Goal: Task Accomplishment & Management: Use online tool/utility

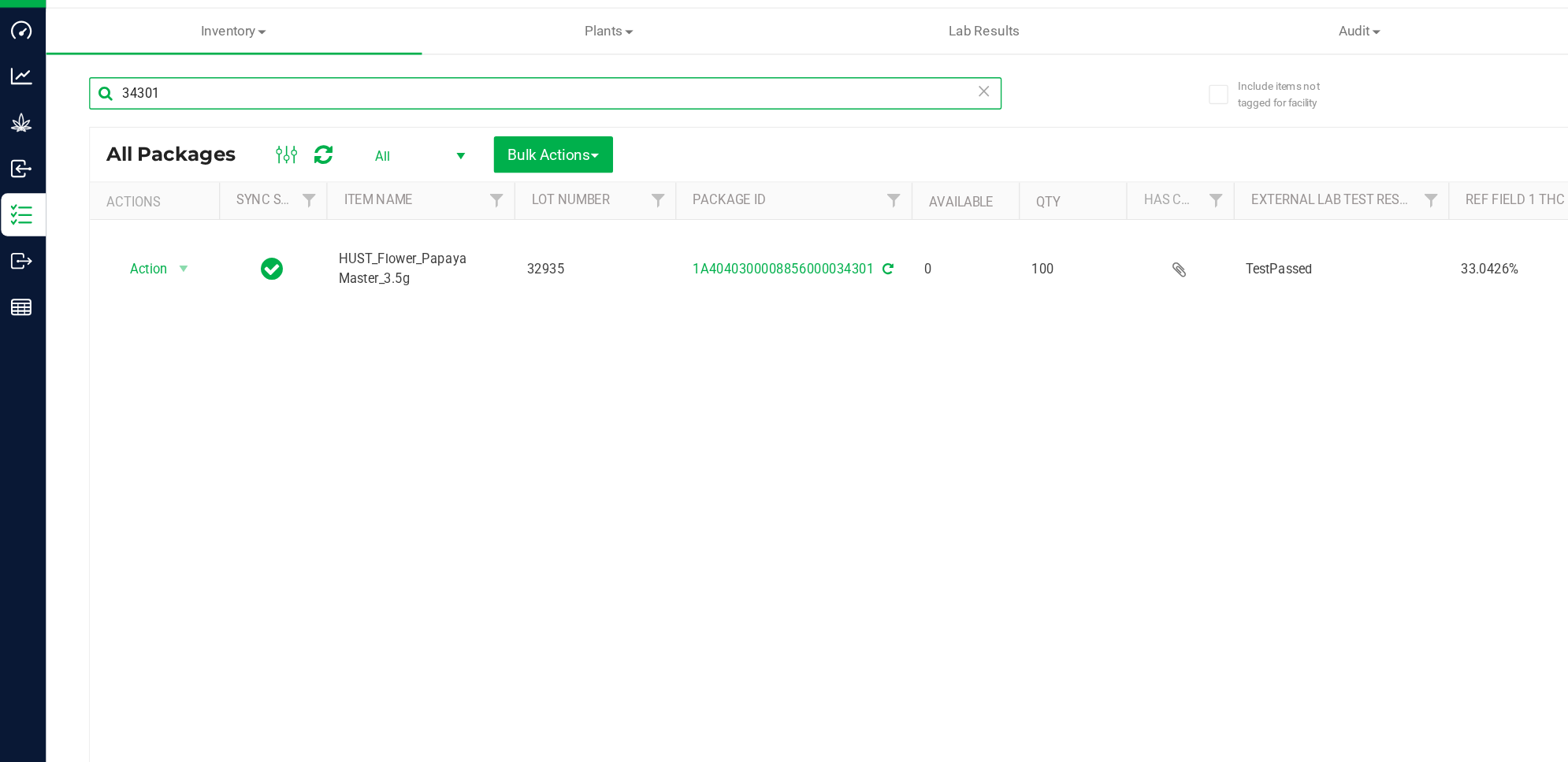
click at [235, 109] on input "34301" at bounding box center [404, 100] width 670 height 23
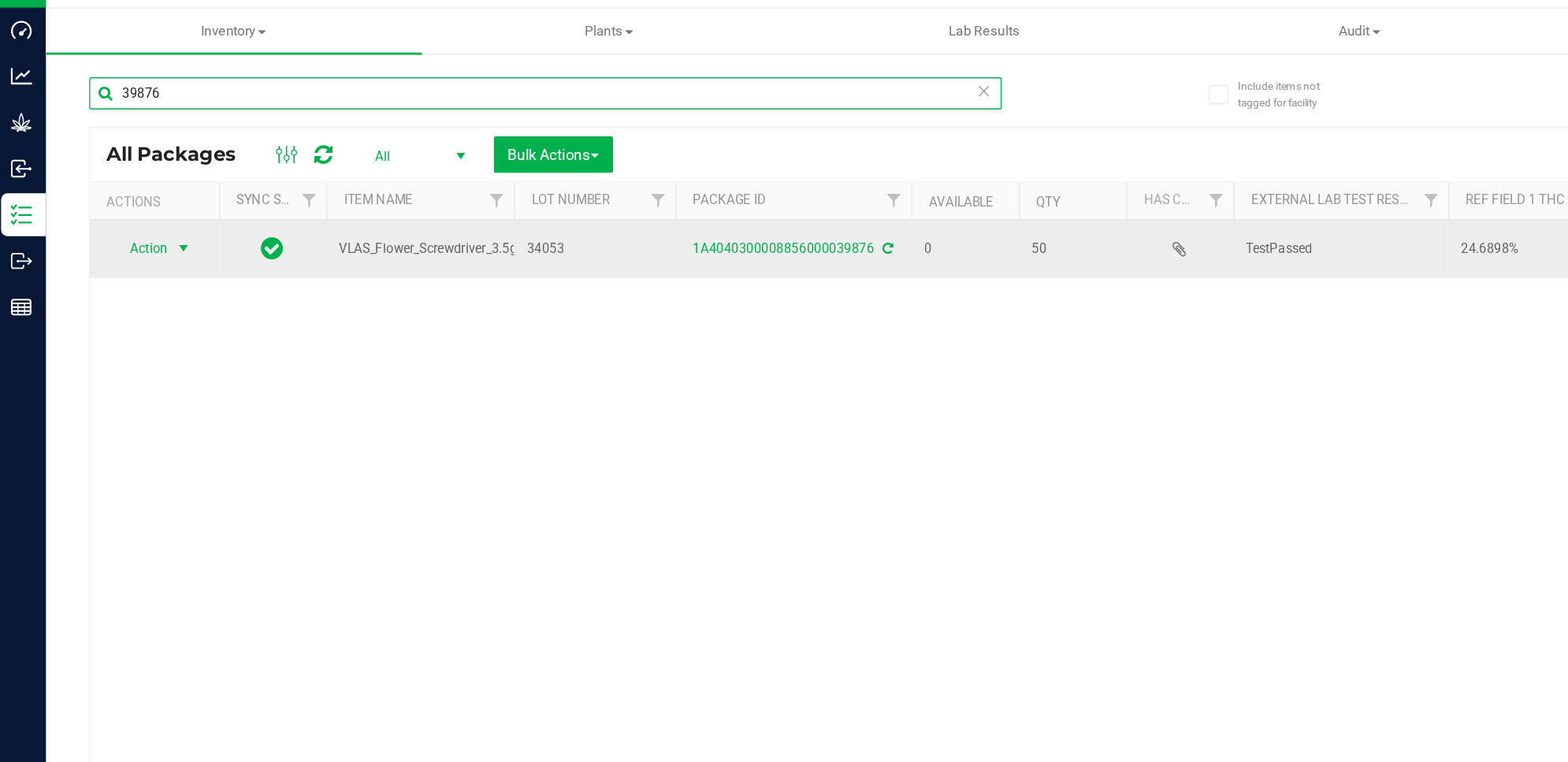
type input "39876"
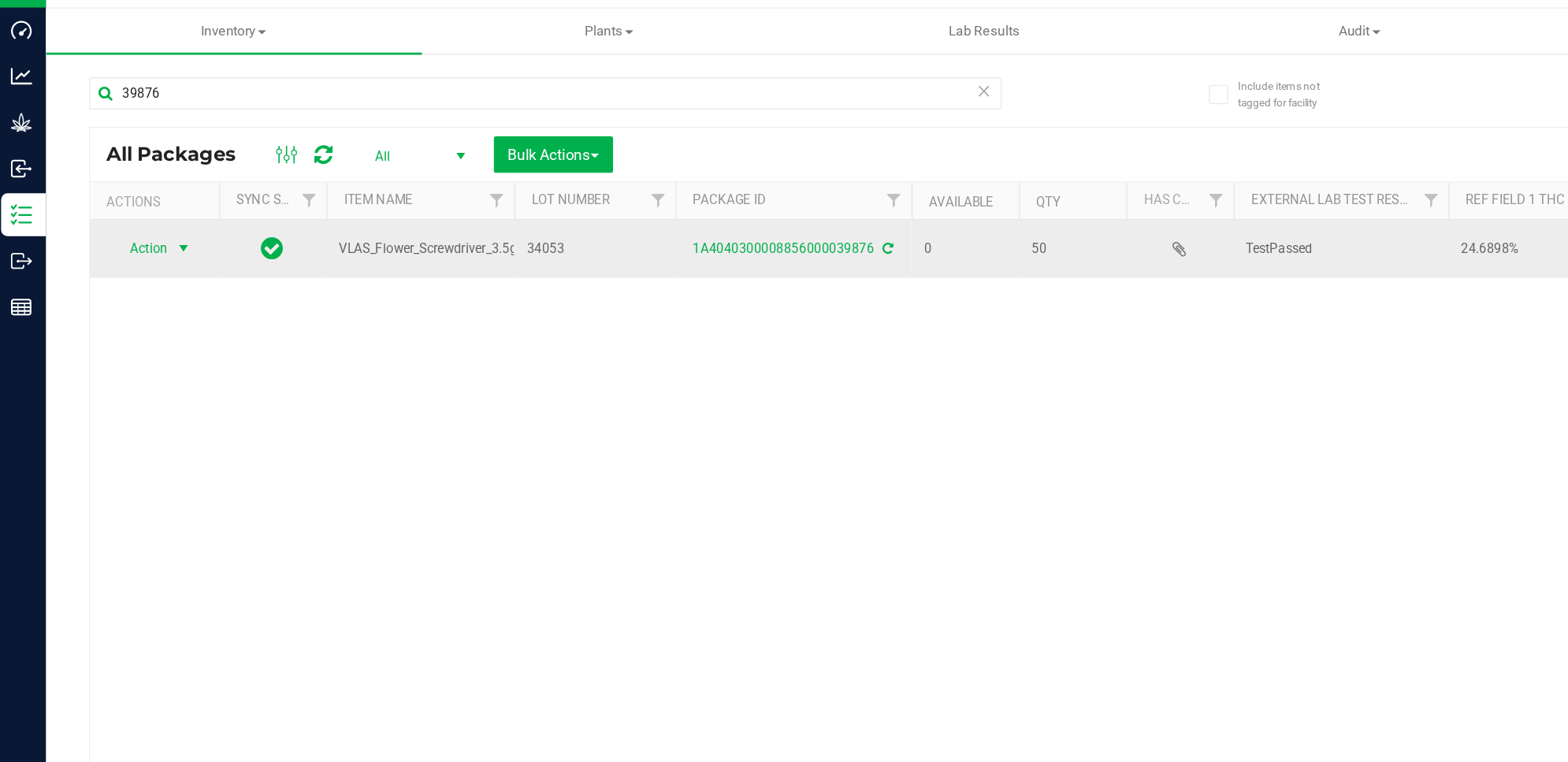
click at [136, 210] on span "select" at bounding box center [139, 214] width 13 height 13
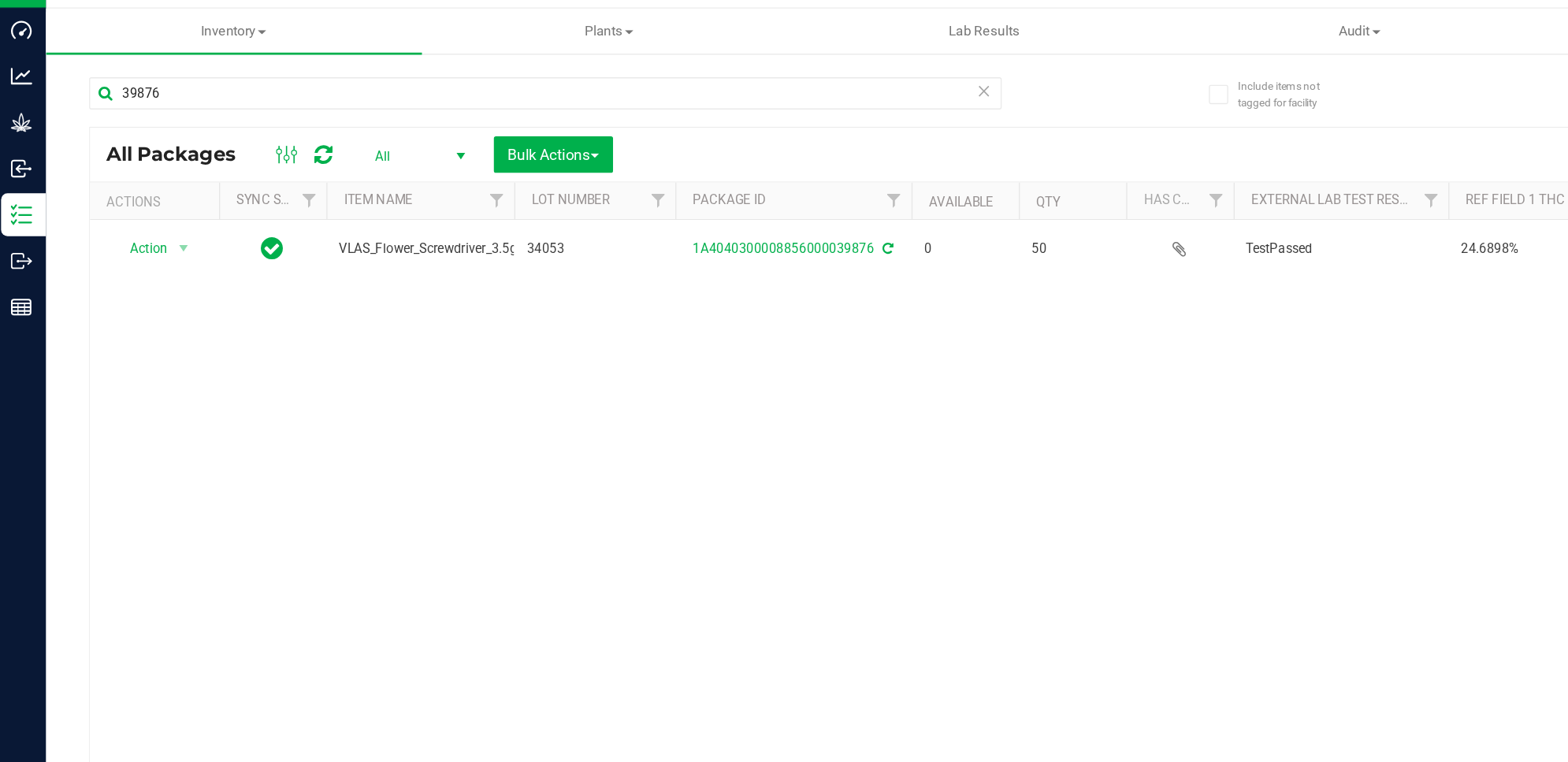
click at [445, 349] on div "Action Action Edit attributes Global inventory Locate package Package audit log…" at bounding box center [803, 433] width 1466 height 480
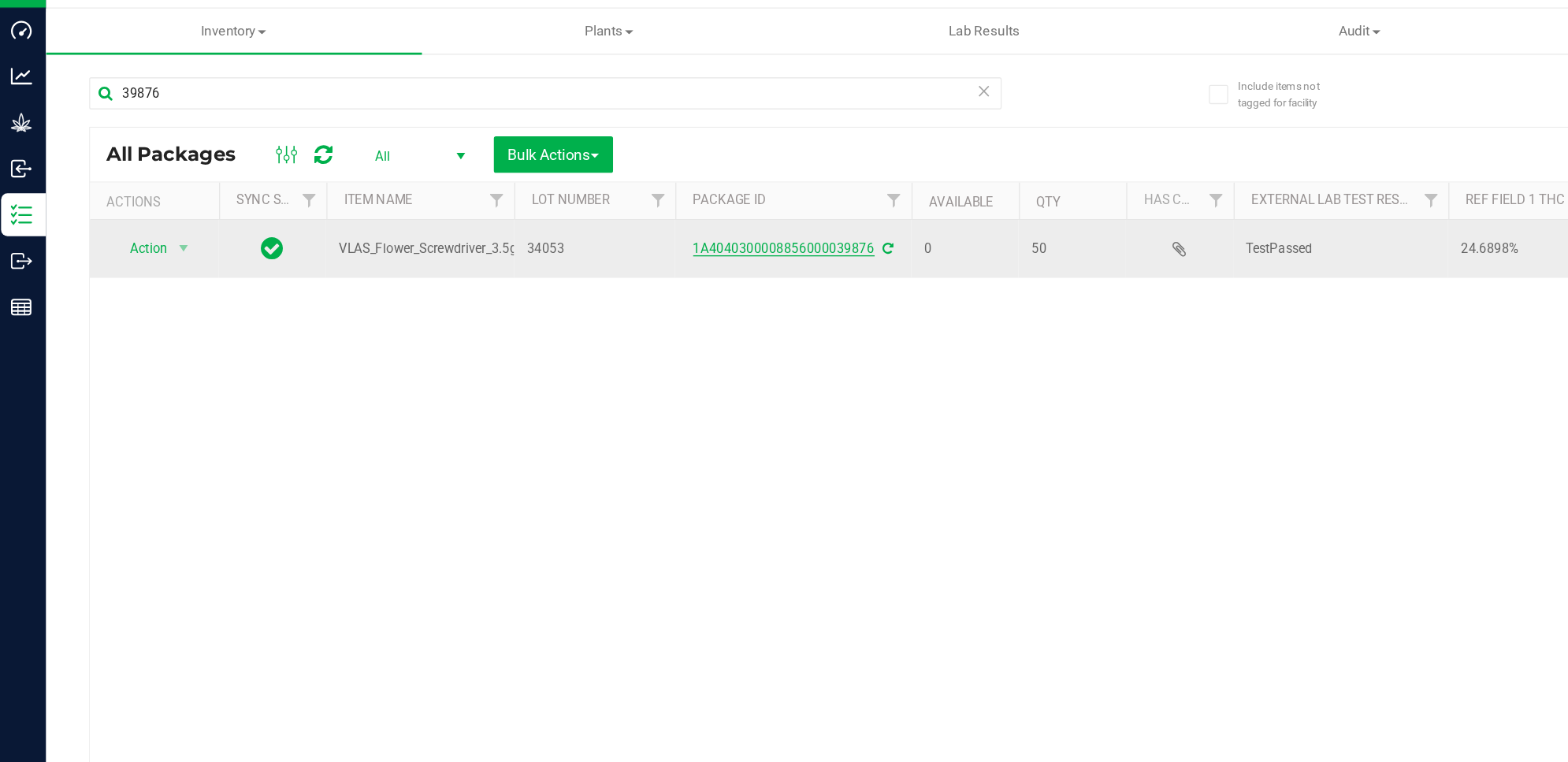
click at [618, 218] on link "1A4040300008856000039876" at bounding box center [580, 214] width 133 height 11
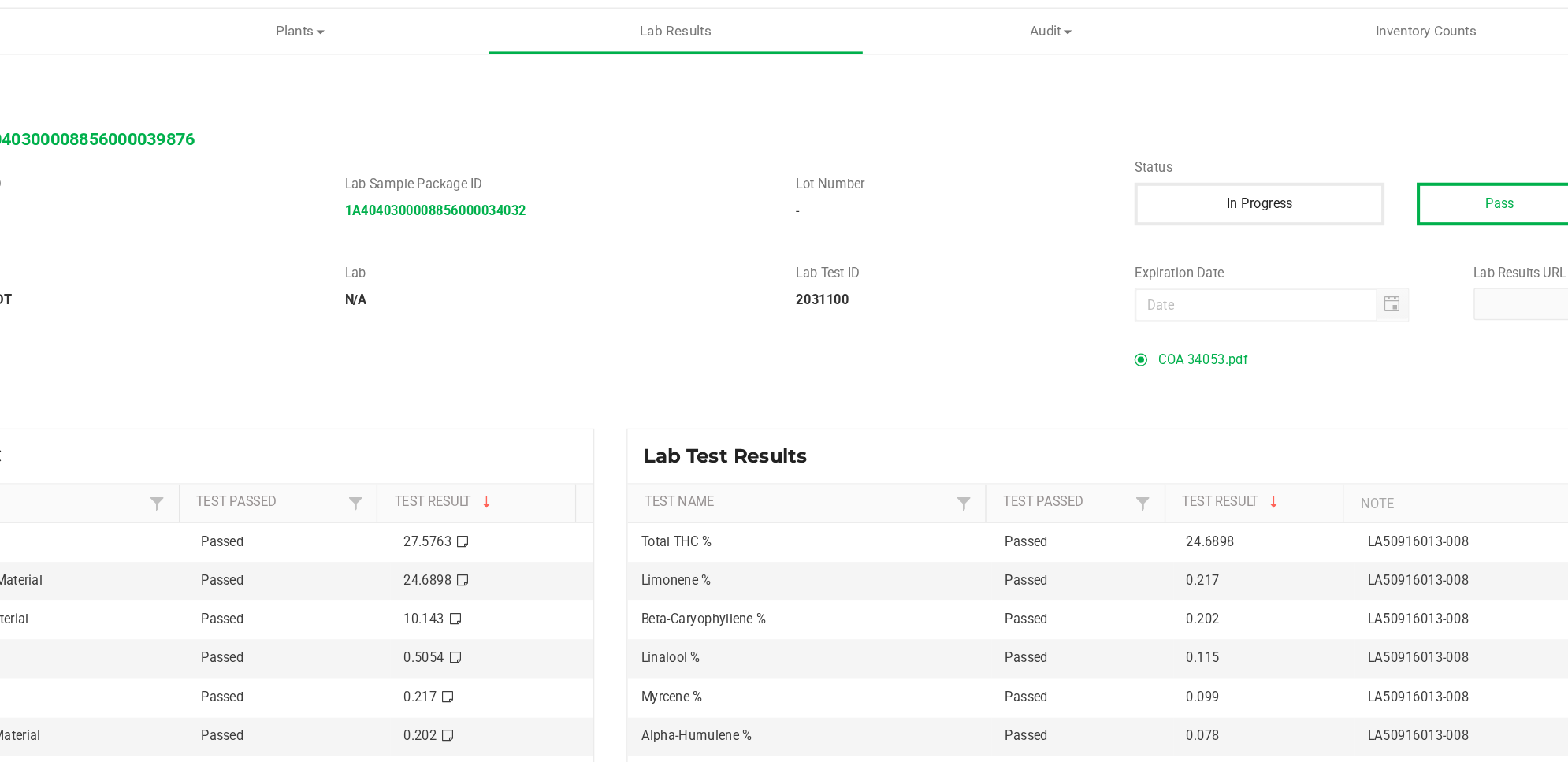
click at [1122, 288] on span "COA 34053.pdf" at bounding box center [1112, 295] width 65 height 23
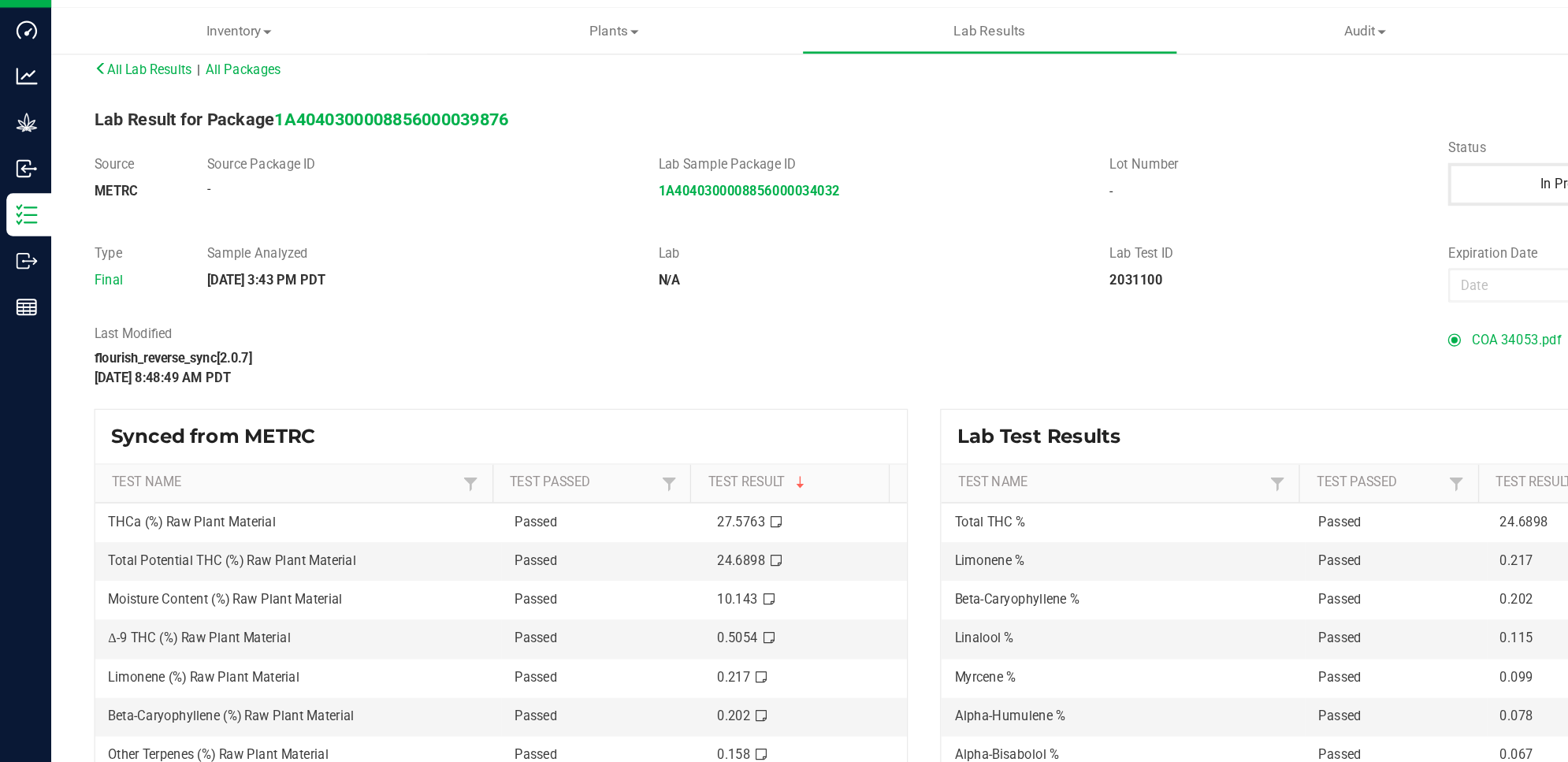
scroll to position [10, 0]
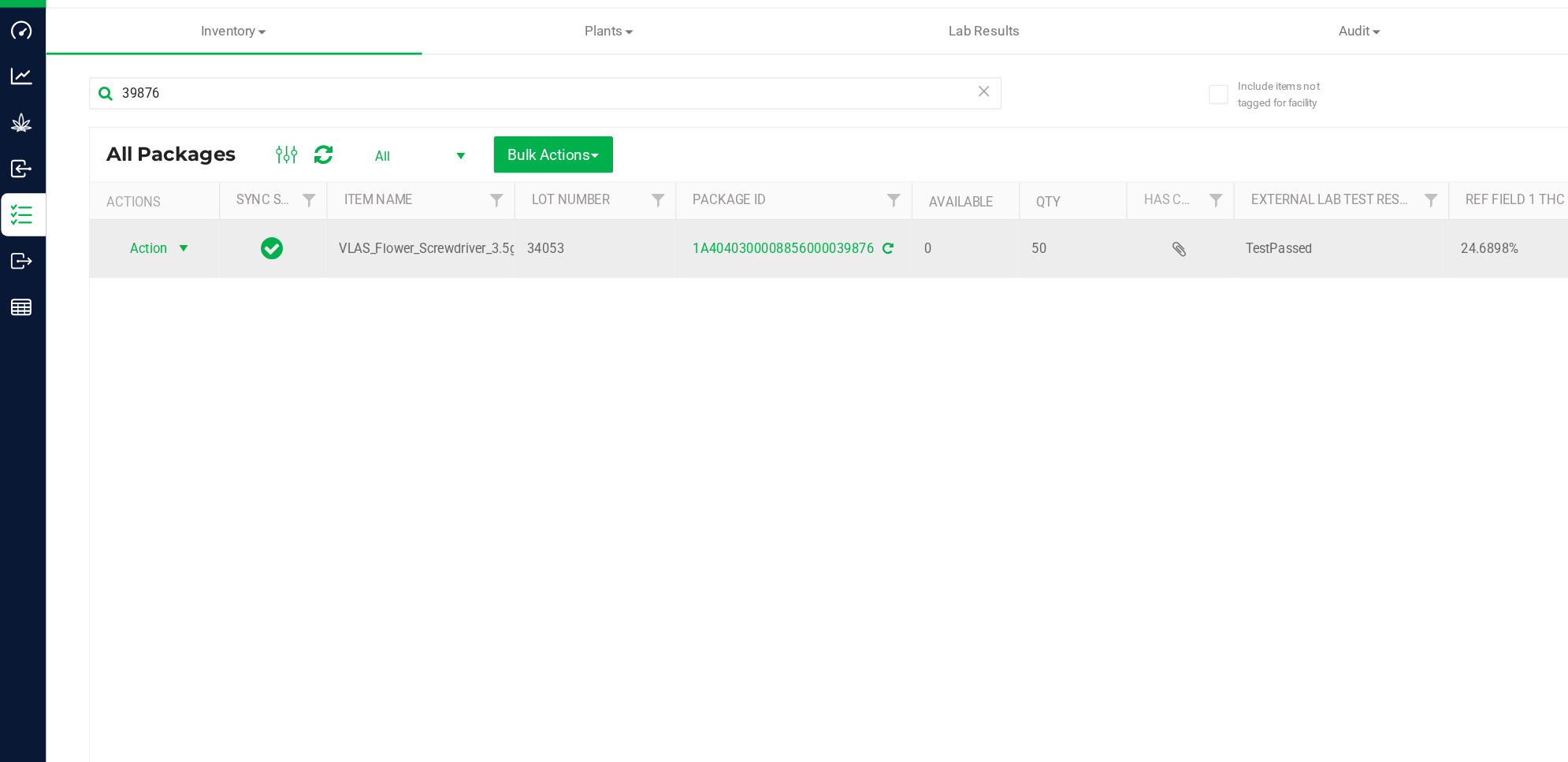
click at [120, 215] on span "Action" at bounding box center [107, 214] width 42 height 22
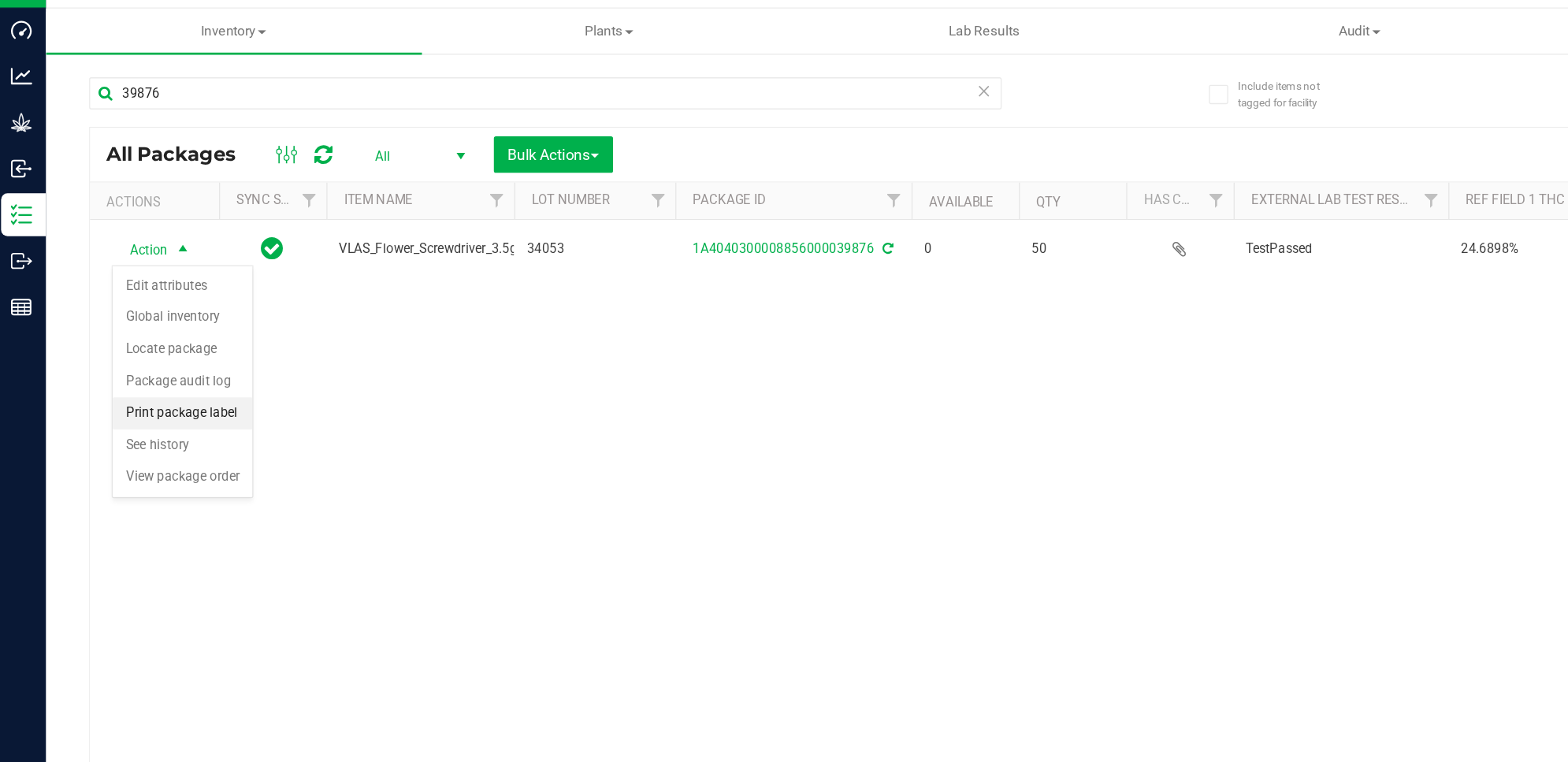
click at [152, 337] on li "Print package label" at bounding box center [138, 335] width 102 height 23
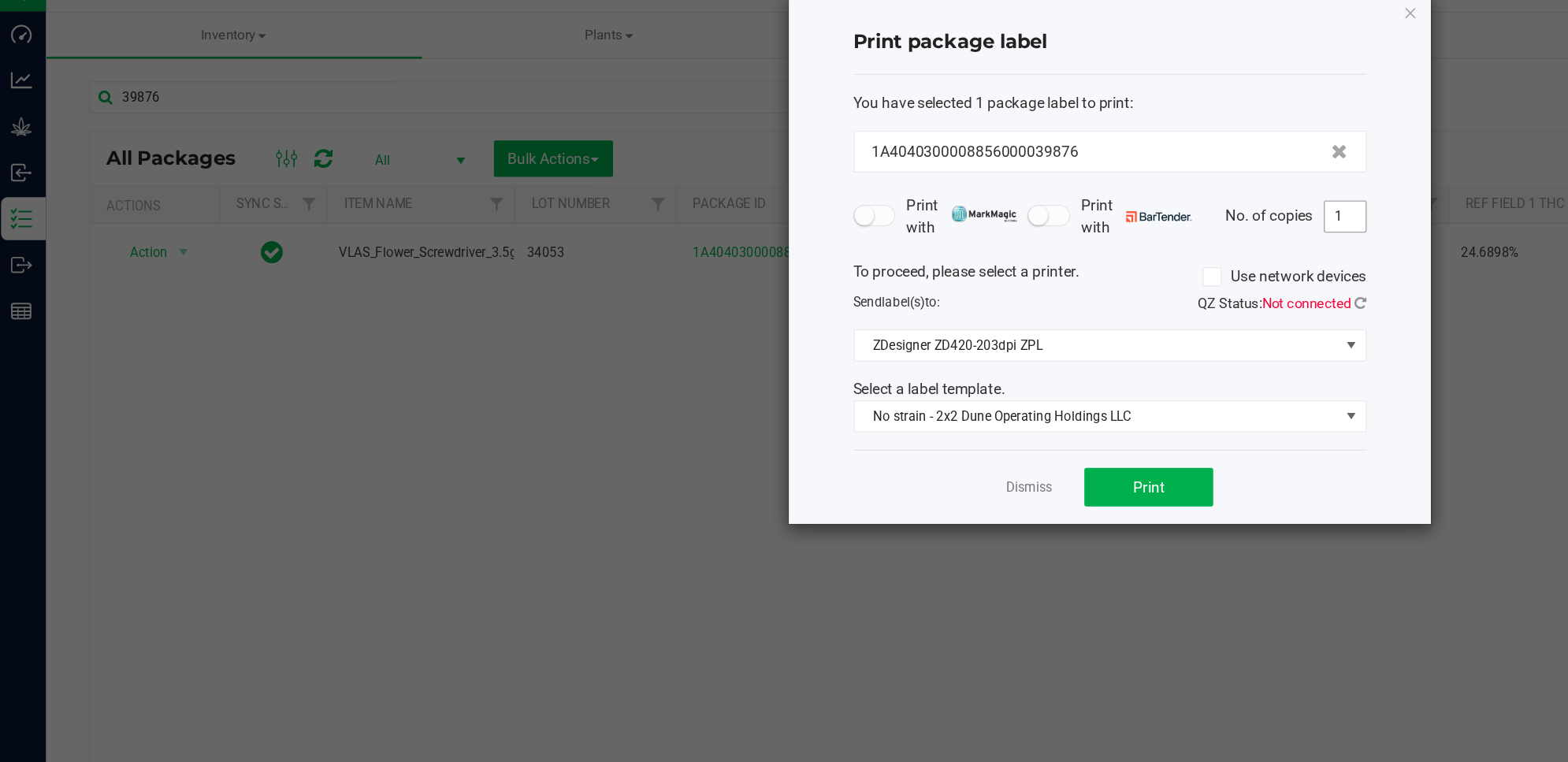
click at [986, 184] on input "1" at bounding box center [991, 187] width 30 height 22
type input "10"
drag, startPoint x: 875, startPoint y: 399, endPoint x: 369, endPoint y: 387, distance: 506.1
click at [369, 387] on ngb-modal-window "Print package label You have selected 1 package label to print : 1A404030000885…" at bounding box center [790, 381] width 1580 height 762
click at [873, 386] on button "Print" at bounding box center [847, 386] width 94 height 29
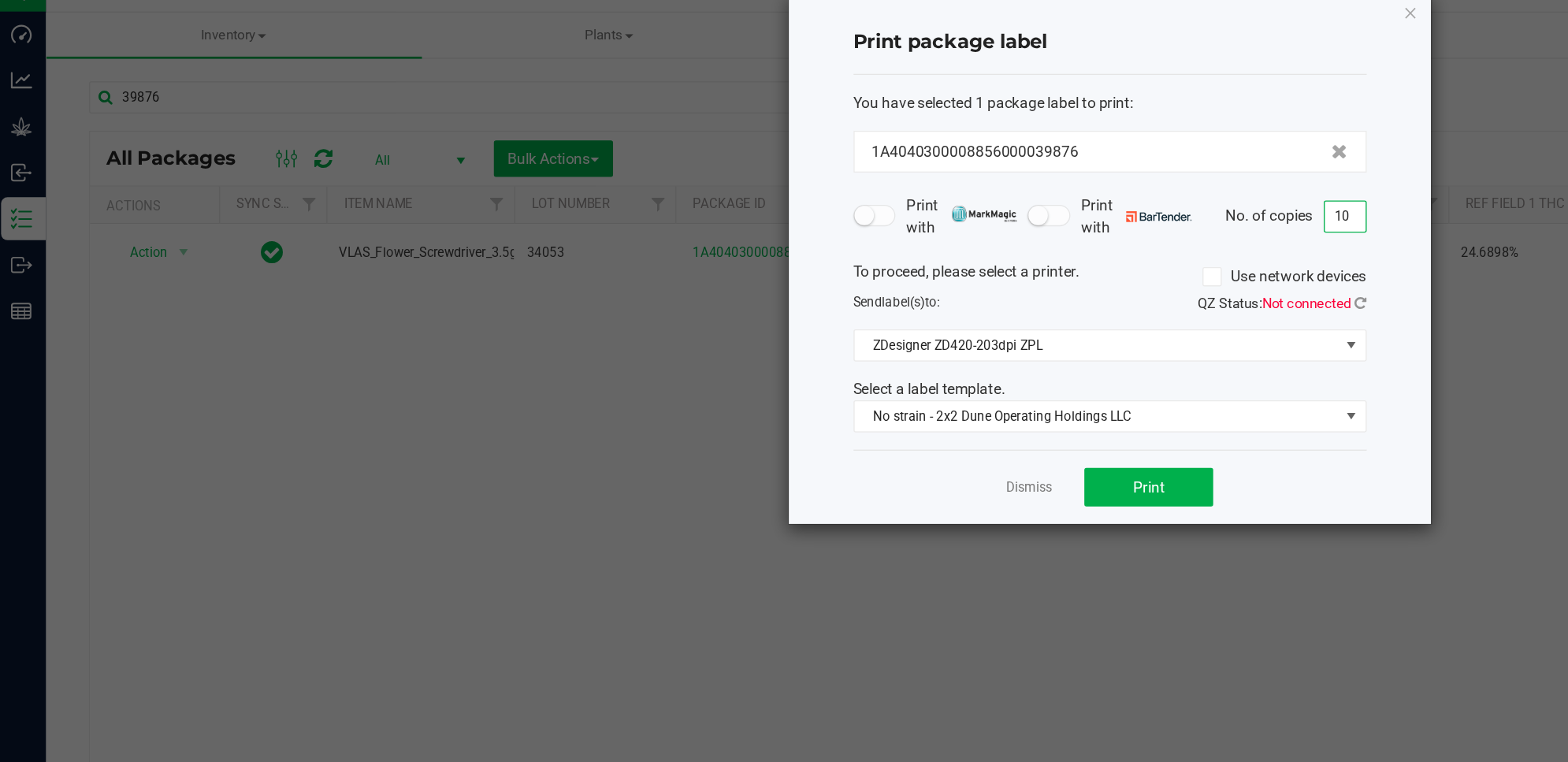
click at [990, 180] on input "10" at bounding box center [991, 187] width 30 height 22
type input "1"
click at [878, 380] on button "Print" at bounding box center [847, 386] width 94 height 29
click at [1037, 36] on icon "button" at bounding box center [1039, 38] width 11 height 19
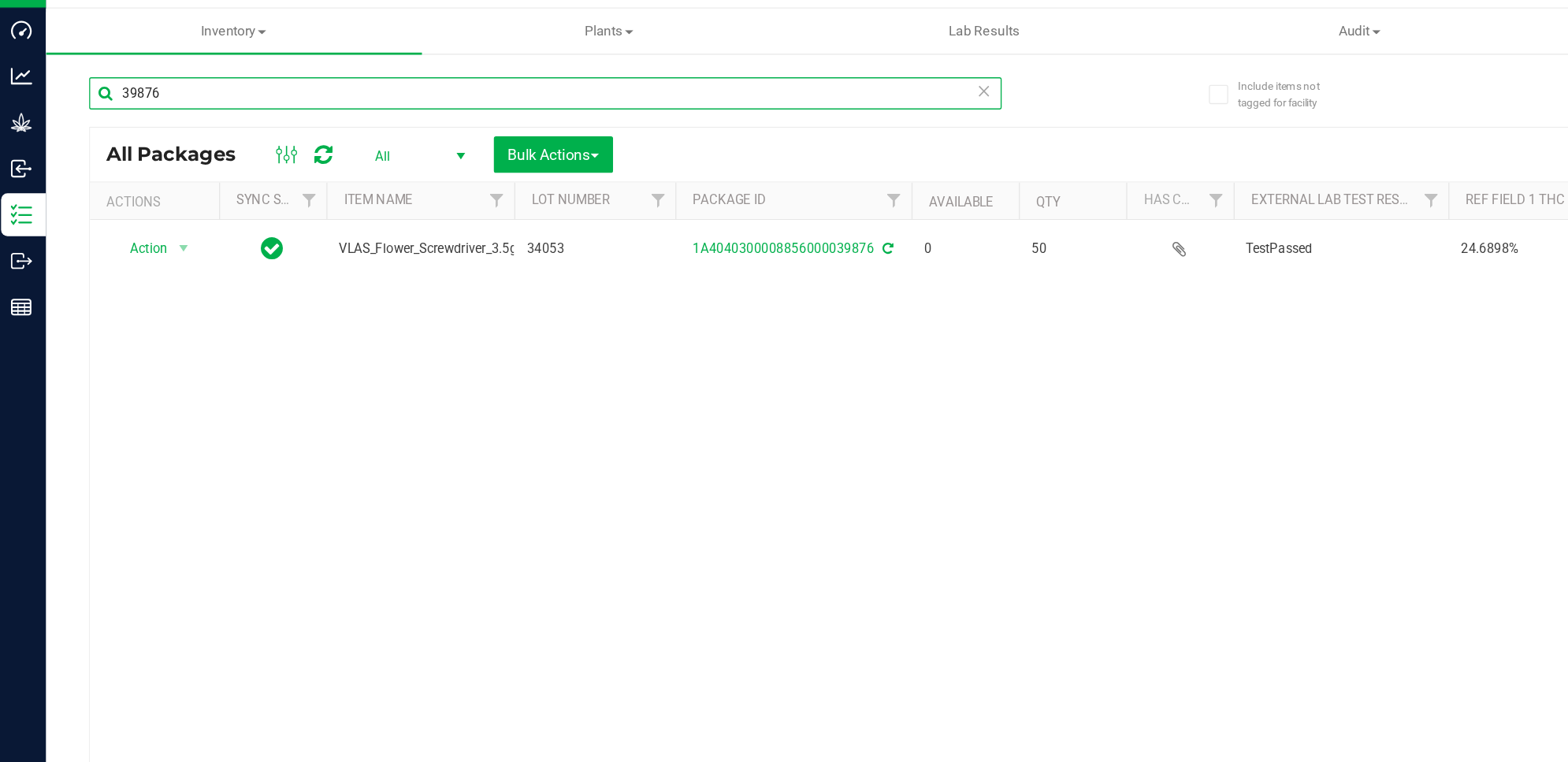
click at [203, 93] on input "39876" at bounding box center [404, 100] width 670 height 23
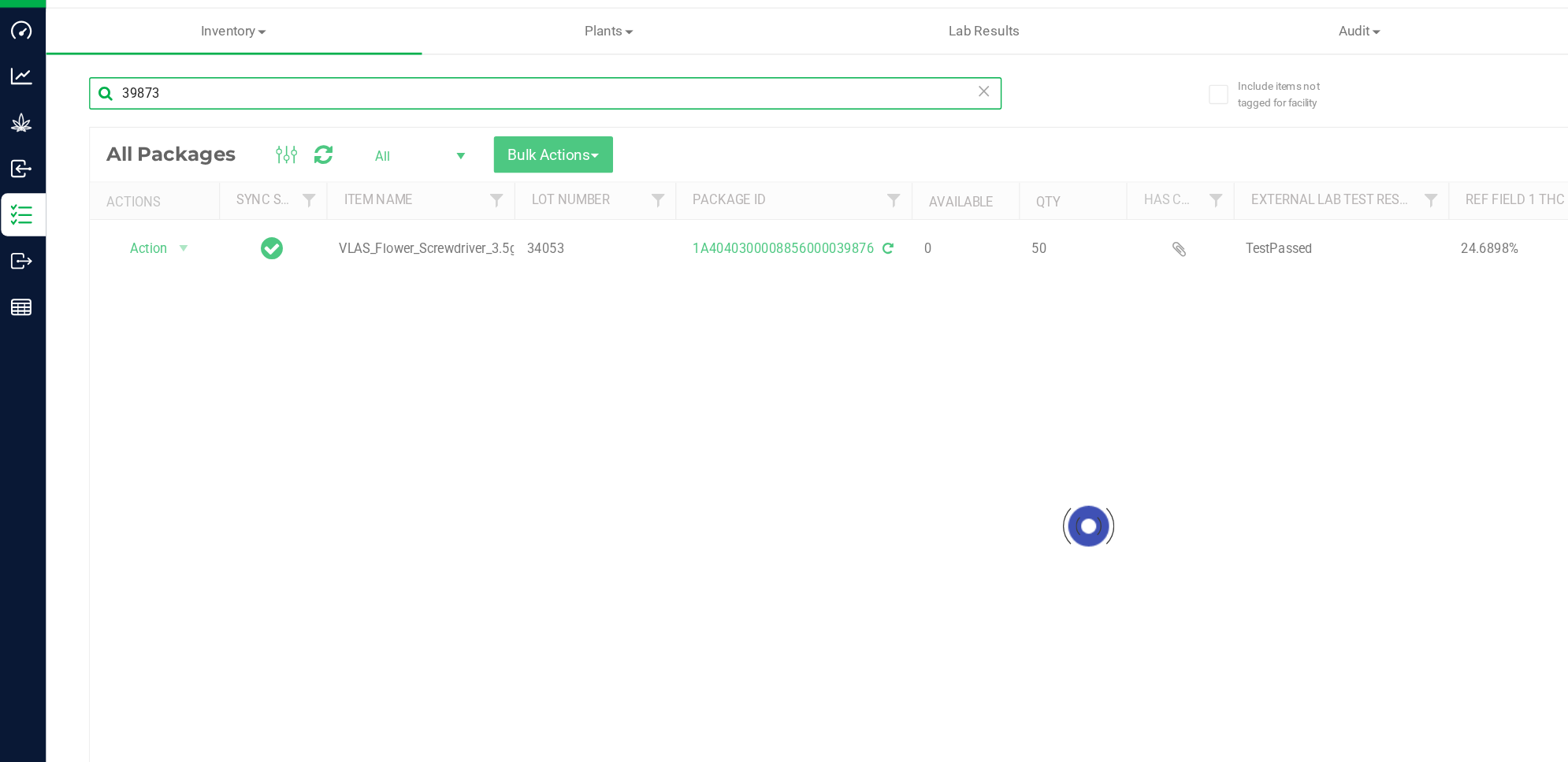
type input "39873"
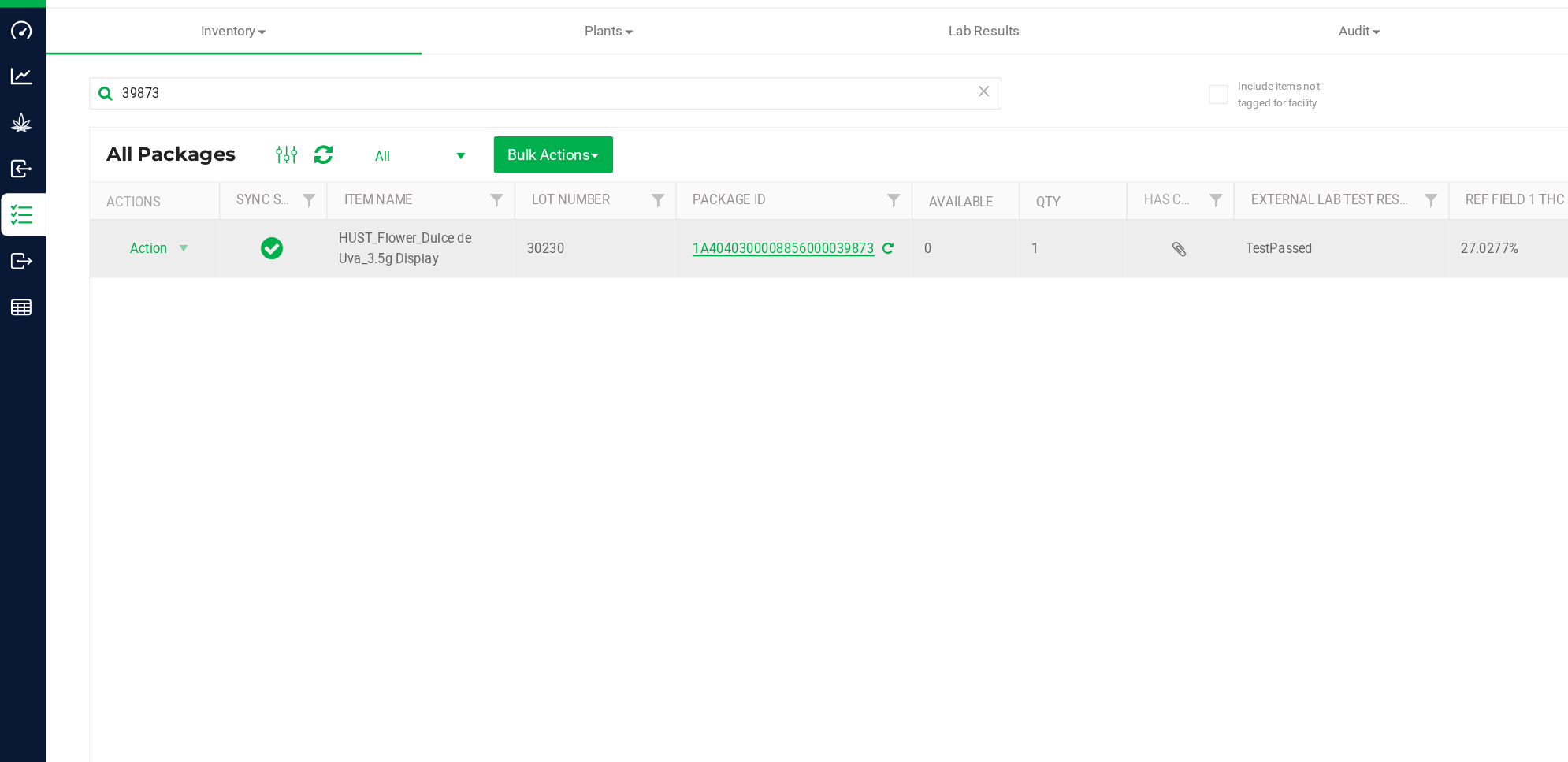
click at [564, 212] on link "1A4040300008856000039873" at bounding box center [580, 214] width 133 height 11
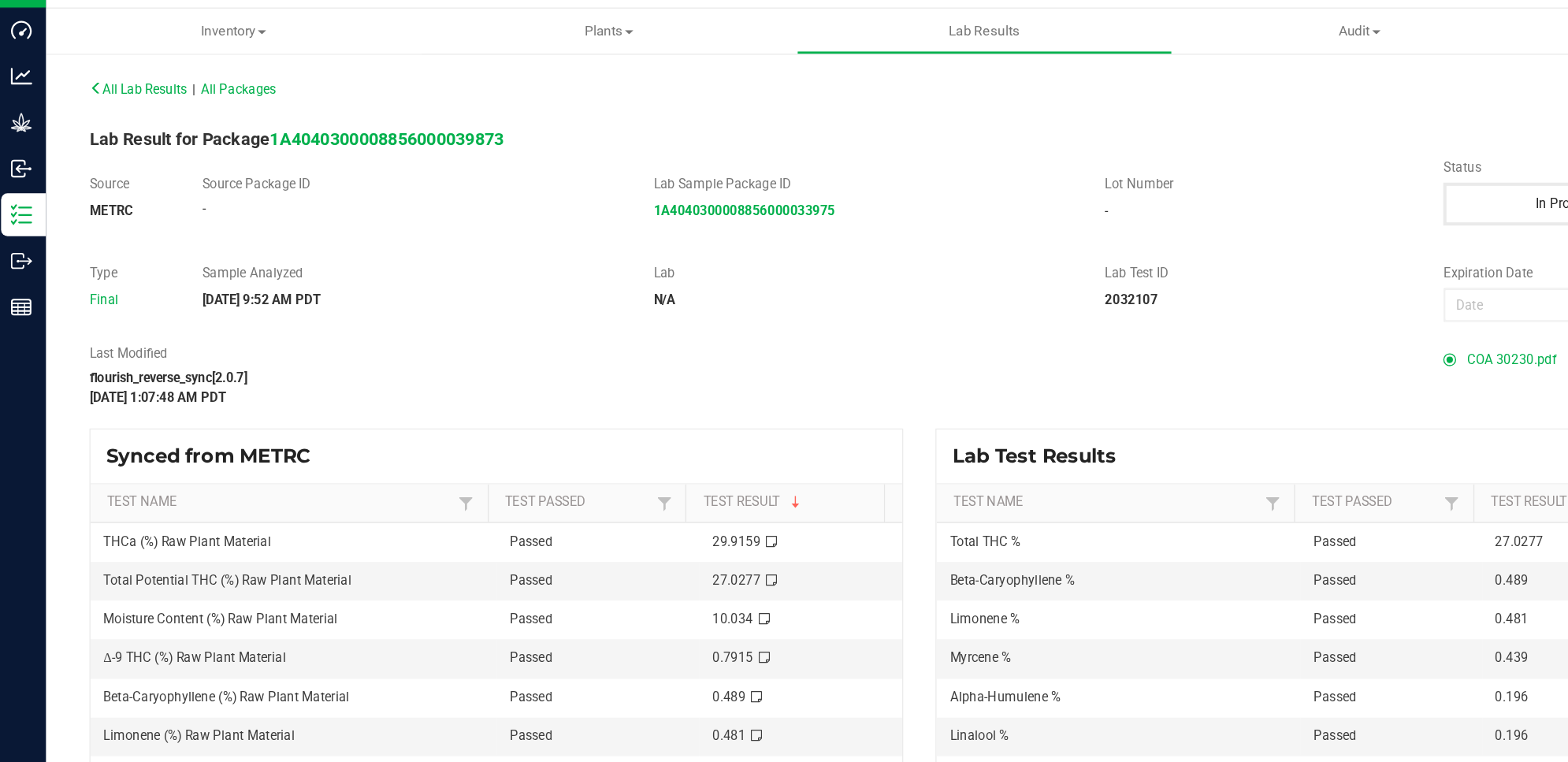
click at [1101, 296] on span "COA 30230.pdf" at bounding box center [1112, 295] width 65 height 23
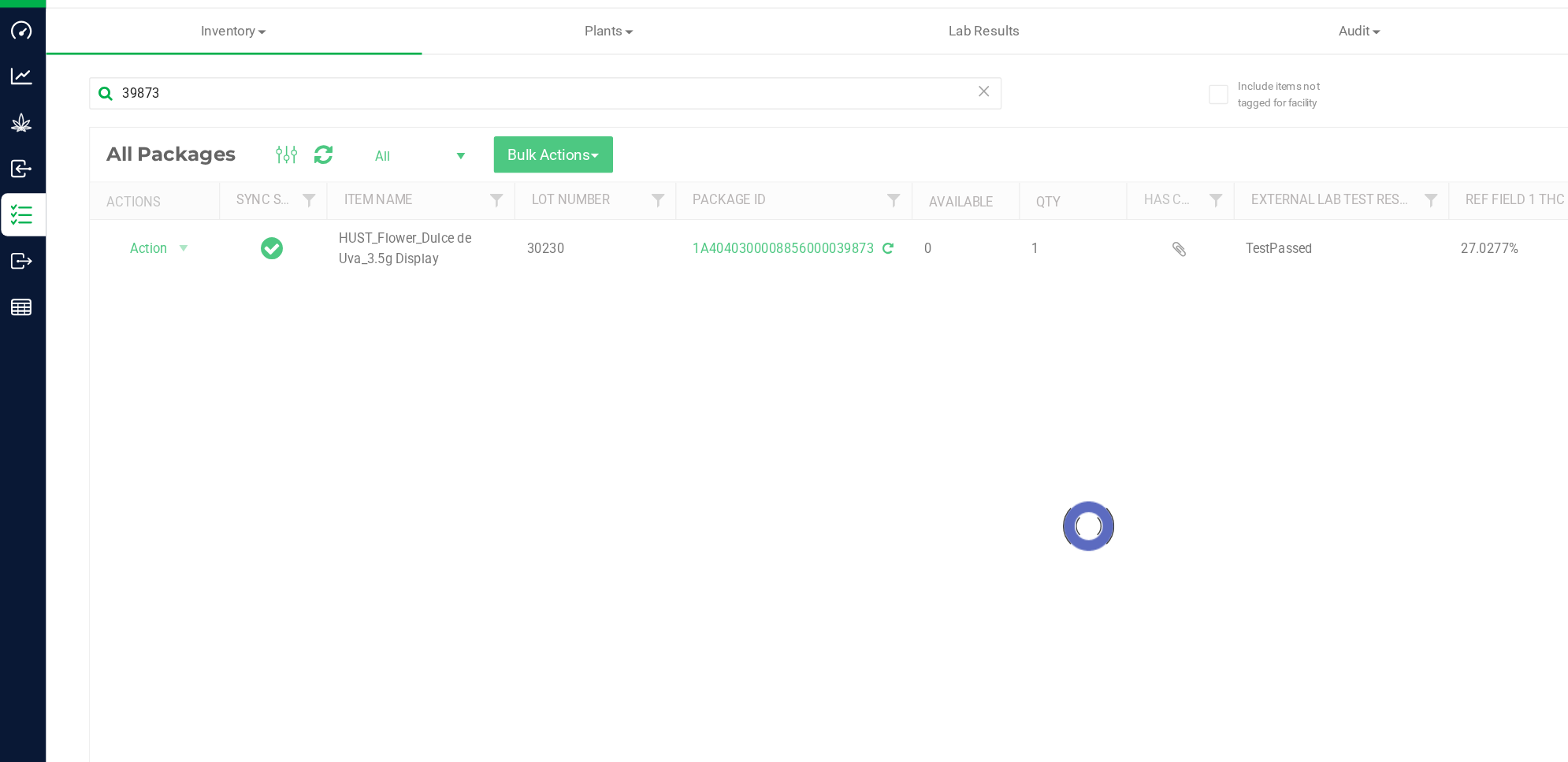
click at [138, 218] on div at bounding box center [803, 419] width 1466 height 586
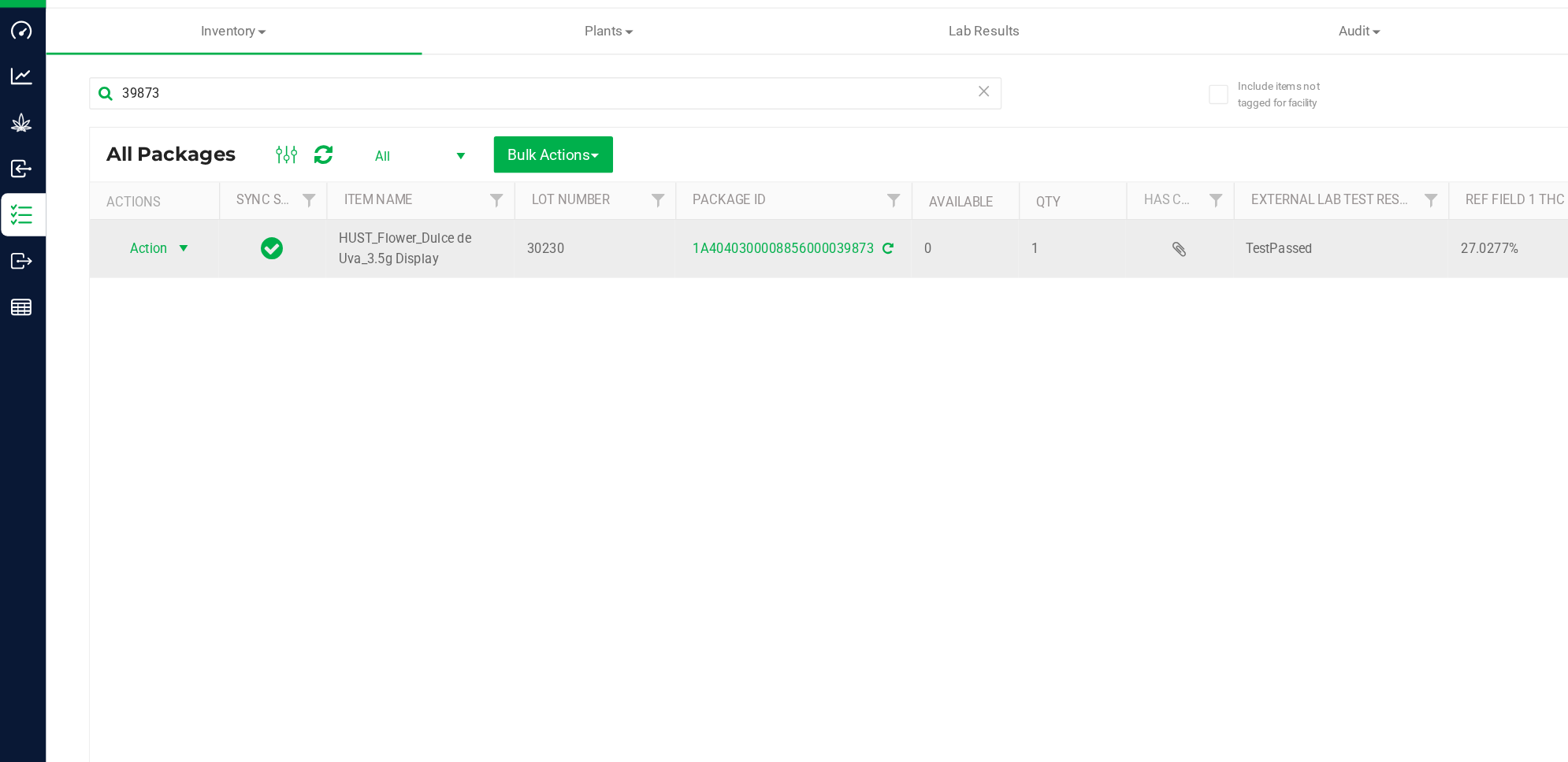
click at [135, 215] on span "select" at bounding box center [139, 214] width 13 height 13
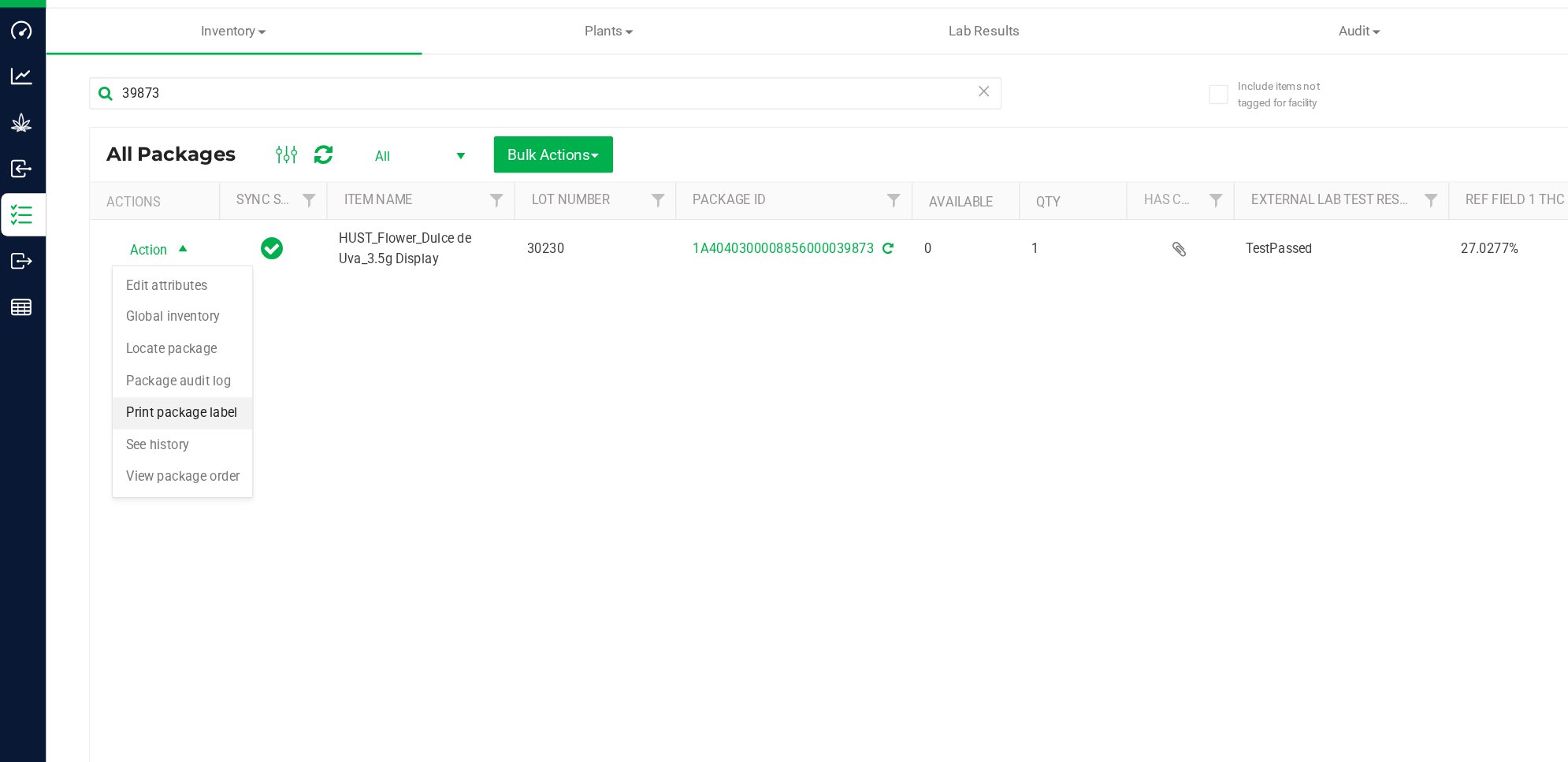
click at [166, 337] on li "Print package label" at bounding box center [138, 335] width 102 height 23
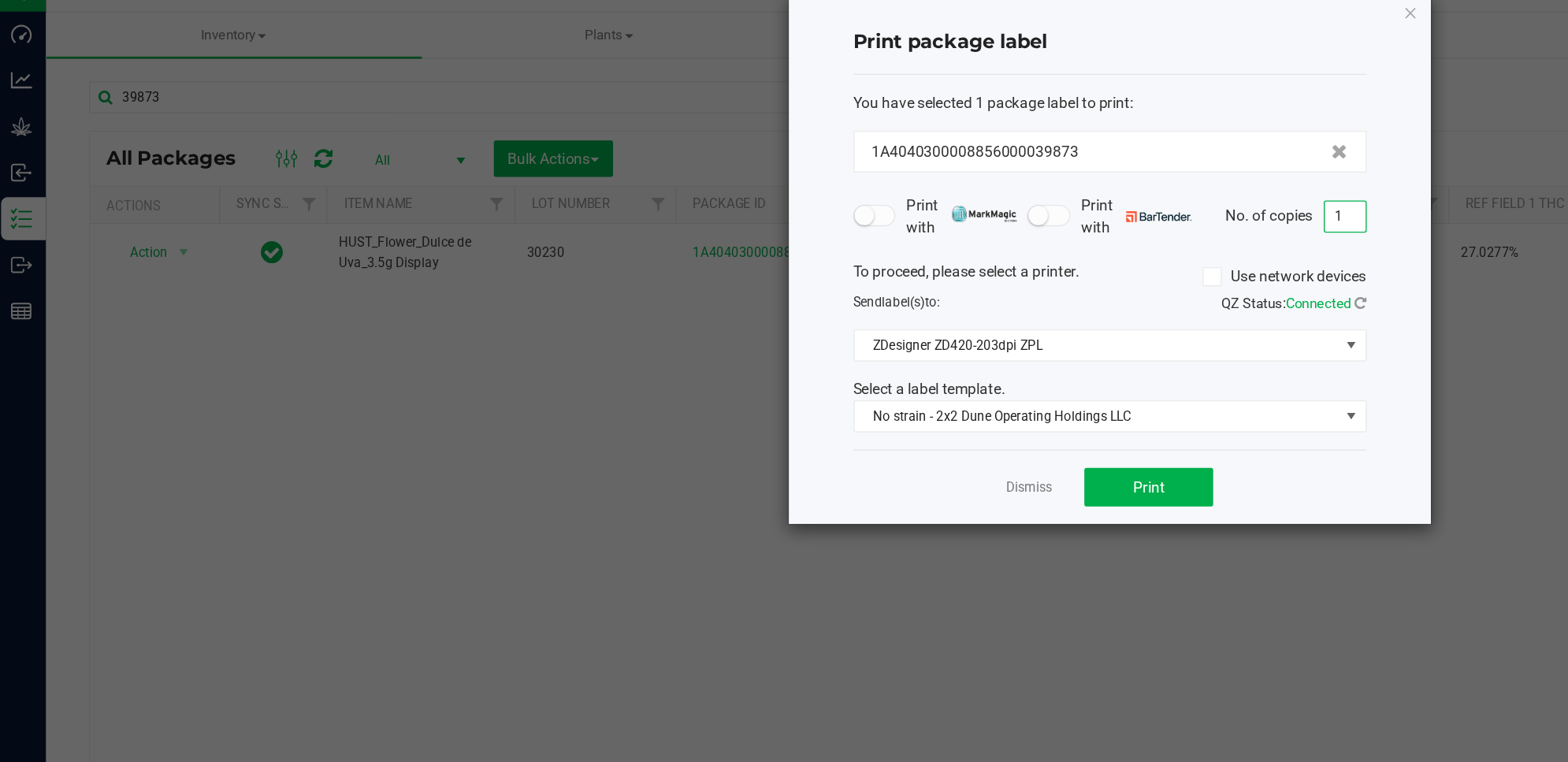
click at [1000, 186] on input "1" at bounding box center [991, 187] width 30 height 22
type input "11"
click at [871, 384] on button "Print" at bounding box center [847, 386] width 94 height 29
click at [1044, 39] on icon "button" at bounding box center [1039, 38] width 11 height 19
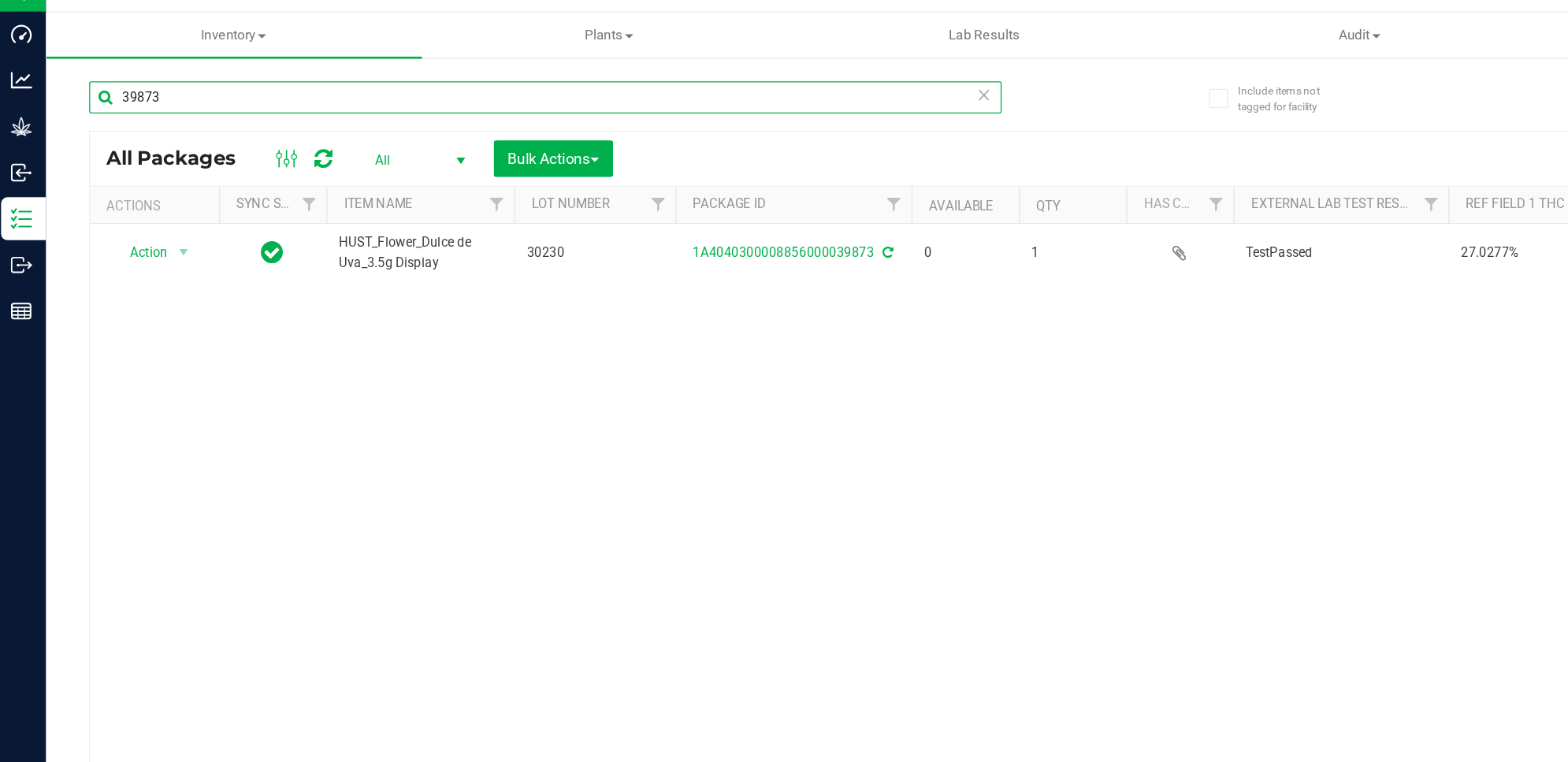
click at [143, 94] on input "39873" at bounding box center [404, 100] width 670 height 23
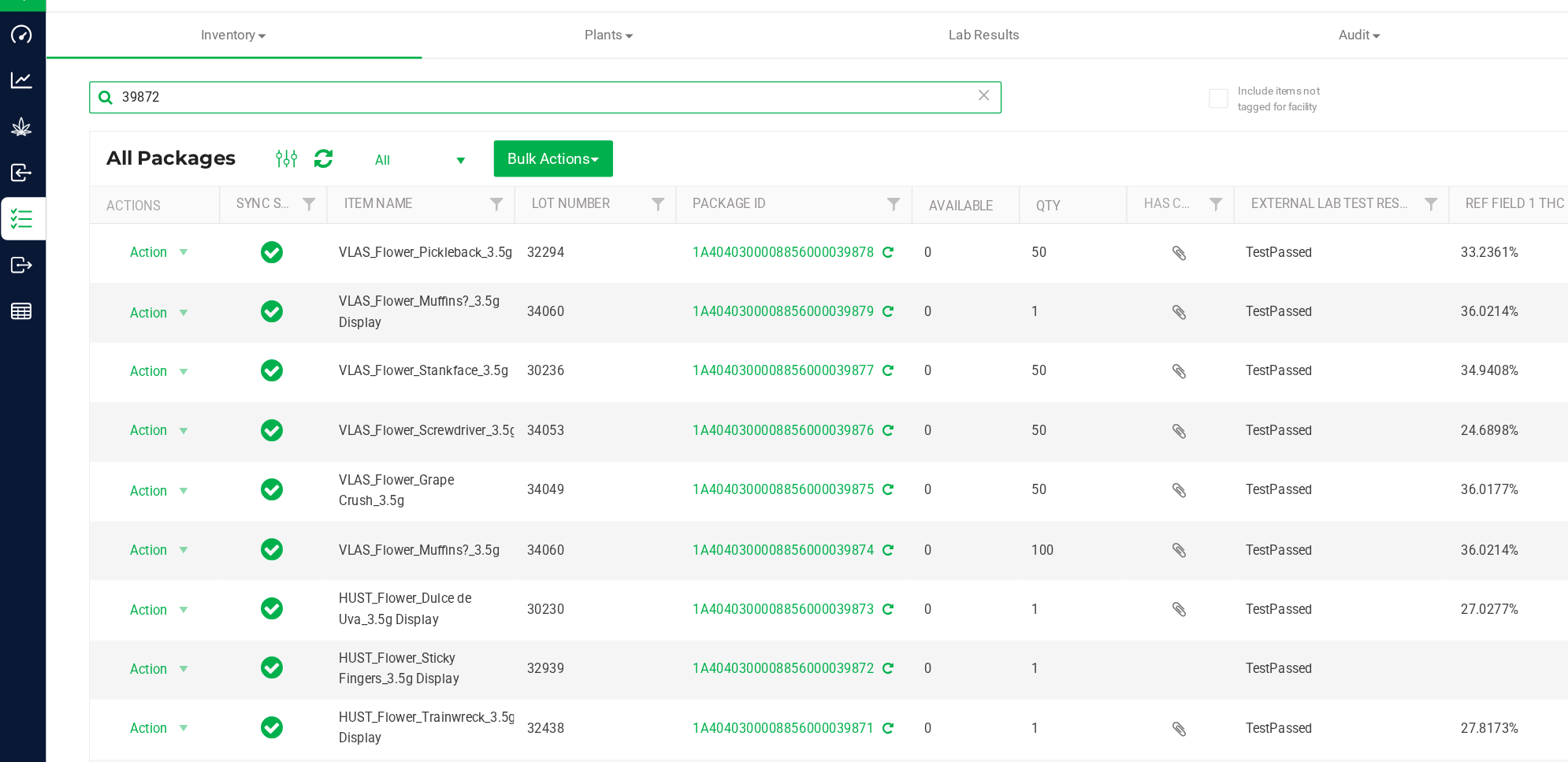
type input "39872"
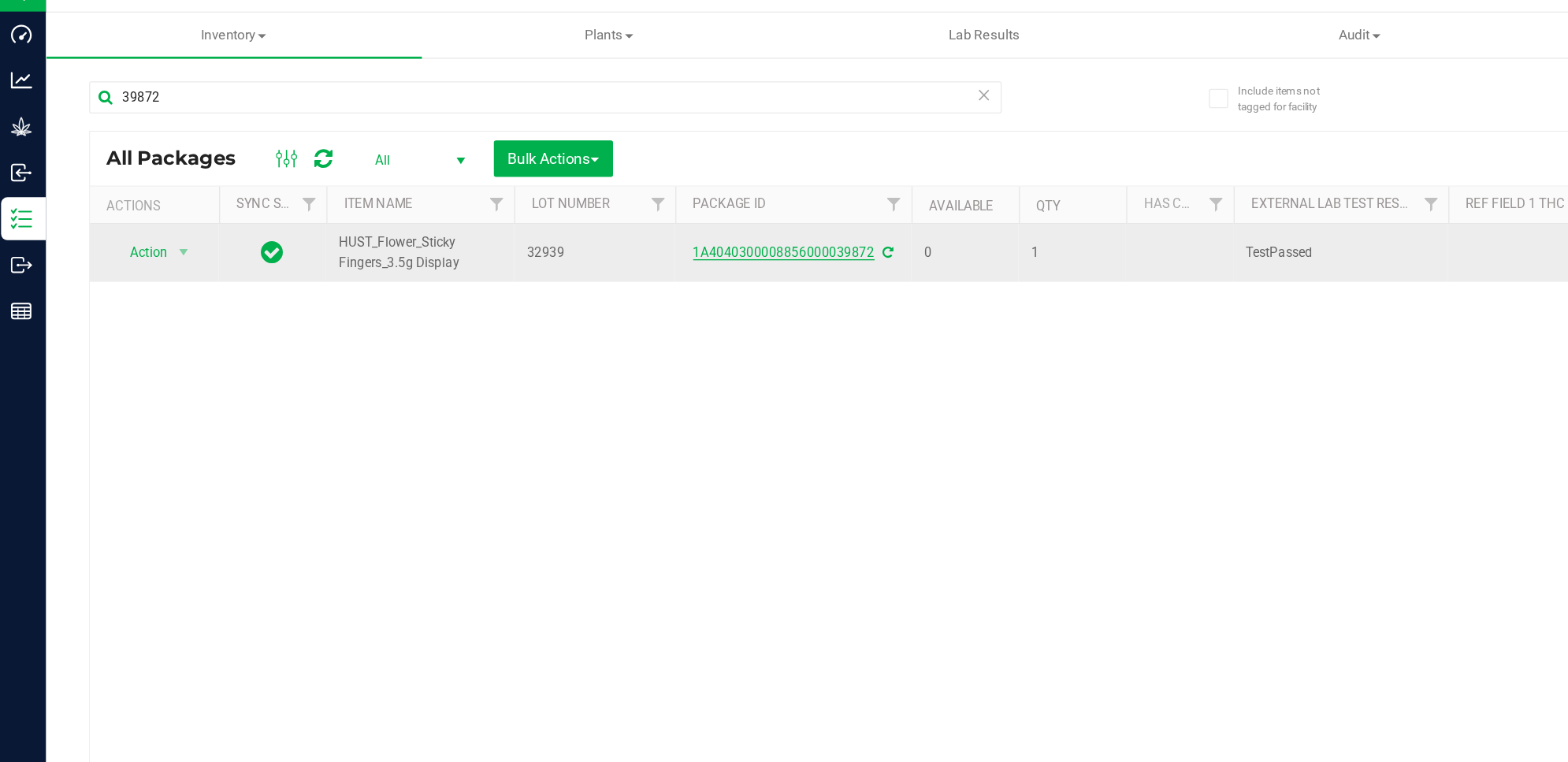
click at [605, 215] on link "1A4040300008856000039872" at bounding box center [580, 214] width 133 height 11
click at [133, 209] on span "select" at bounding box center [139, 214] width 13 height 13
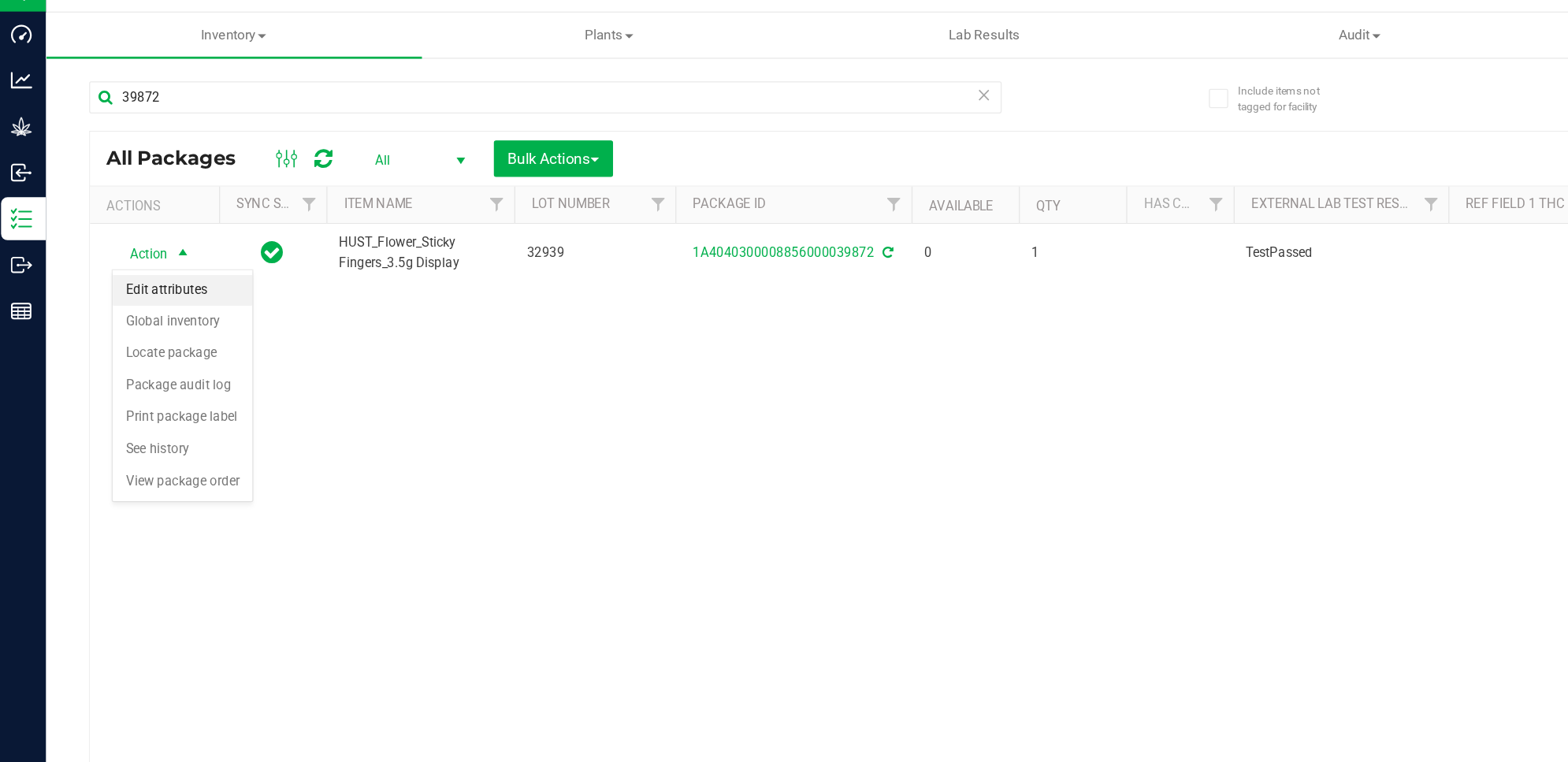
click at [145, 240] on li "Edit attributes" at bounding box center [138, 241] width 102 height 23
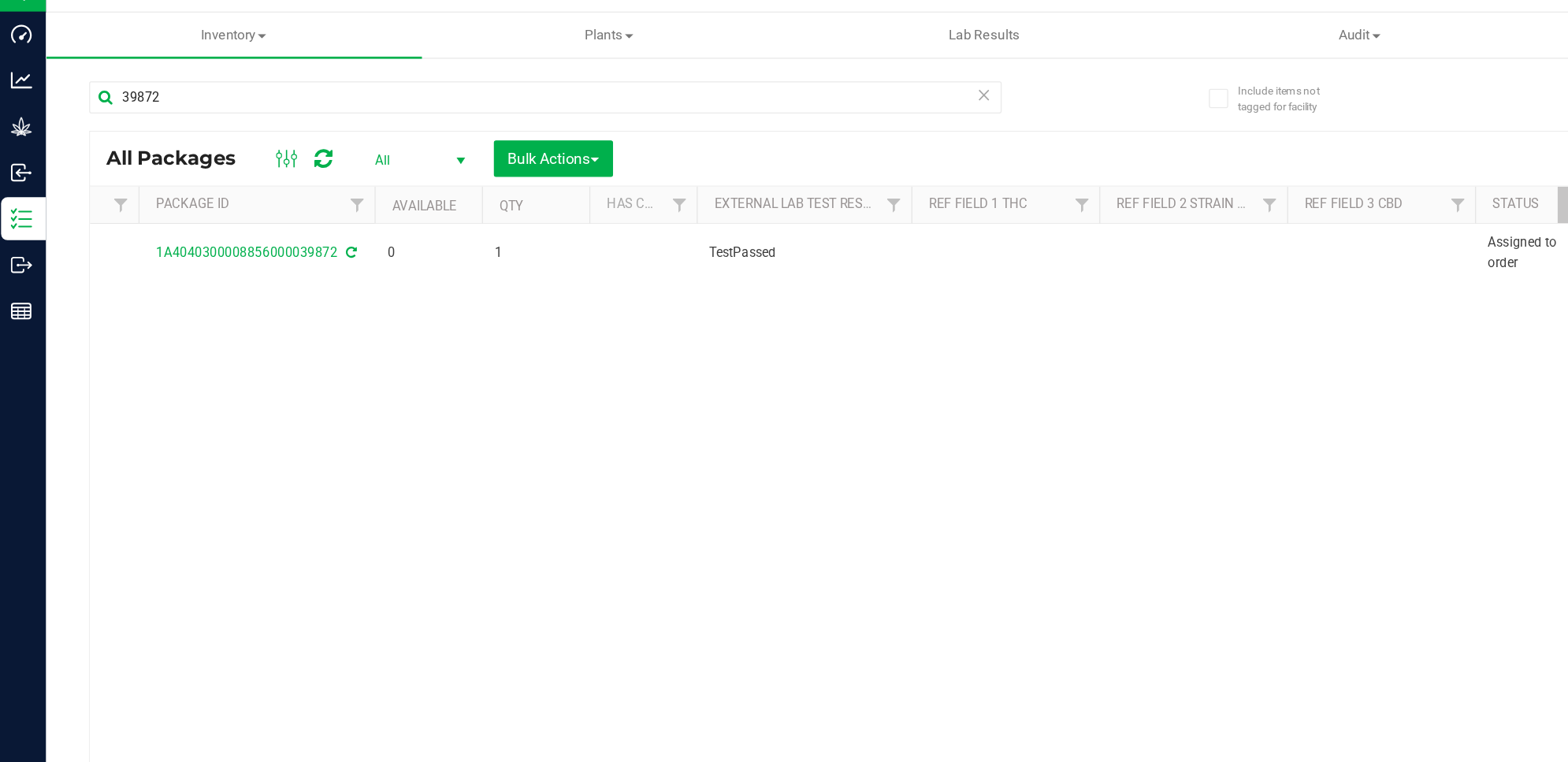
scroll to position [0, 595]
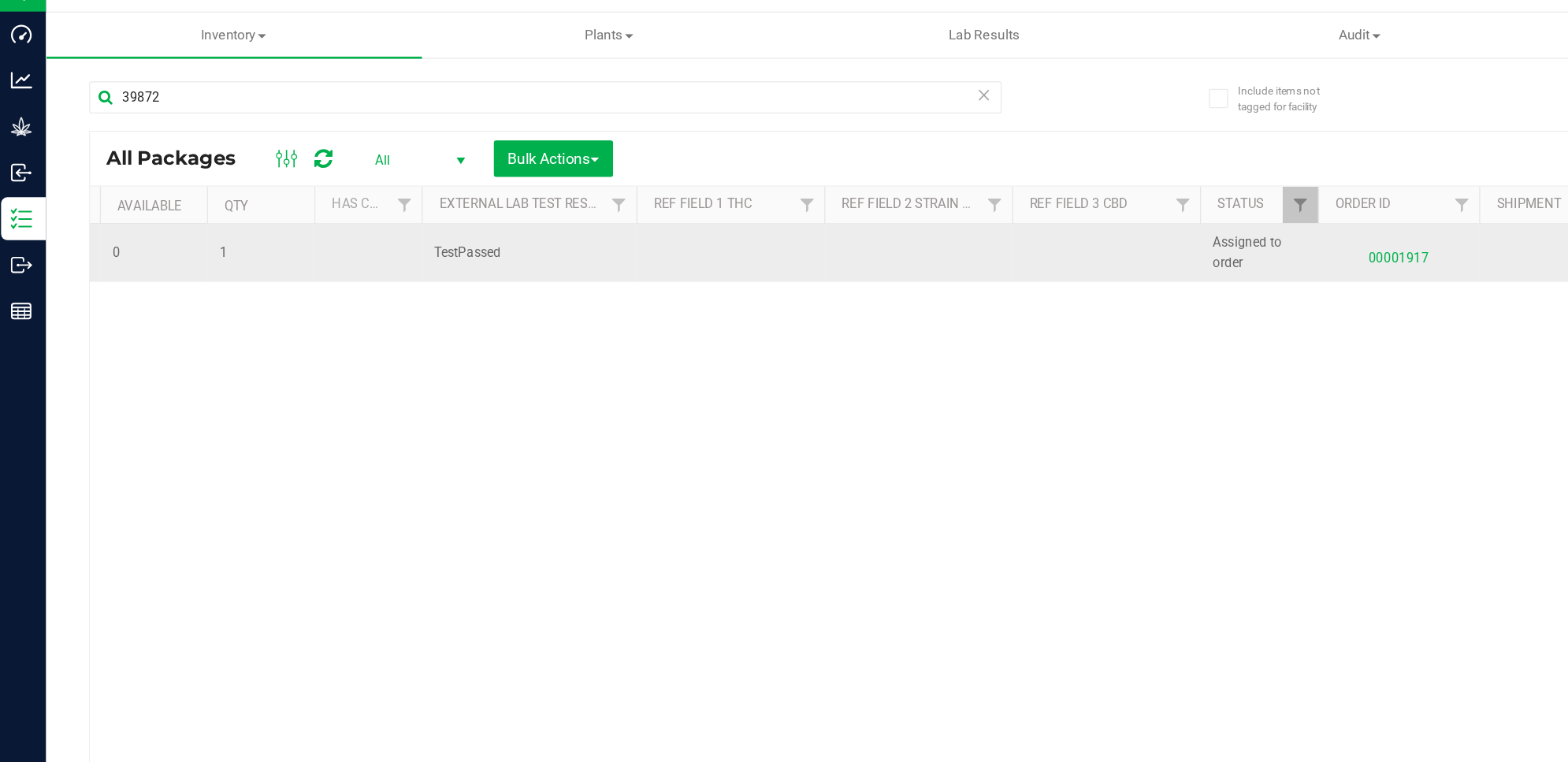
click at [809, 205] on td at bounding box center [816, 214] width 138 height 42
paste input "otal CBD 0.0932%"
click at [801, 213] on input "otal CBD 0.0932%" at bounding box center [812, 215] width 133 height 24
drag, startPoint x: 792, startPoint y: 214, endPoint x: 589, endPoint y: 223, distance: 203.2
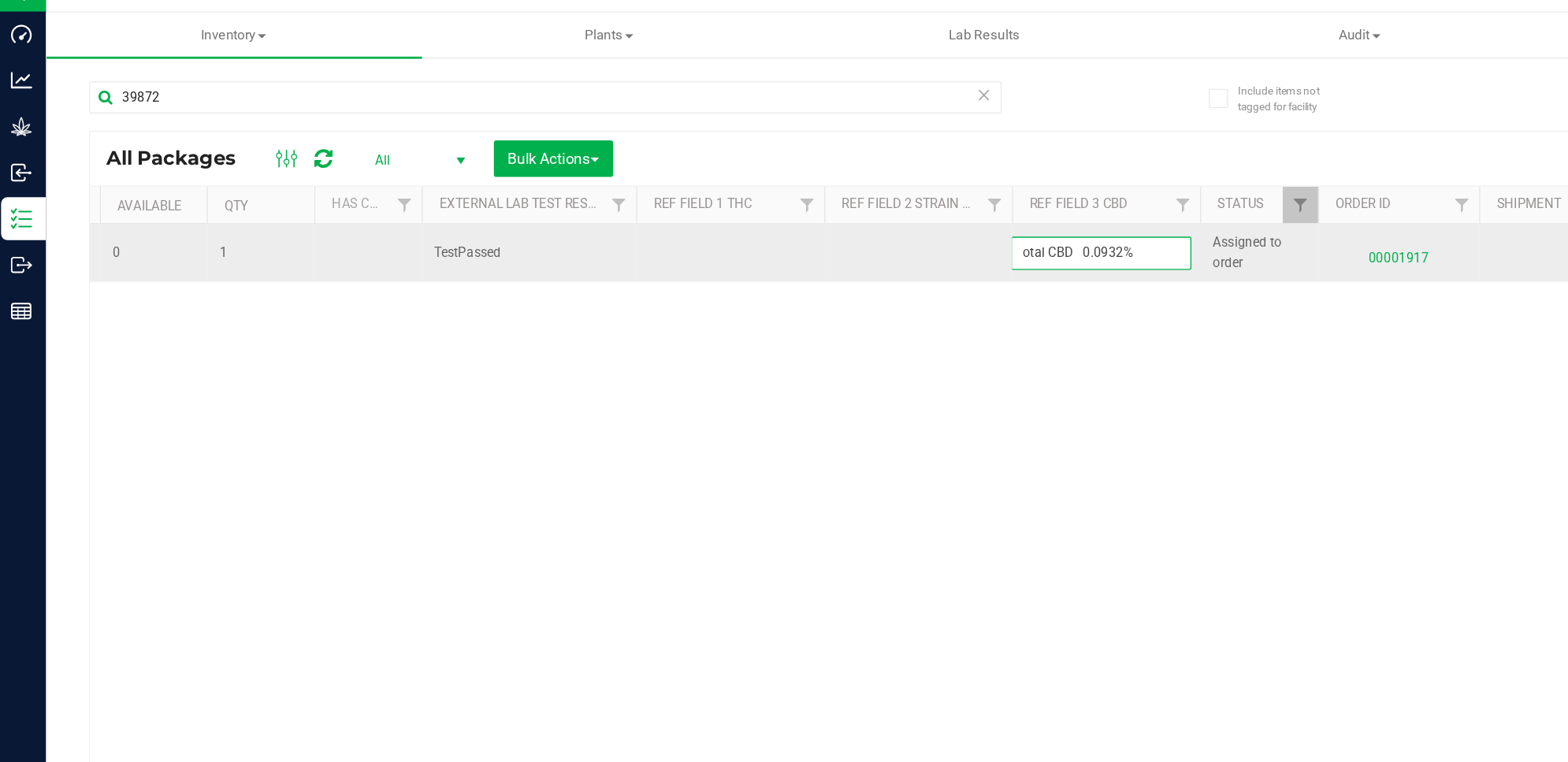
type input "0.0932%"
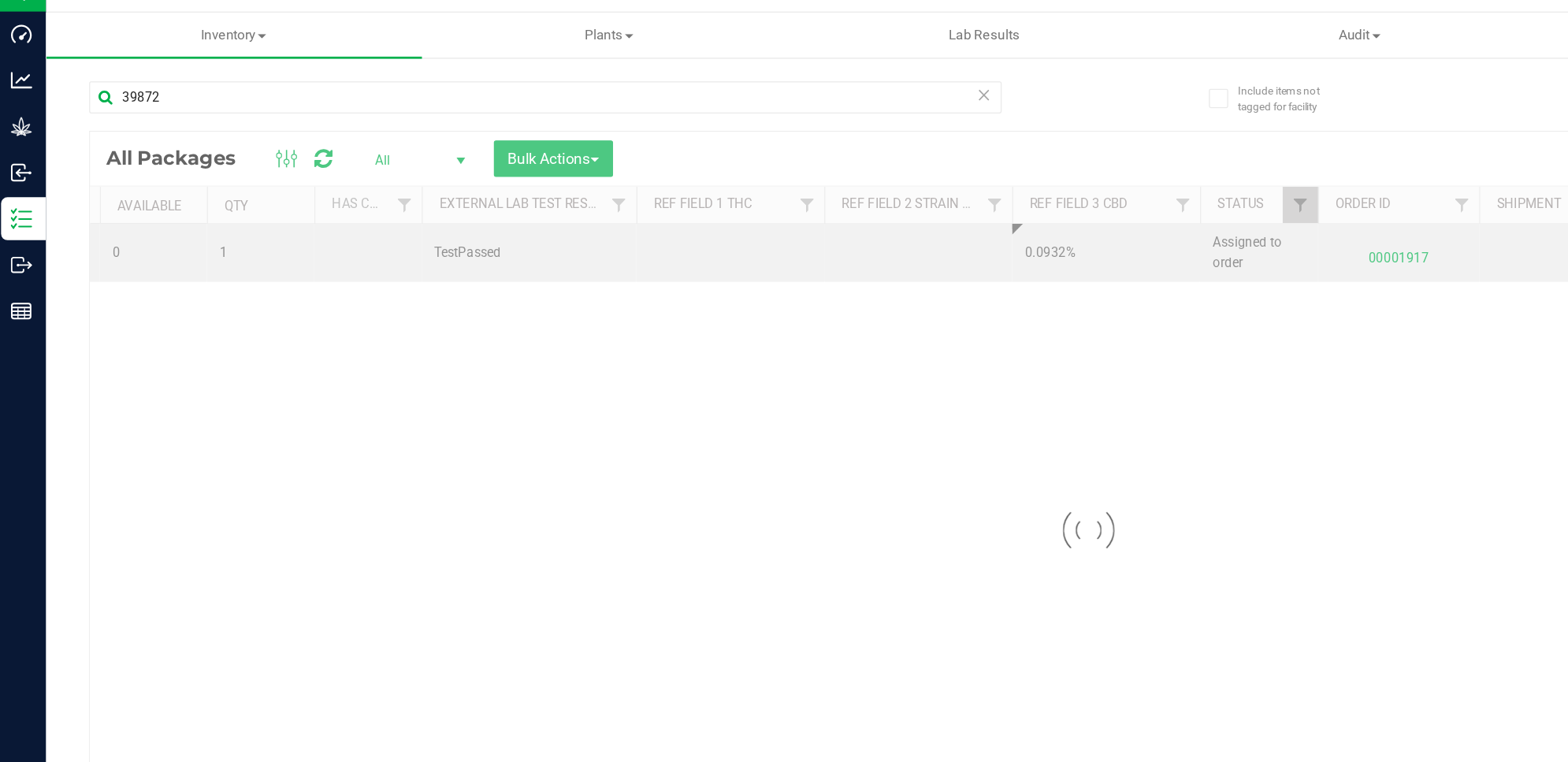
click at [693, 207] on div "Loading... All Packages All Active Only Lab Samples Locked All External Interna…" at bounding box center [803, 418] width 1467 height 587
click at [678, 216] on td at bounding box center [678, 214] width 138 height 42
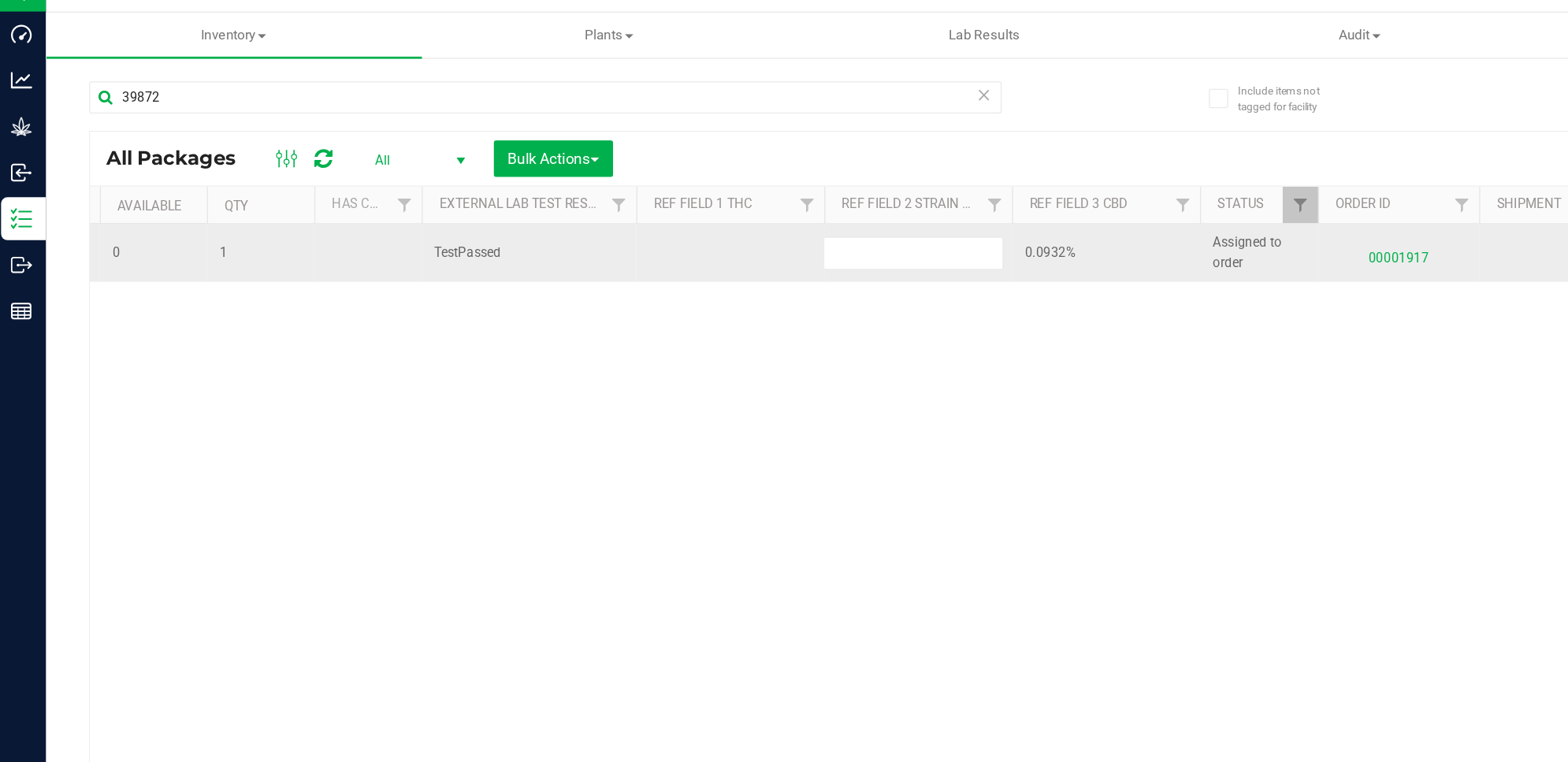
click at [576, 199] on td at bounding box center [540, 214] width 138 height 42
click at [567, 201] on td at bounding box center [540, 214] width 138 height 42
paste input "Total THC 35.3292%"
drag, startPoint x: 522, startPoint y: 208, endPoint x: 428, endPoint y: 201, distance: 94.3
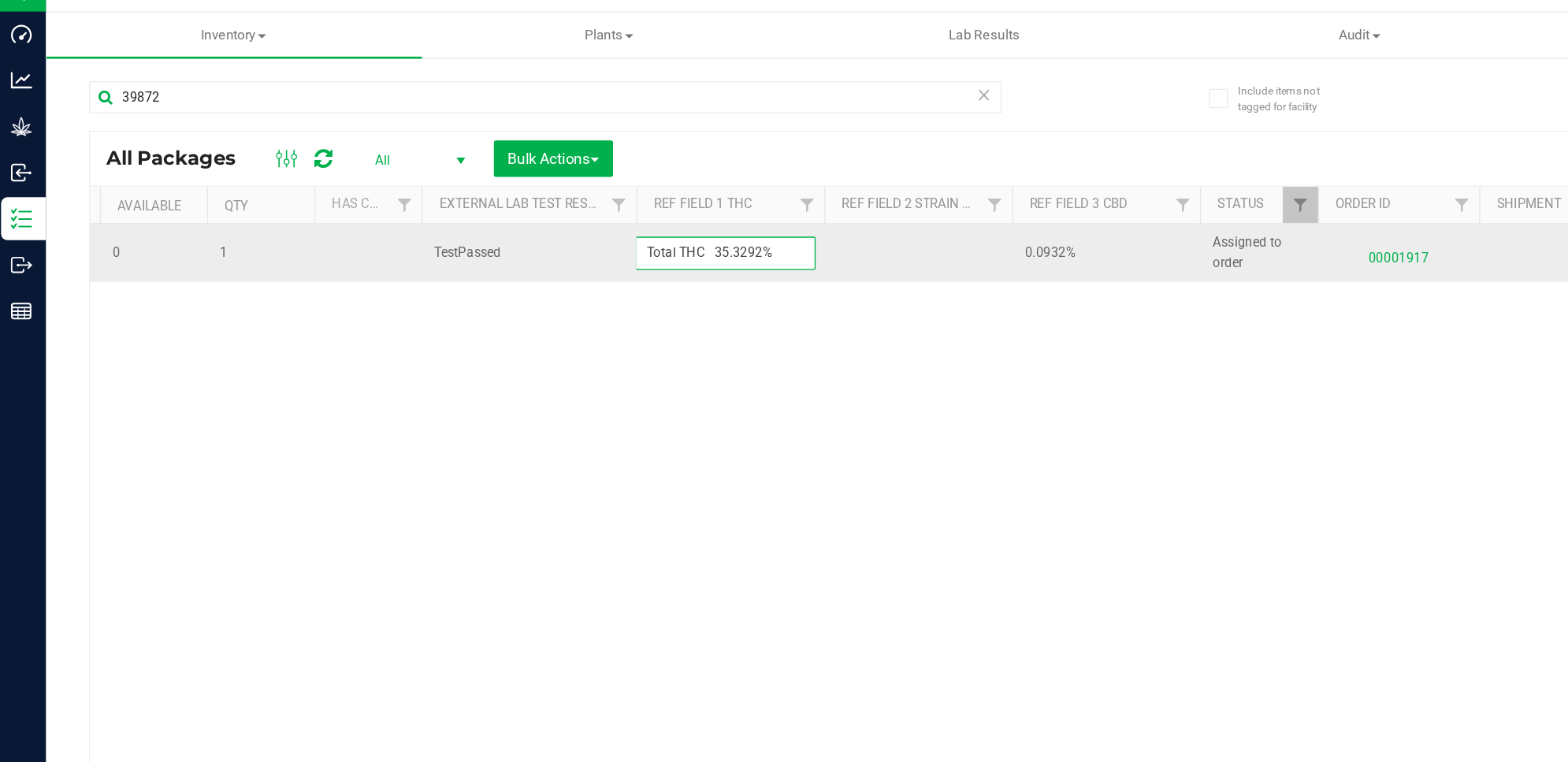
type input "35.3292%"
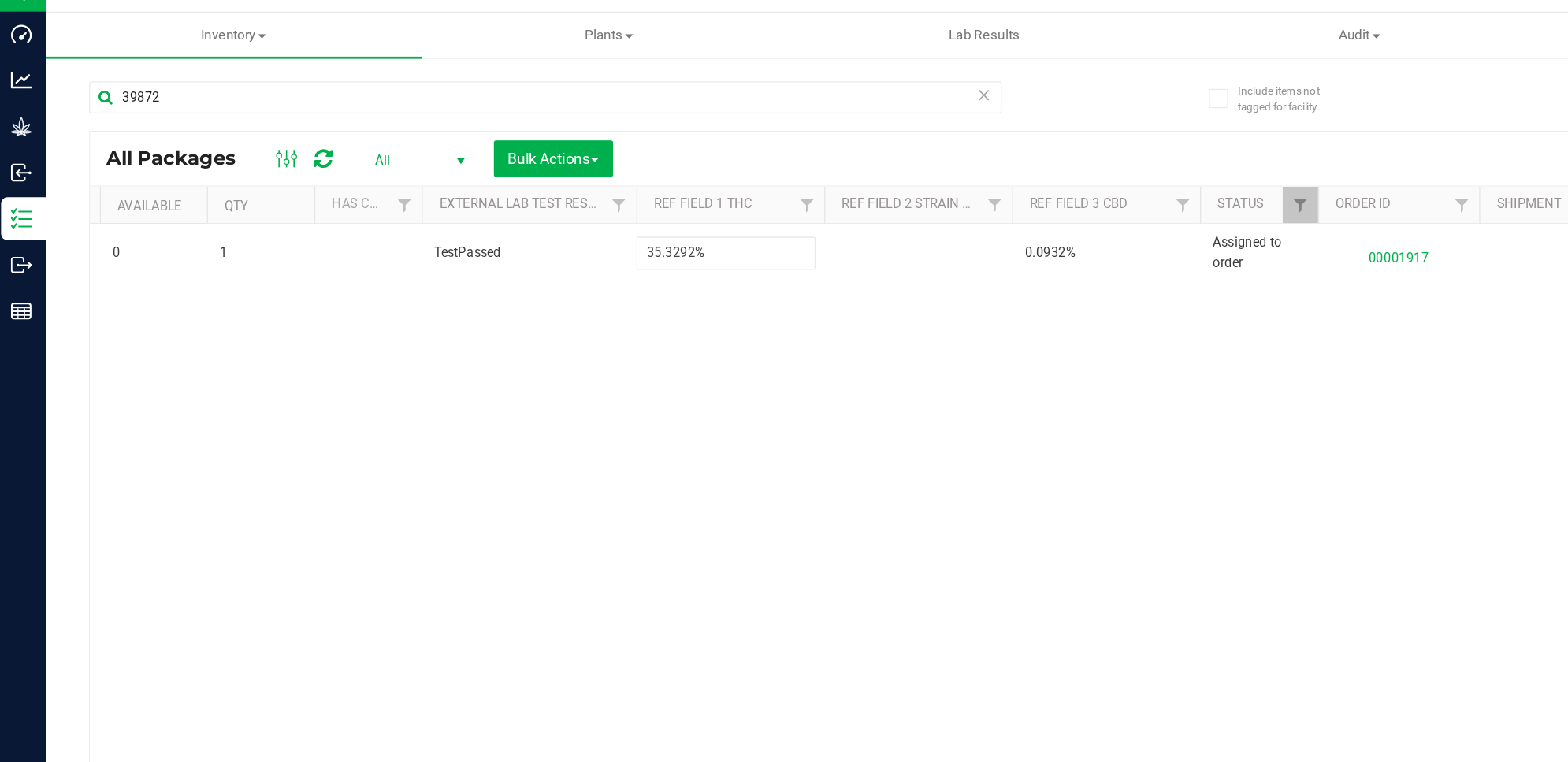
click at [614, 379] on div "All Packages All Active Only Lab Samples Locked All External Internal Bulk Acti…" at bounding box center [803, 418] width 1467 height 587
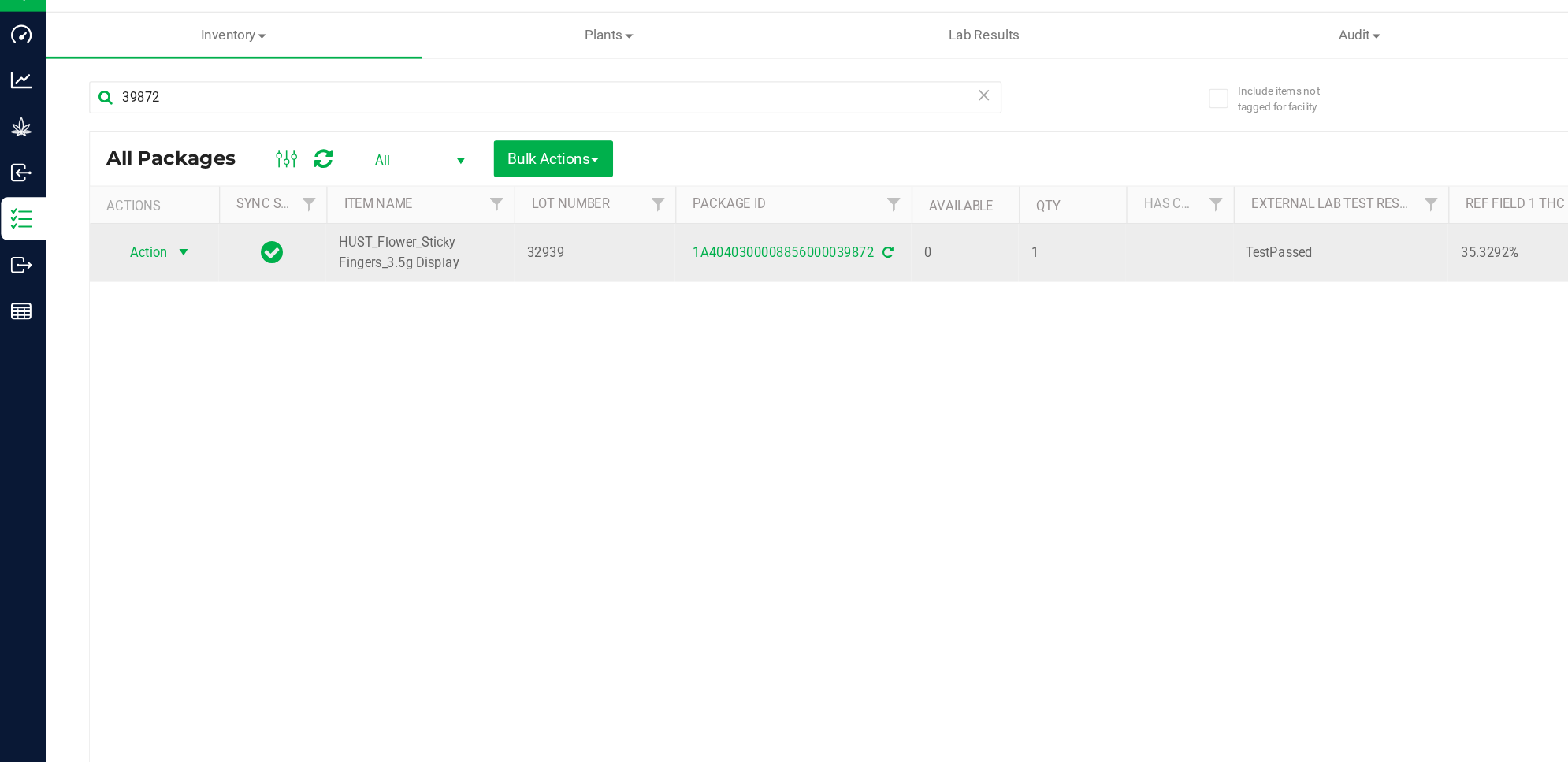
click at [132, 213] on span "select" at bounding box center [139, 214] width 20 height 22
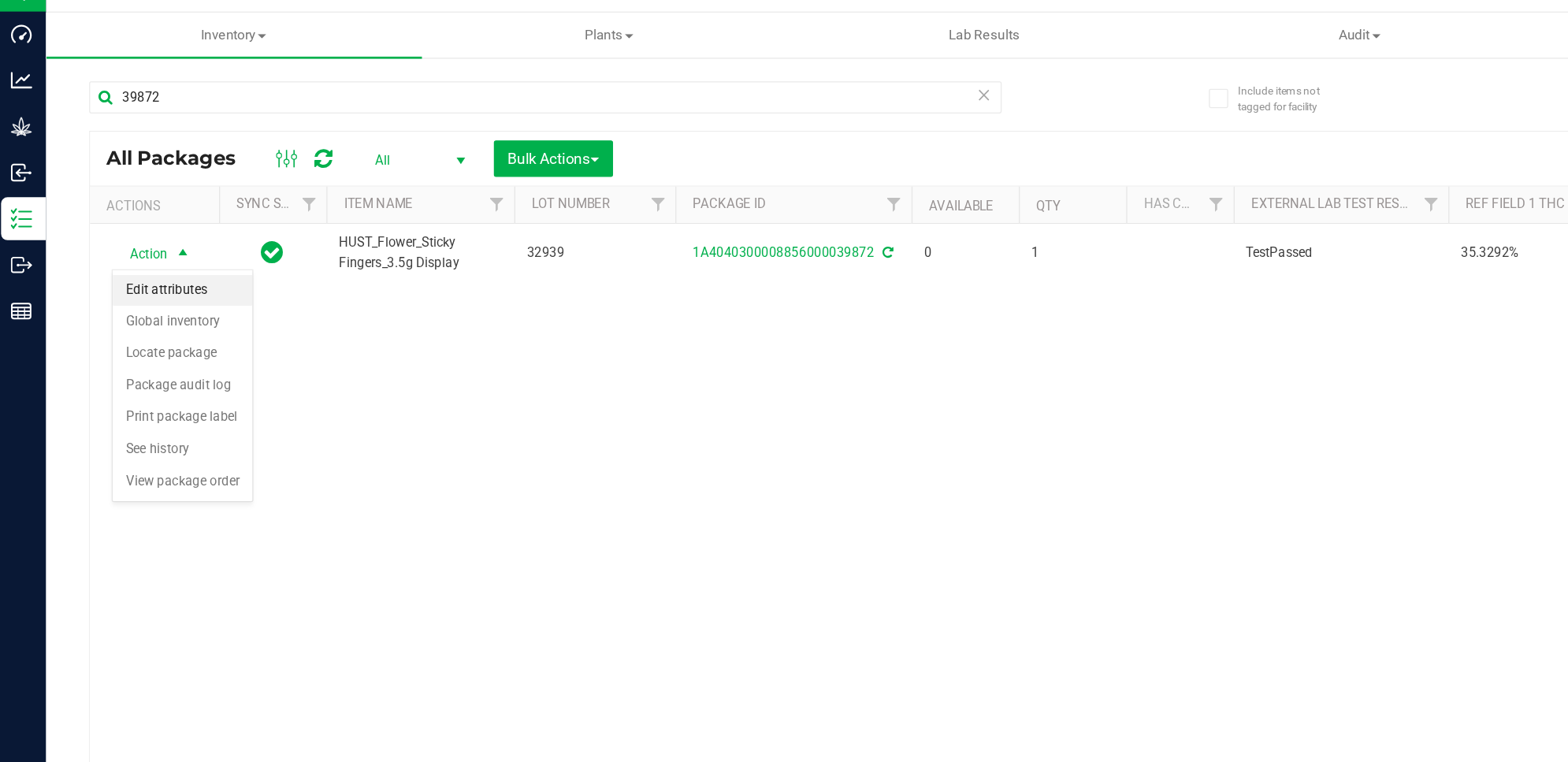
click at [154, 238] on li "Edit attributes" at bounding box center [138, 241] width 102 height 23
click at [154, 238] on body "Dashboard Analytics Grow Inbound Inventory Outbound Reports 09:13 AM PDT [DATE]…" at bounding box center [784, 381] width 1568 height 762
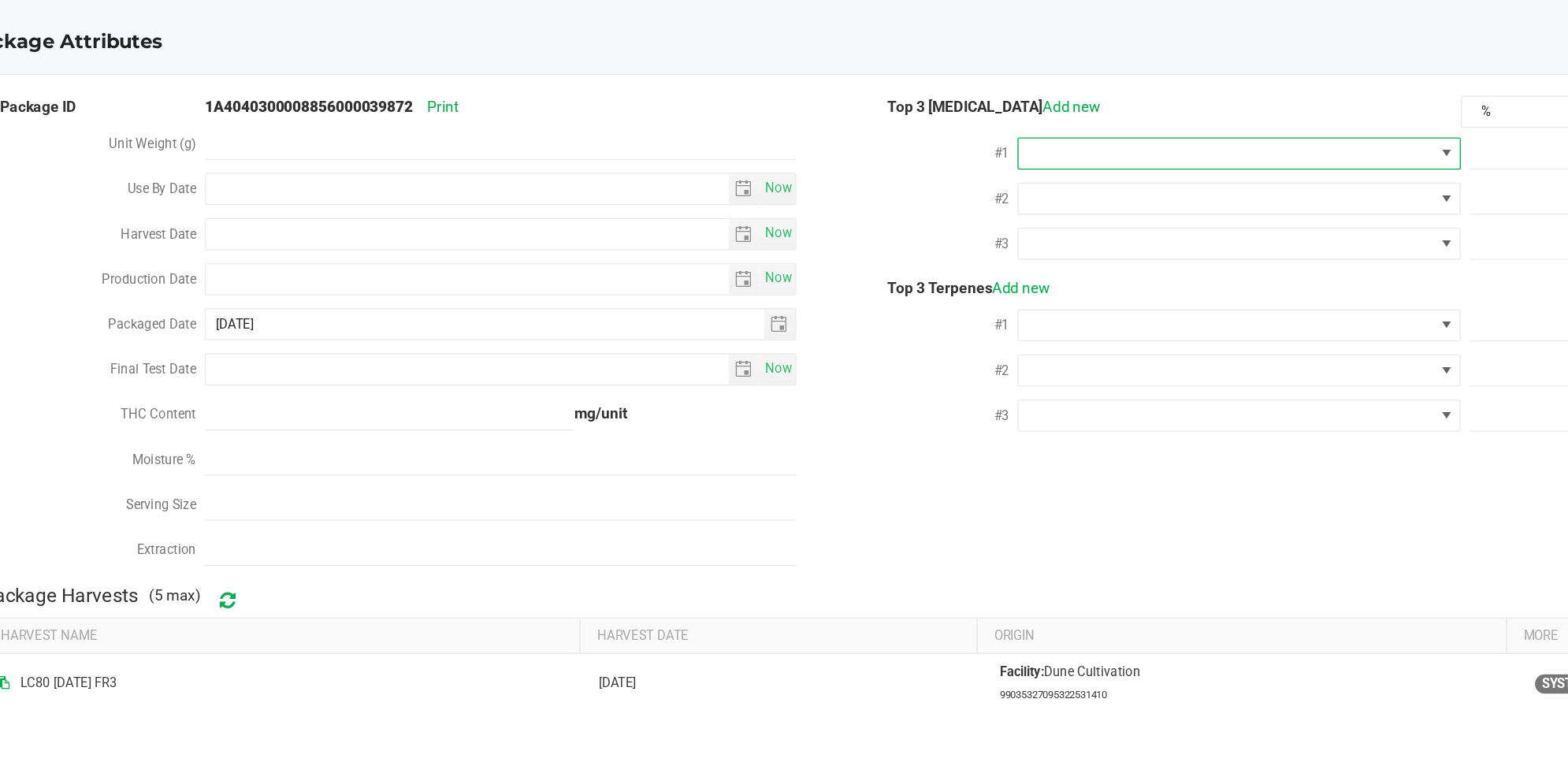
click at [1045, 130] on span at bounding box center [1051, 140] width 304 height 22
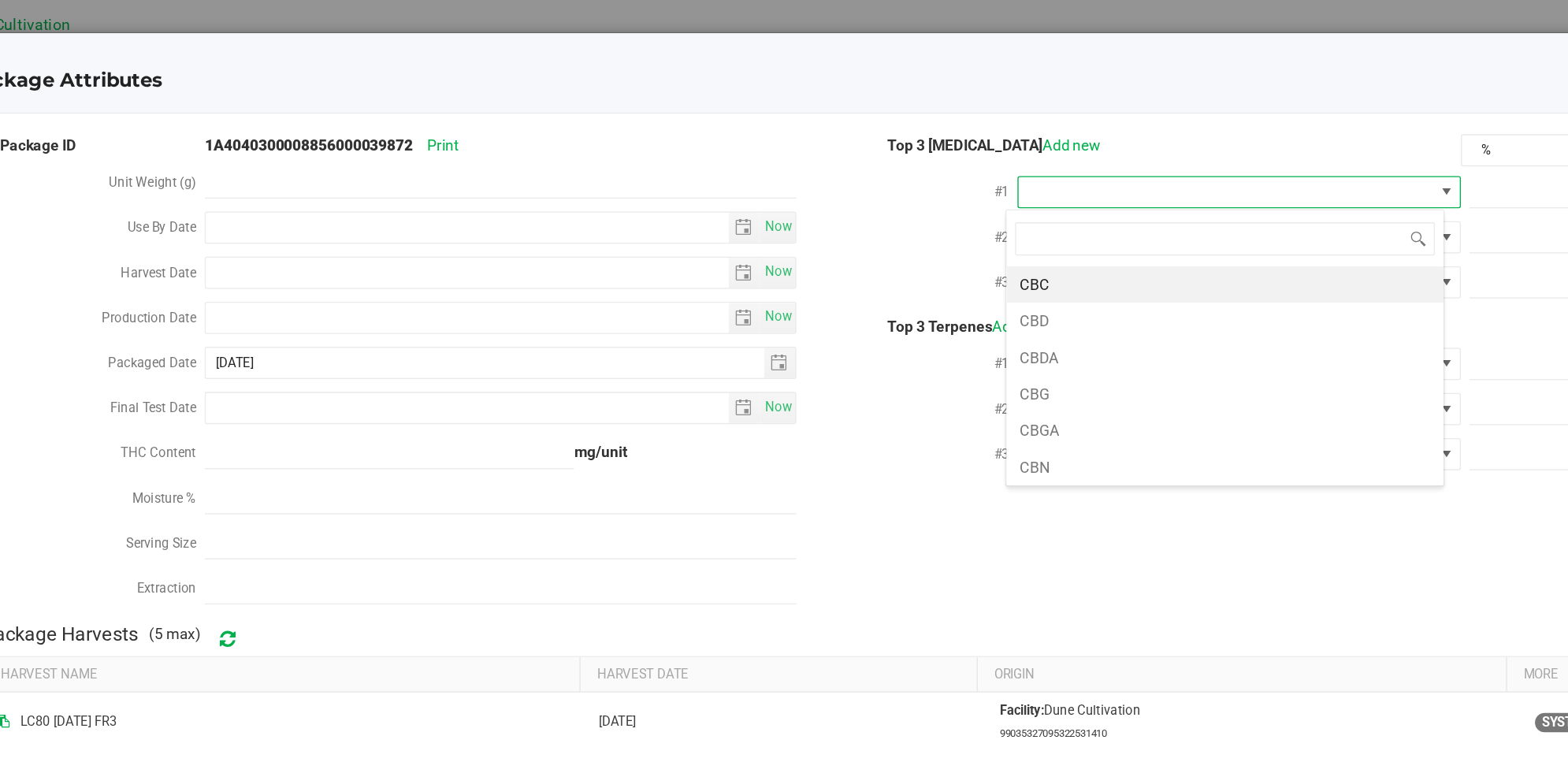
scroll to position [24, 322]
click at [823, 360] on div "Package ID 1A4040300008856000039872 Print Unit Weight (g) Use By Date Now Harve…" at bounding box center [790, 273] width 1303 height 354
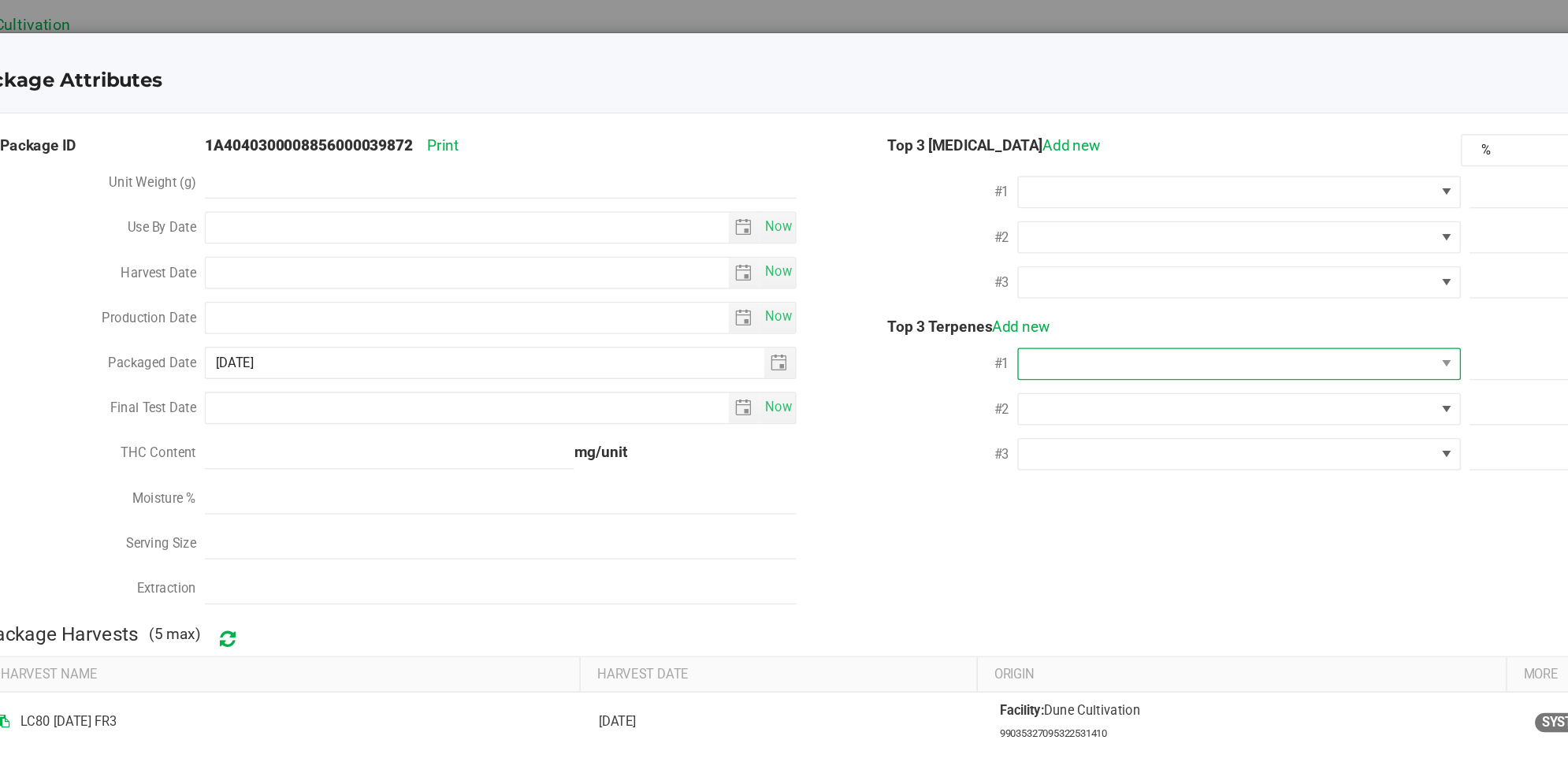
click at [978, 271] on span at bounding box center [1051, 266] width 304 height 22
drag, startPoint x: 925, startPoint y: 272, endPoint x: 933, endPoint y: 263, distance: 12.0
click at [933, 263] on span at bounding box center [1051, 266] width 304 height 22
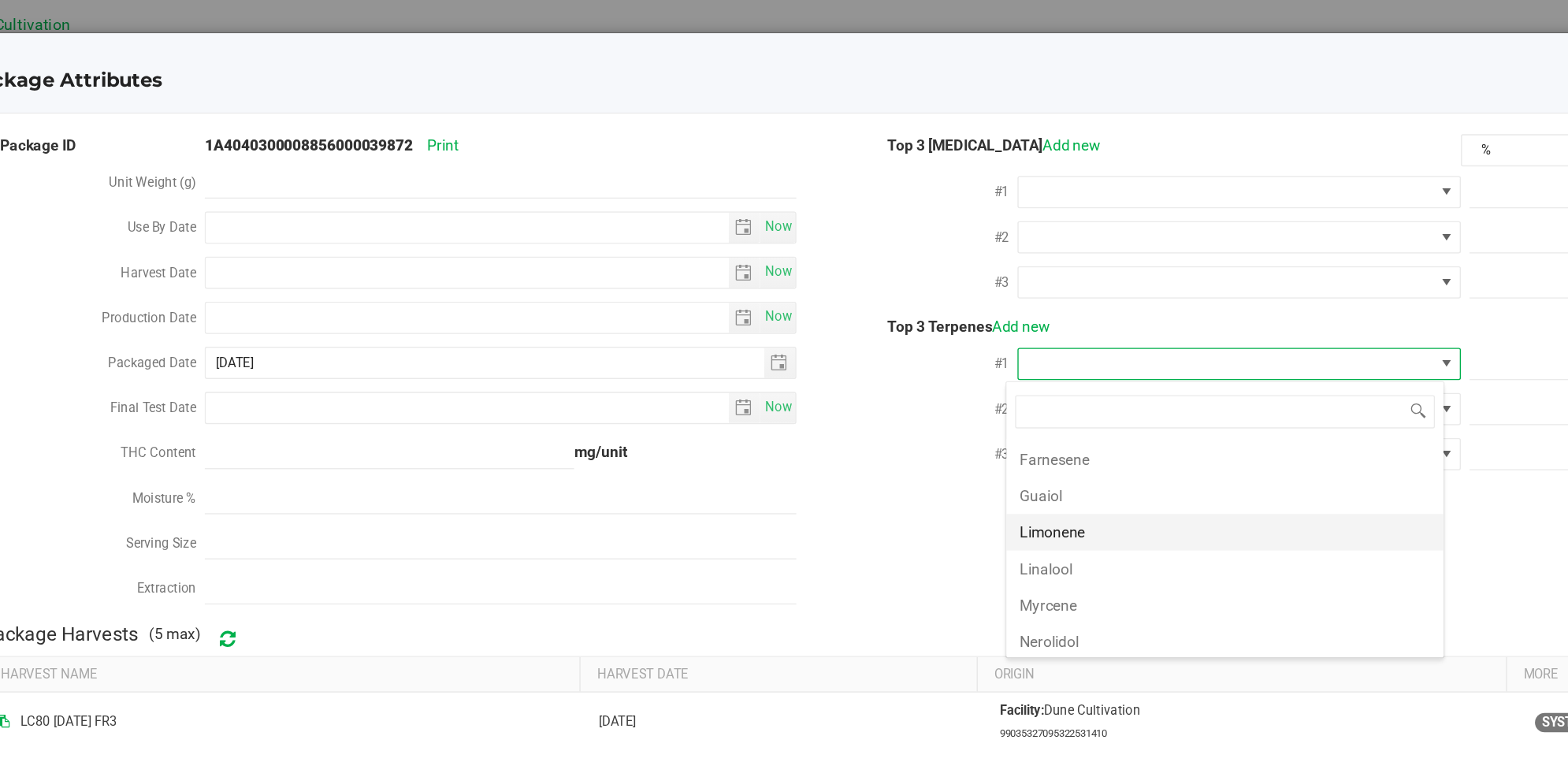
click at [991, 402] on li "Limonene" at bounding box center [1051, 390] width 321 height 27
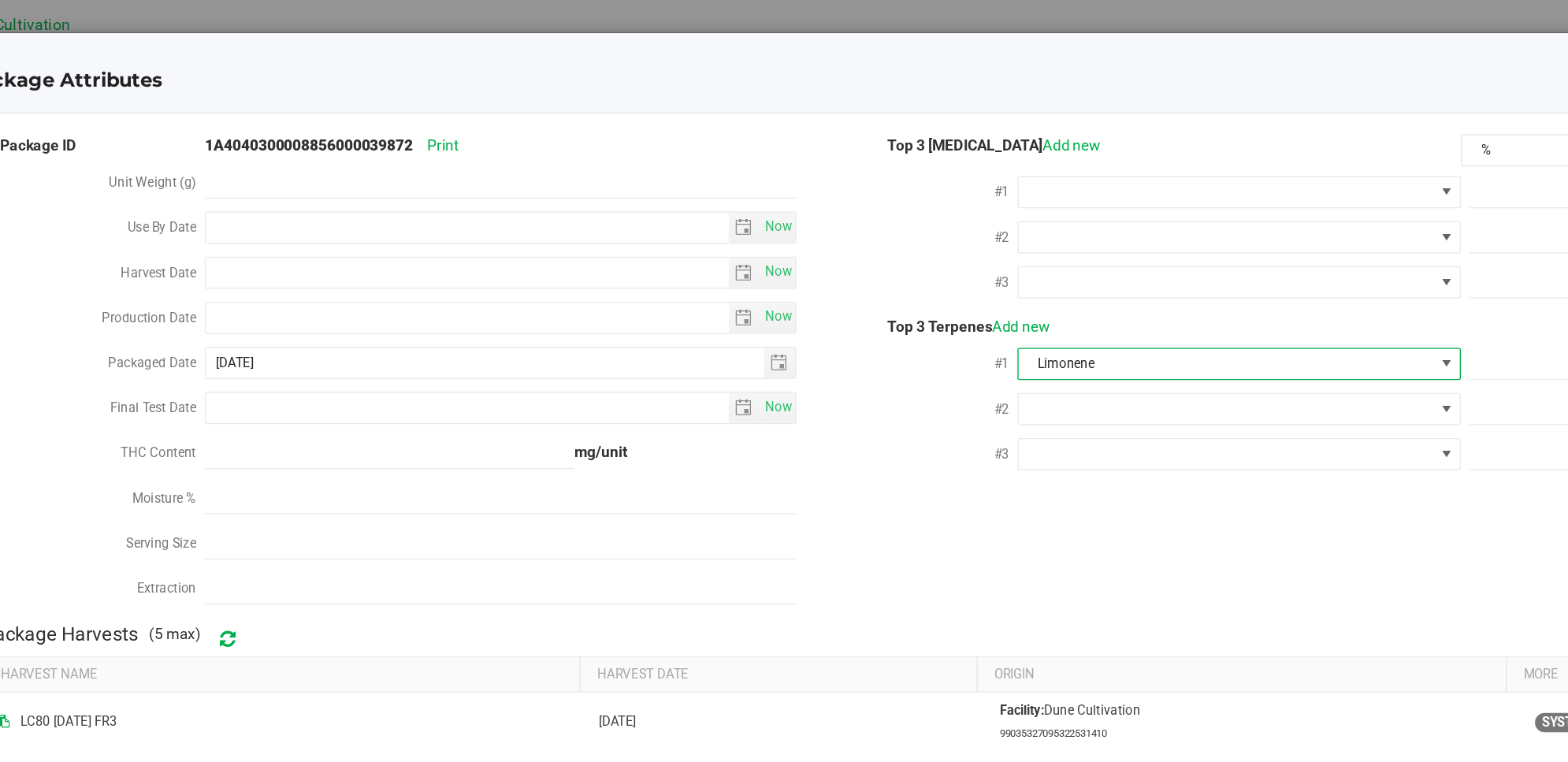
click at [1210, 270] on span at bounding box center [1213, 266] width 20 height 22
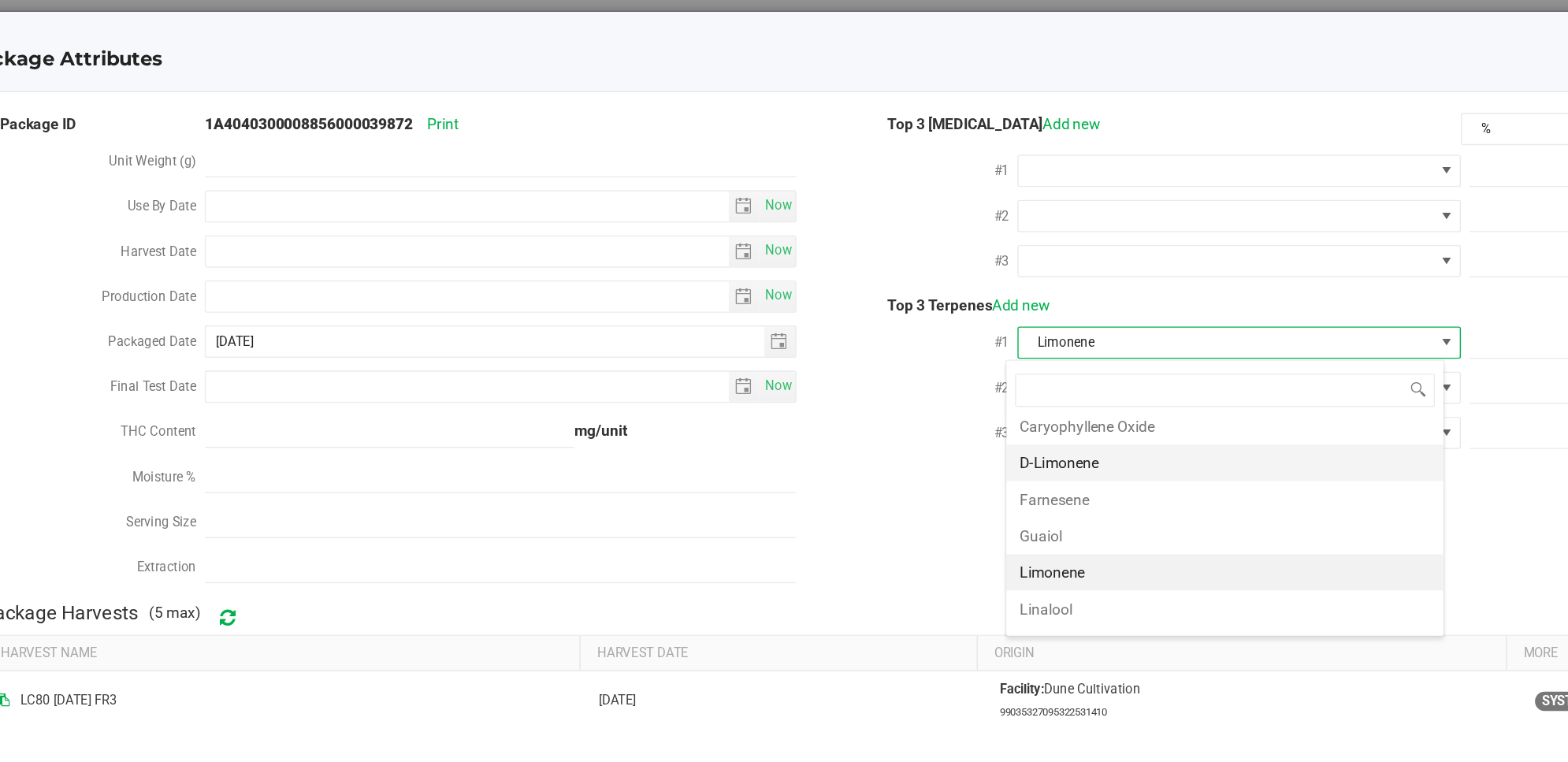
click at [1011, 348] on li "D-Limonene" at bounding box center [1051, 339] width 321 height 27
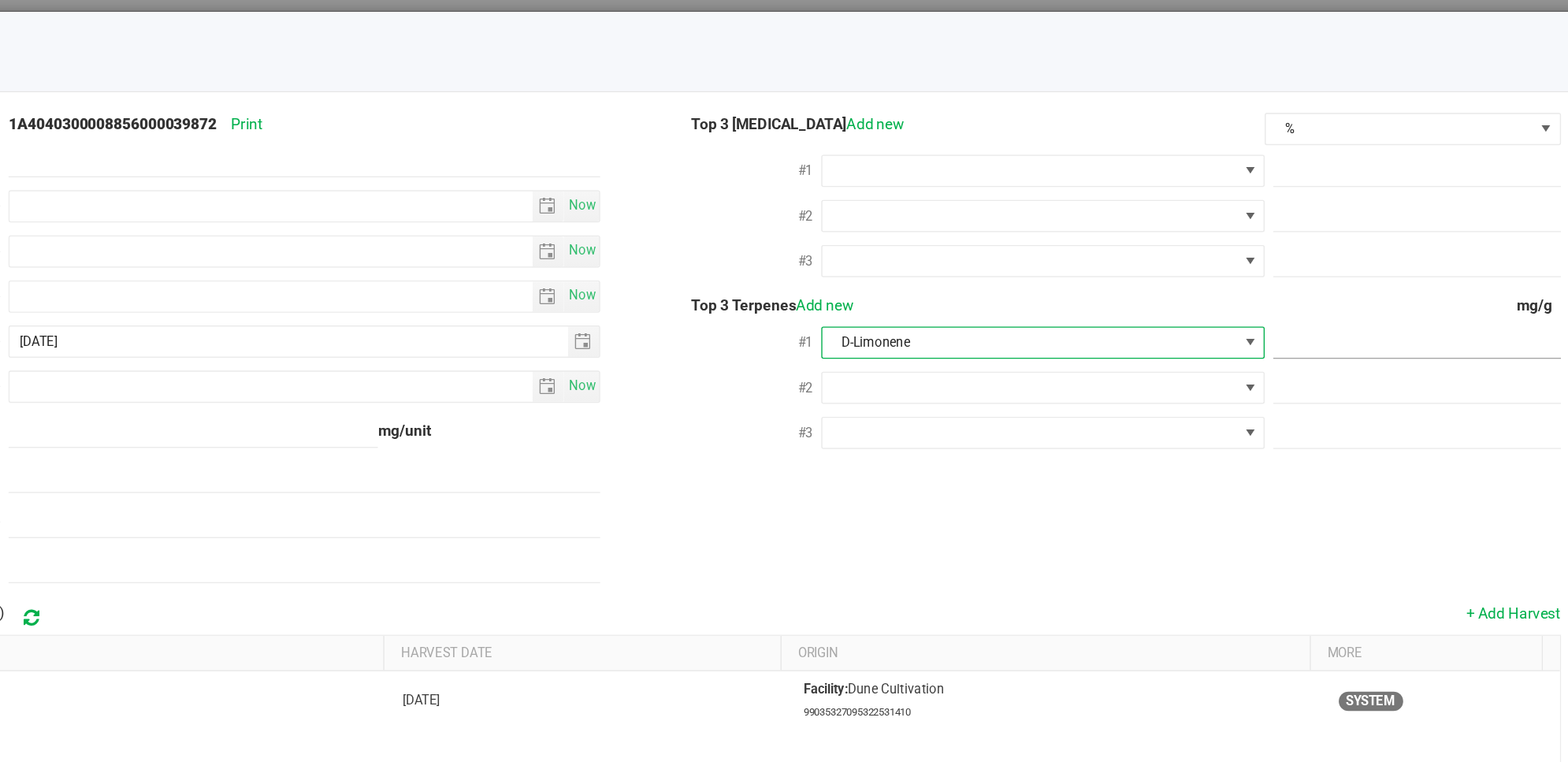
click at [1307, 254] on span at bounding box center [1335, 251] width 211 height 23
paste input "8.645"
type input "8.645"
type input "8.6450"
click at [1122, 290] on span at bounding box center [1051, 283] width 304 height 22
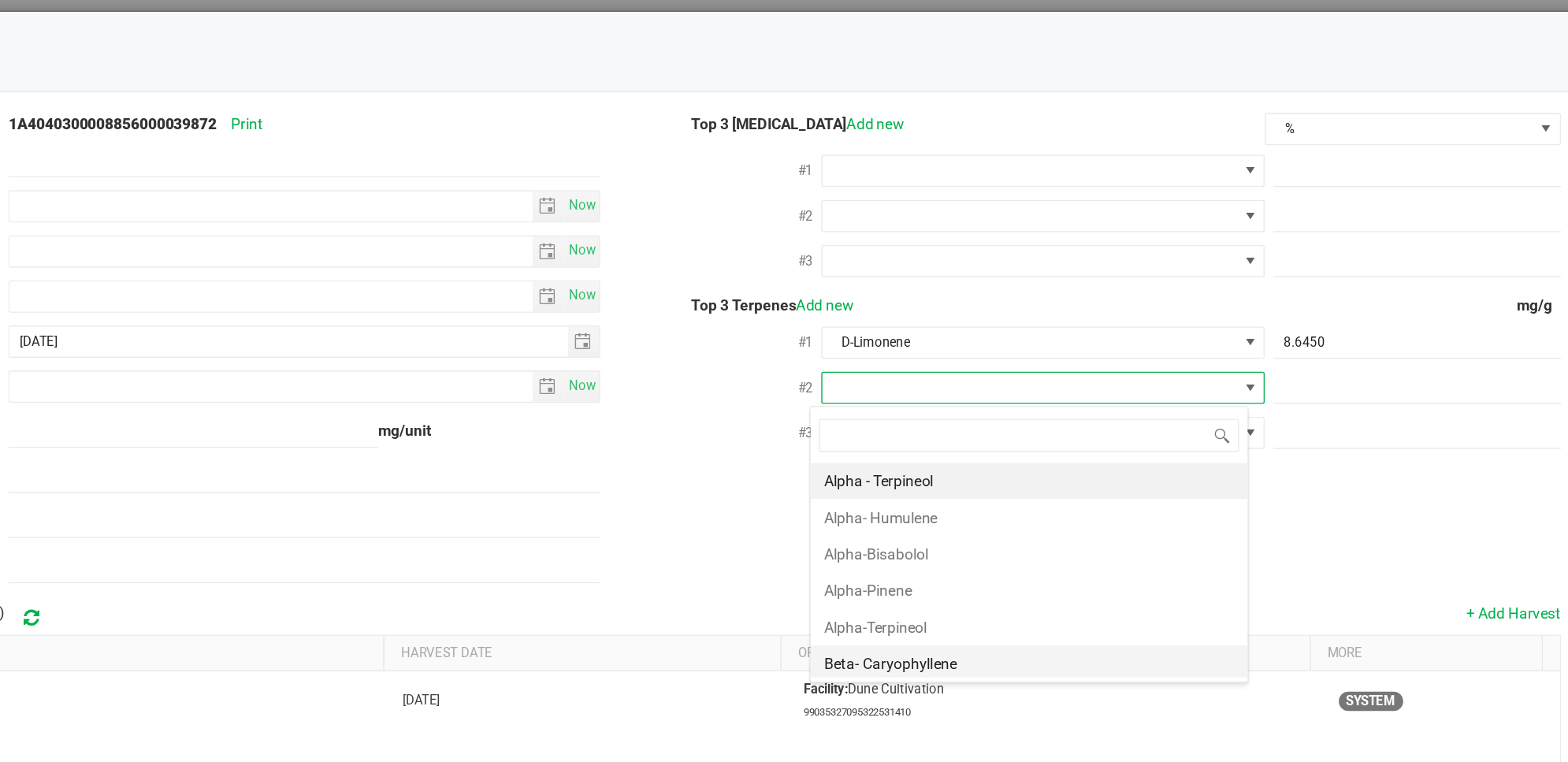
click at [1031, 493] on li "Beta- Caryophyllene" at bounding box center [1051, 486] width 321 height 27
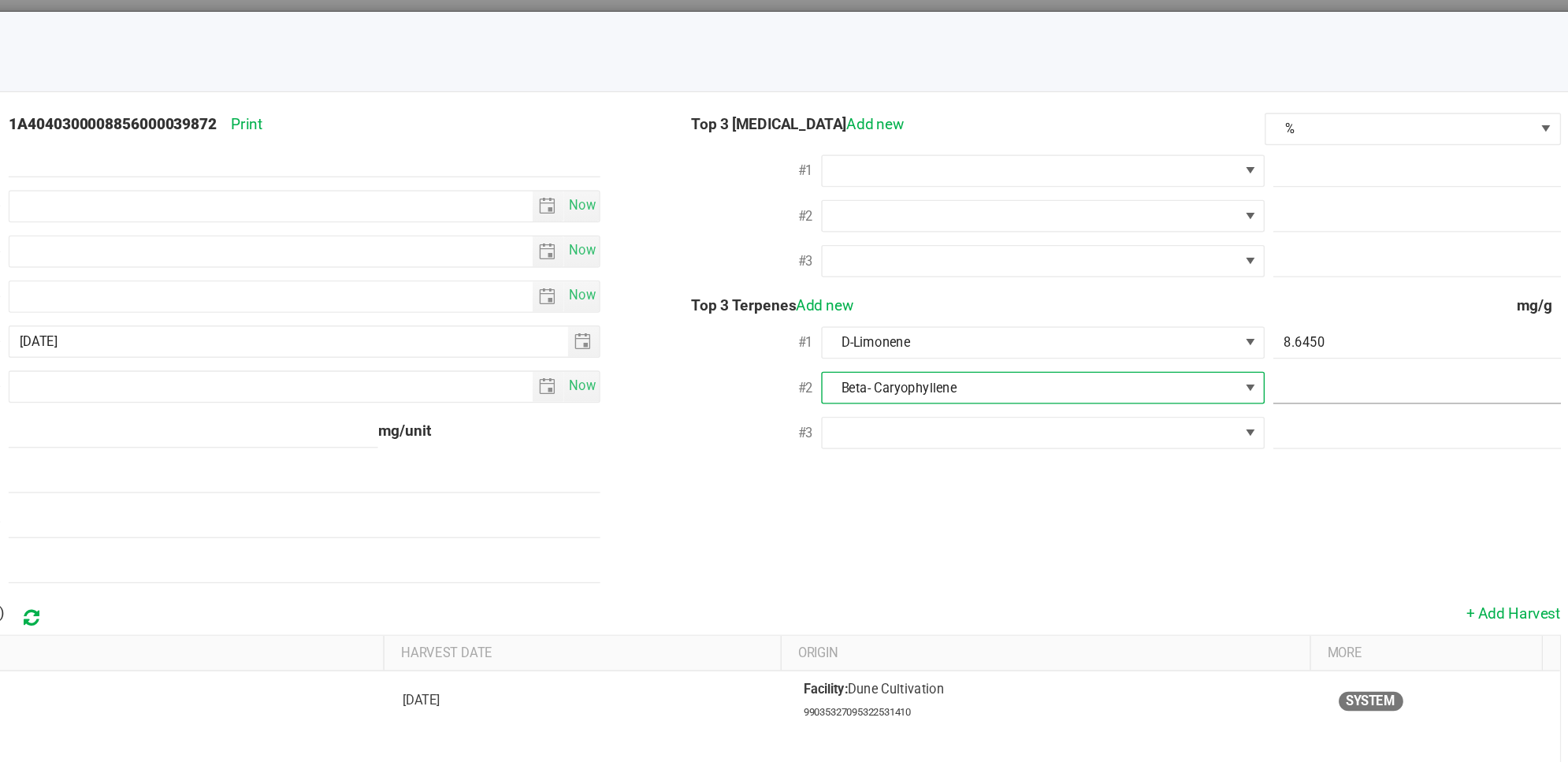
click at [1262, 277] on span at bounding box center [1335, 284] width 211 height 23
paste input "4.44"
type input "4.44"
type input "4.4400"
click at [1096, 315] on span at bounding box center [1051, 317] width 304 height 22
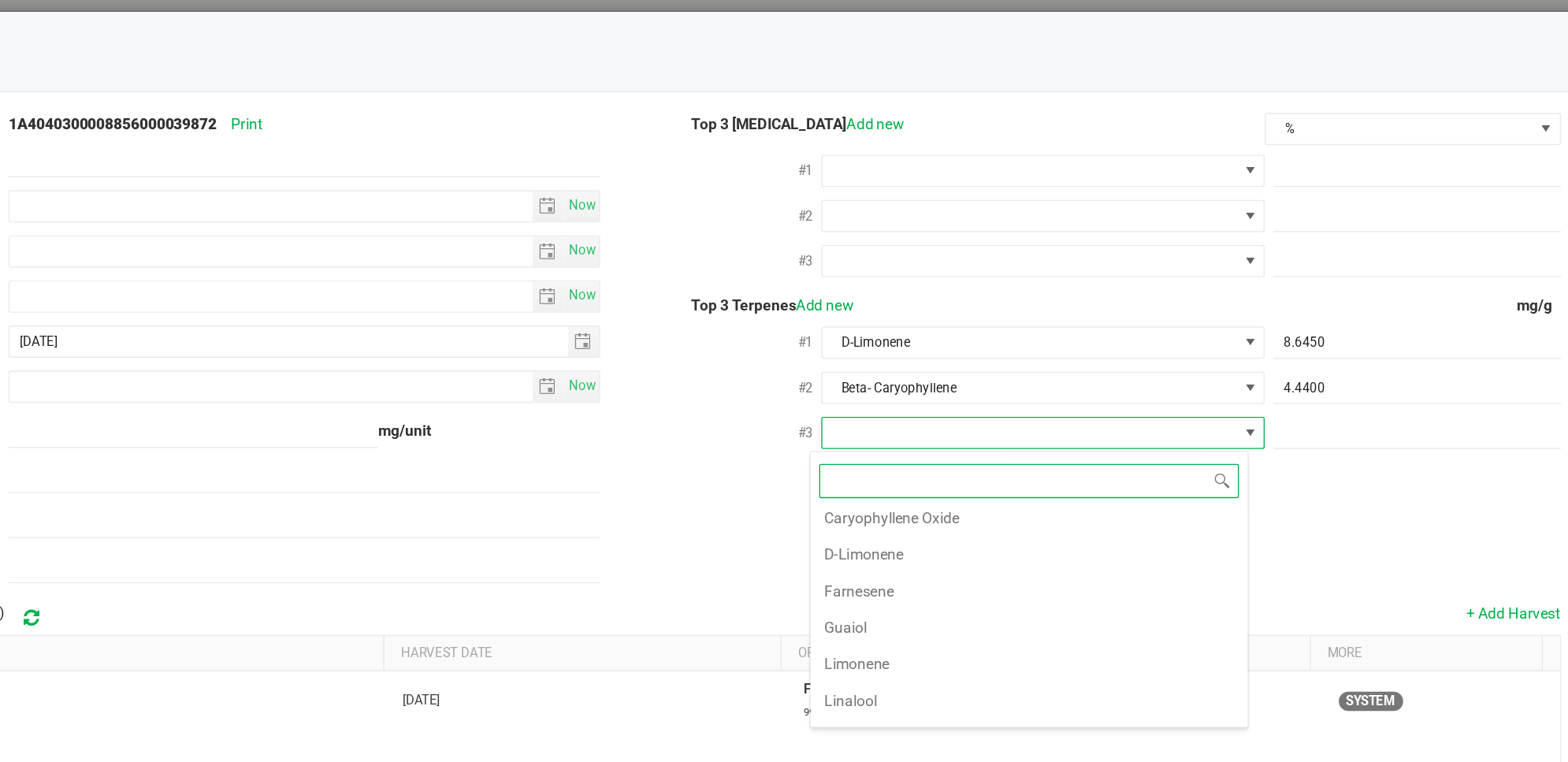
scroll to position [252, 0]
click at [1071, 514] on li "Linalool" at bounding box center [1051, 510] width 321 height 27
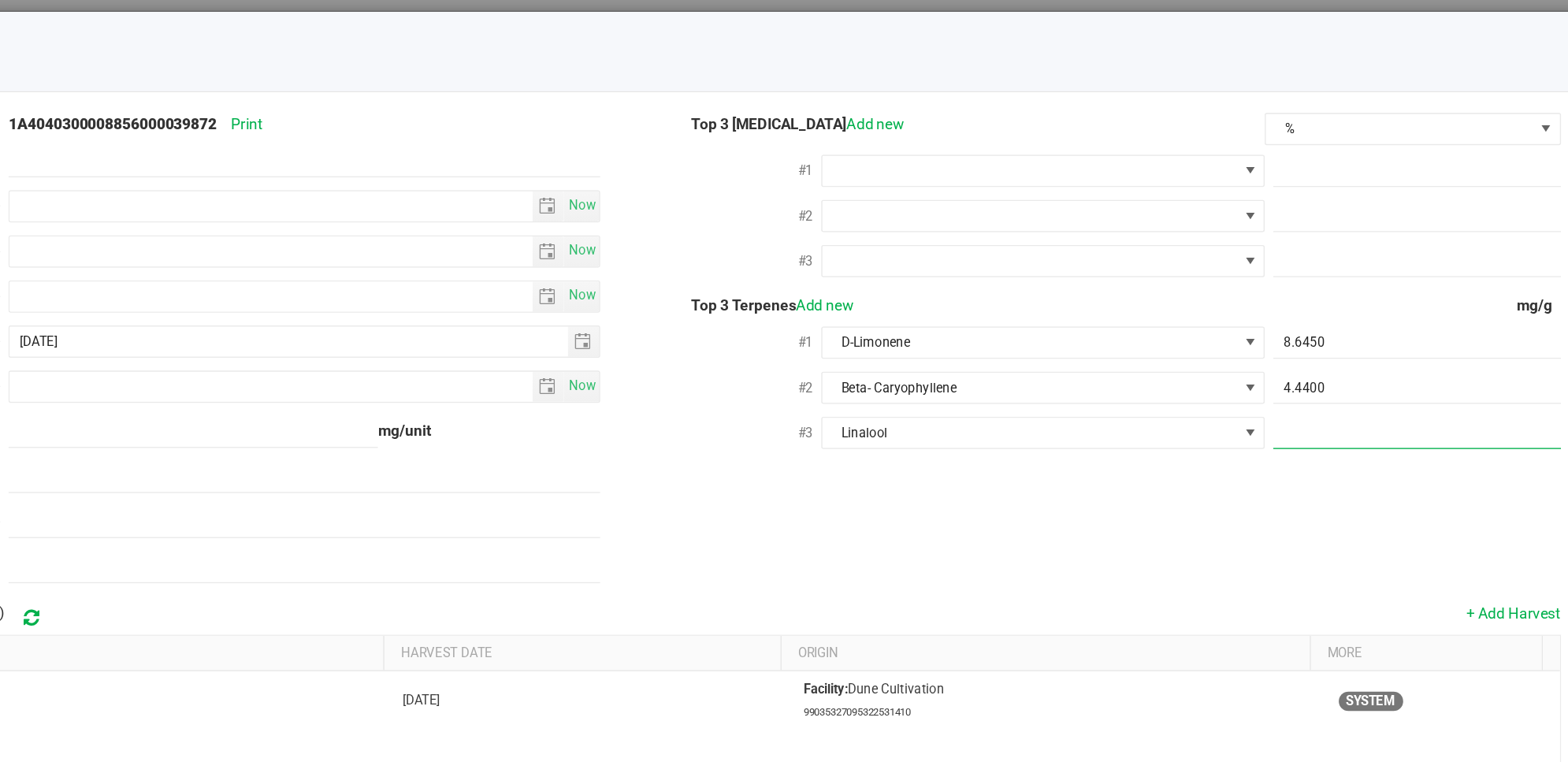
click at [1258, 324] on span at bounding box center [1335, 318] width 211 height 23
paste input "3.664"
type input "3.664"
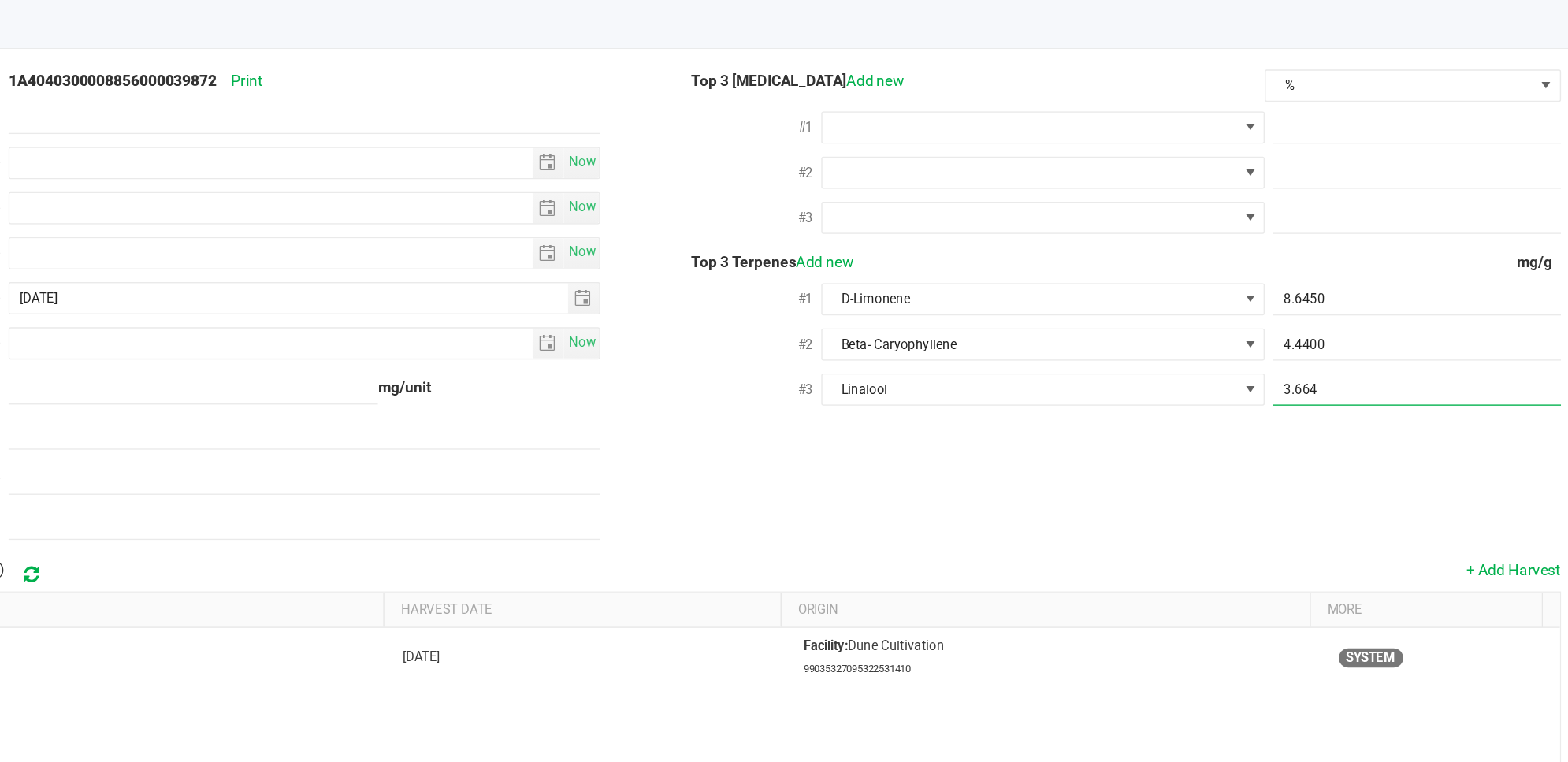
scroll to position [0, 0]
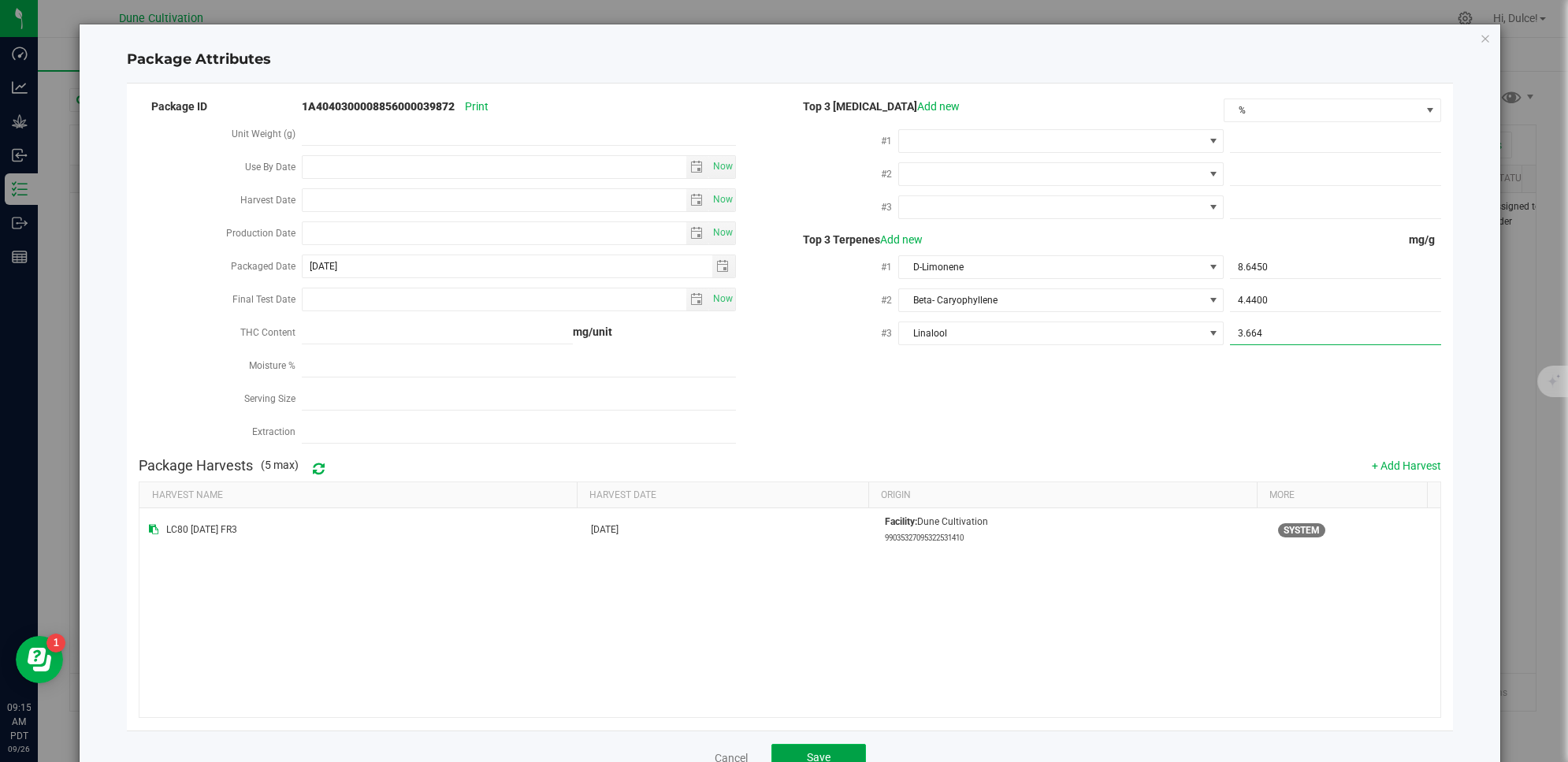
type input "3.6640"
click at [829, 753] on button "Save" at bounding box center [818, 758] width 94 height 29
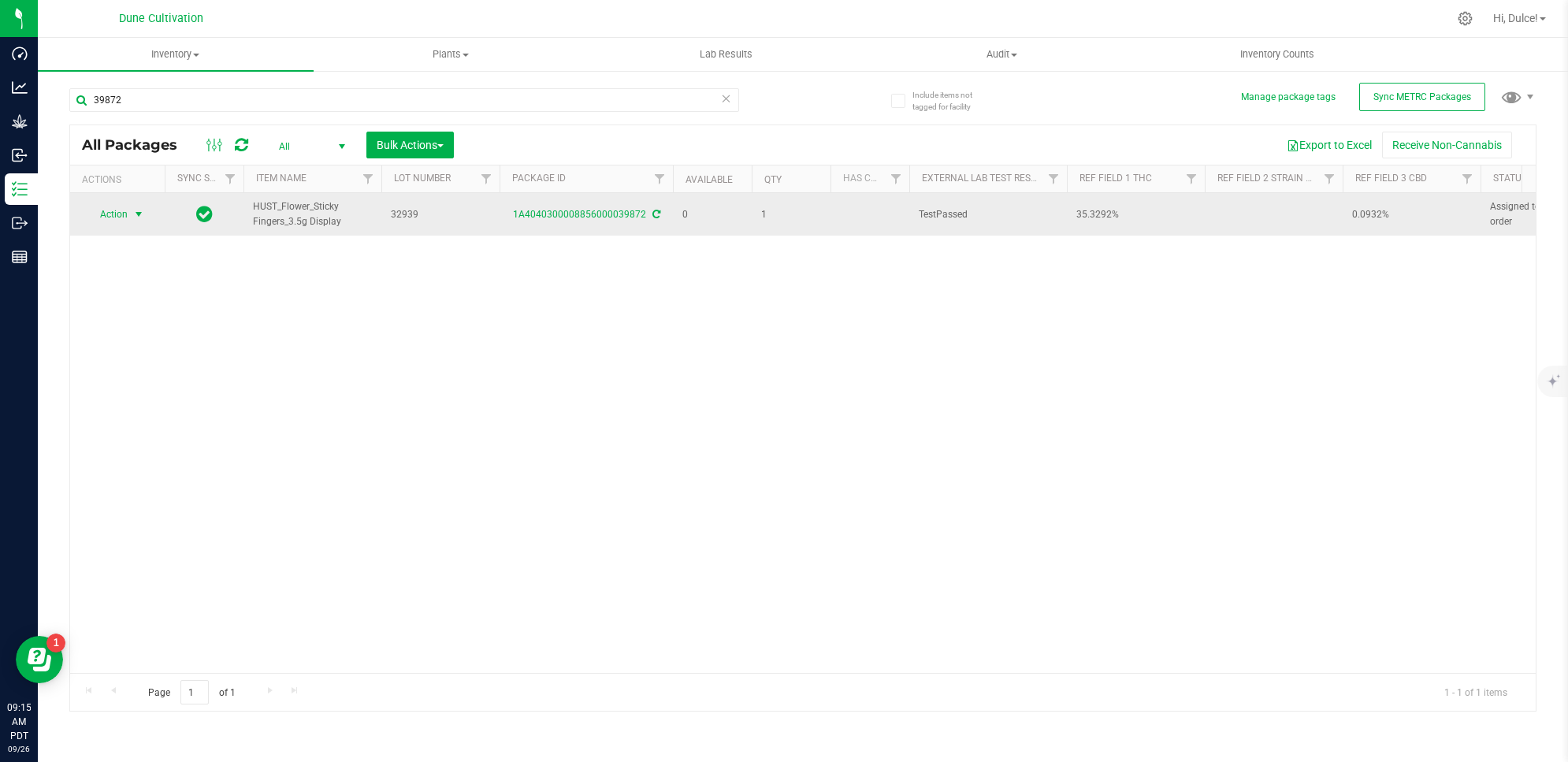
click at [133, 209] on span "select" at bounding box center [139, 214] width 13 height 13
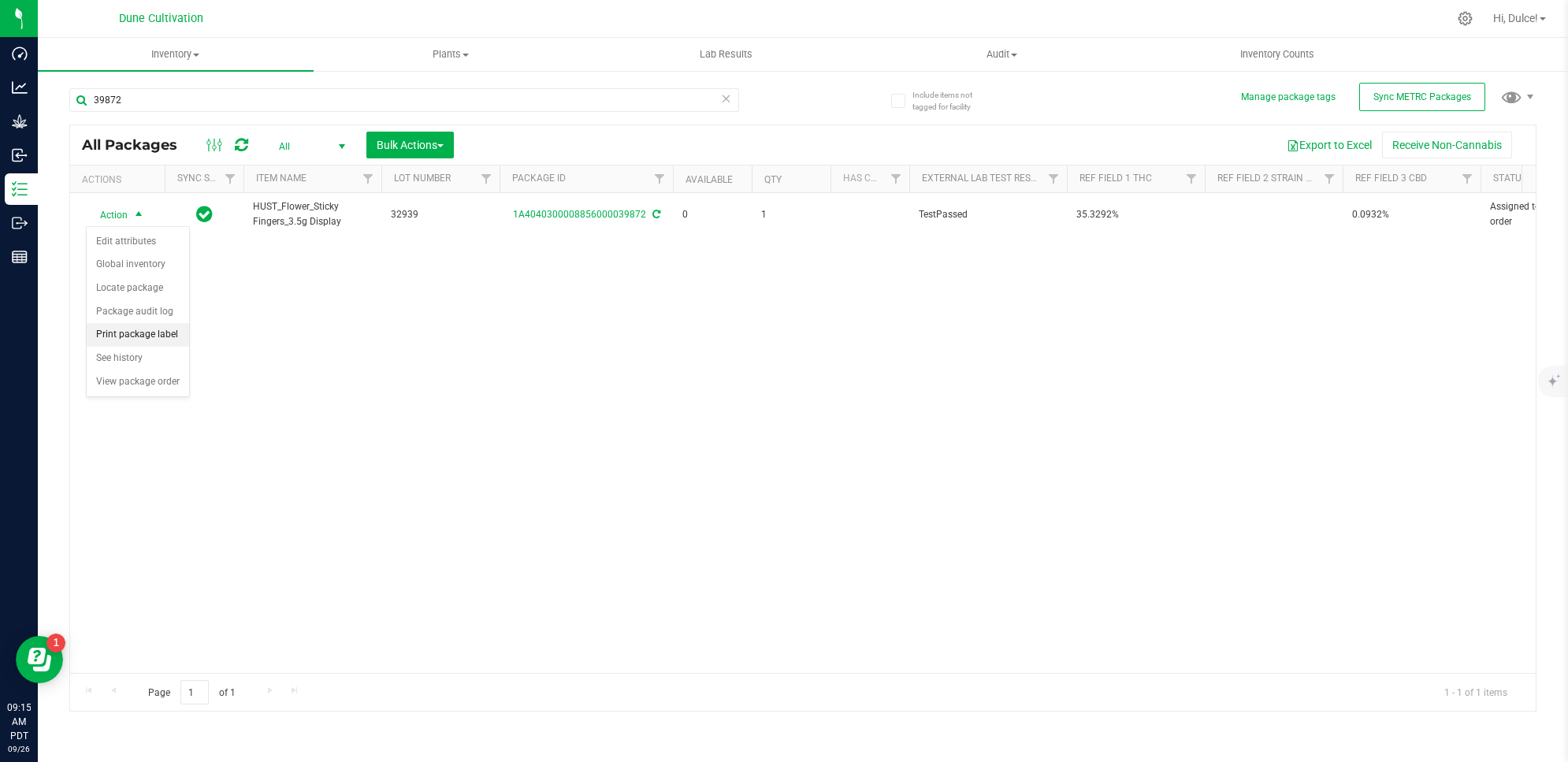
click at [166, 342] on li "Print package label" at bounding box center [138, 335] width 102 height 23
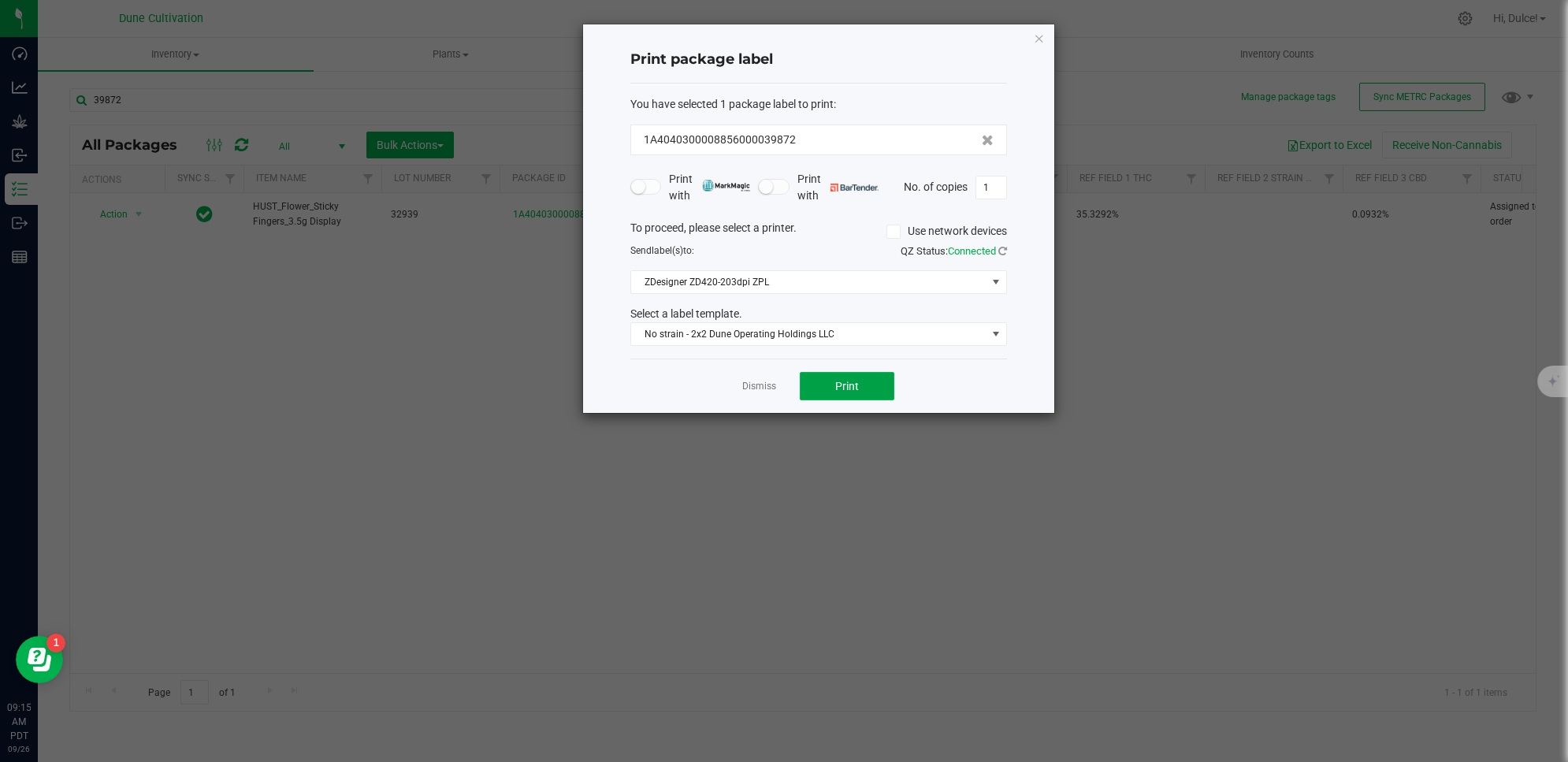
click at [865, 384] on button "Print" at bounding box center [847, 386] width 94 height 29
click at [998, 187] on input "1" at bounding box center [991, 187] width 30 height 22
type input "10"
click at [862, 388] on button "Print" at bounding box center [847, 386] width 94 height 29
click at [1035, 29] on icon "button" at bounding box center [1039, 38] width 11 height 19
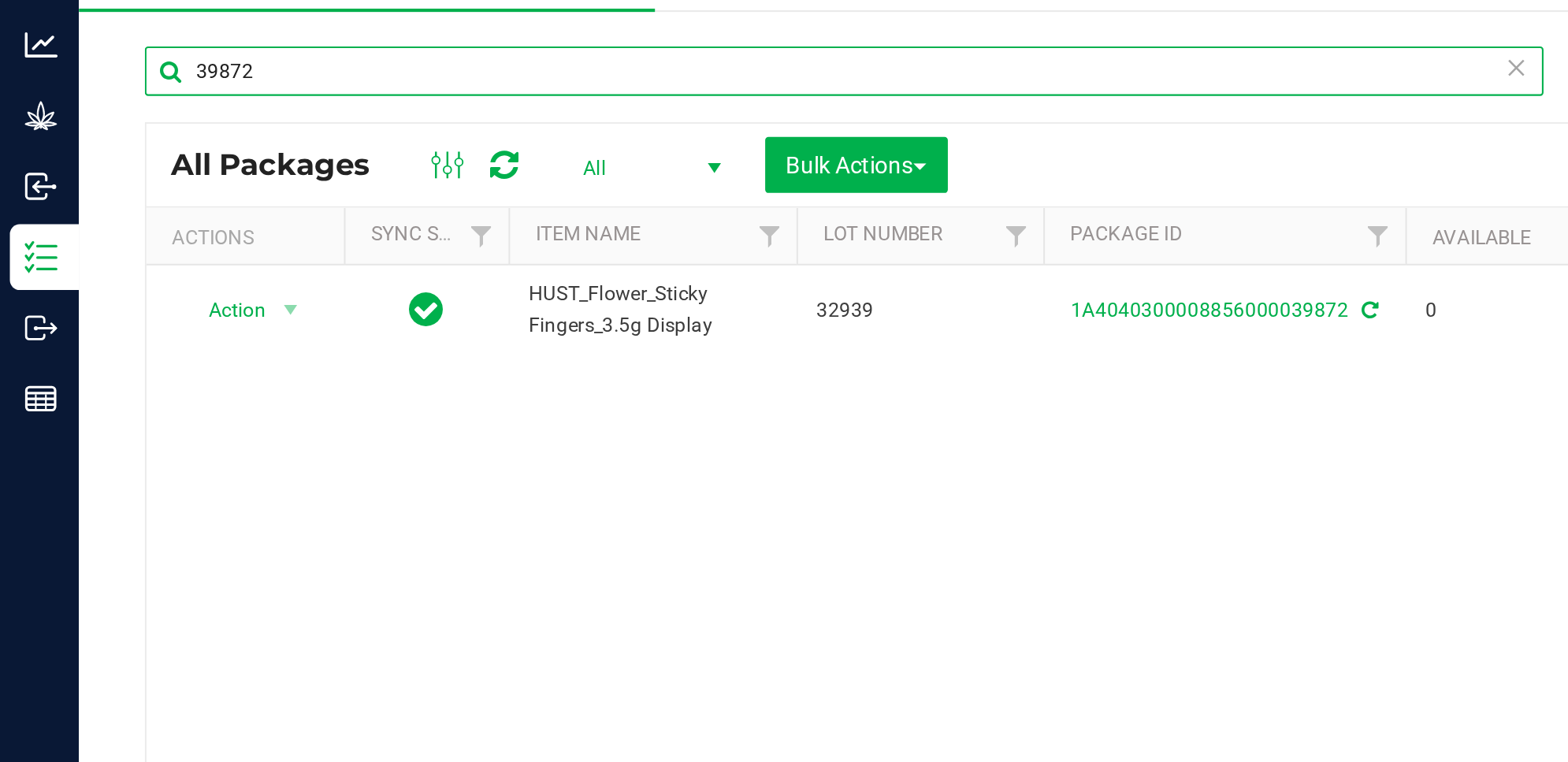
click at [327, 102] on input "39872" at bounding box center [404, 100] width 670 height 23
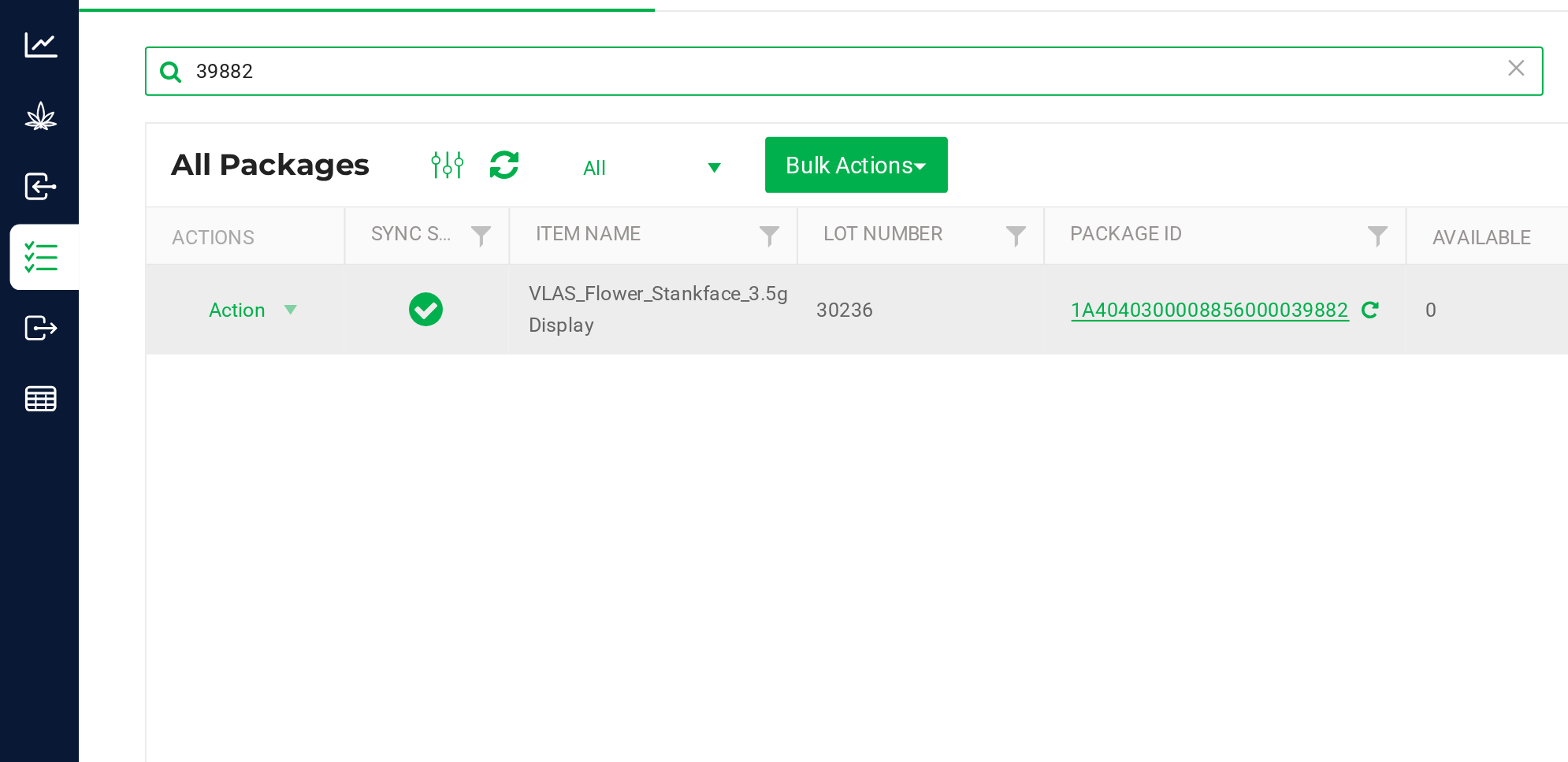
type input "39882"
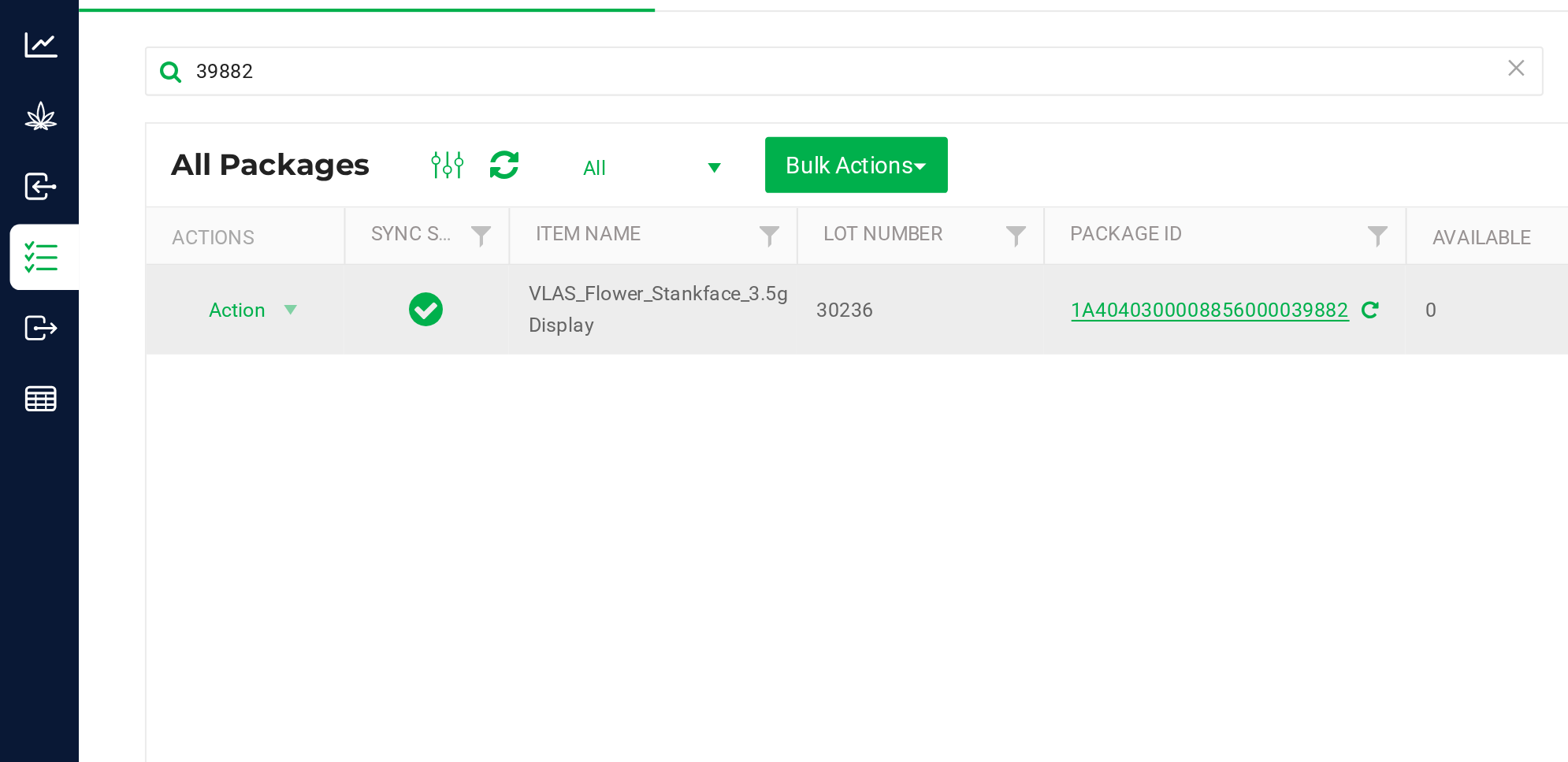
click at [559, 212] on link "1A4040300008856000039882" at bounding box center [580, 214] width 133 height 11
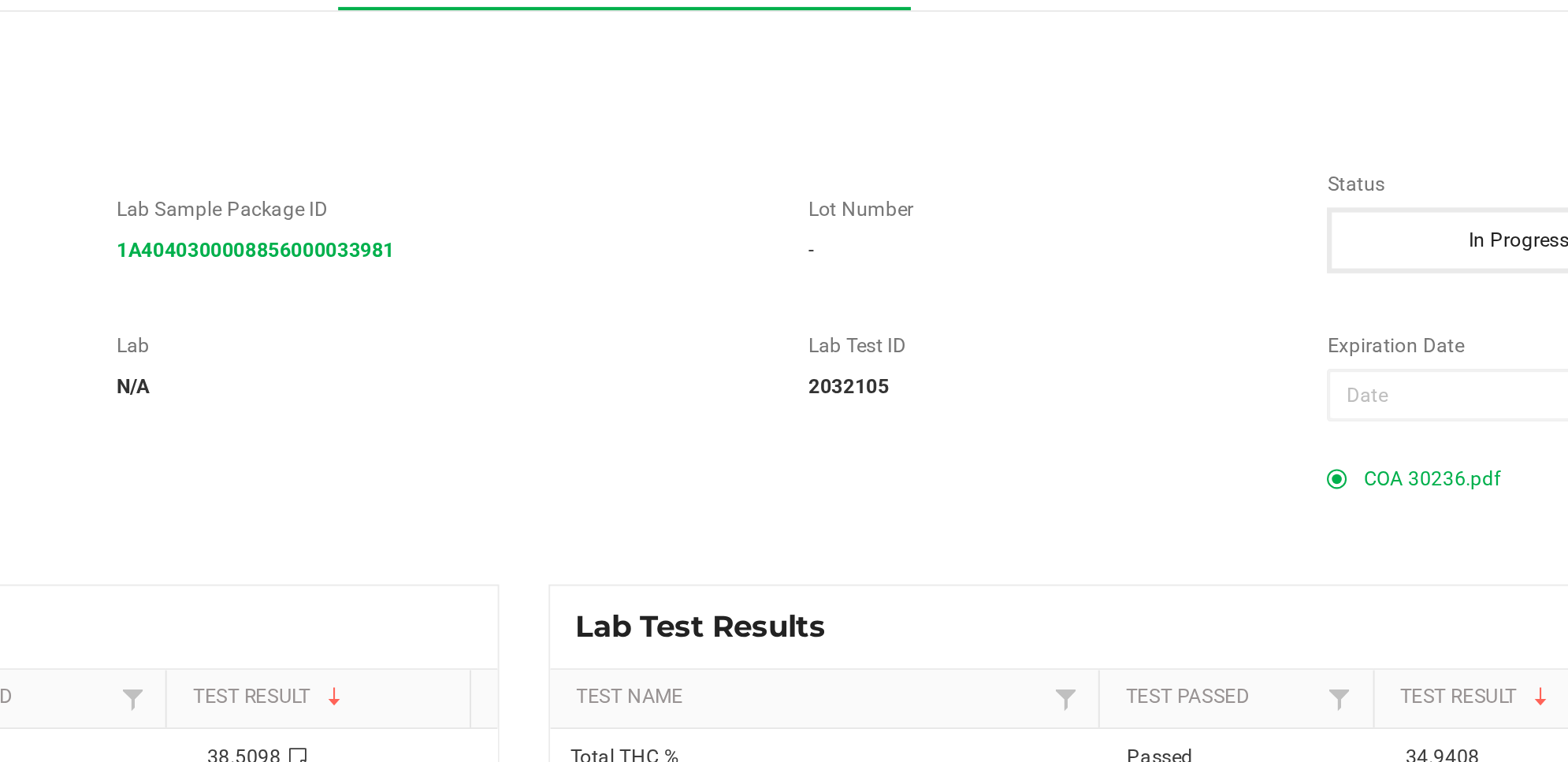
click at [1086, 296] on span "COA 30236.pdf" at bounding box center [1112, 295] width 65 height 23
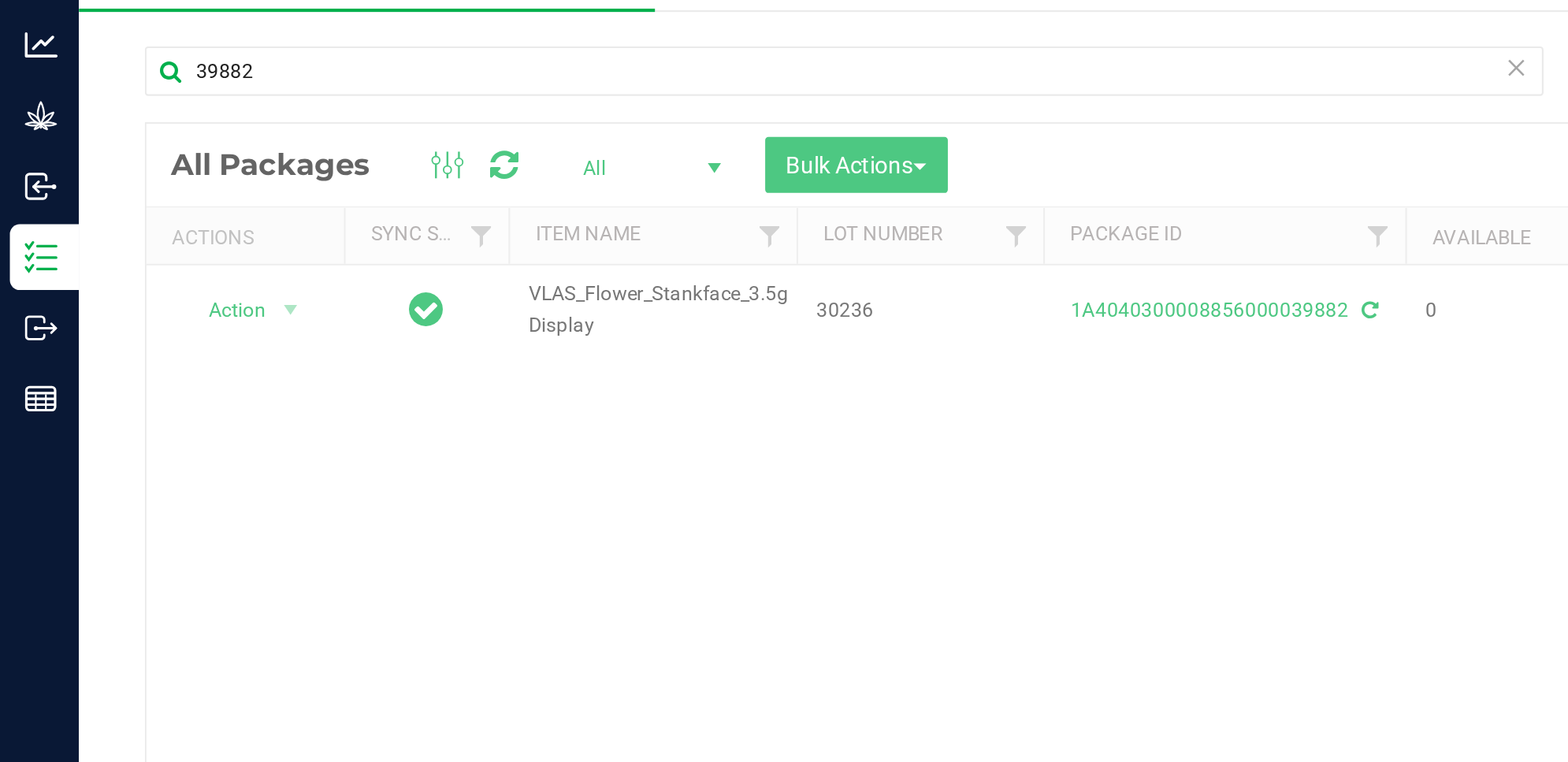
click at [117, 215] on div at bounding box center [803, 419] width 1466 height 586
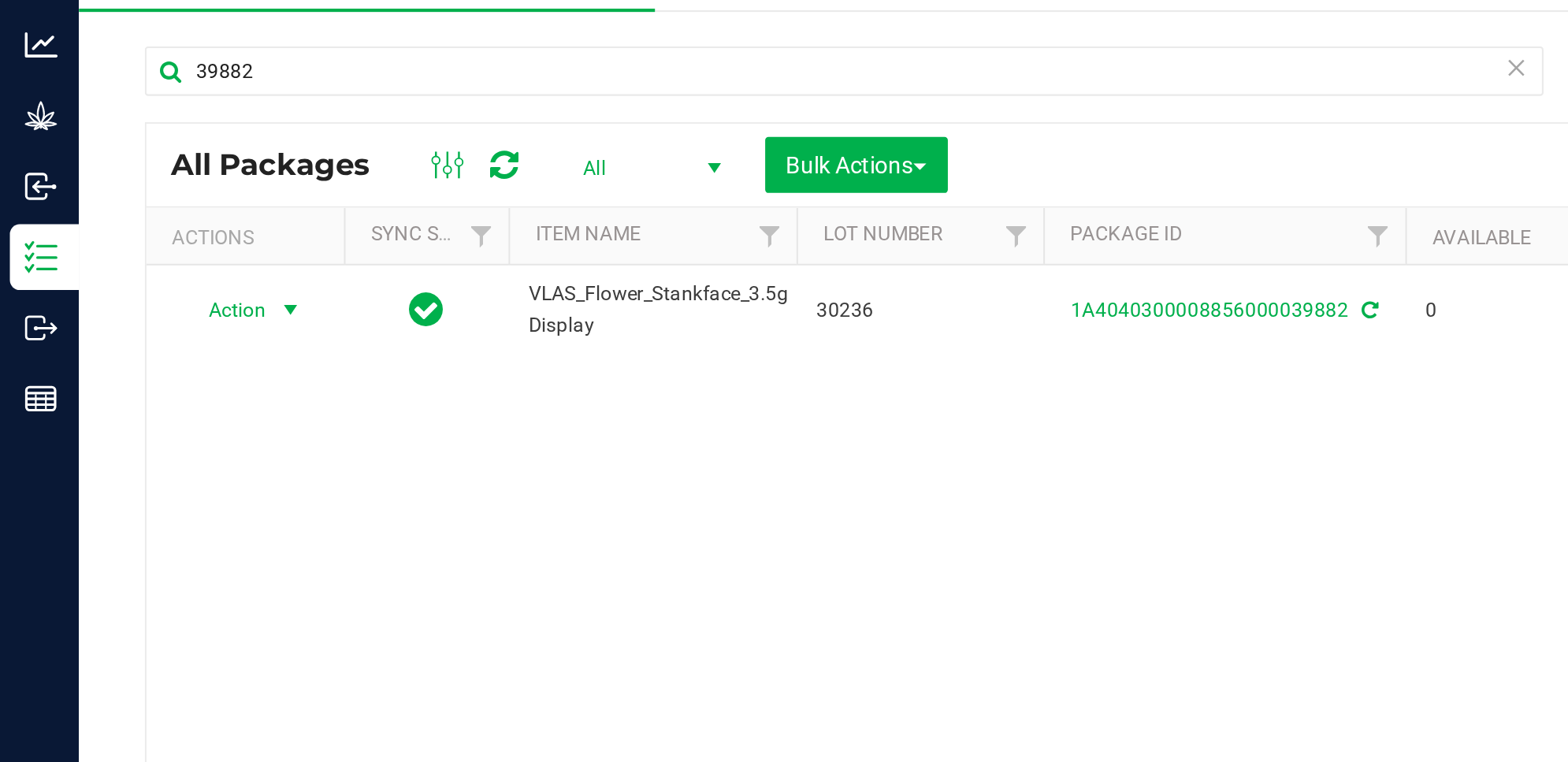
click at [117, 215] on span "Action" at bounding box center [107, 214] width 42 height 22
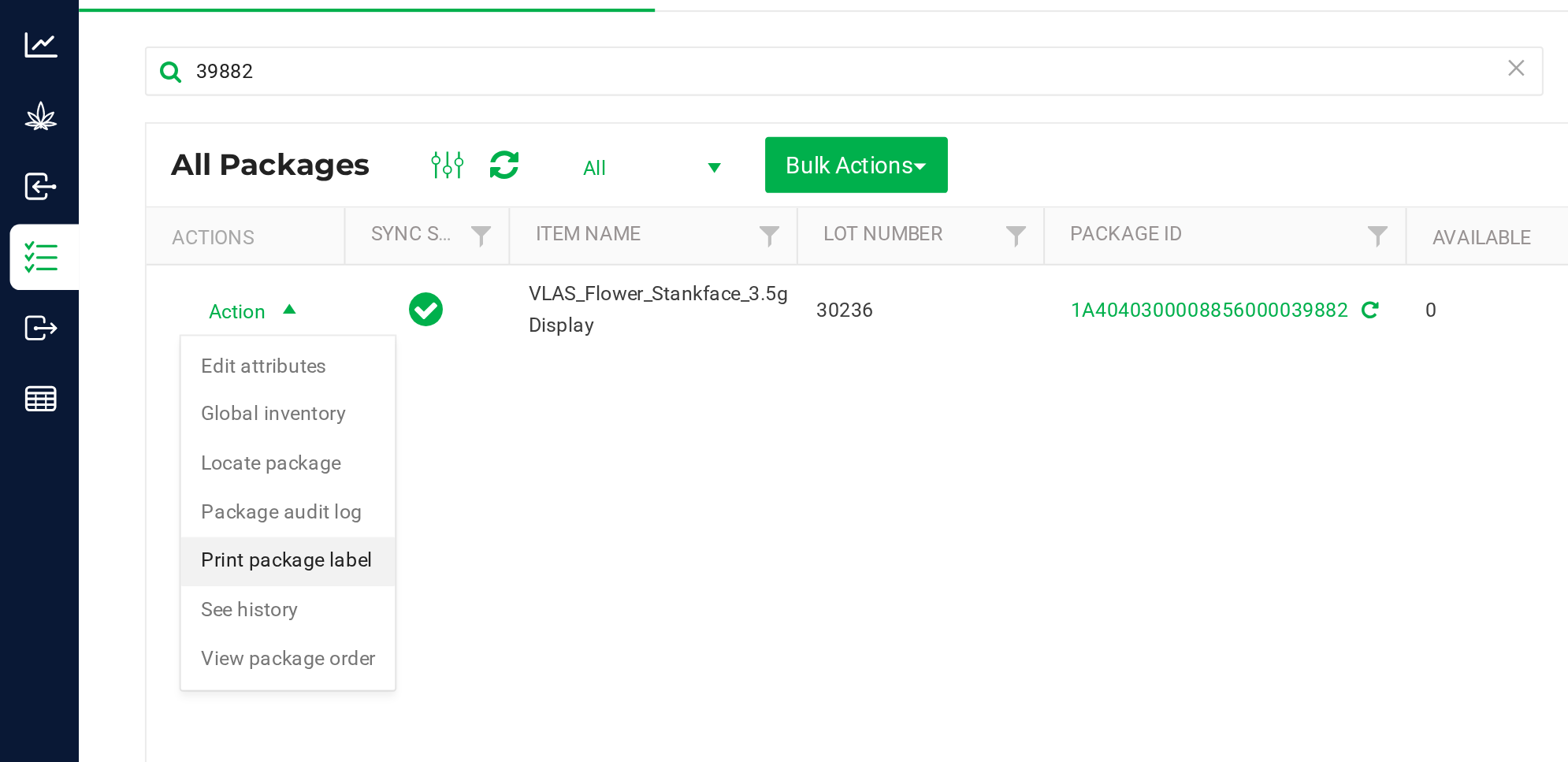
click at [160, 335] on li "Print package label" at bounding box center [138, 335] width 102 height 23
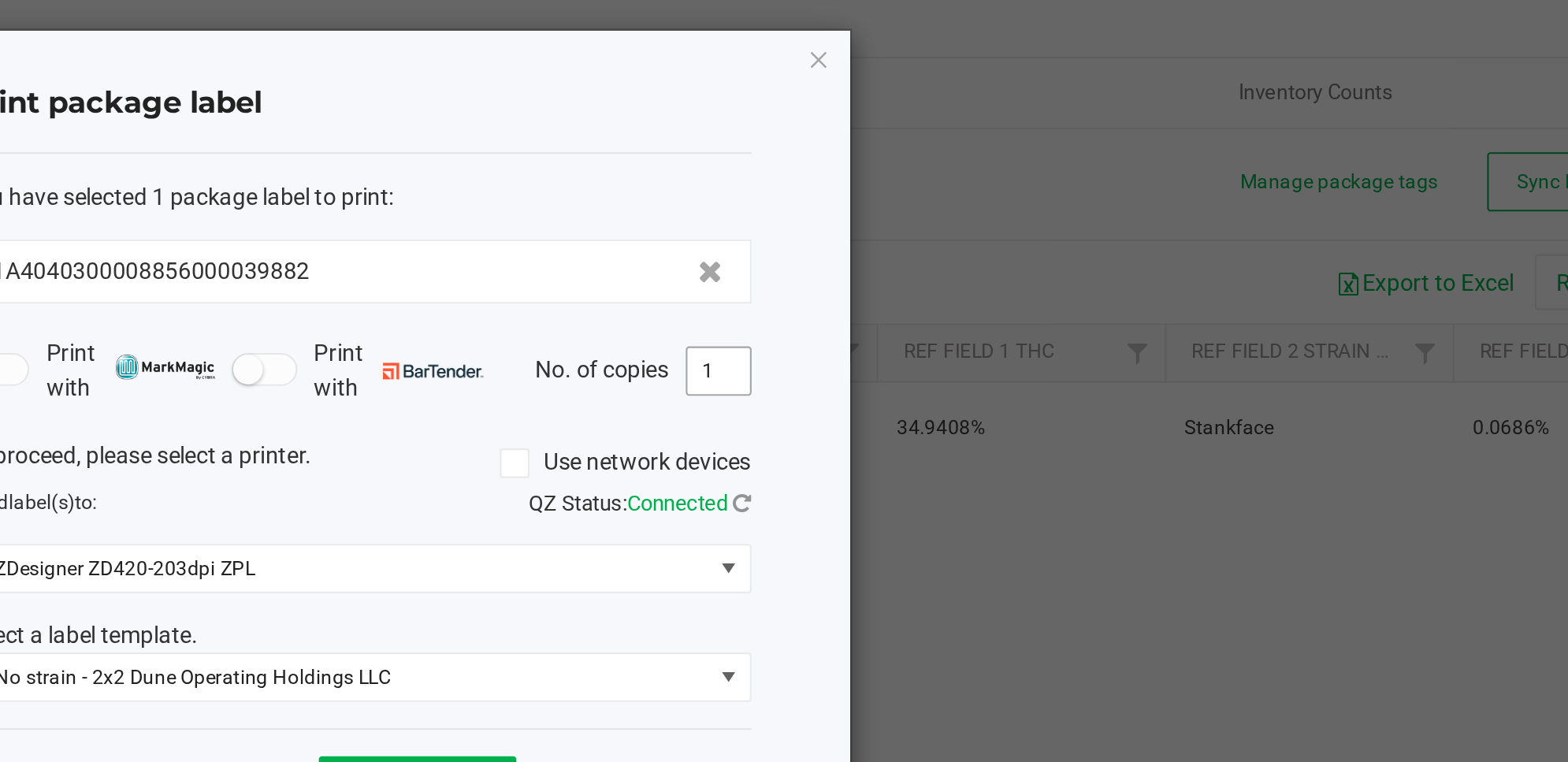
click at [995, 186] on input "1" at bounding box center [991, 187] width 30 height 22
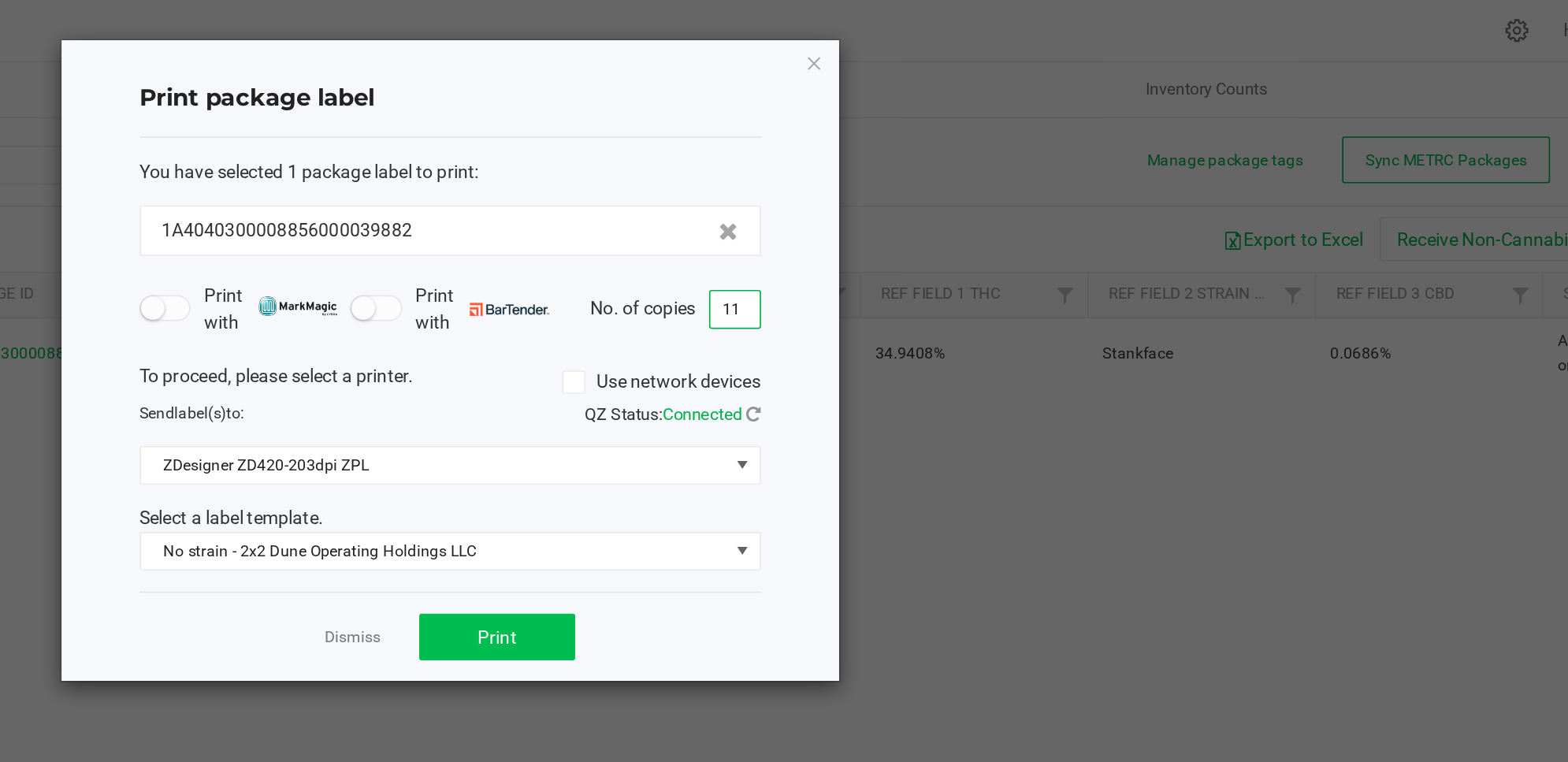
type input "11"
click at [884, 388] on button "Print" at bounding box center [847, 386] width 94 height 29
click at [1041, 32] on icon "button" at bounding box center [1039, 38] width 11 height 19
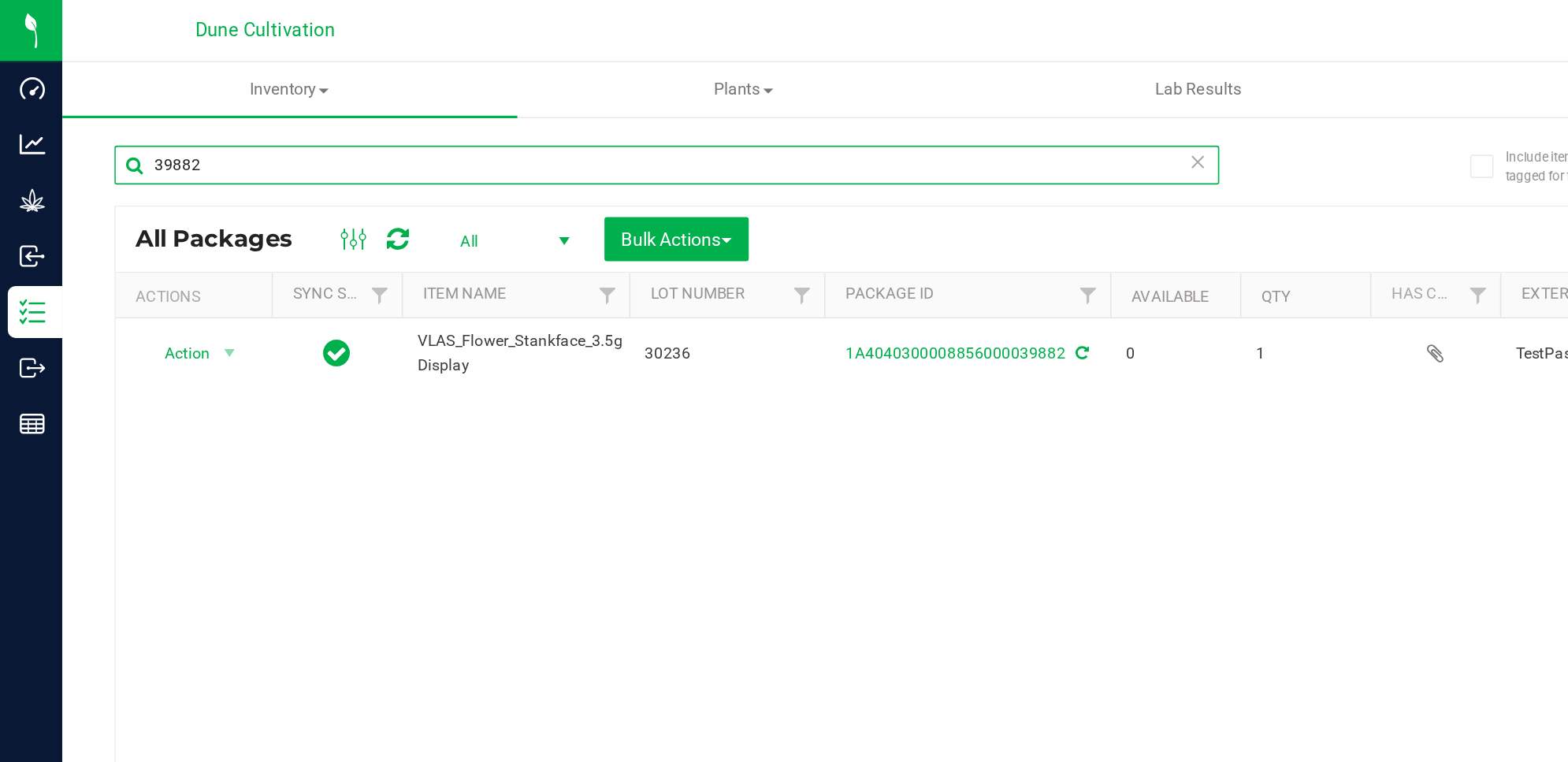
click at [212, 95] on input "39882" at bounding box center [404, 100] width 670 height 23
type input "39881"
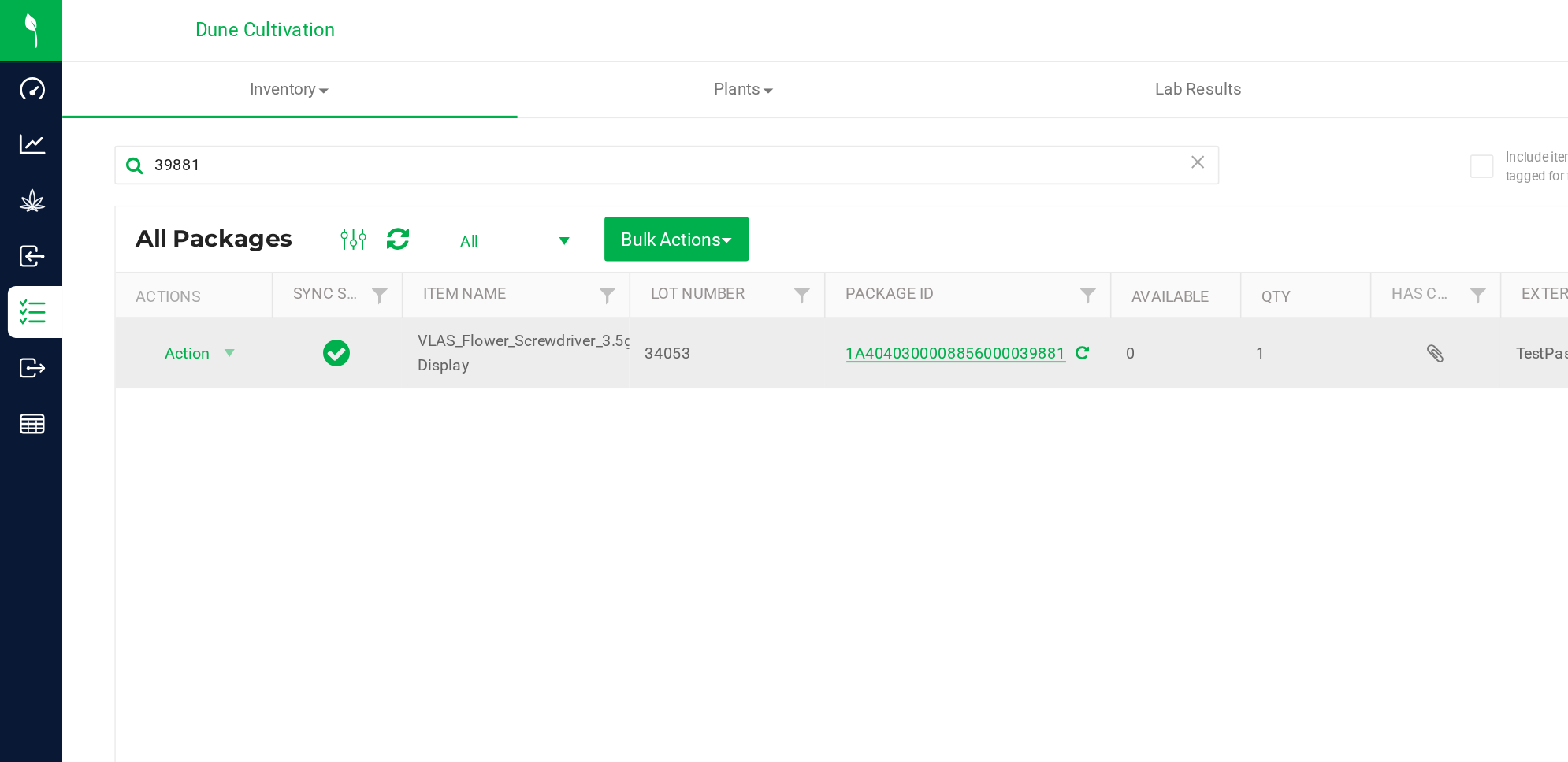
click at [547, 212] on link "1A4040300008856000039881" at bounding box center [580, 214] width 133 height 11
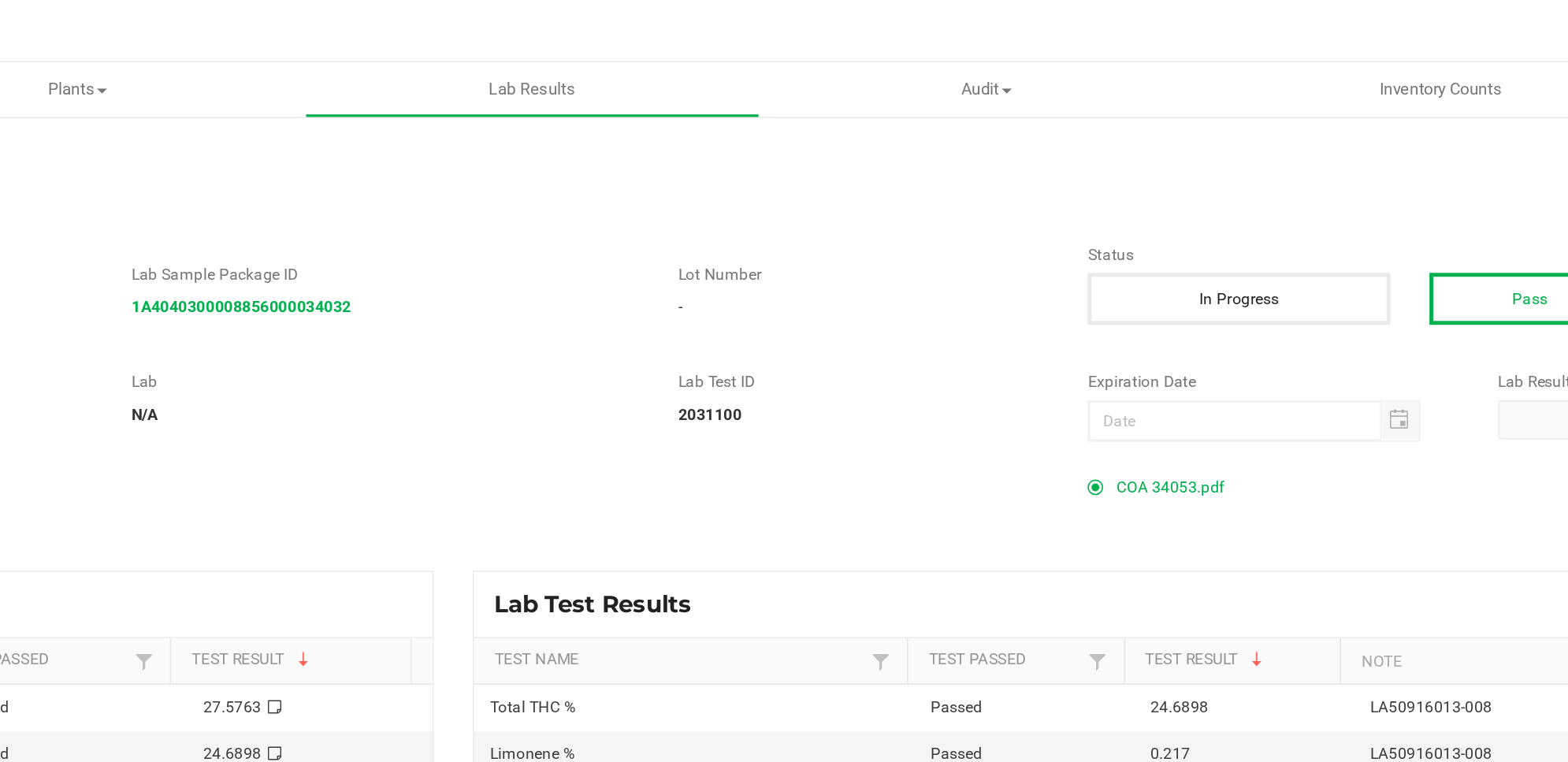
click at [1112, 291] on span "COA 34053.pdf" at bounding box center [1112, 295] width 65 height 23
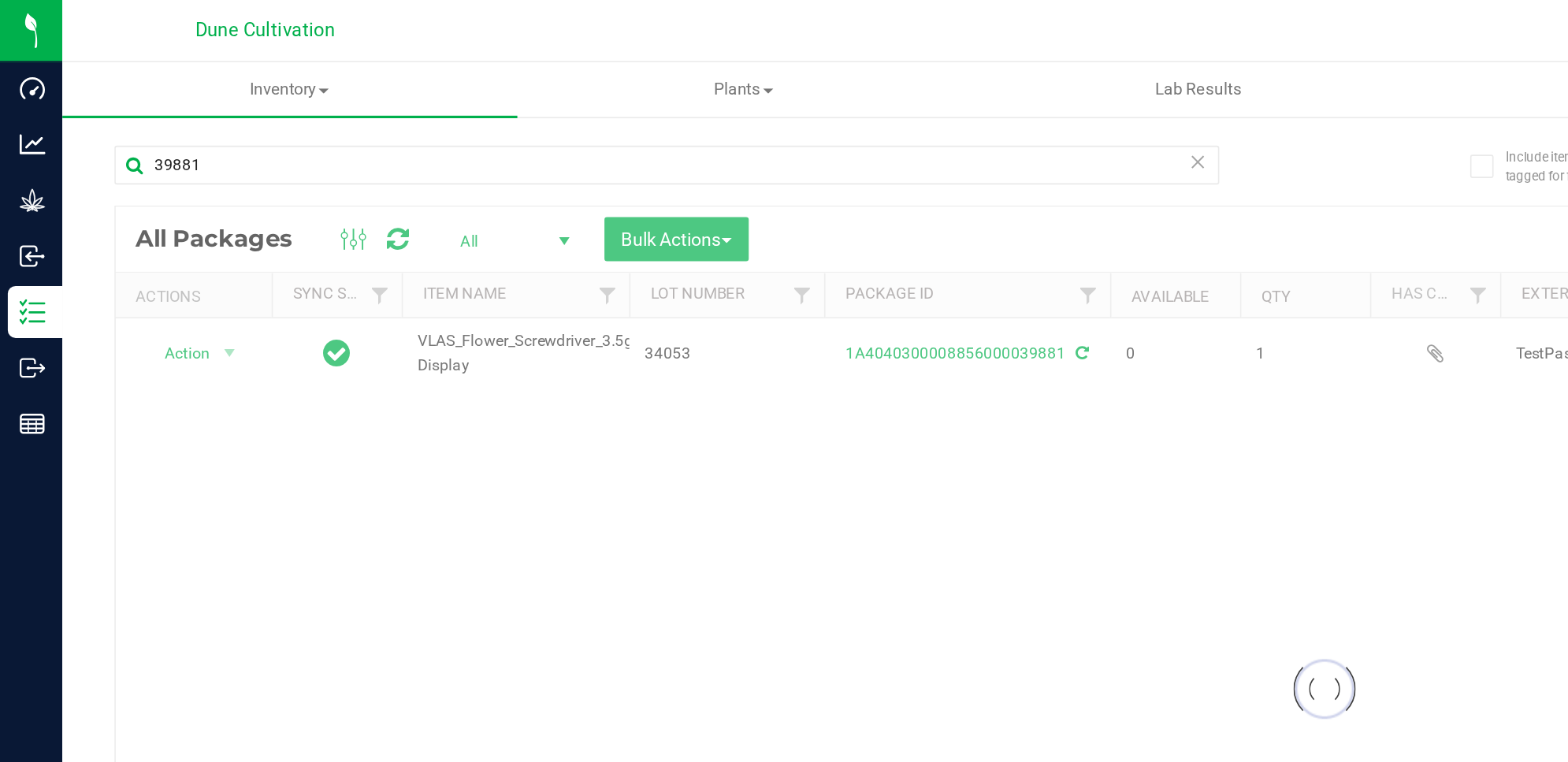
click at [127, 217] on div at bounding box center [803, 419] width 1466 height 586
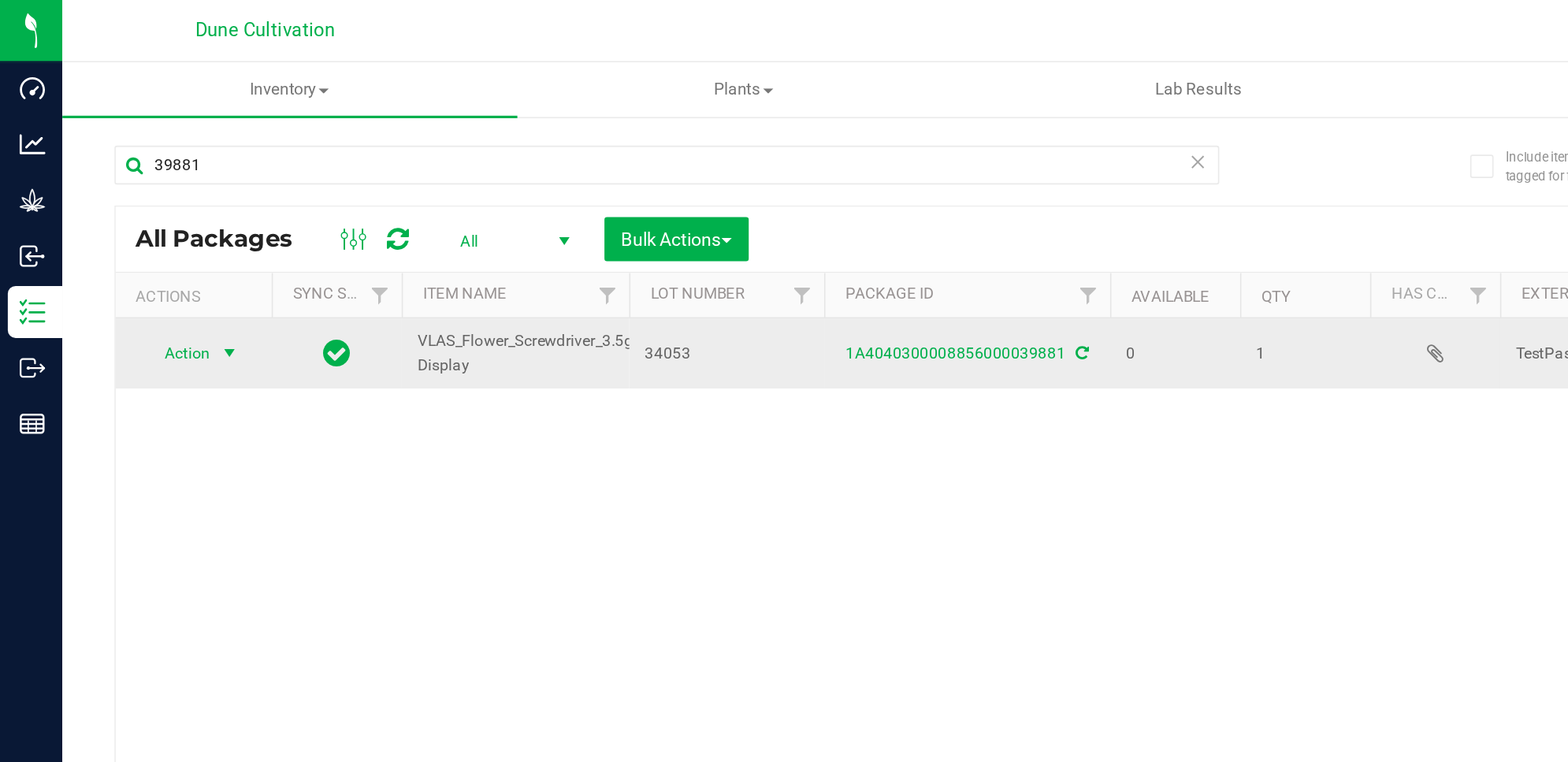
click at [134, 212] on span "select" at bounding box center [139, 214] width 13 height 13
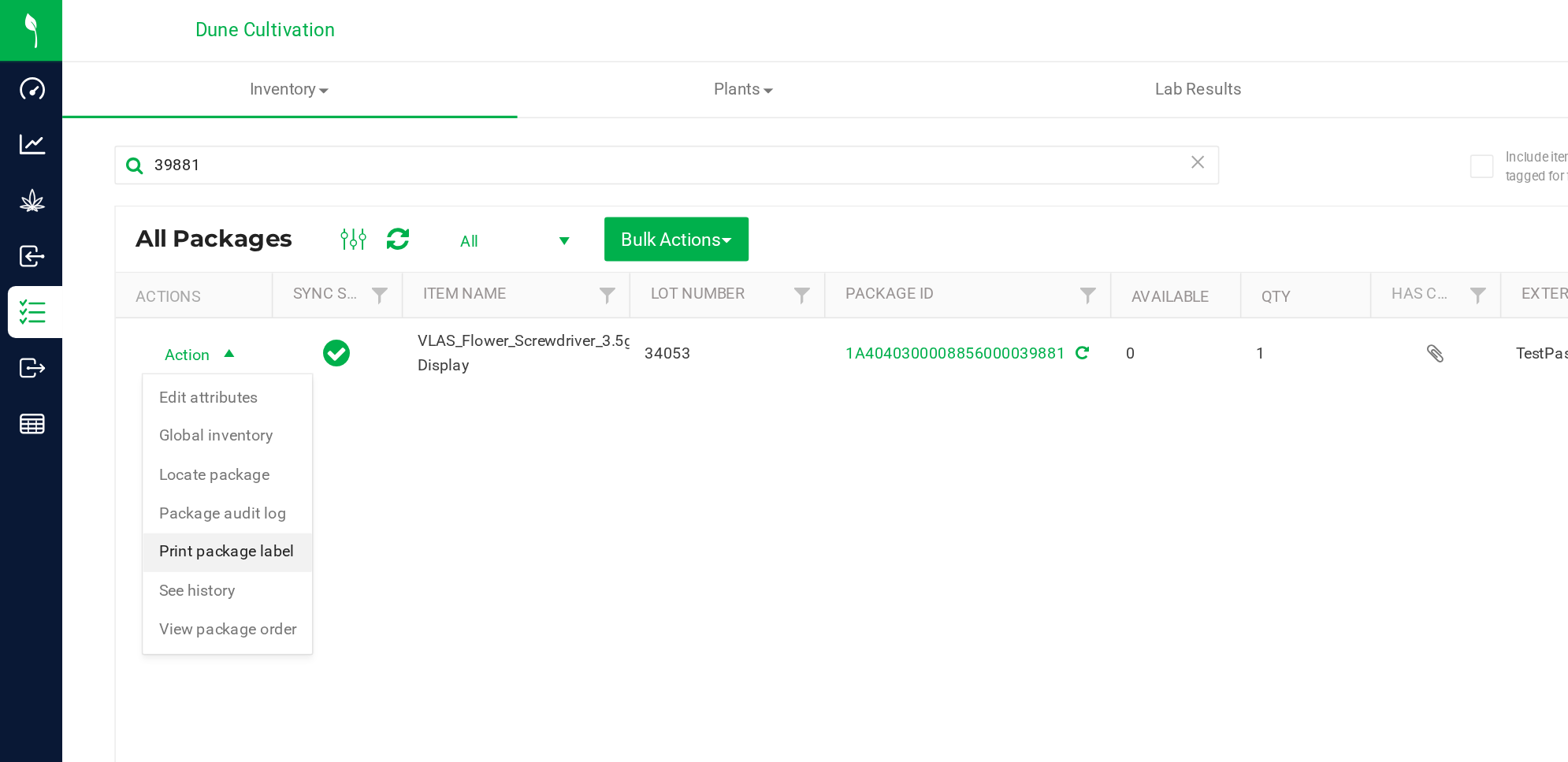
click at [153, 335] on li "Print package label" at bounding box center [138, 335] width 102 height 23
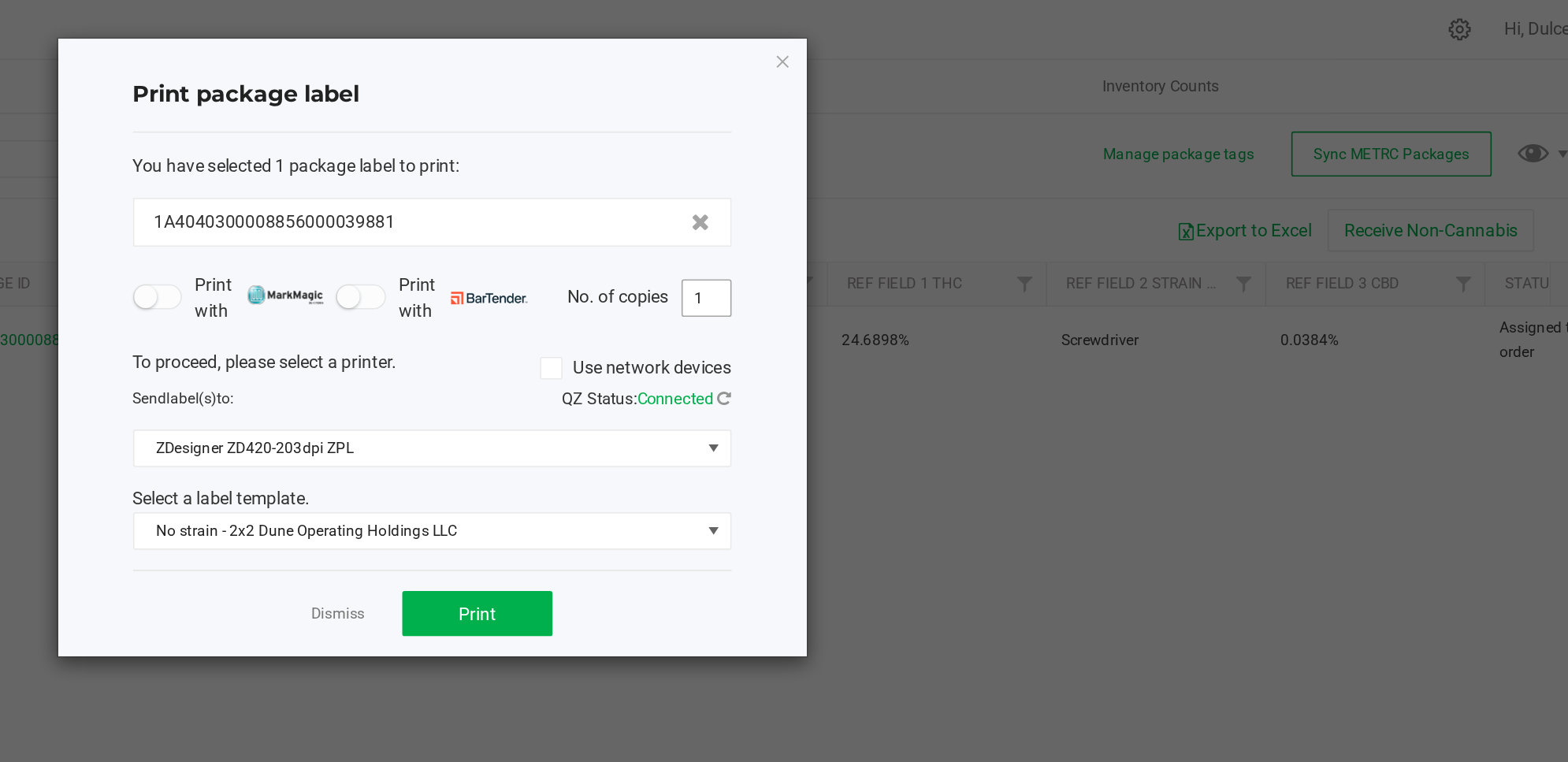
click at [997, 186] on input "1" at bounding box center [991, 187] width 30 height 22
type input "11"
click at [862, 381] on button "Print" at bounding box center [847, 386] width 94 height 29
click at [1037, 39] on icon "button" at bounding box center [1039, 38] width 11 height 19
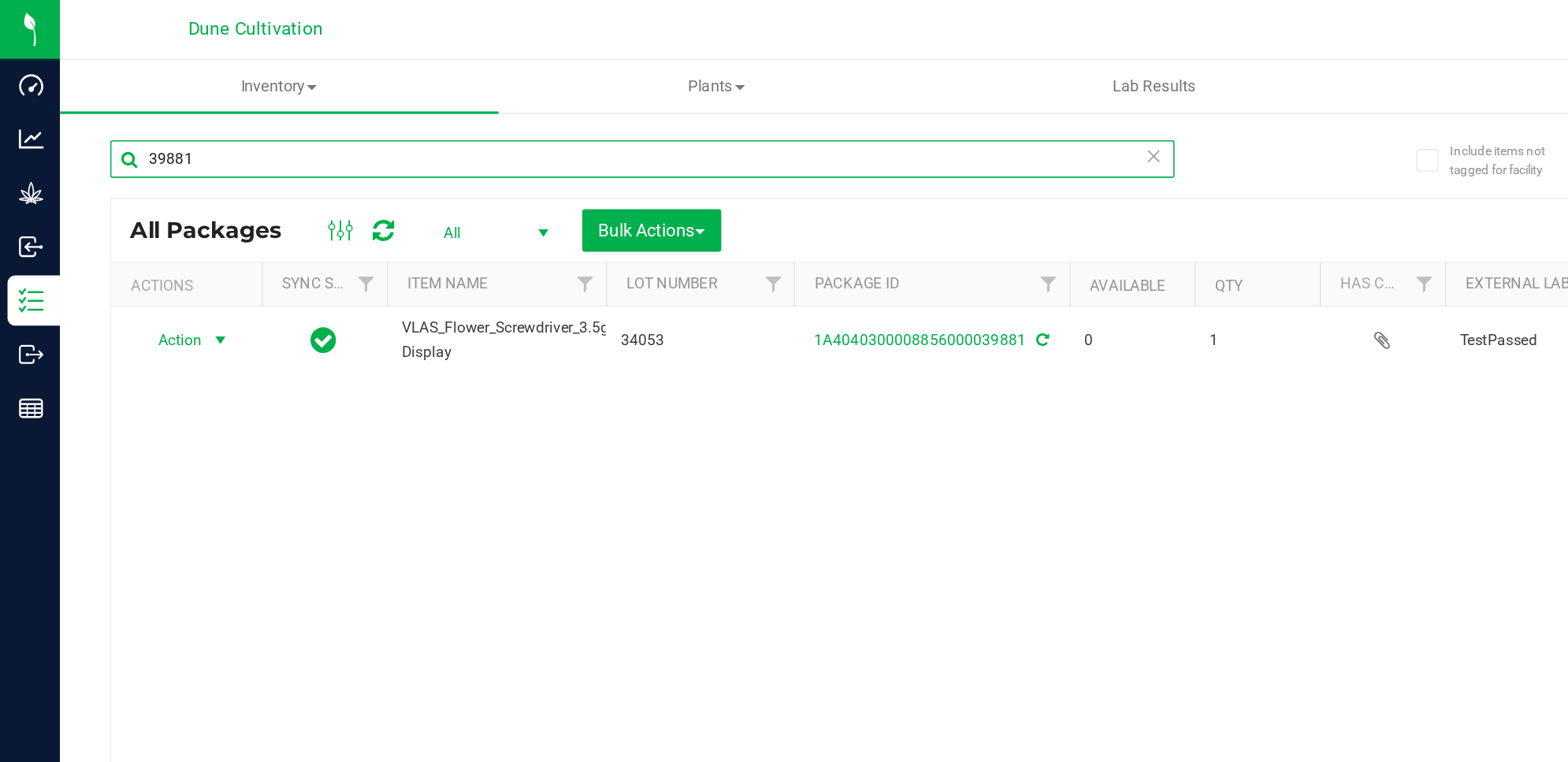
click at [218, 94] on input "39881" at bounding box center [404, 100] width 670 height 23
type input "39879"
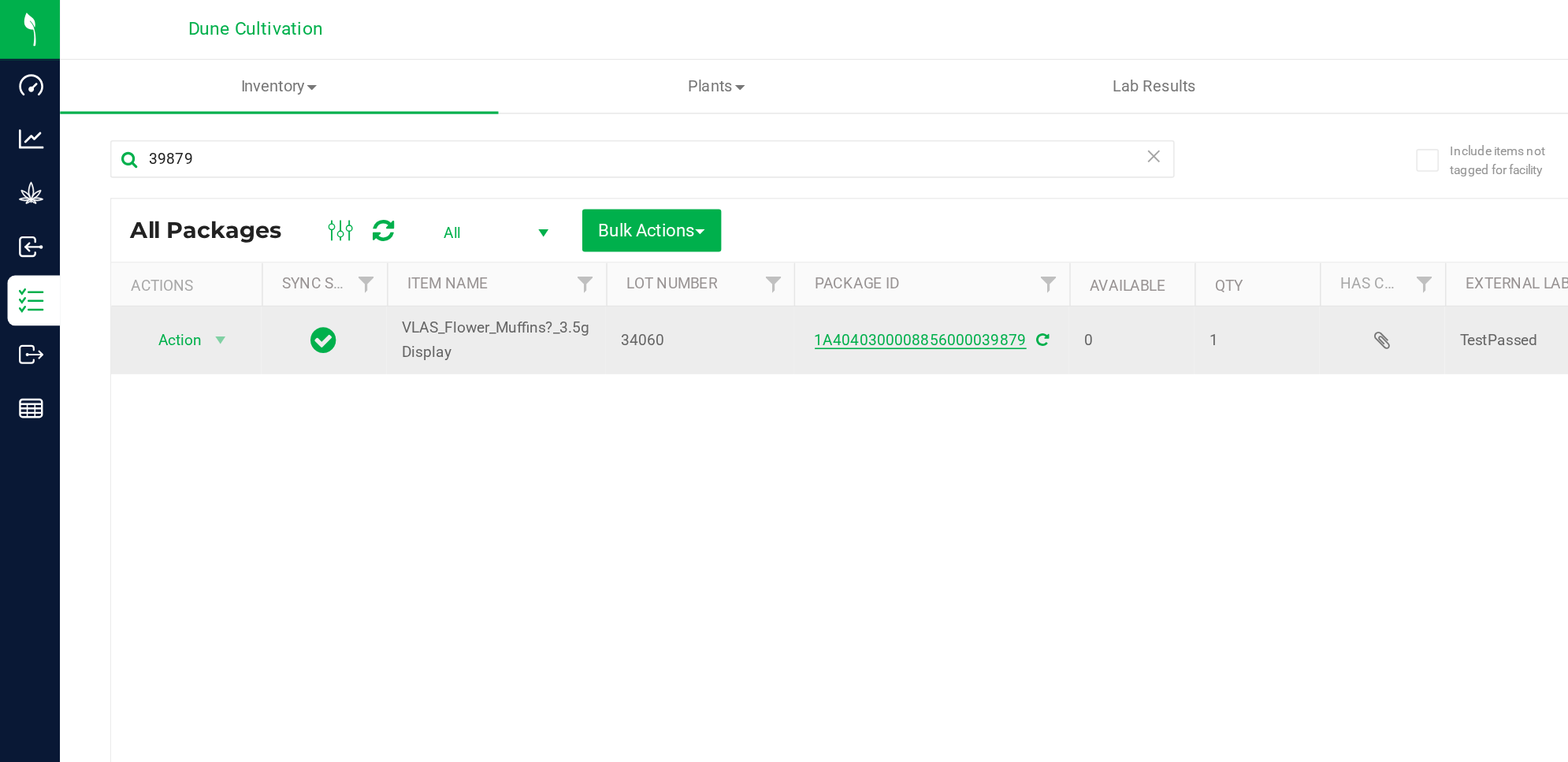
click at [585, 216] on link "1A4040300008856000039879" at bounding box center [580, 214] width 133 height 11
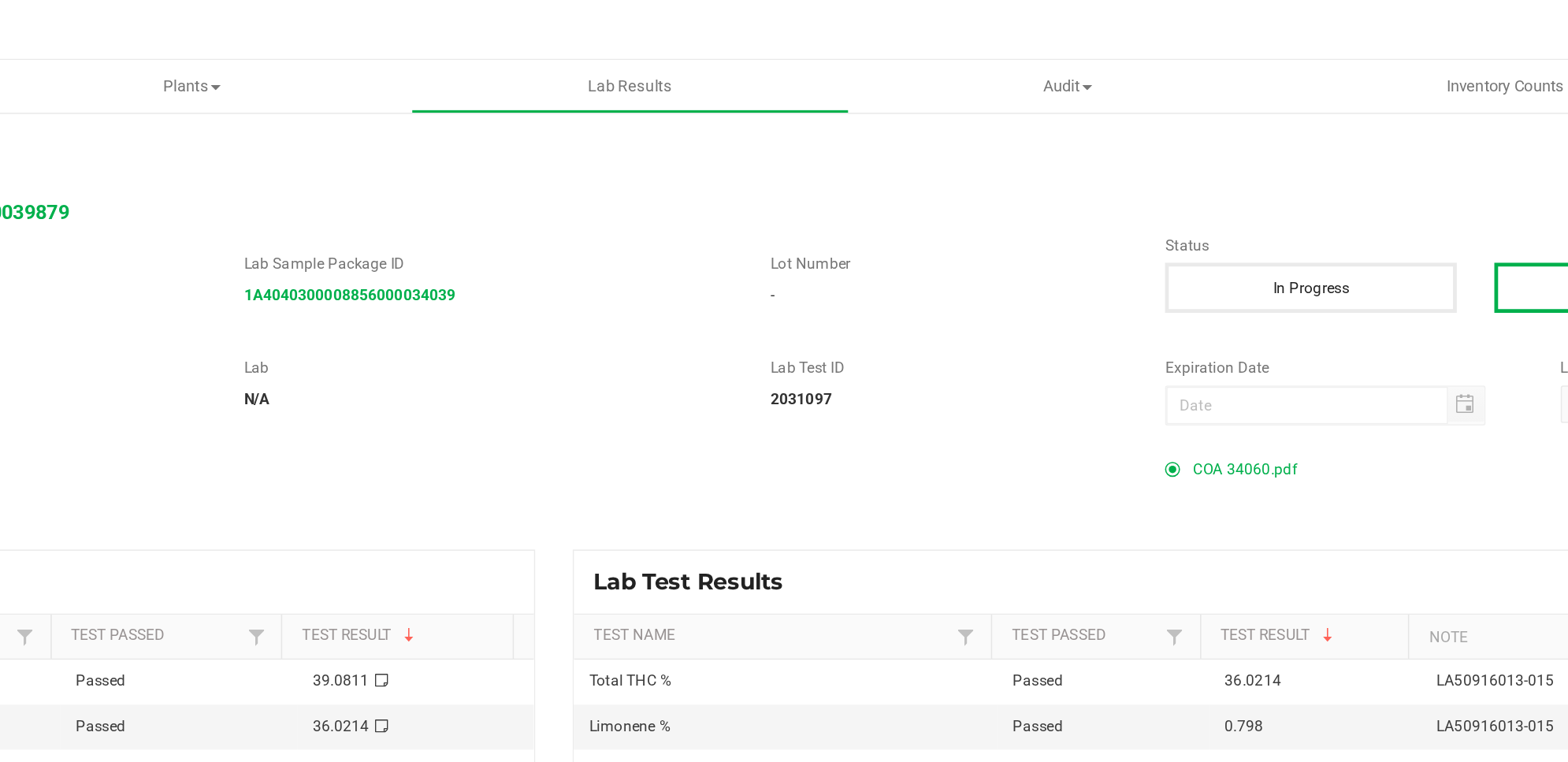
click at [1113, 301] on span "COA 34060.pdf" at bounding box center [1112, 295] width 65 height 23
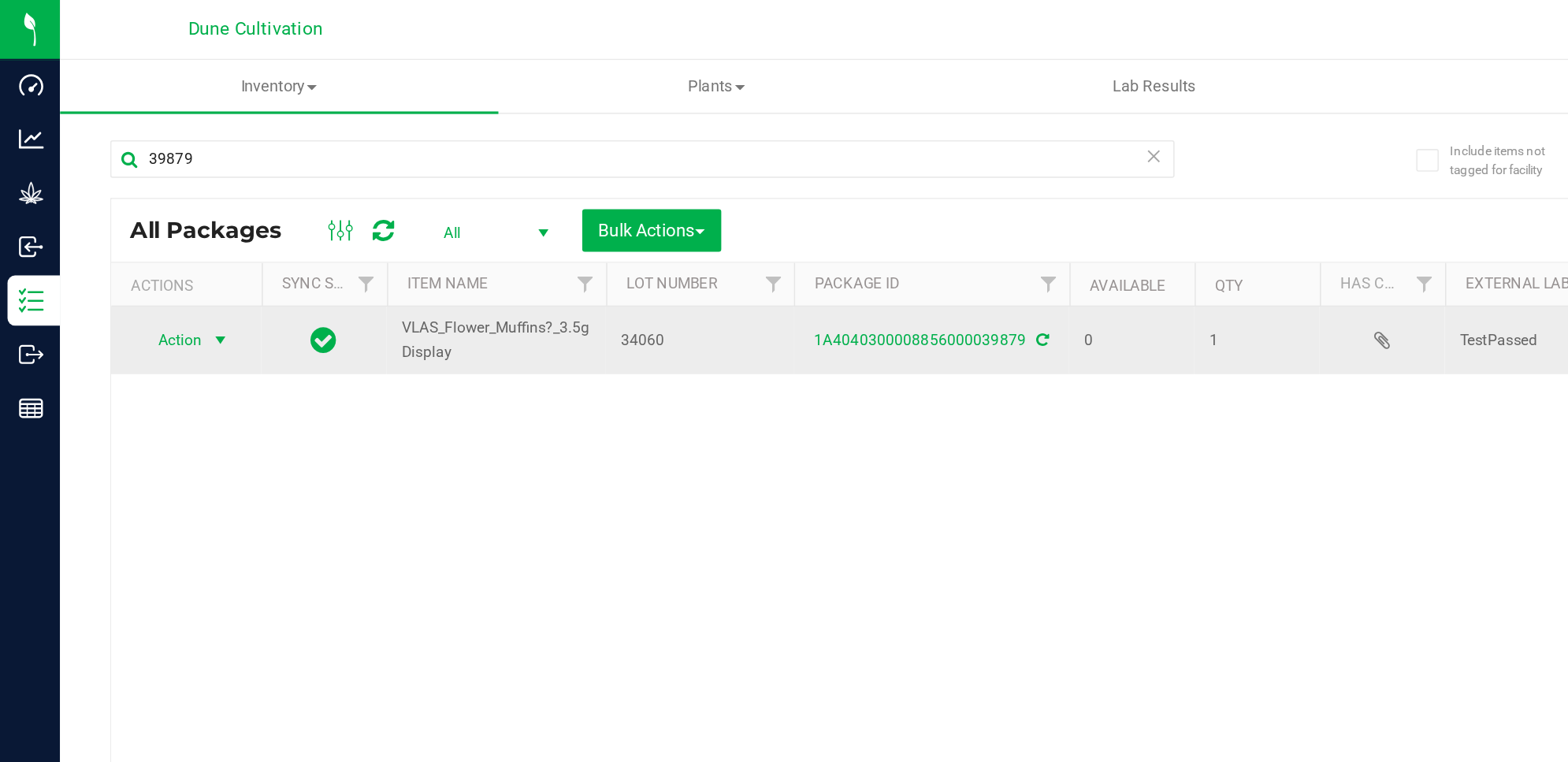
click at [126, 209] on span "Action" at bounding box center [107, 214] width 42 height 22
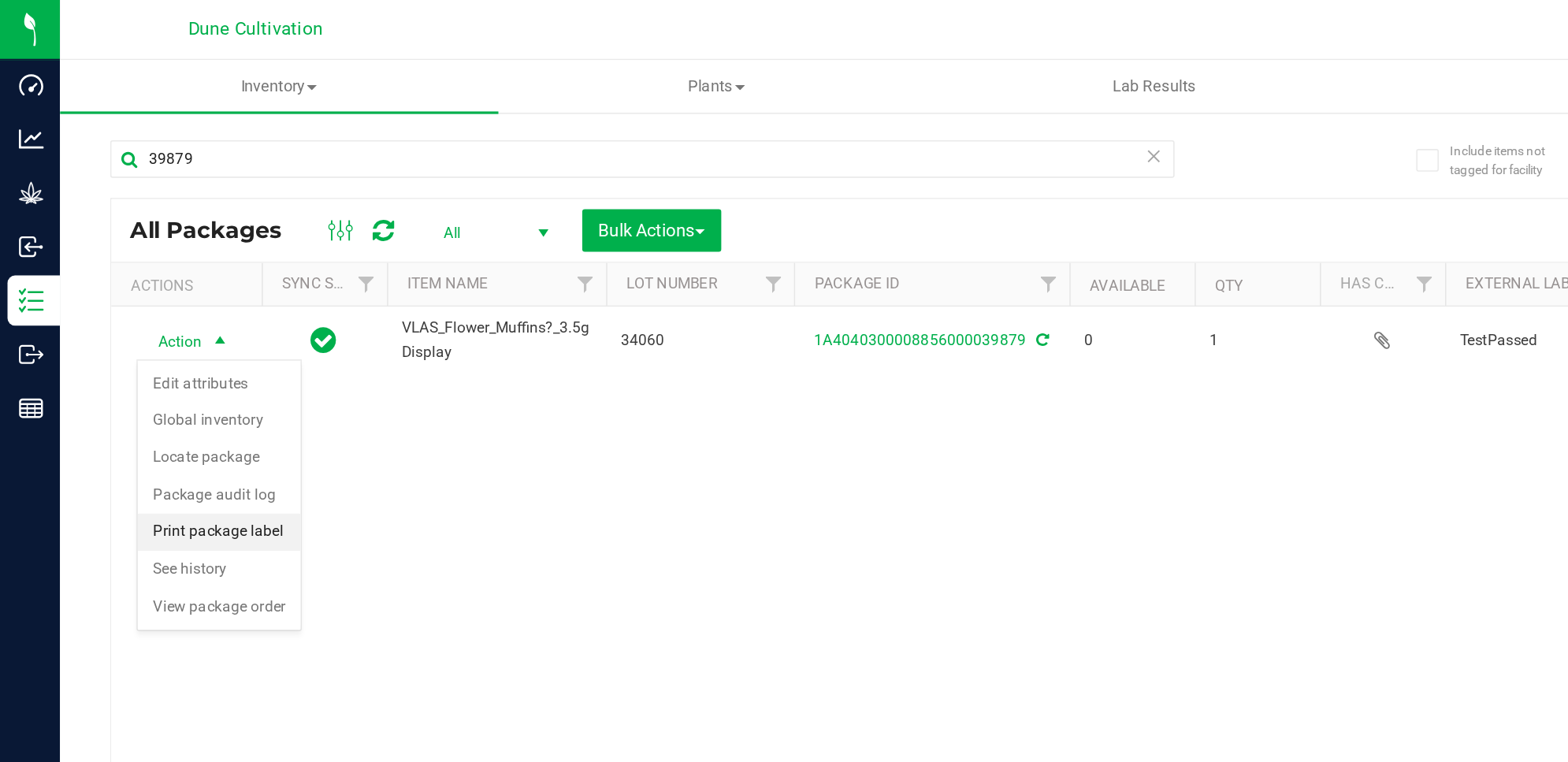
click at [145, 332] on li "Print package label" at bounding box center [138, 335] width 102 height 23
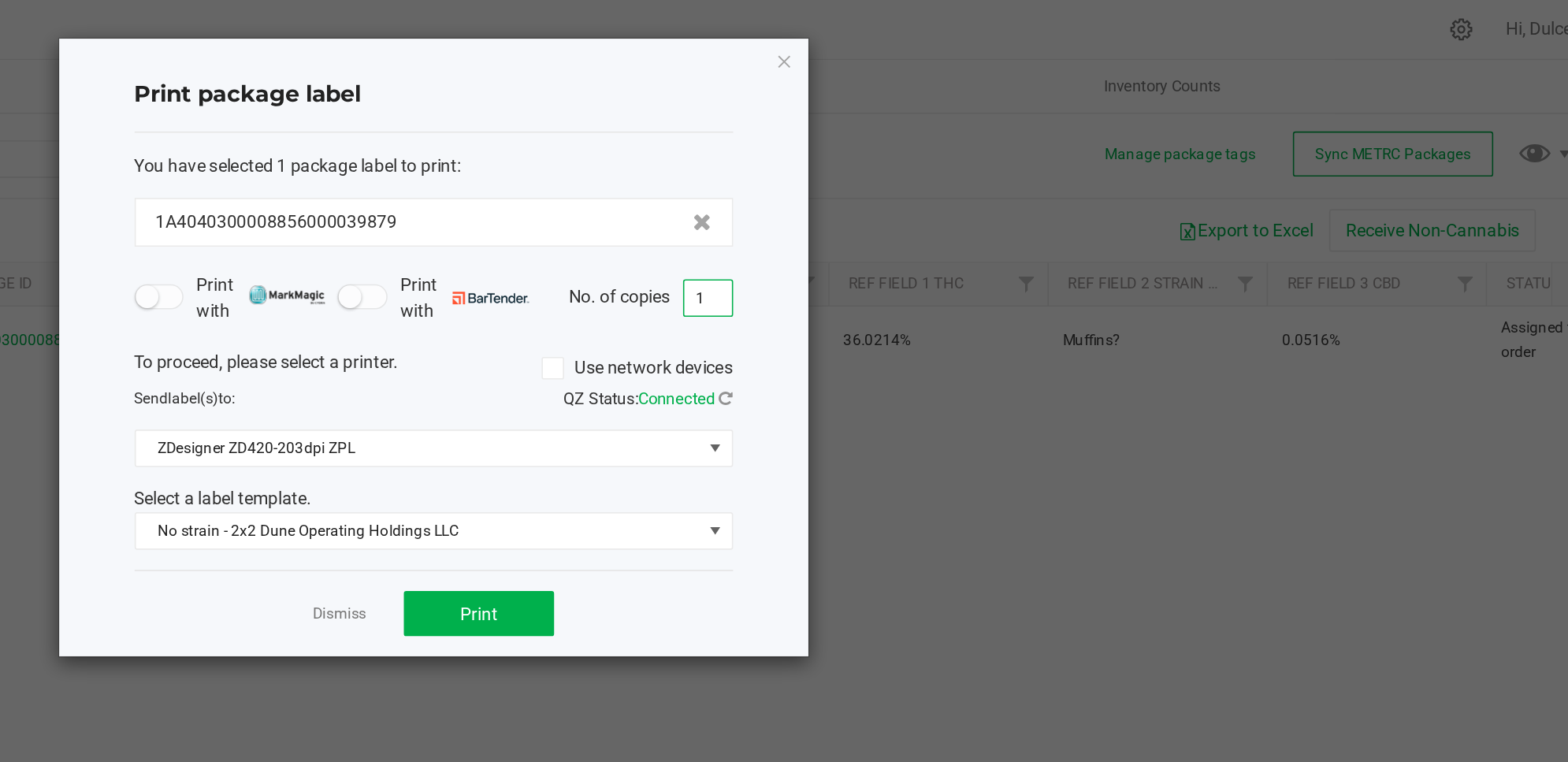
click at [985, 189] on input "1" at bounding box center [991, 187] width 30 height 22
type input "11"
click at [855, 389] on span "Print" at bounding box center [847, 386] width 23 height 13
click at [1046, 30] on div "Print package label You have selected 1 package label to print : 1A404030000885…" at bounding box center [819, 218] width 472 height 388
click at [1044, 37] on icon "button" at bounding box center [1039, 38] width 11 height 19
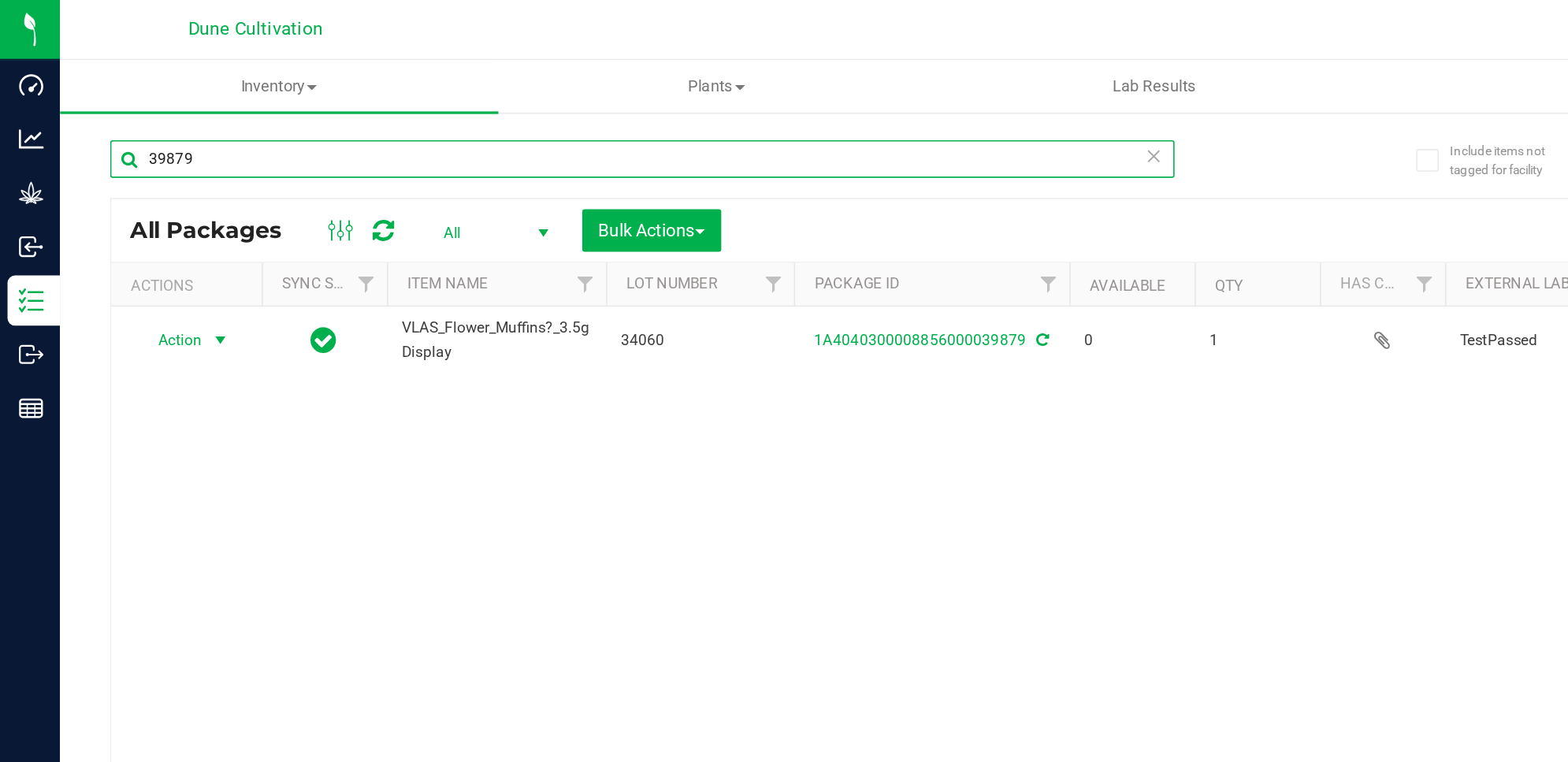
click at [208, 95] on input "39879" at bounding box center [404, 100] width 670 height 23
type input "39880"
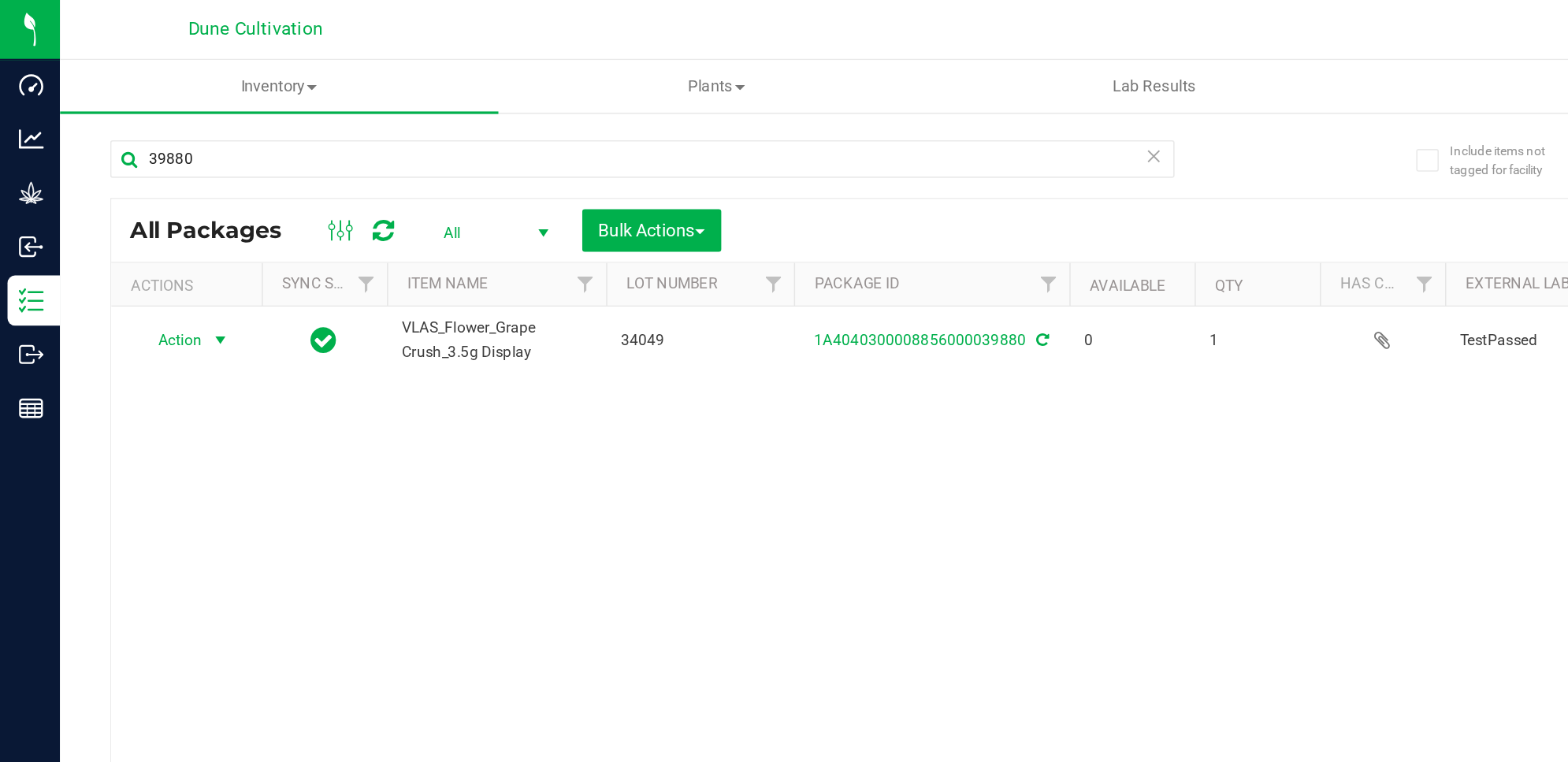
click at [108, 218] on span "Action" at bounding box center [107, 214] width 42 height 22
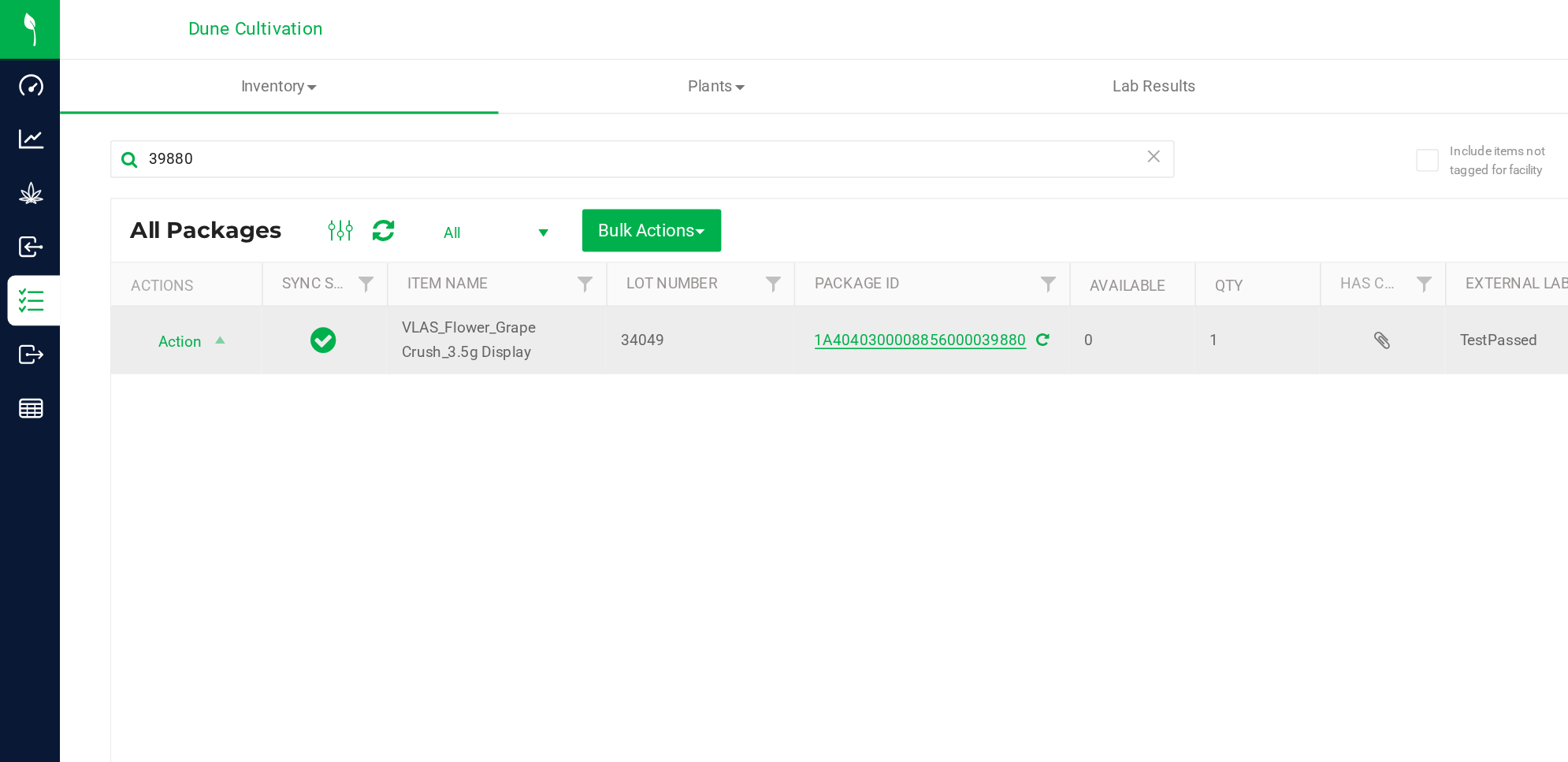
click at [555, 212] on link "1A4040300008856000039880" at bounding box center [580, 214] width 133 height 11
click at [125, 221] on div "Action Action Edit attributes Global inventory Locate package Package audit log…" at bounding box center [117, 214] width 75 height 22
drag, startPoint x: 125, startPoint y: 221, endPoint x: 143, endPoint y: 214, distance: 19.3
click at [143, 214] on span "select" at bounding box center [139, 214] width 13 height 13
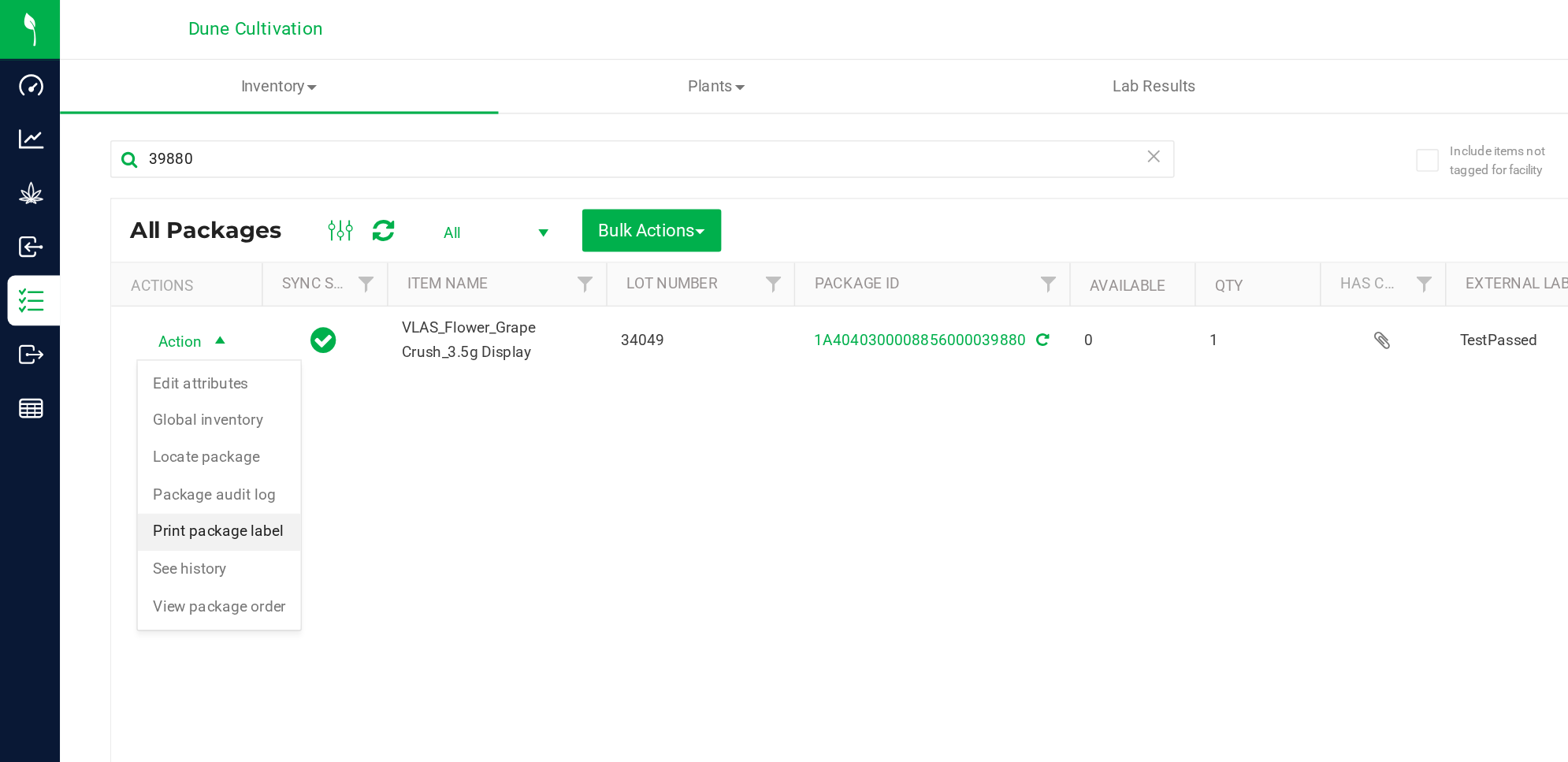
click at [150, 336] on li "Print package label" at bounding box center [138, 335] width 102 height 23
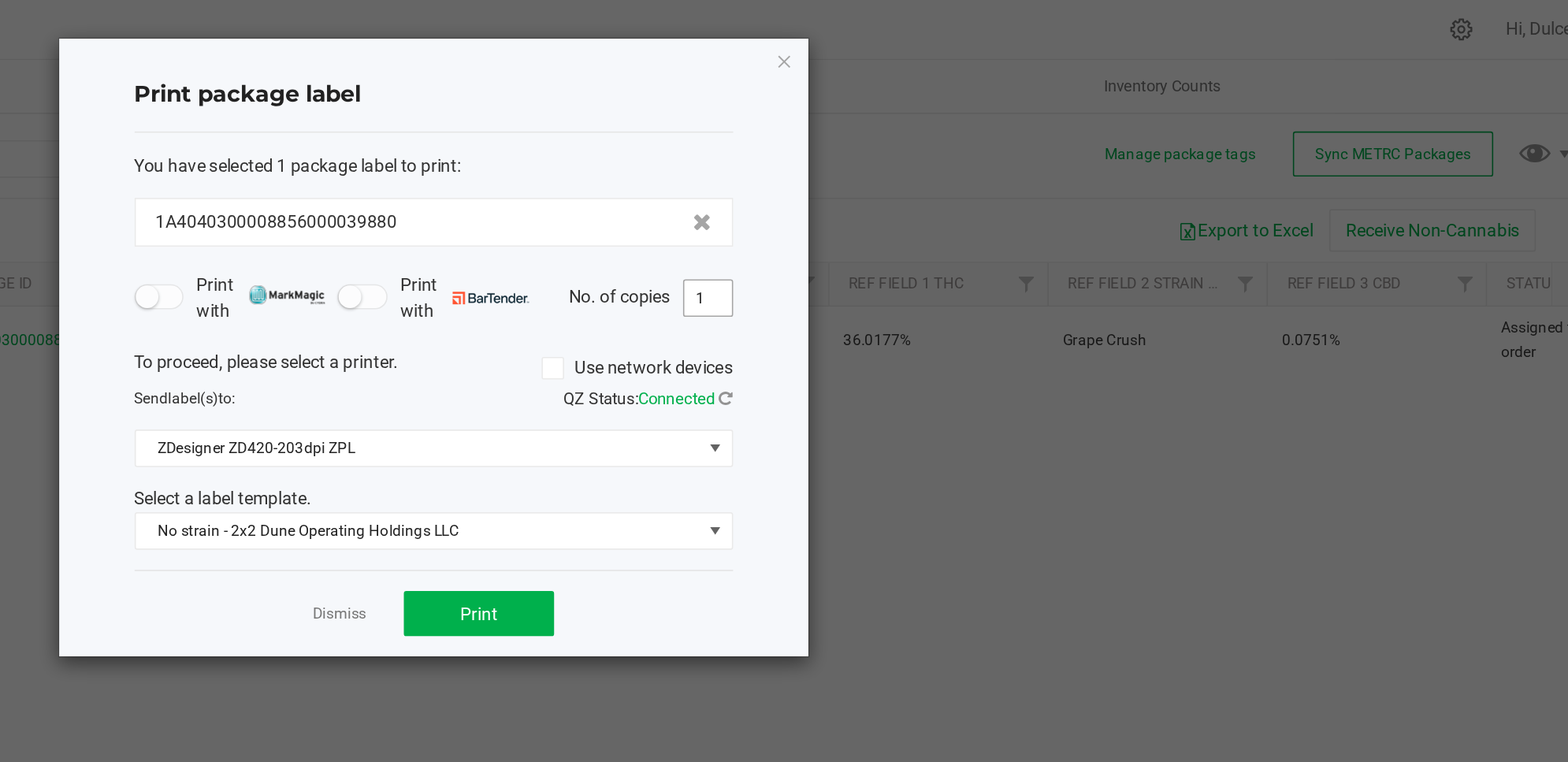
click at [989, 194] on input "1" at bounding box center [991, 187] width 30 height 22
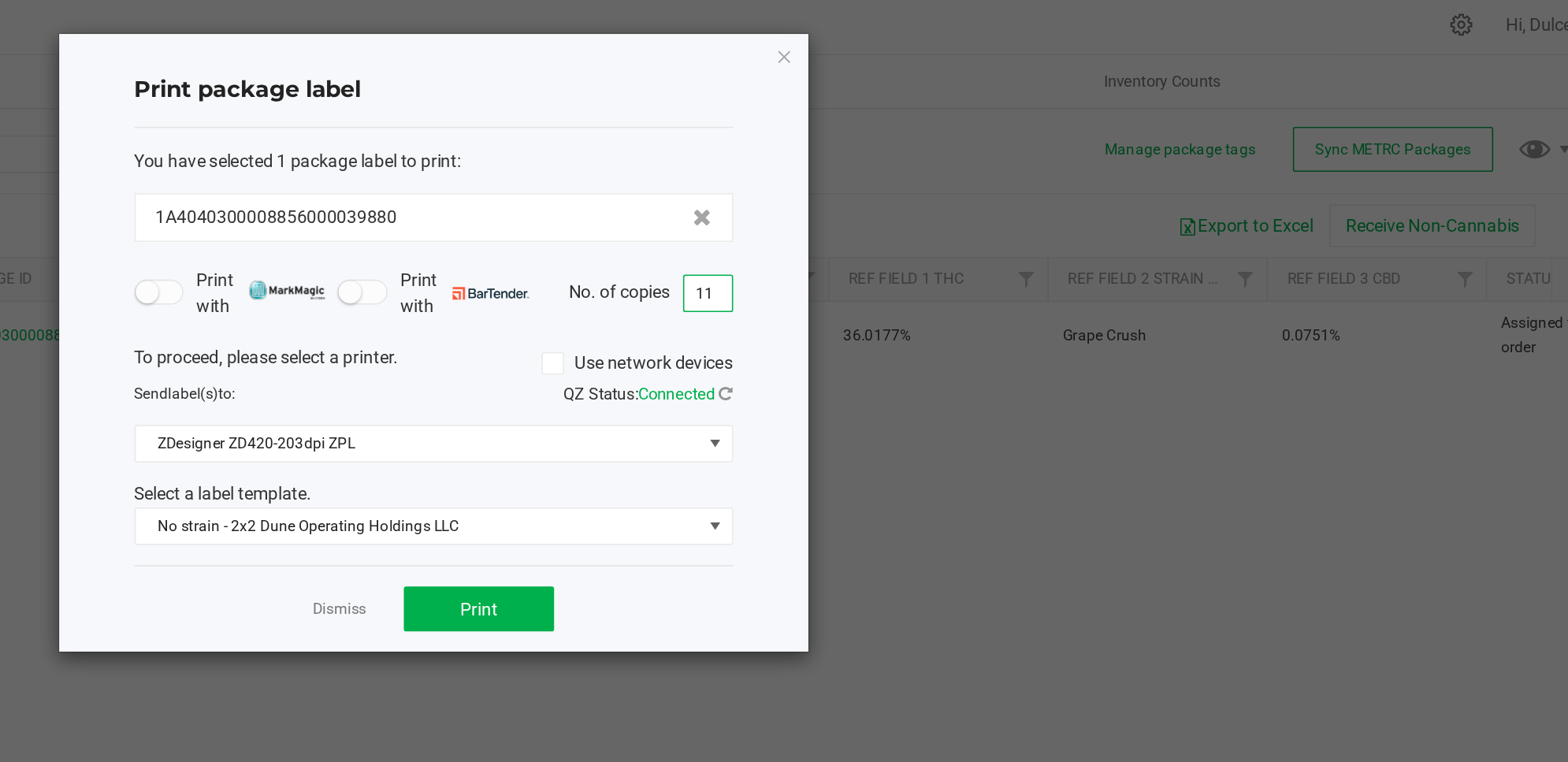
type input "11"
click at [878, 388] on button "Print" at bounding box center [847, 386] width 94 height 29
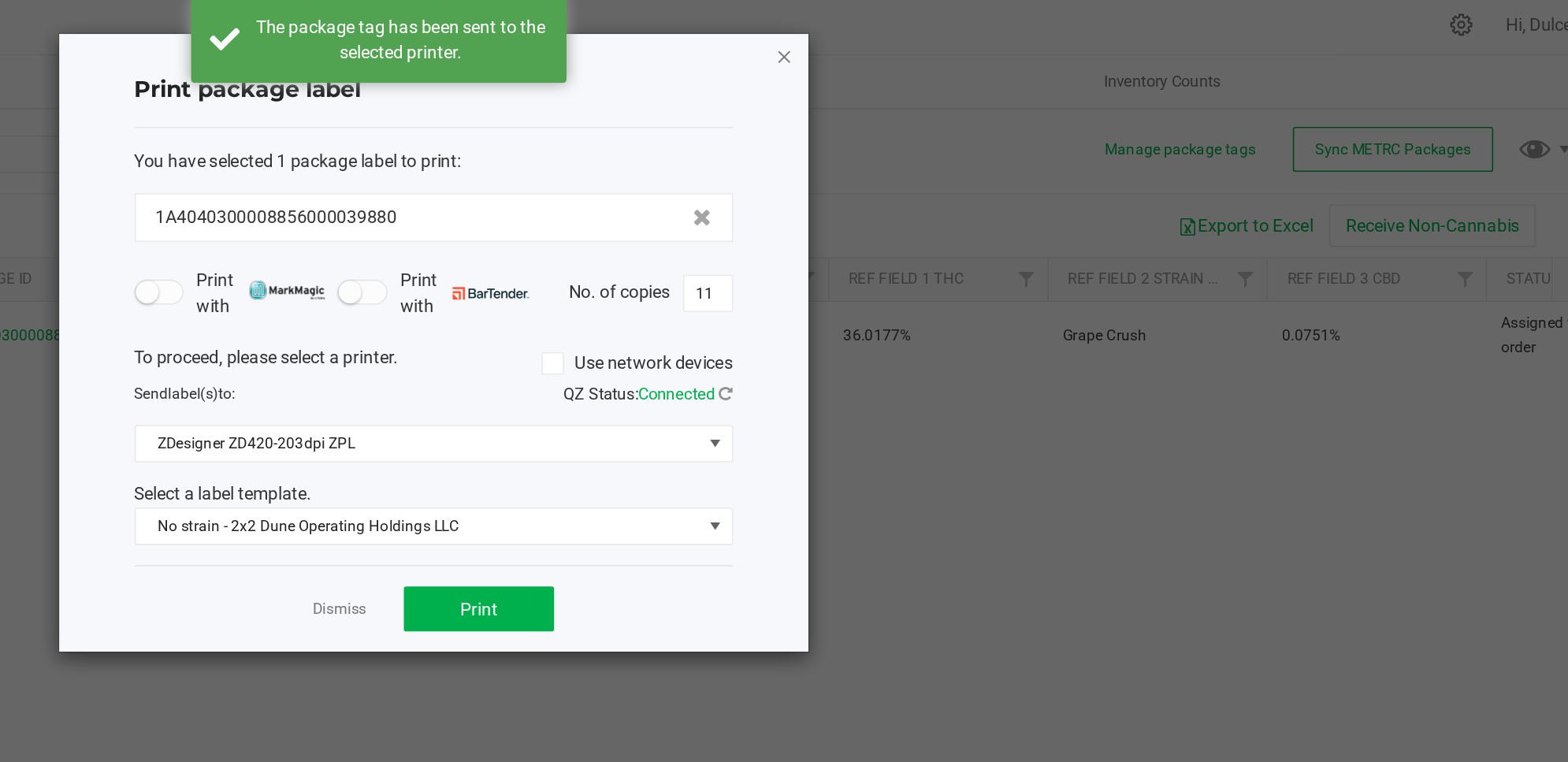
click at [1043, 40] on icon "button" at bounding box center [1039, 38] width 11 height 19
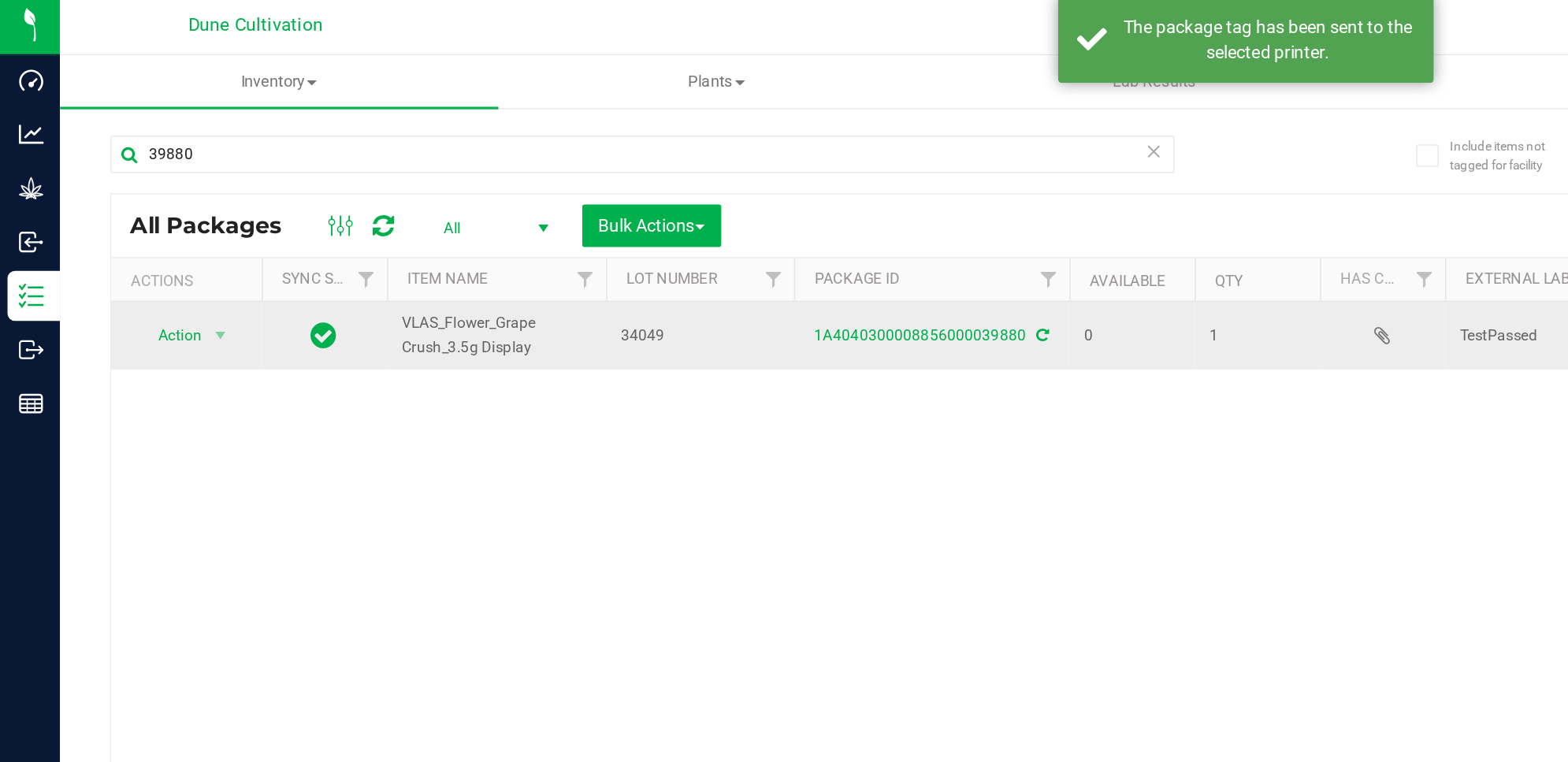
click at [587, 222] on div "1A4040300008856000039880" at bounding box center [586, 214] width 178 height 15
click at [588, 219] on link "1A4040300008856000039880" at bounding box center [580, 214] width 133 height 11
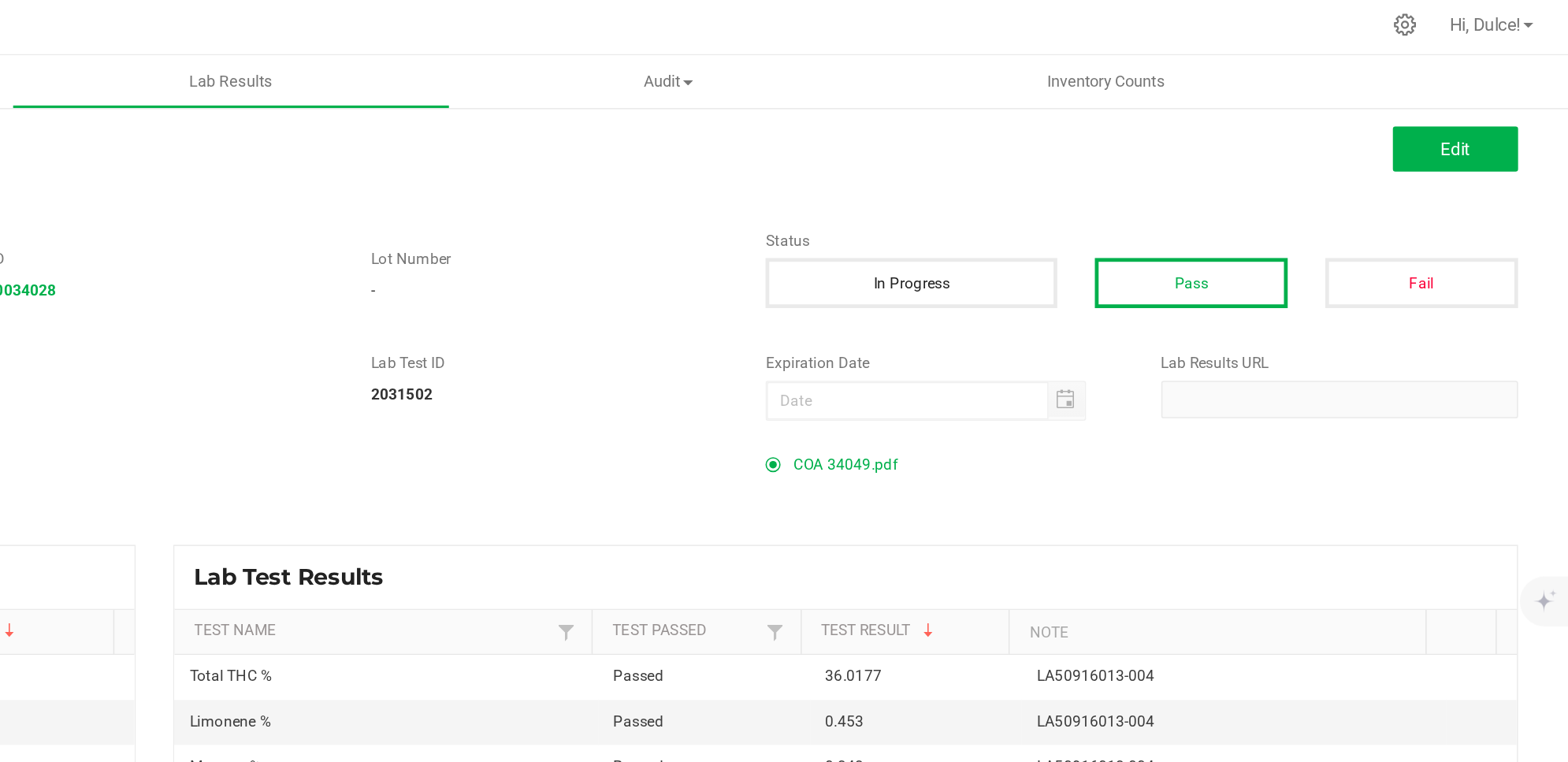
click at [1126, 304] on span "COA 34049.pdf" at bounding box center [1112, 295] width 65 height 23
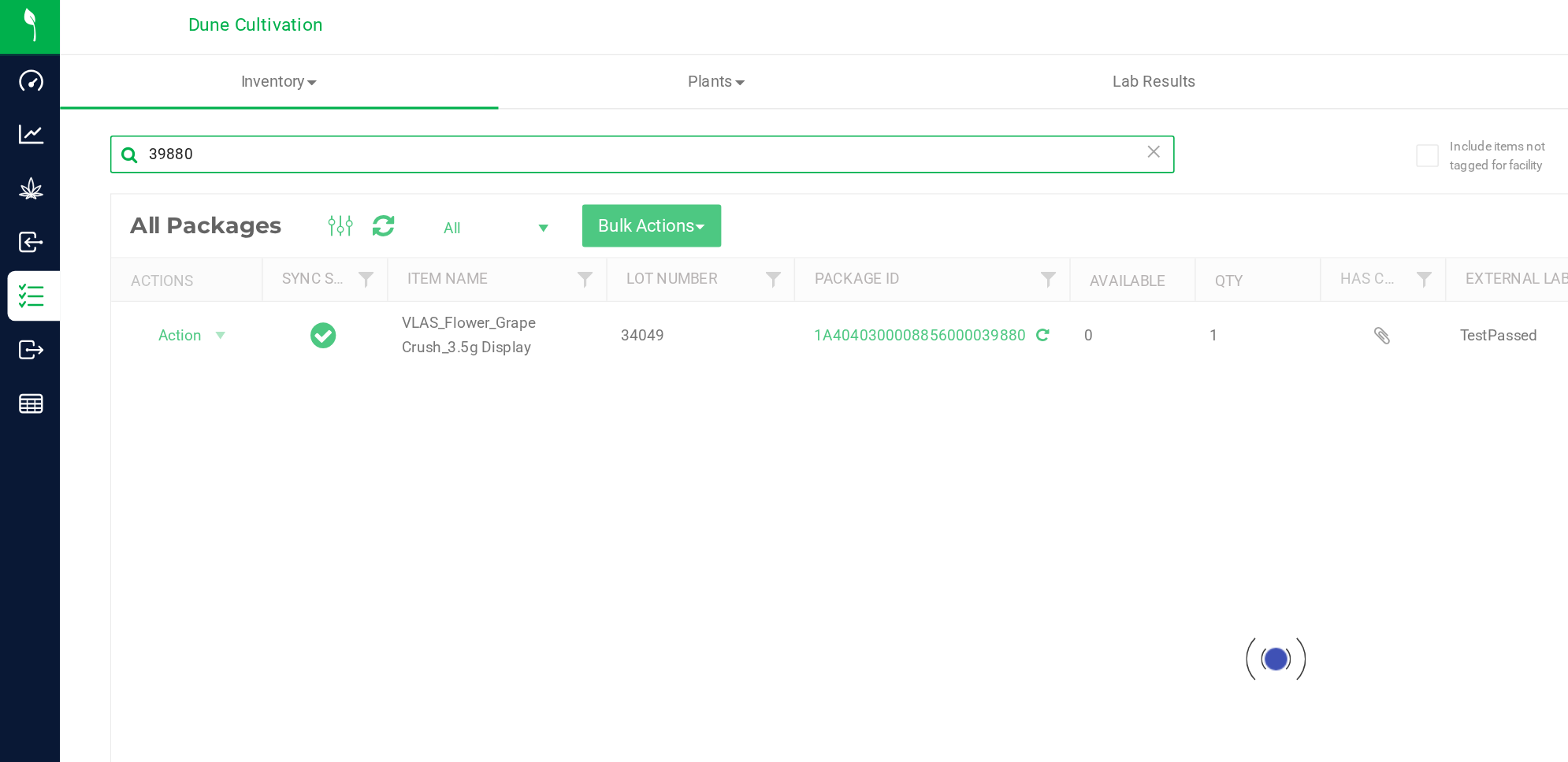
click at [142, 101] on input "39880" at bounding box center [404, 100] width 670 height 23
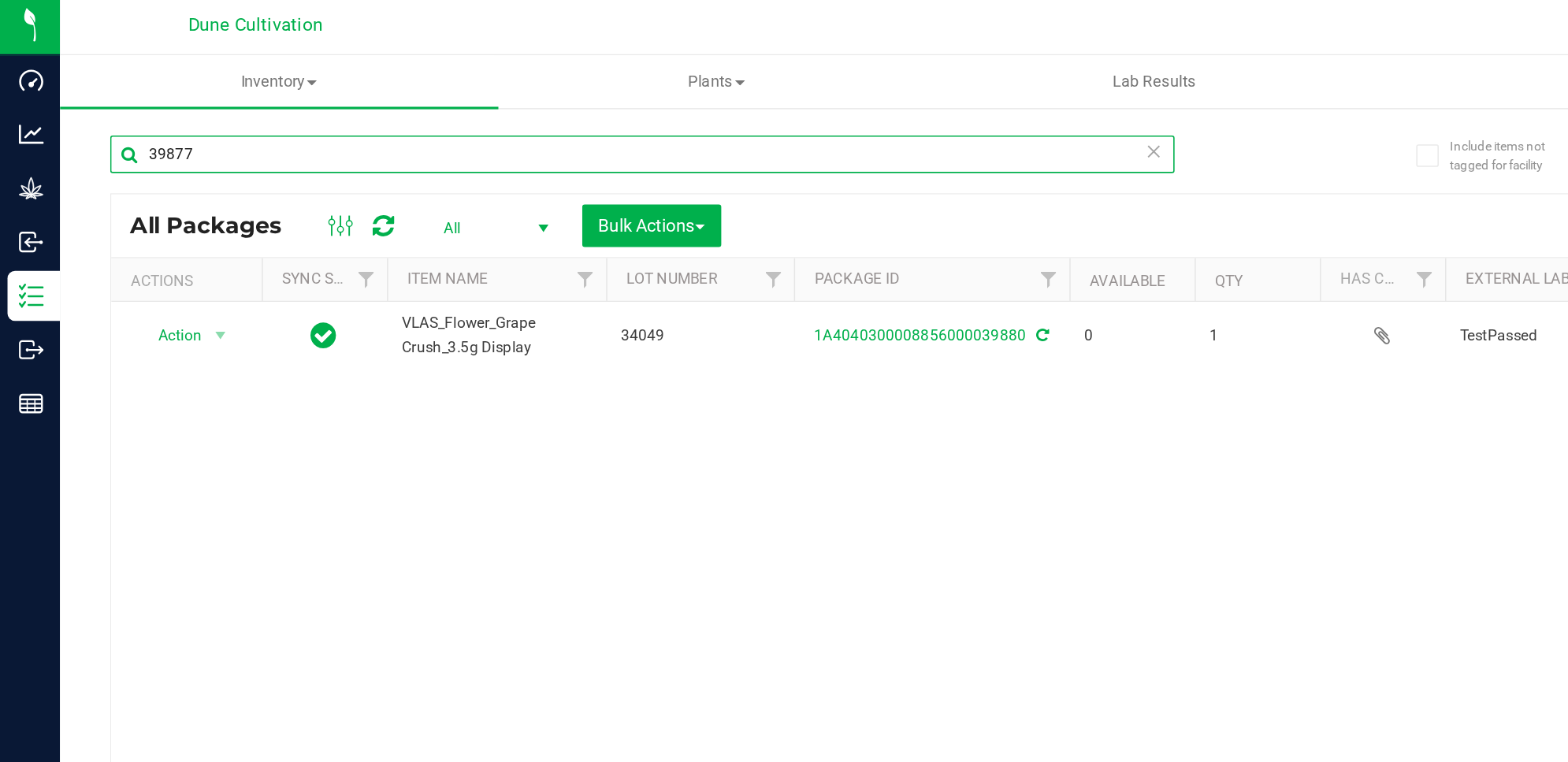
type input "39877"
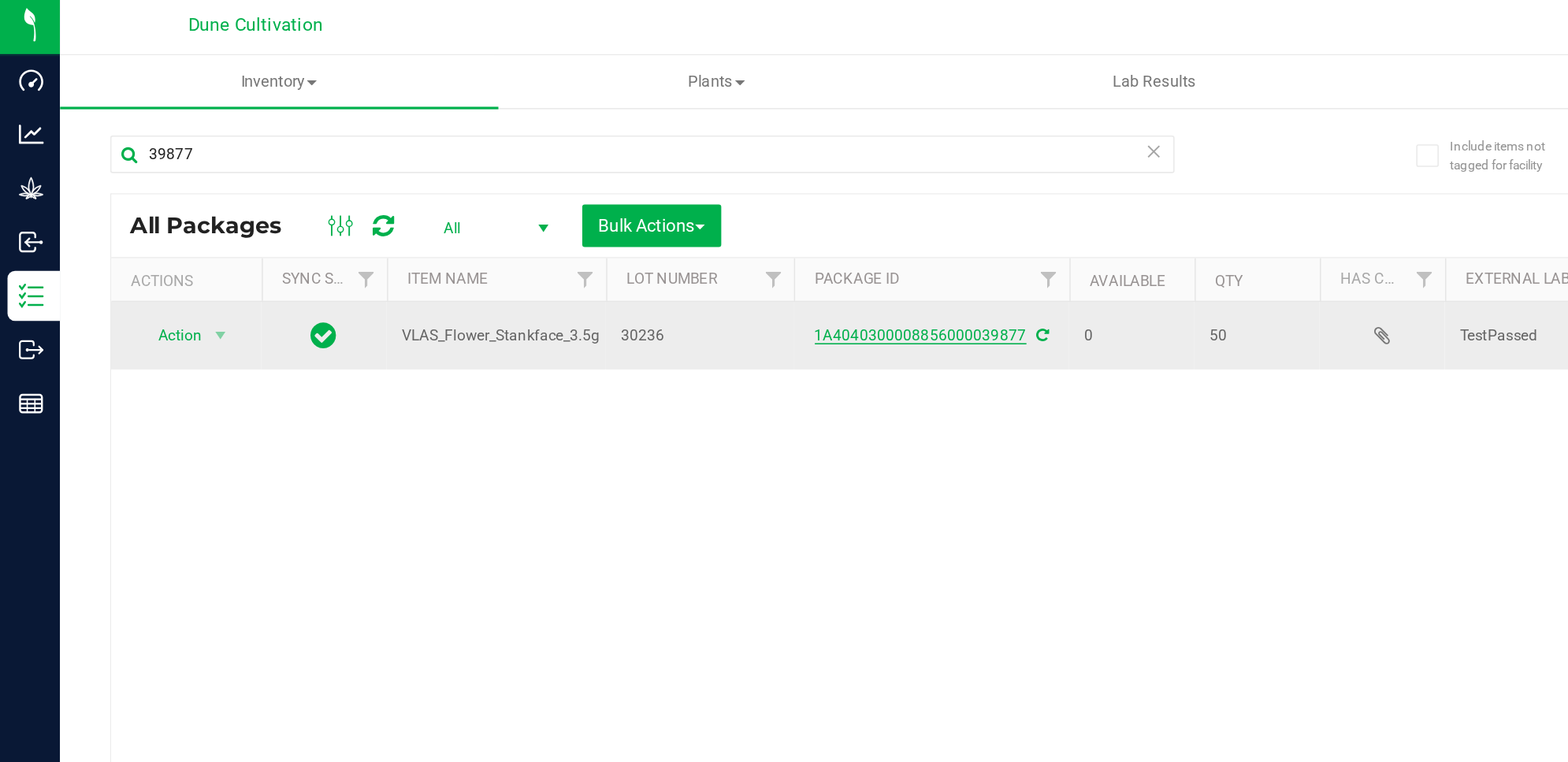
click at [592, 213] on link "1A4040300008856000039877" at bounding box center [580, 214] width 133 height 11
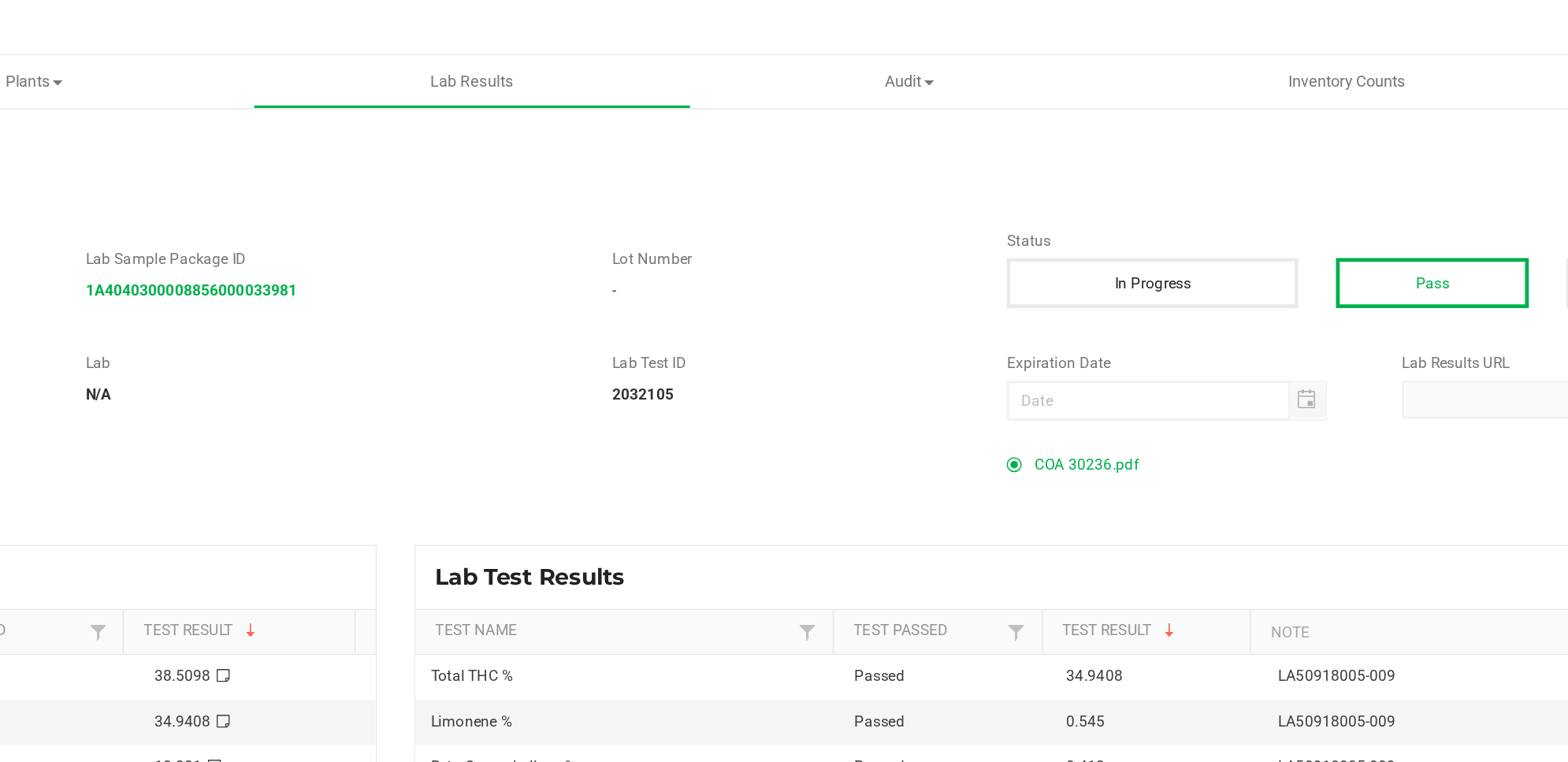
click at [1112, 290] on span "COA 30236.pdf" at bounding box center [1112, 295] width 65 height 23
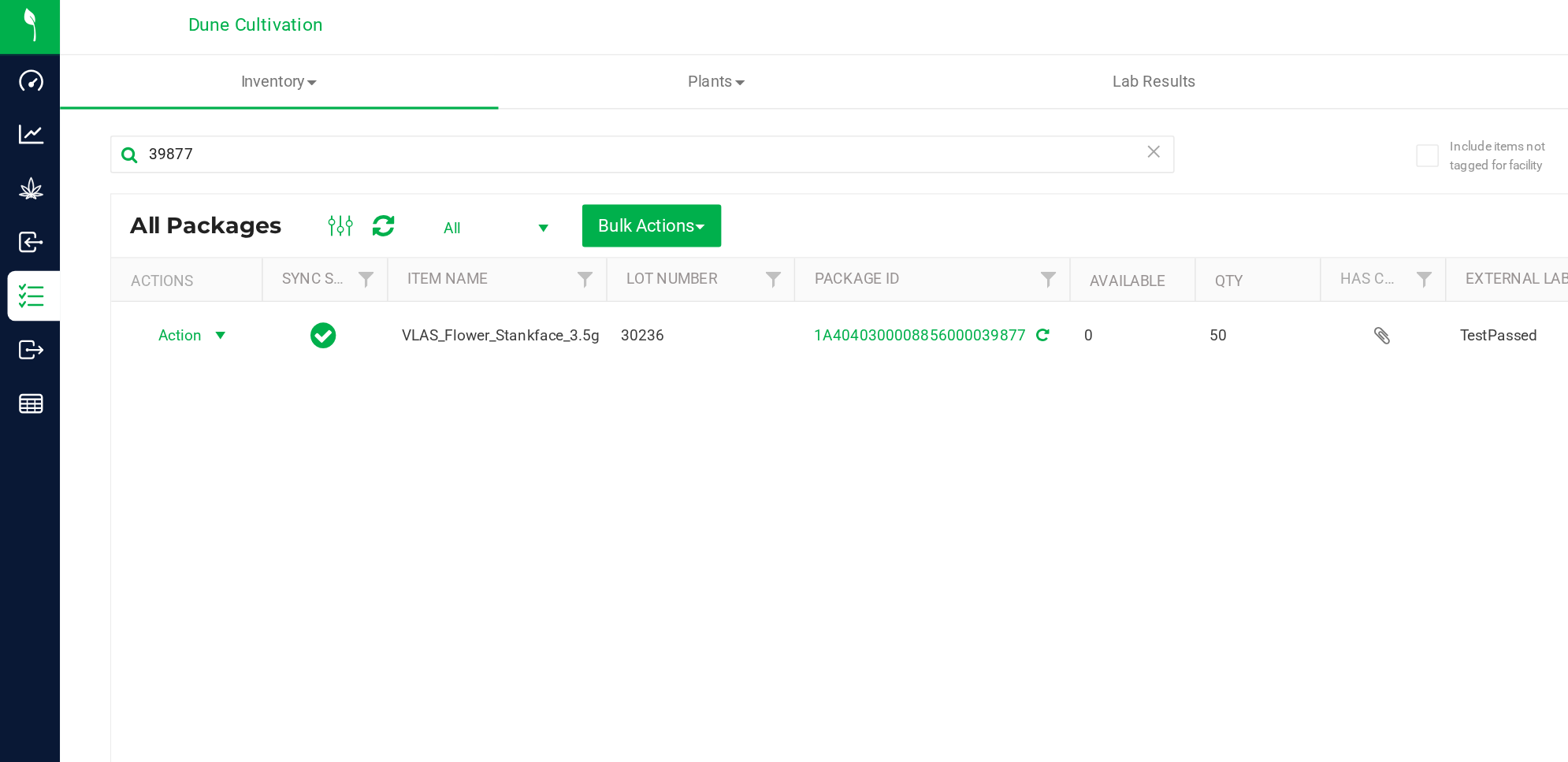
click at [139, 213] on span "select" at bounding box center [139, 214] width 13 height 13
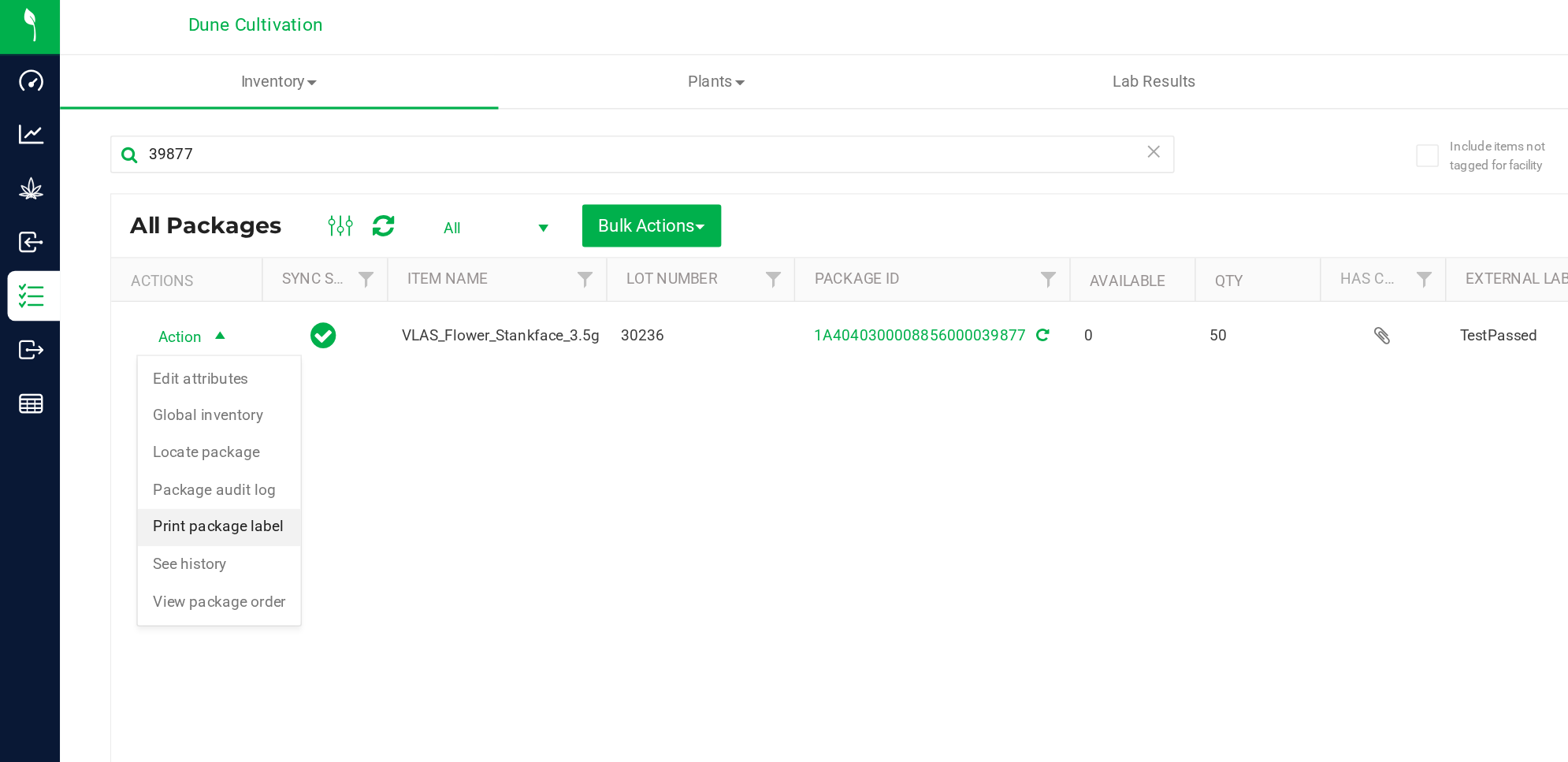
click at [149, 333] on li "Print package label" at bounding box center [138, 335] width 102 height 23
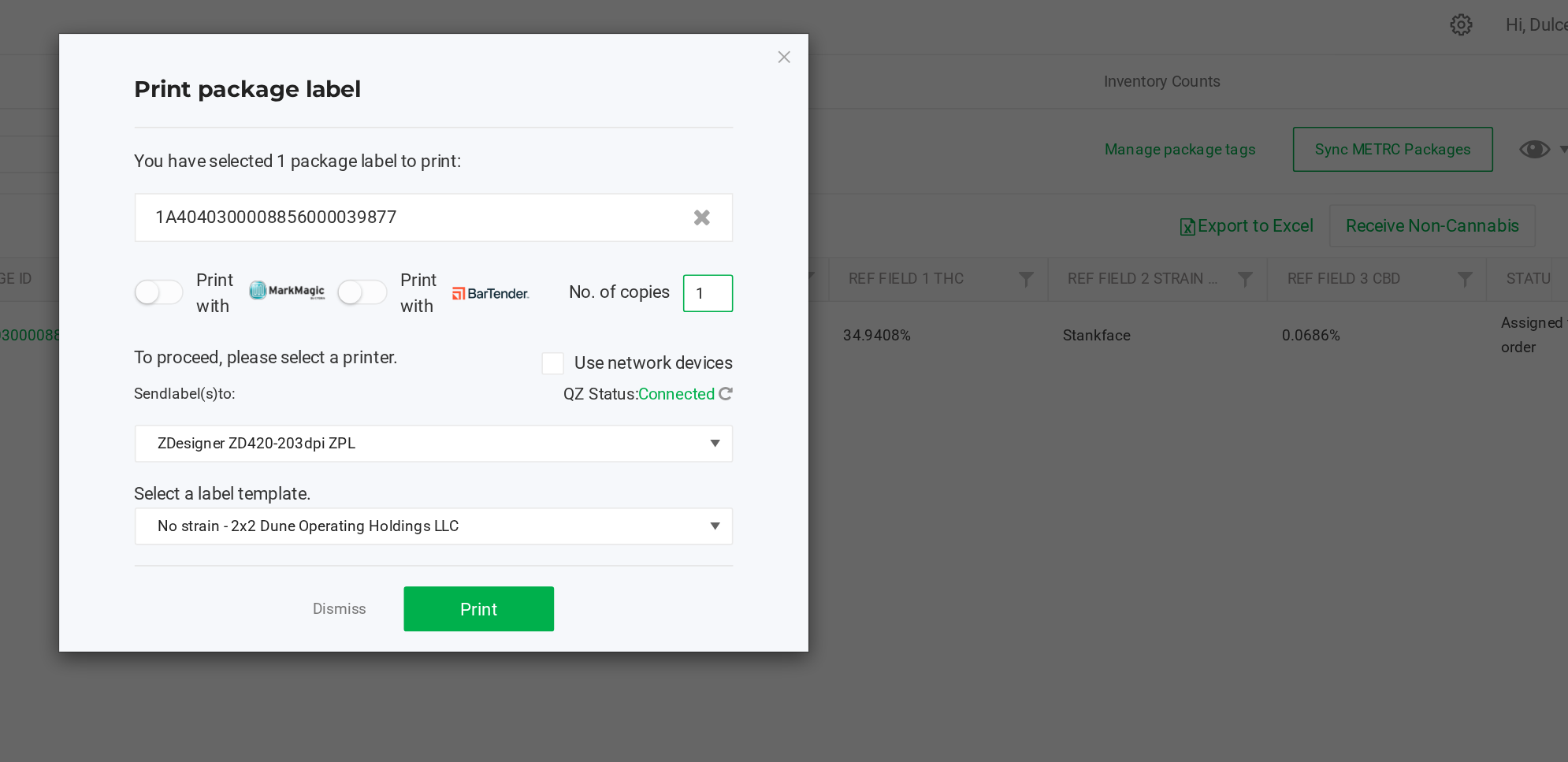
click at [986, 193] on input "1" at bounding box center [991, 187] width 30 height 22
type input "11"
click at [839, 387] on span "Print" at bounding box center [847, 386] width 23 height 13
click at [1037, 30] on icon "button" at bounding box center [1039, 38] width 11 height 19
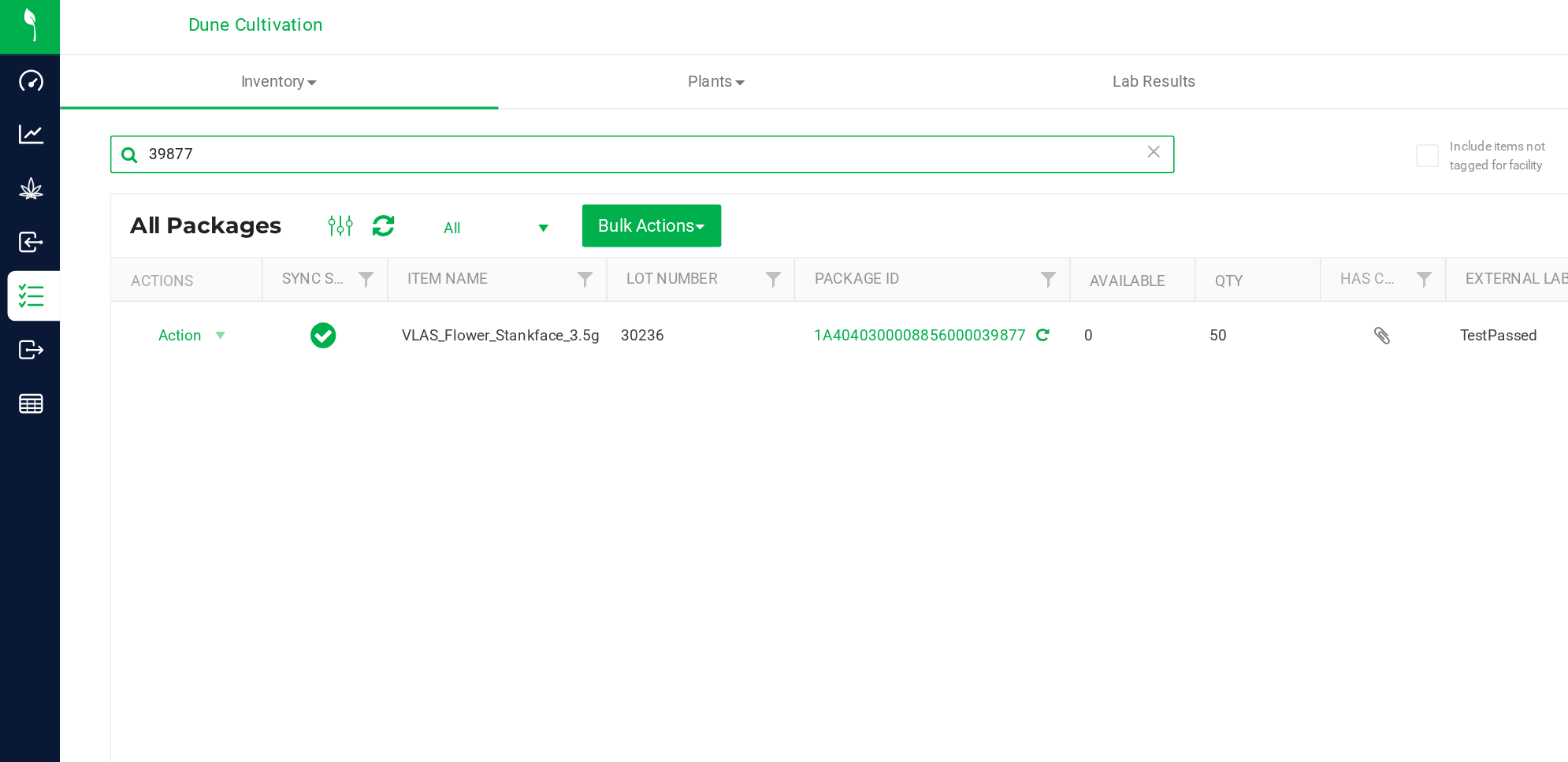
click at [399, 93] on input "39877" at bounding box center [404, 100] width 670 height 23
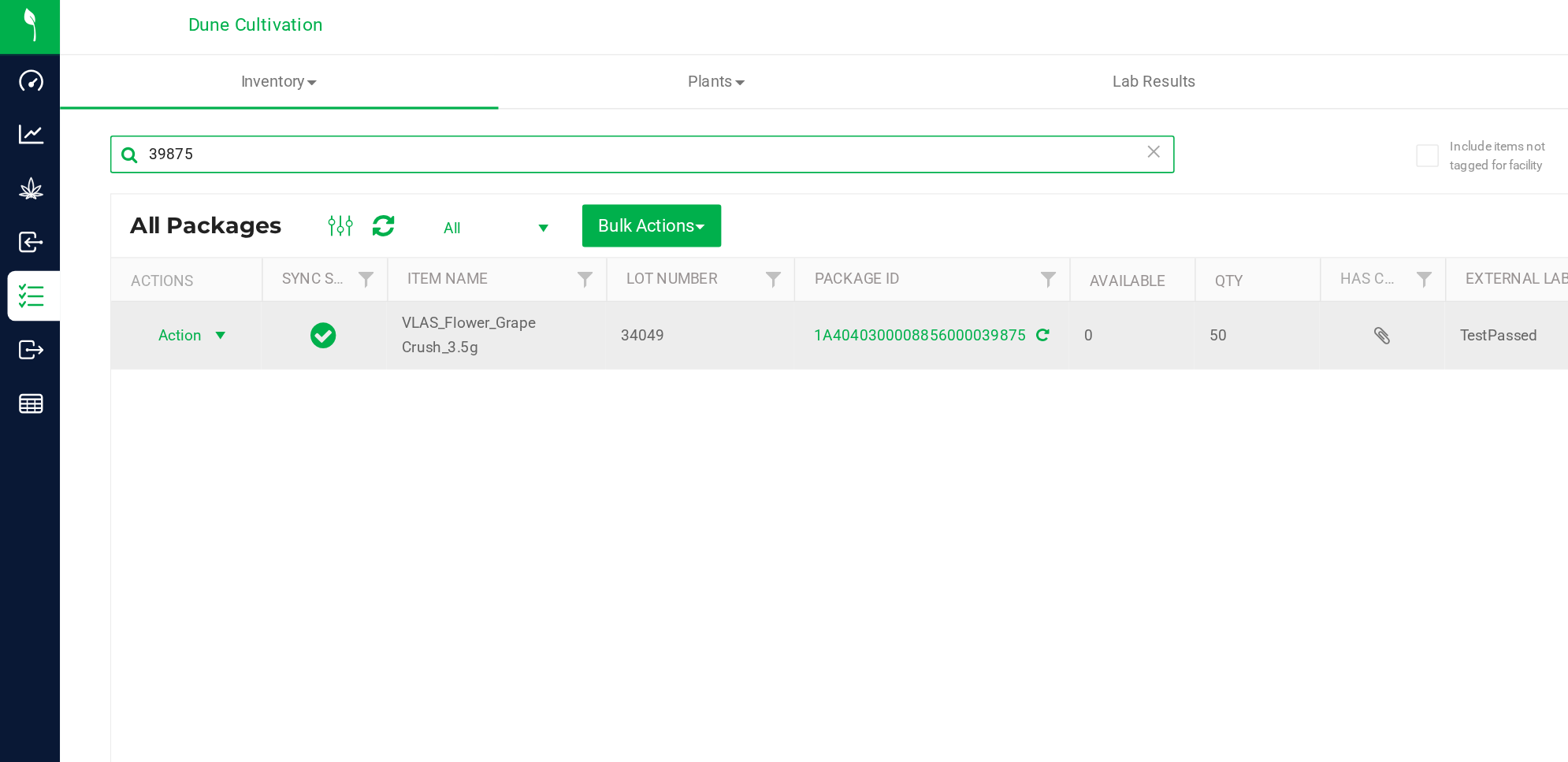
type input "39875"
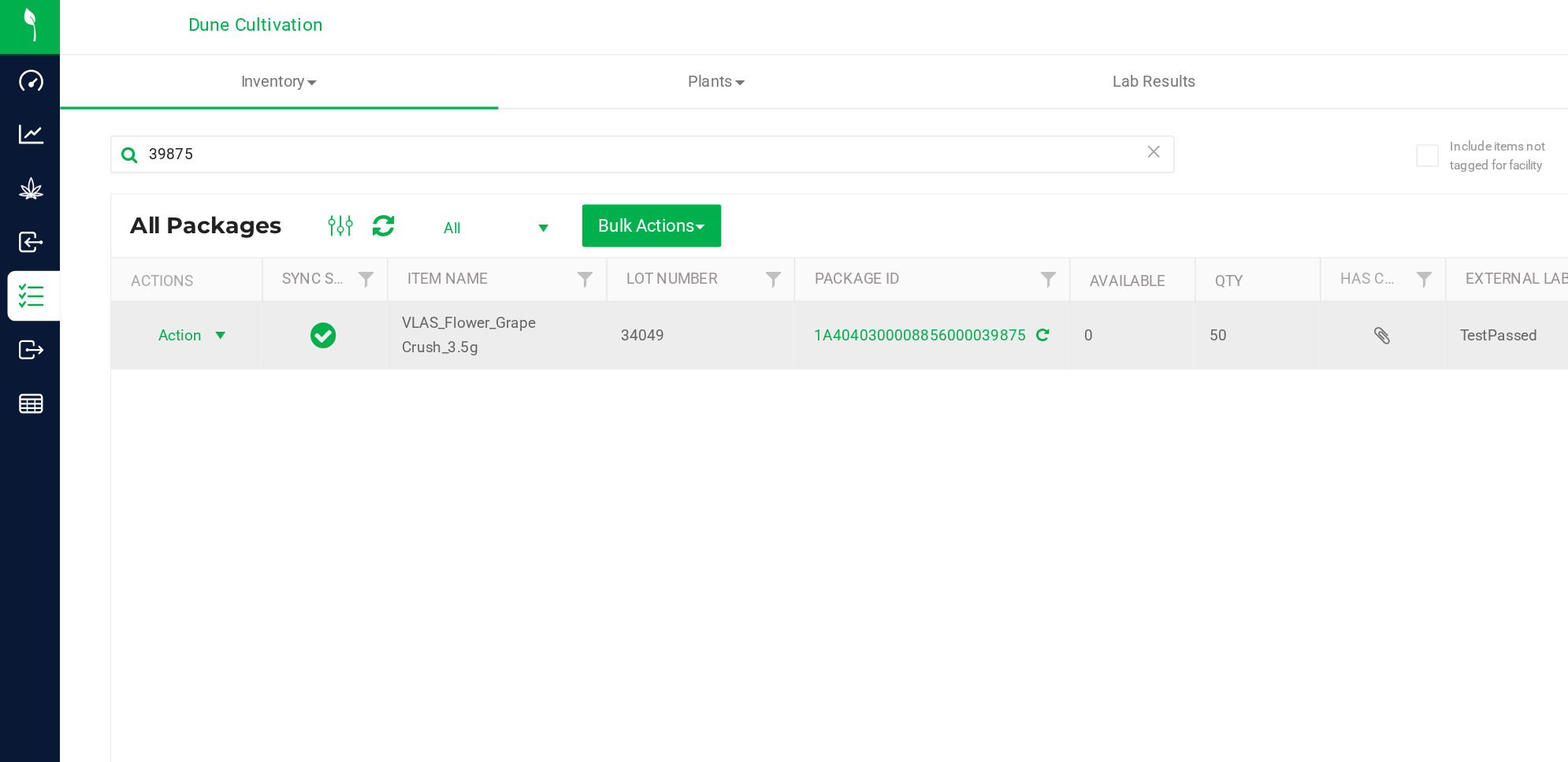
click at [141, 218] on span "select" at bounding box center [139, 214] width 13 height 13
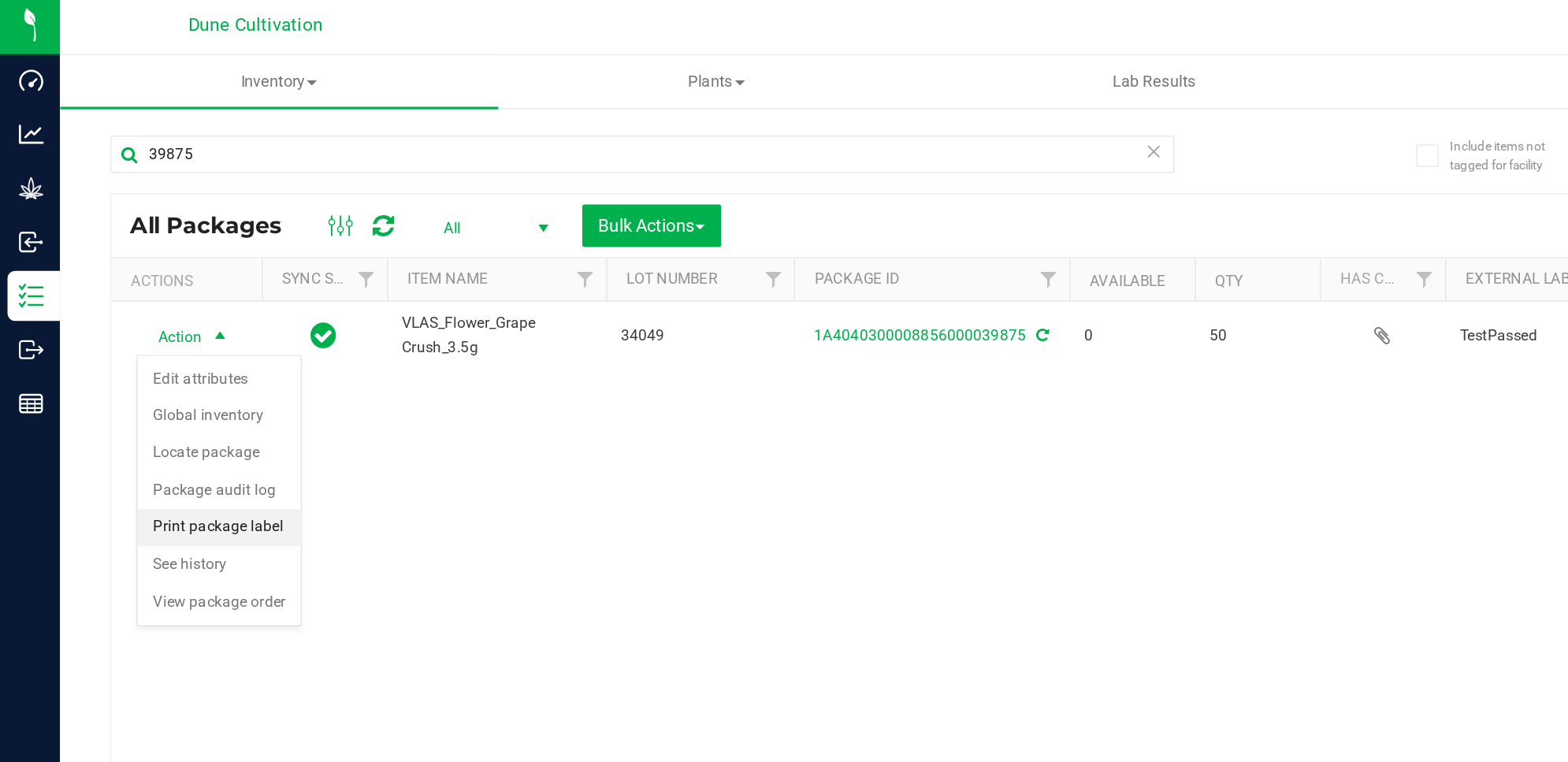
click at [158, 335] on li "Print package label" at bounding box center [138, 335] width 102 height 23
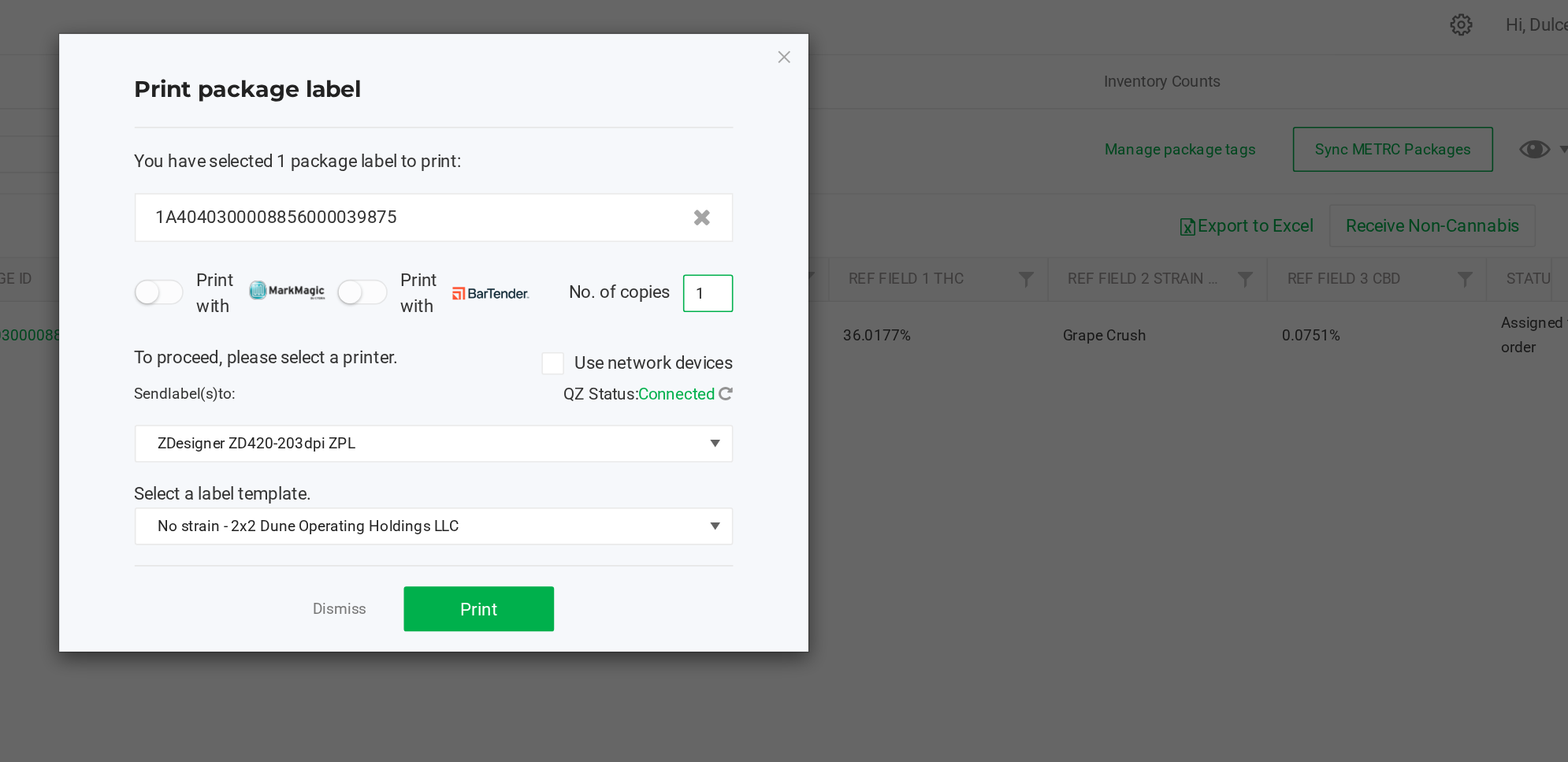
click at [999, 195] on input "1" at bounding box center [991, 187] width 30 height 22
type input "11"
click at [862, 388] on button "Print" at bounding box center [847, 386] width 94 height 29
click at [1038, 37] on icon "button" at bounding box center [1039, 38] width 11 height 19
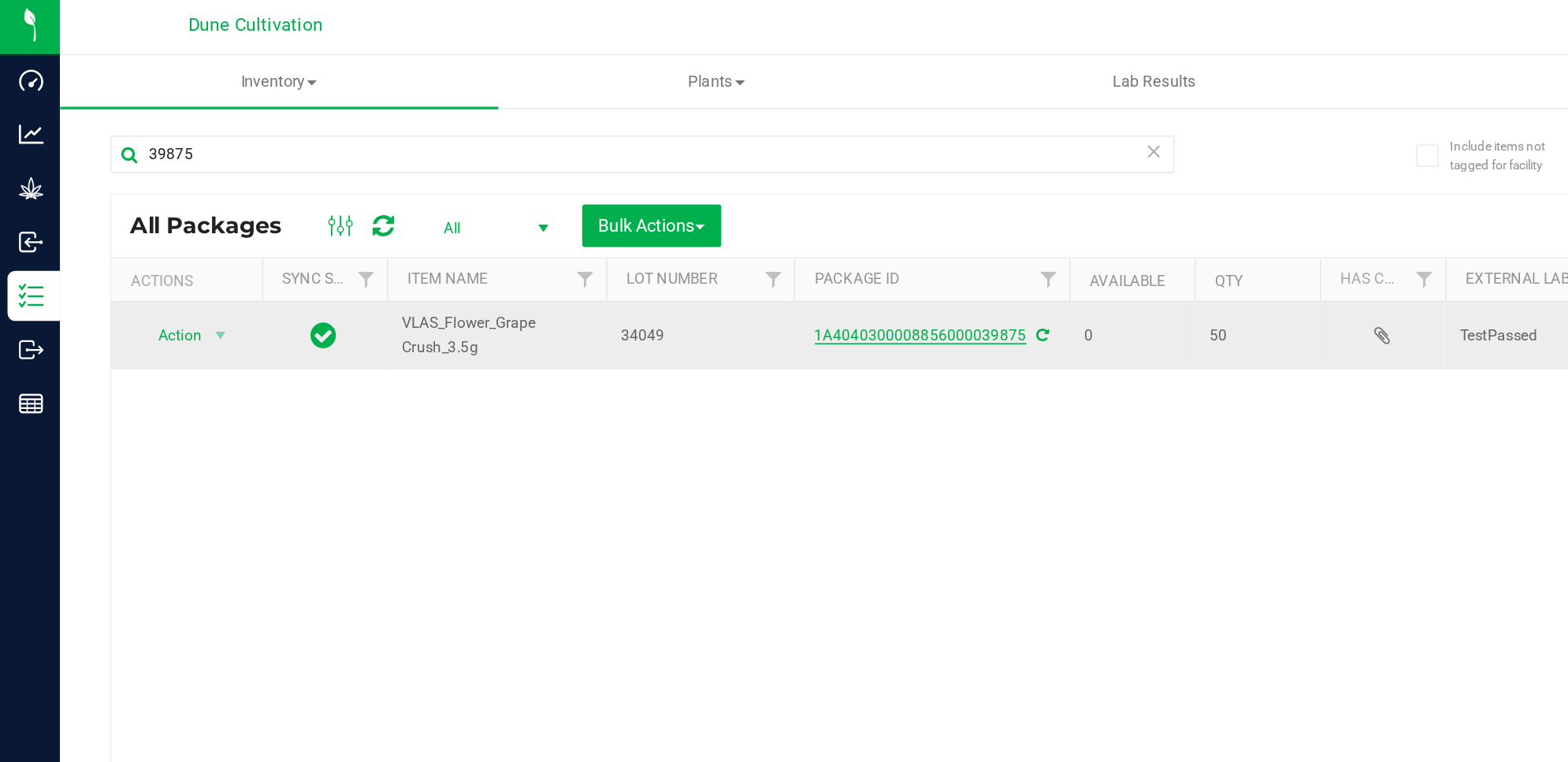
click at [551, 212] on link "1A4040300008856000039875" at bounding box center [580, 214] width 133 height 11
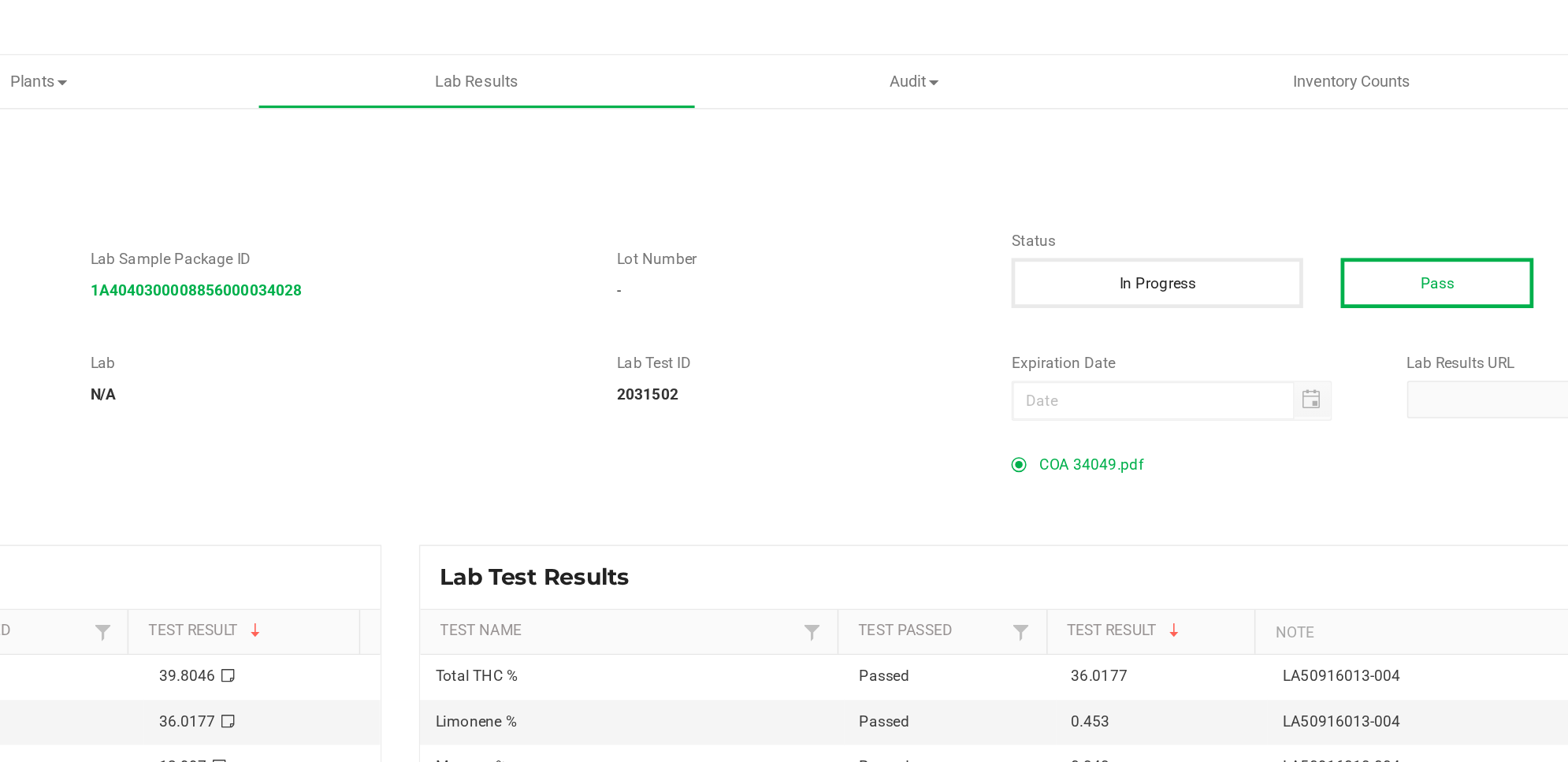
click at [1116, 294] on span "COA 34049.pdf" at bounding box center [1112, 295] width 65 height 23
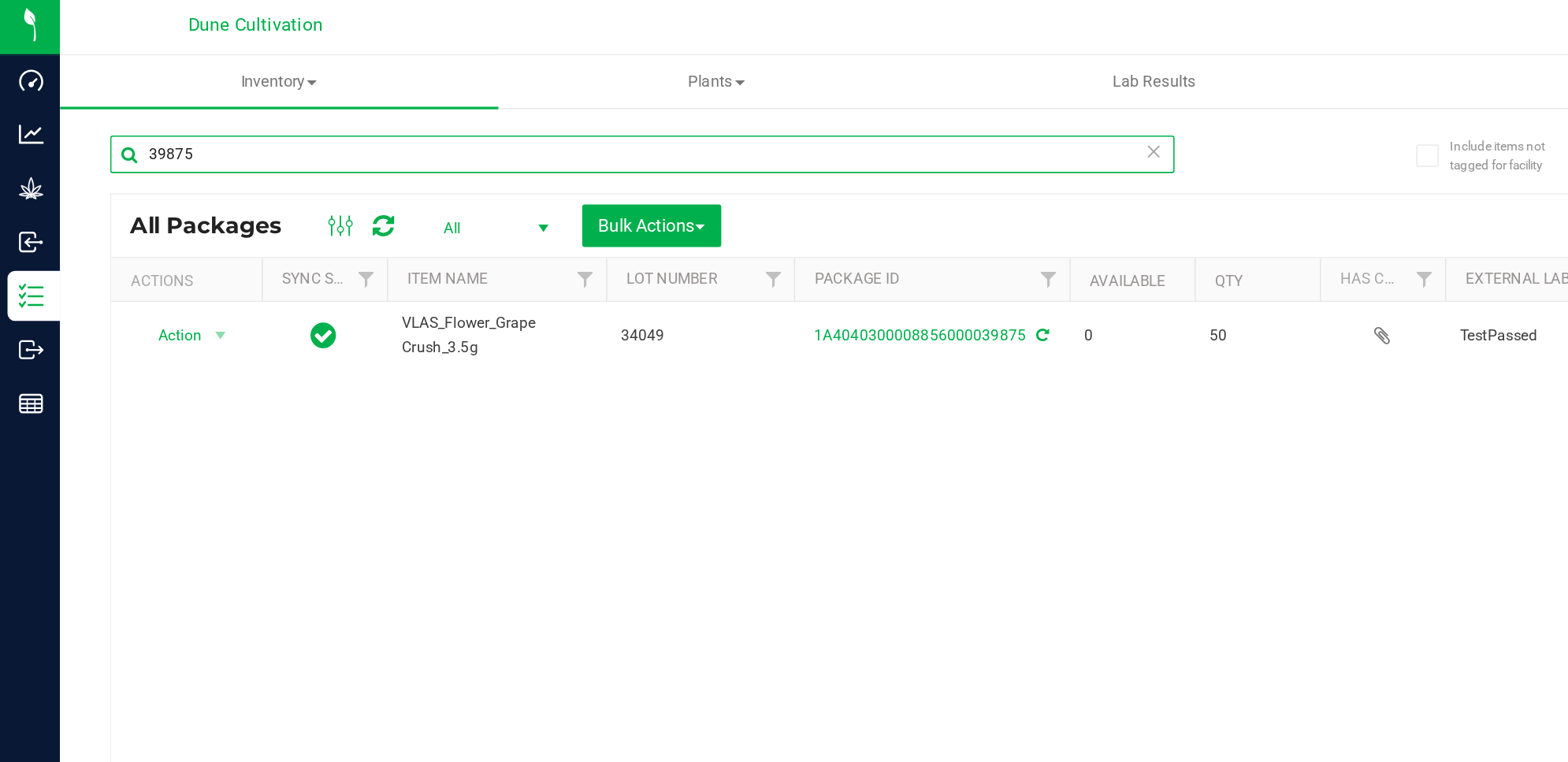
click at [271, 94] on input "39875" at bounding box center [404, 100] width 670 height 23
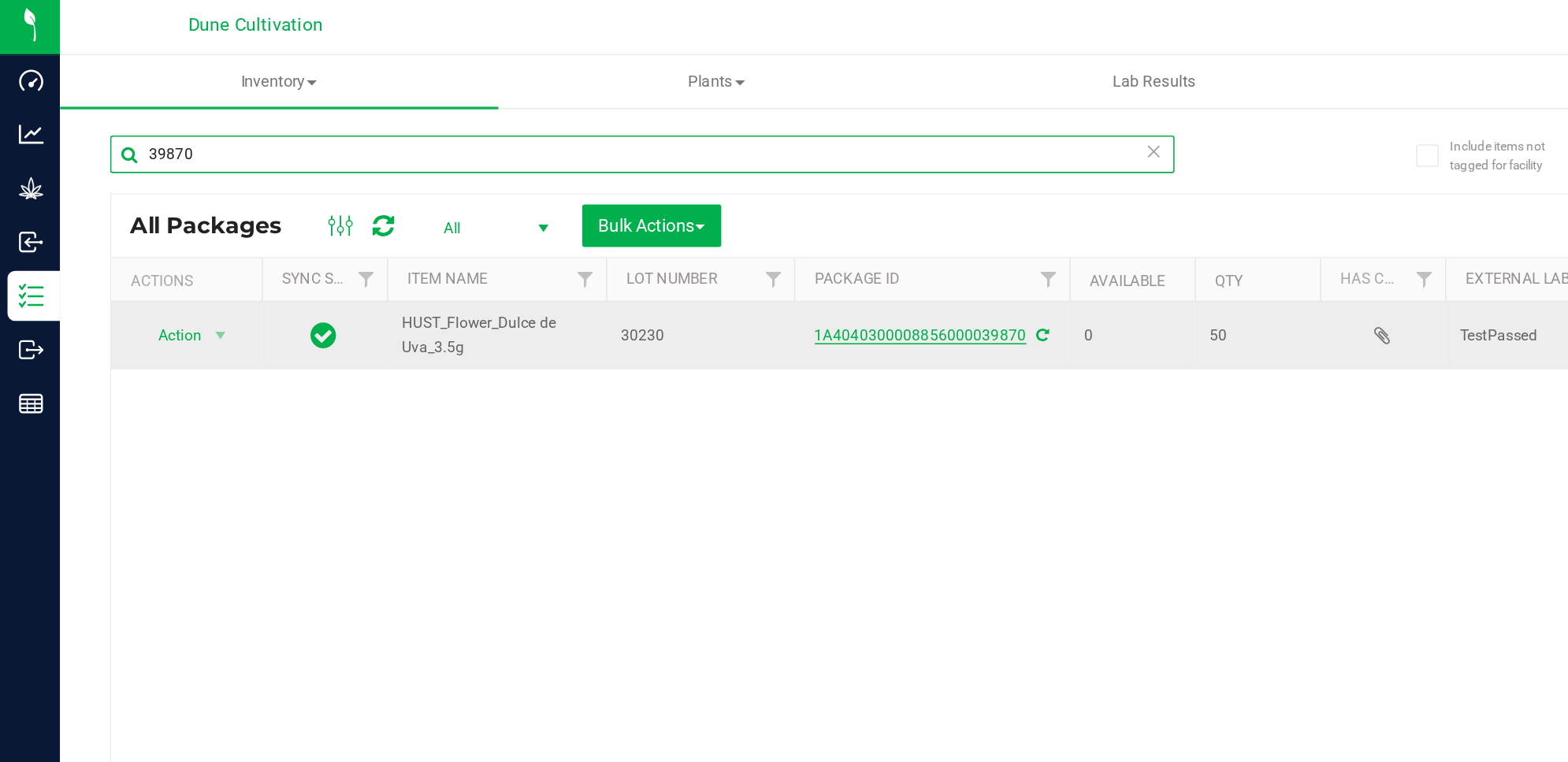
type input "39870"
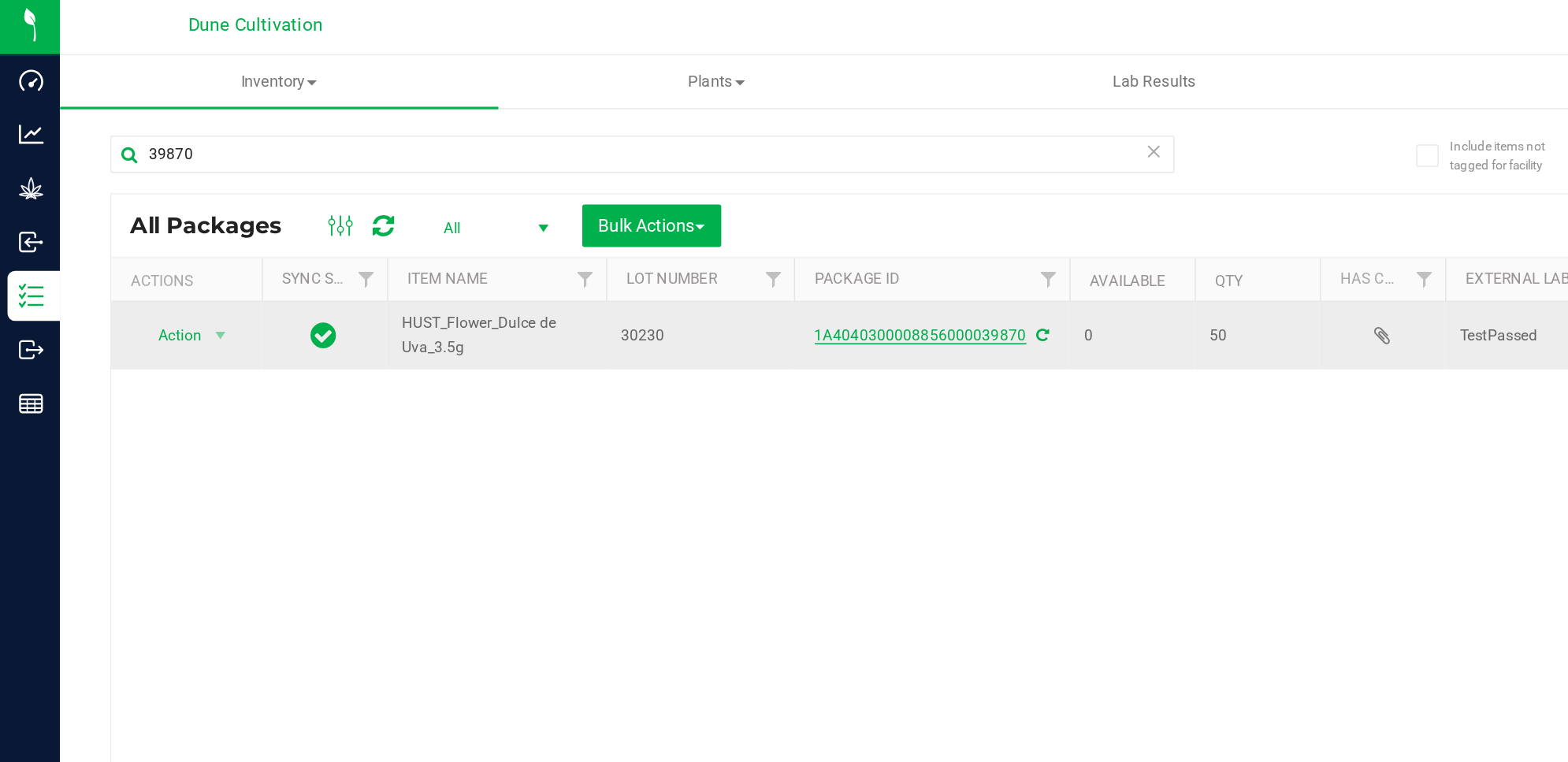
click at [548, 212] on link "1A4040300008856000039870" at bounding box center [580, 214] width 133 height 11
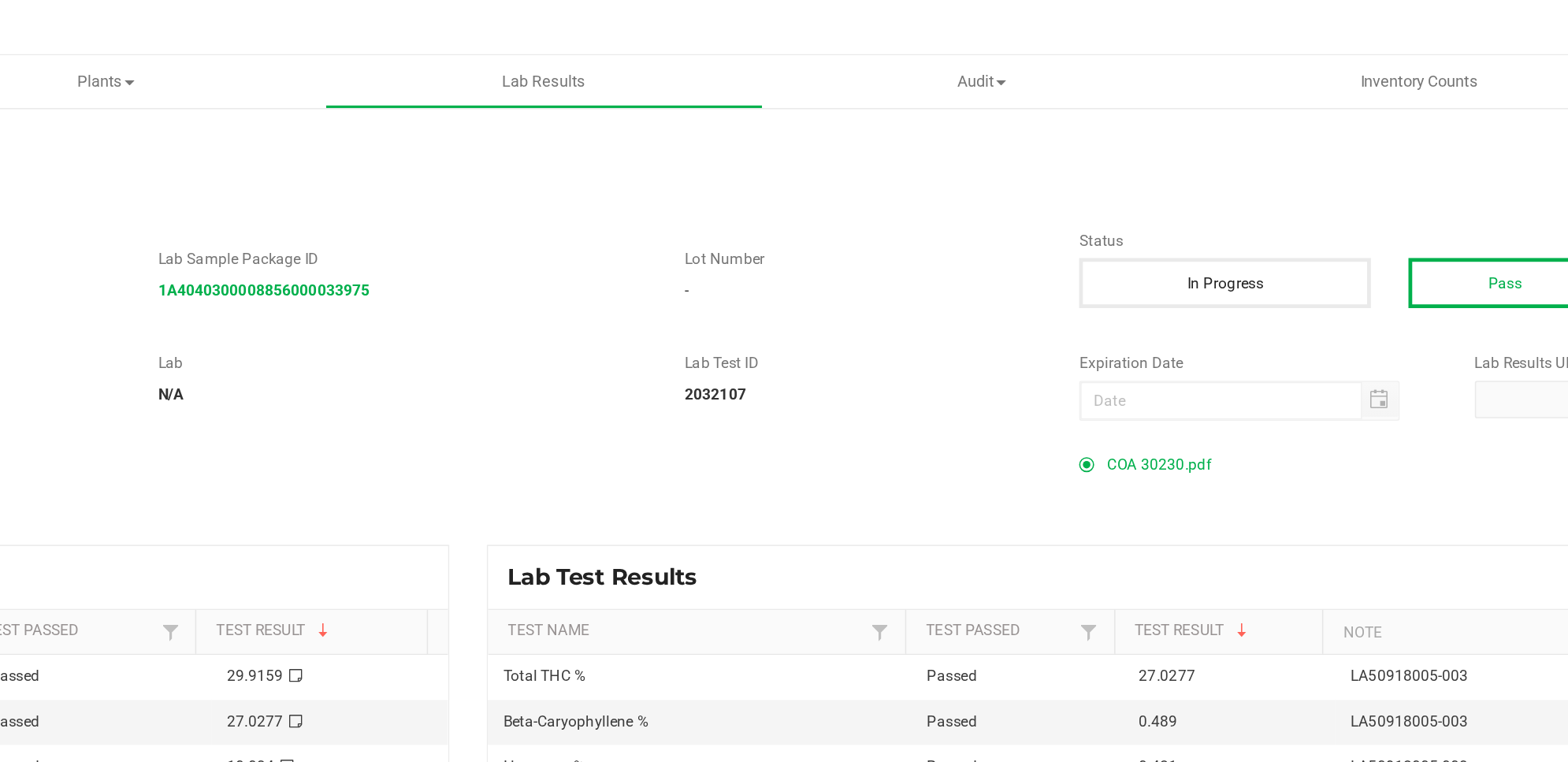
click at [1128, 296] on span "COA 30230.pdf" at bounding box center [1112, 295] width 65 height 23
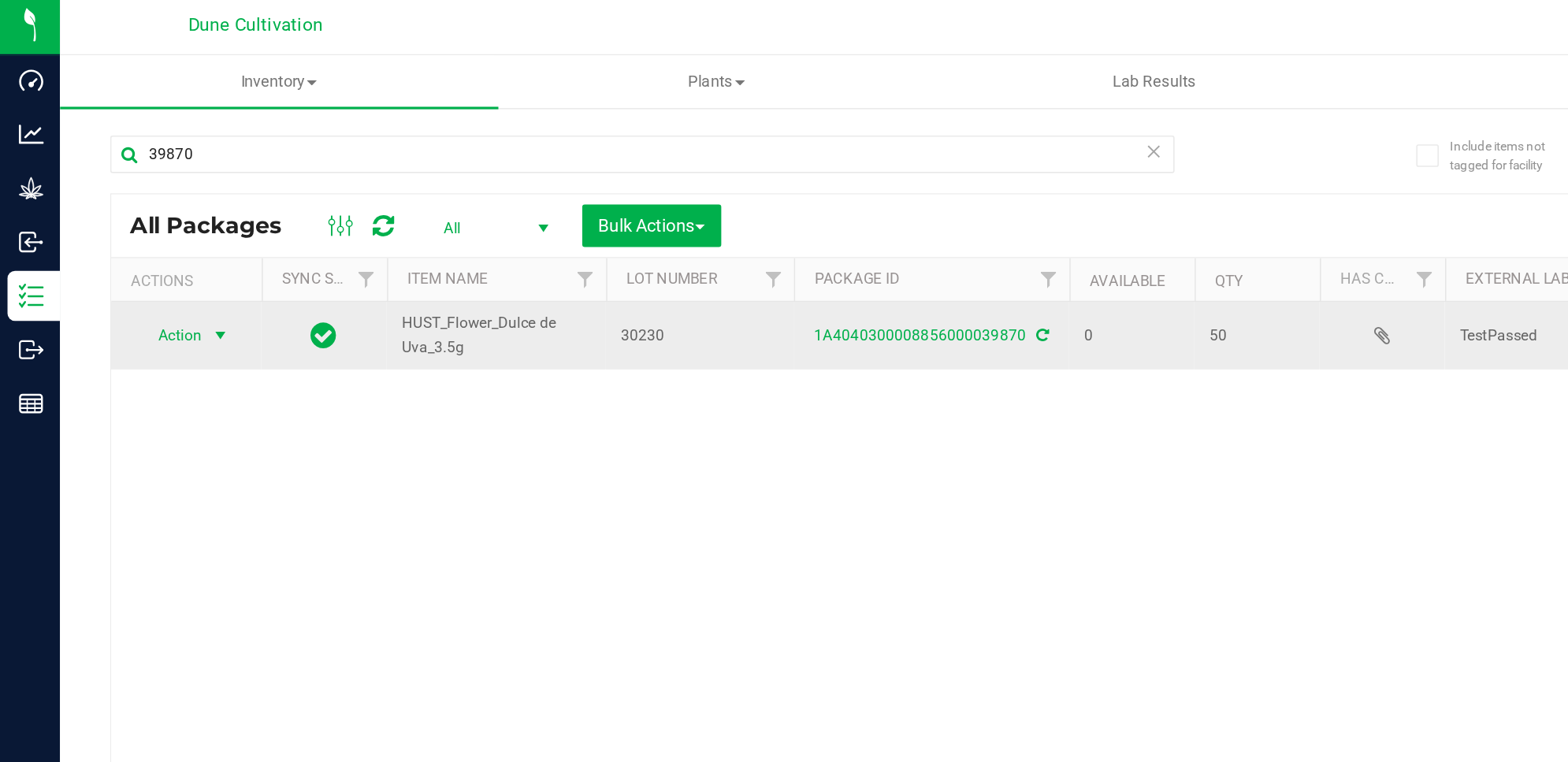
click at [129, 220] on span "select" at bounding box center [139, 214] width 20 height 22
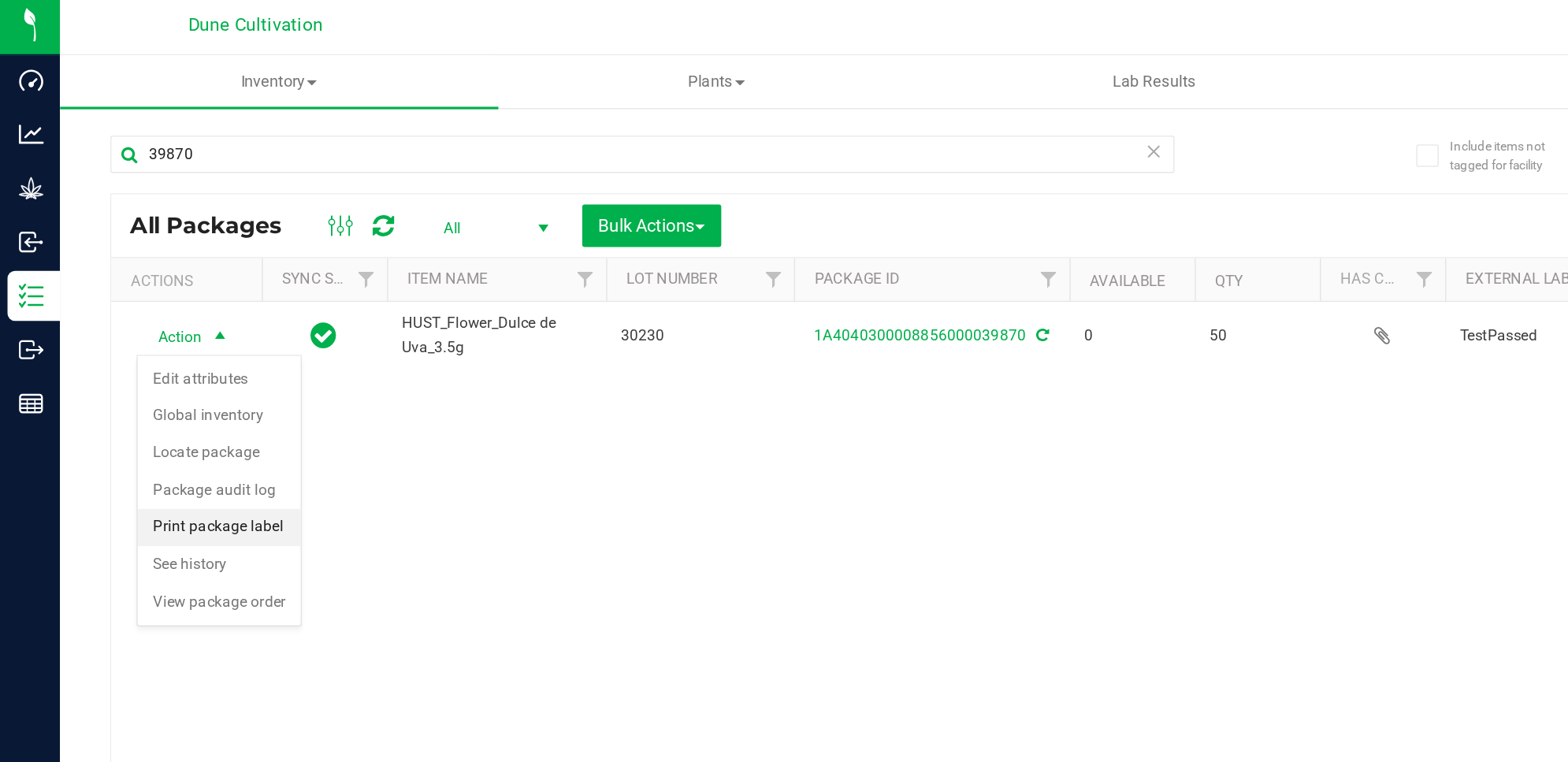
click at [152, 335] on li "Print package label" at bounding box center [138, 335] width 102 height 23
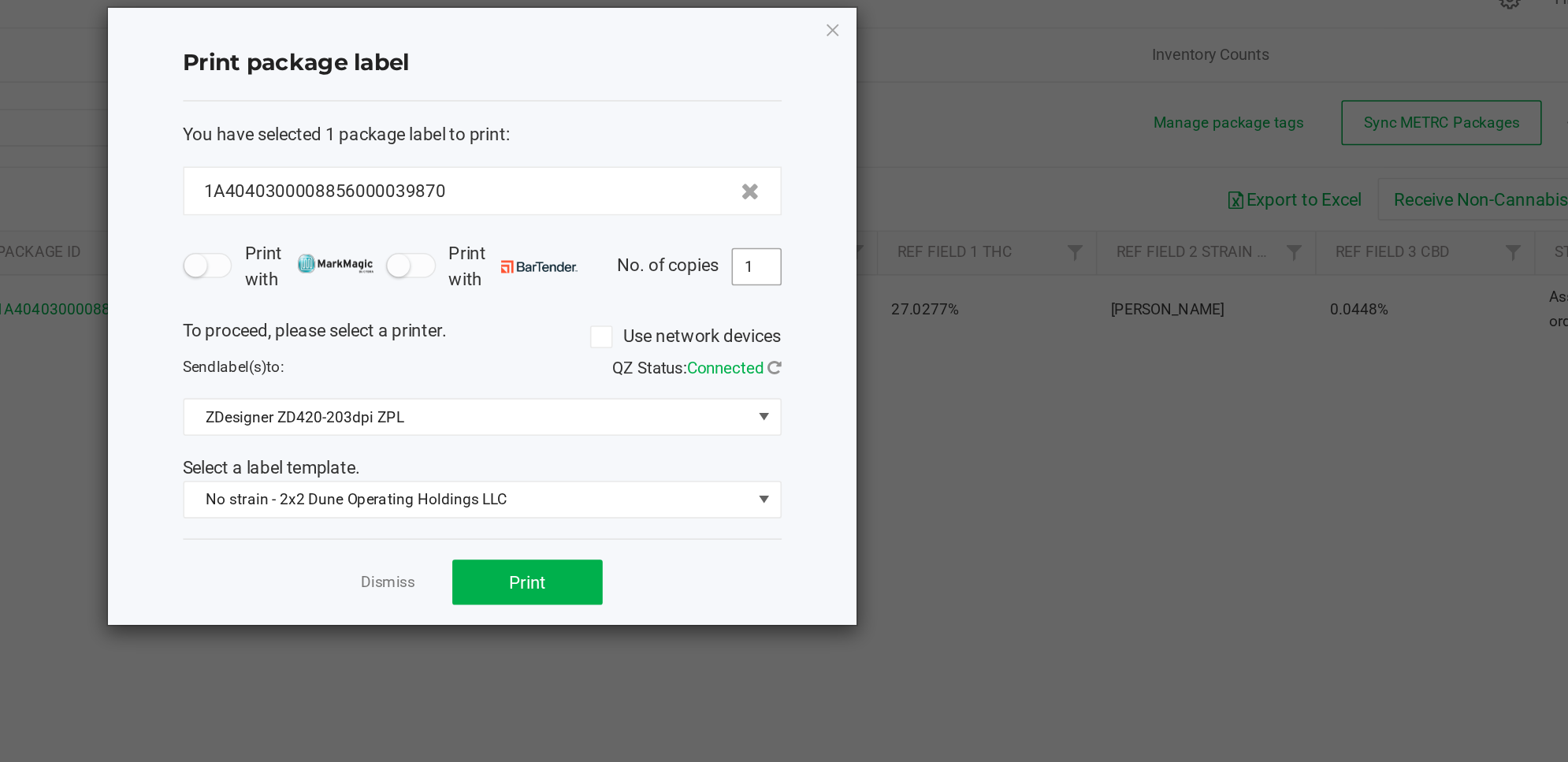
click at [997, 194] on input "1" at bounding box center [991, 187] width 30 height 22
type input "11"
click at [839, 386] on span "Print" at bounding box center [847, 386] width 23 height 13
click at [1039, 37] on icon "button" at bounding box center [1039, 38] width 11 height 19
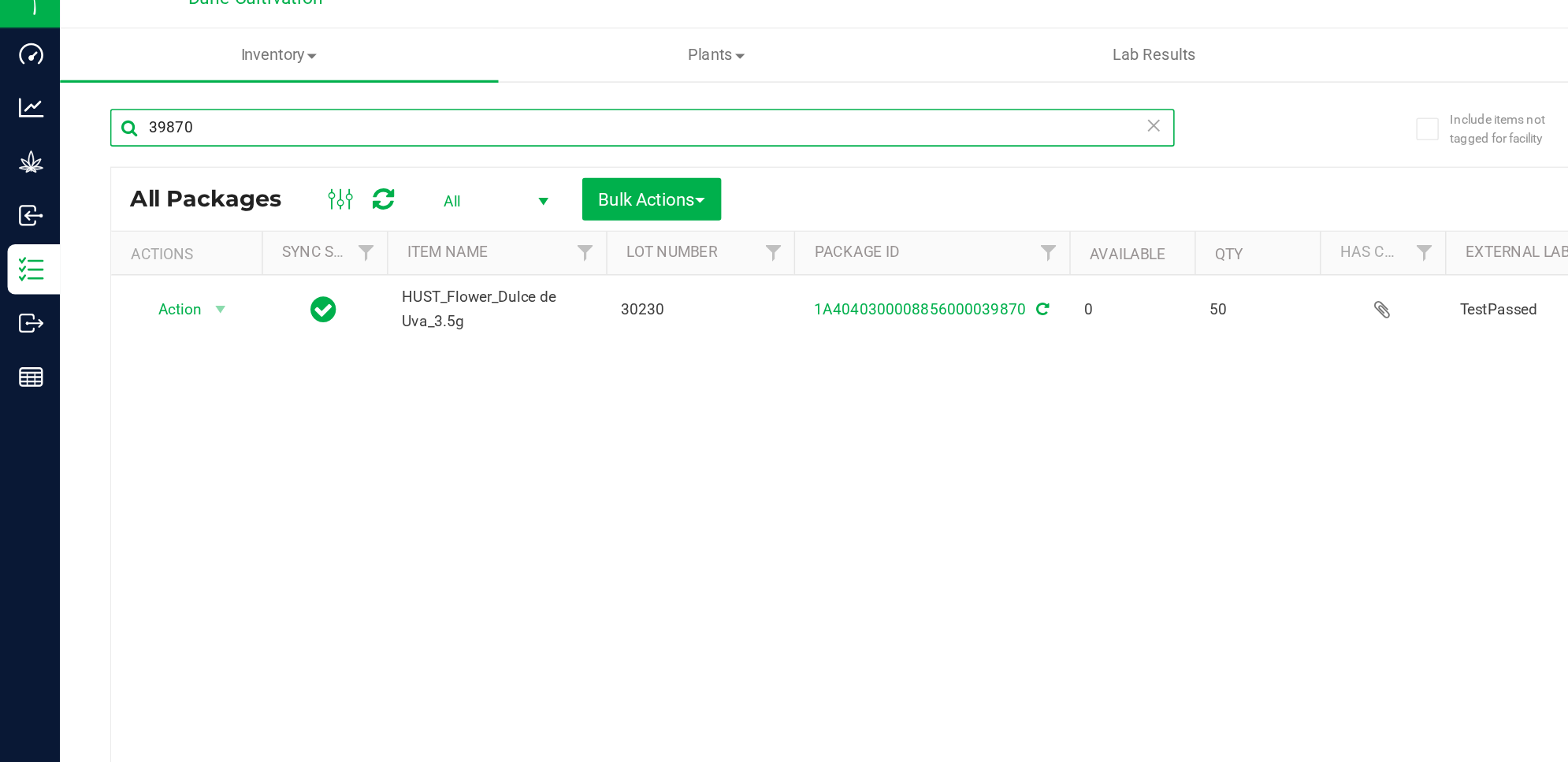
click at [160, 95] on input "39870" at bounding box center [404, 100] width 670 height 23
type input "39869"
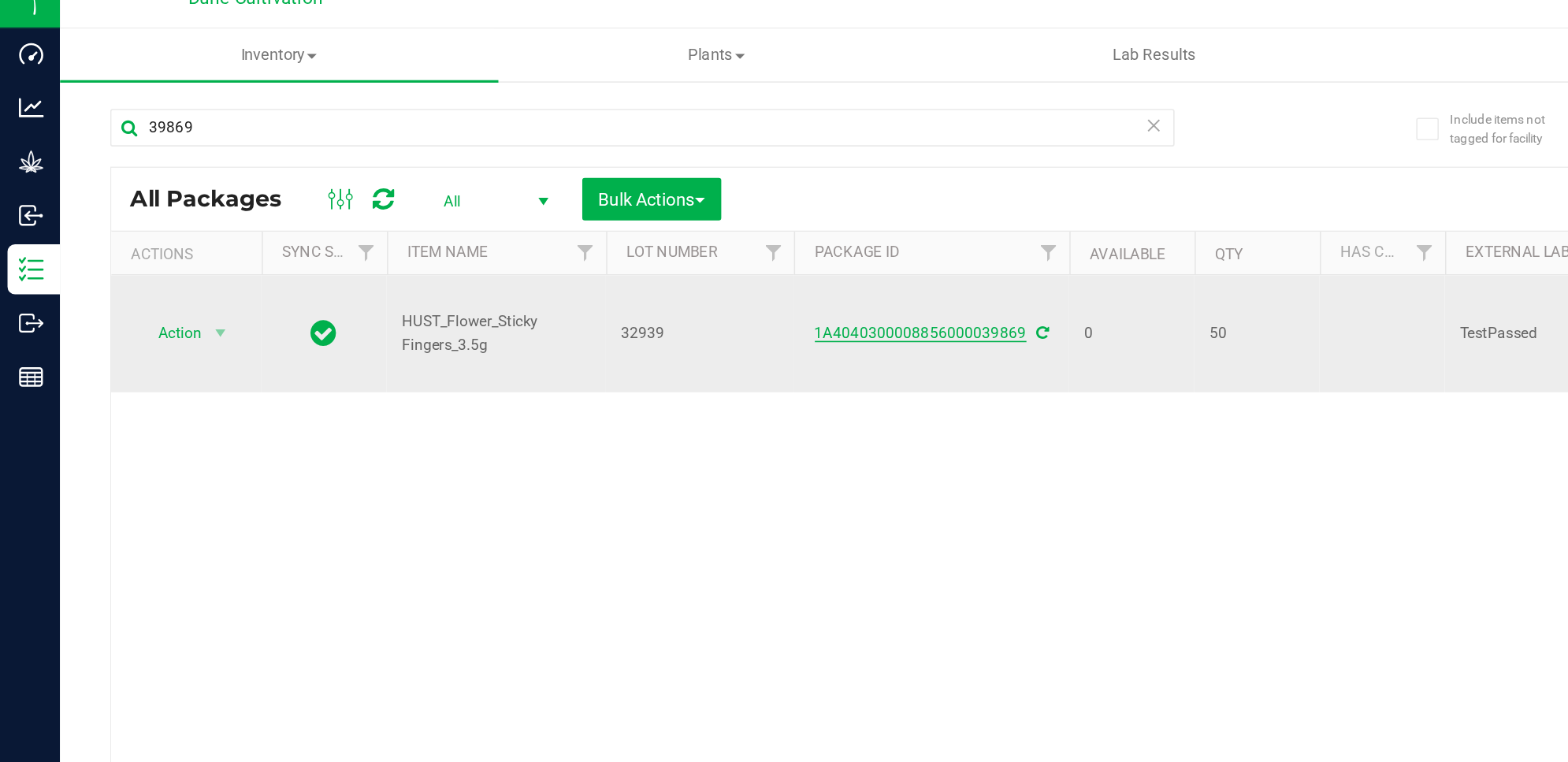
click at [594, 224] on link "1A4040300008856000039869" at bounding box center [580, 229] width 133 height 11
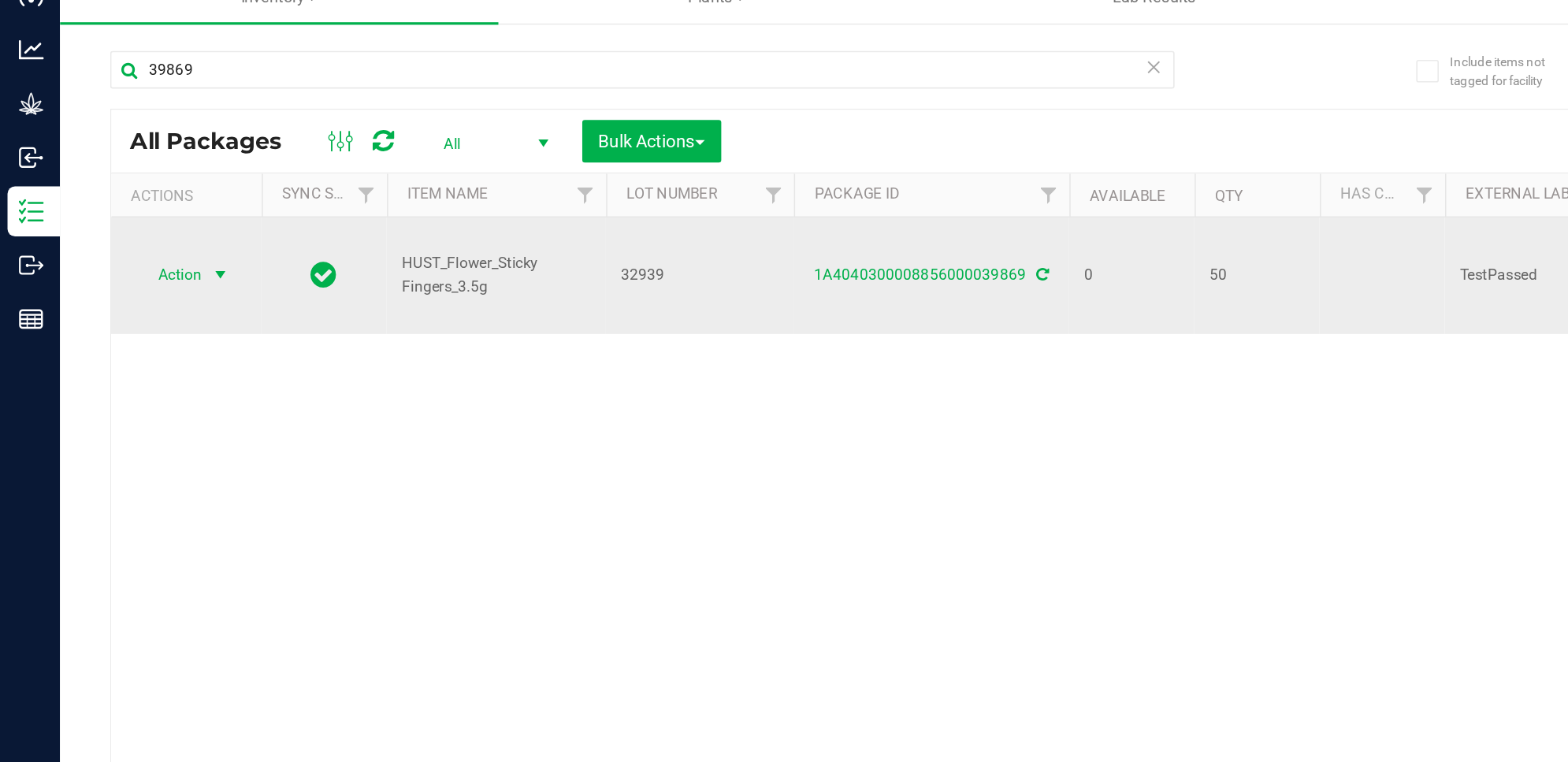
click at [129, 220] on span "select" at bounding box center [139, 229] width 20 height 22
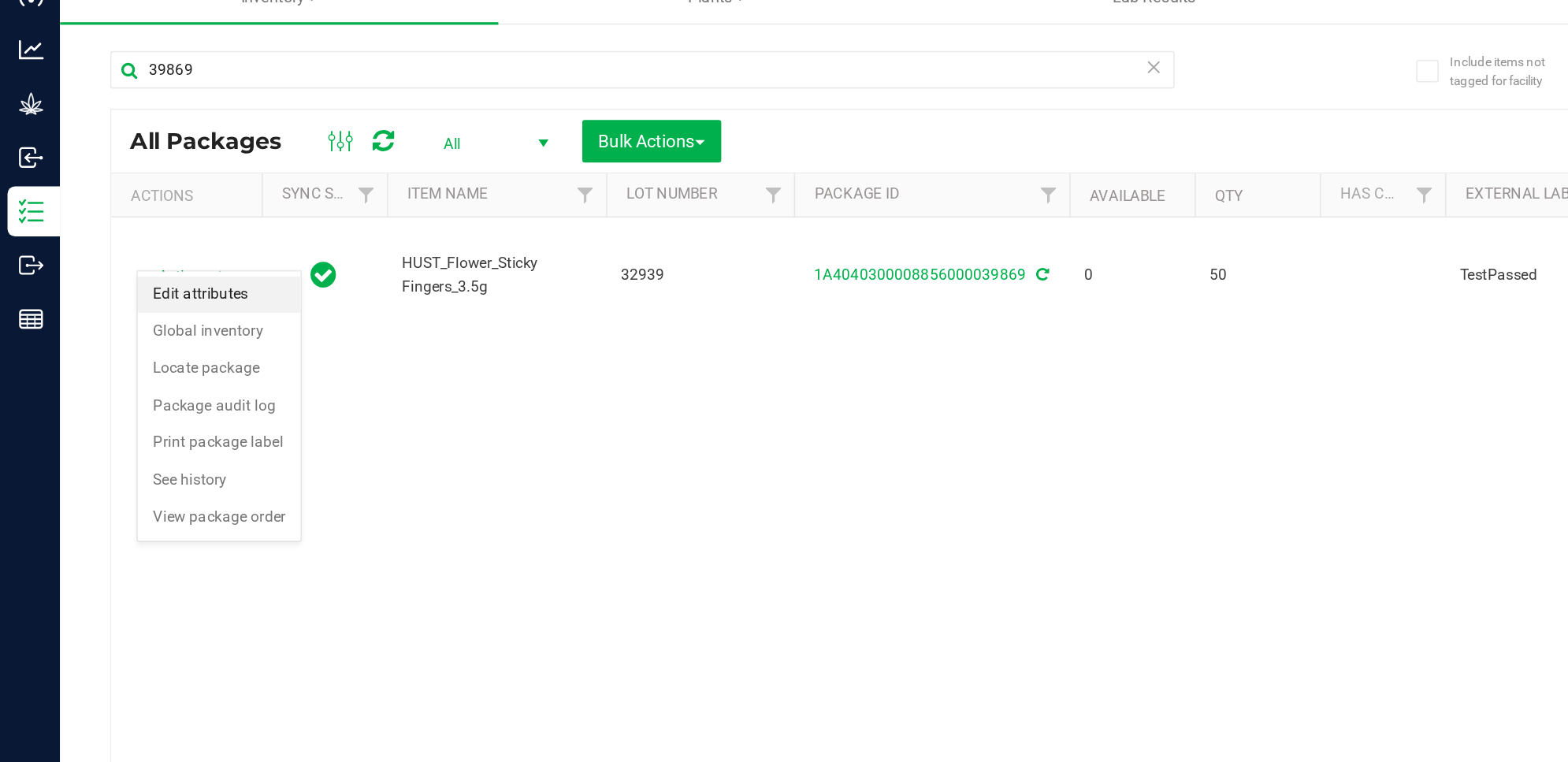
click at [141, 244] on li "Edit attributes" at bounding box center [138, 241] width 102 height 23
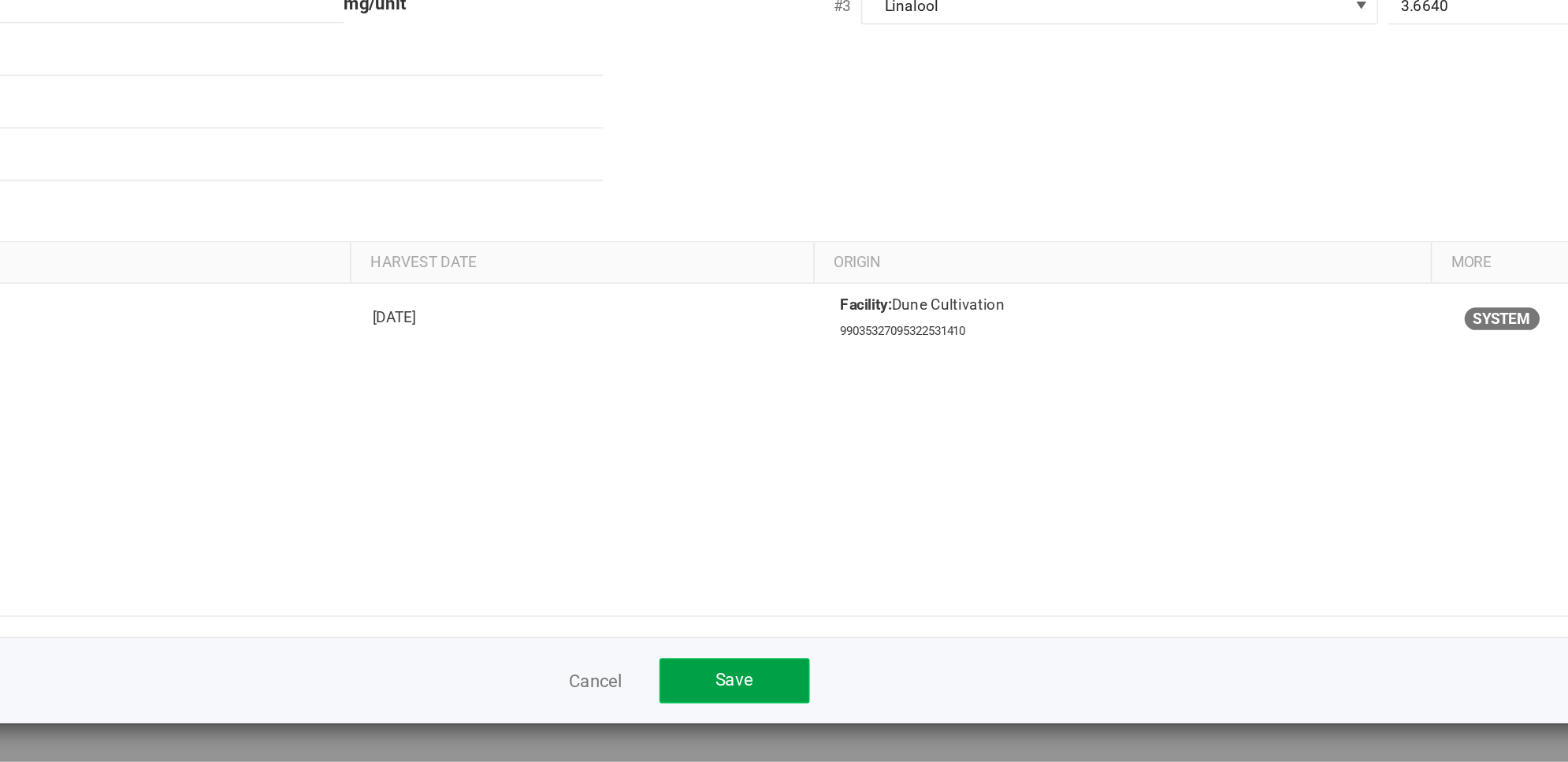
click at [817, 713] on span "Save" at bounding box center [818, 710] width 23 height 13
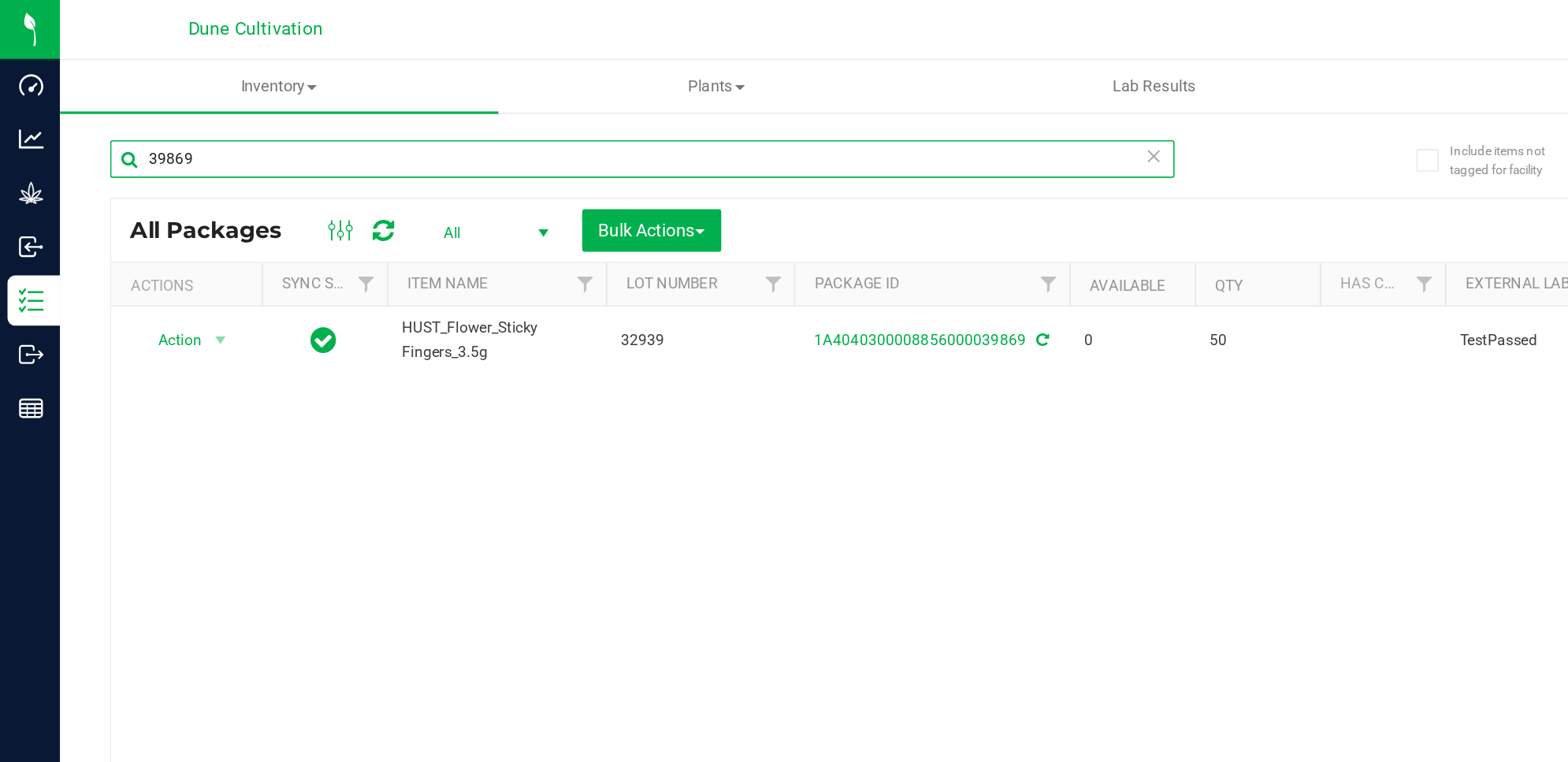
click at [241, 107] on input "39869" at bounding box center [404, 100] width 670 height 23
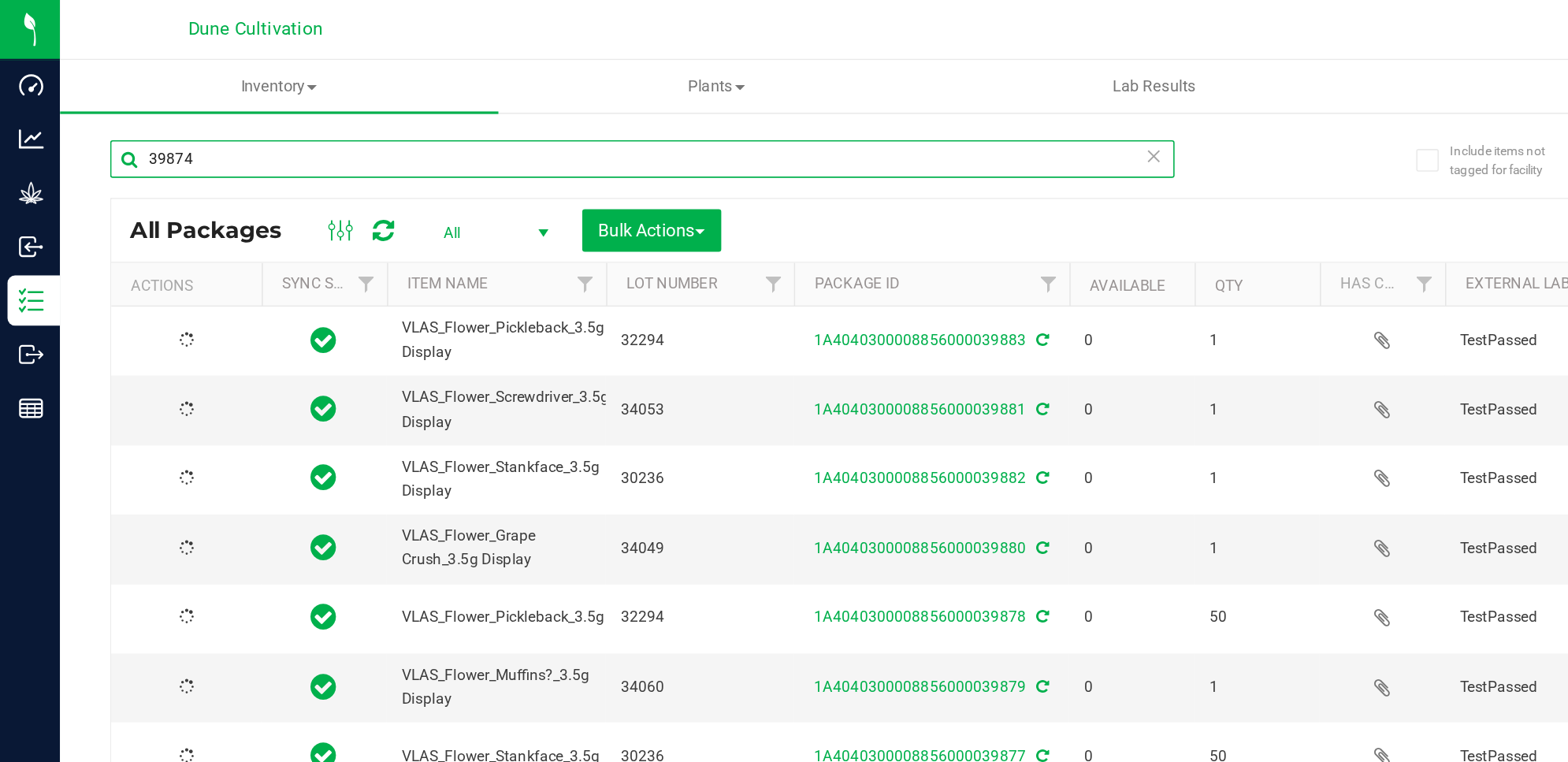
type input "39874"
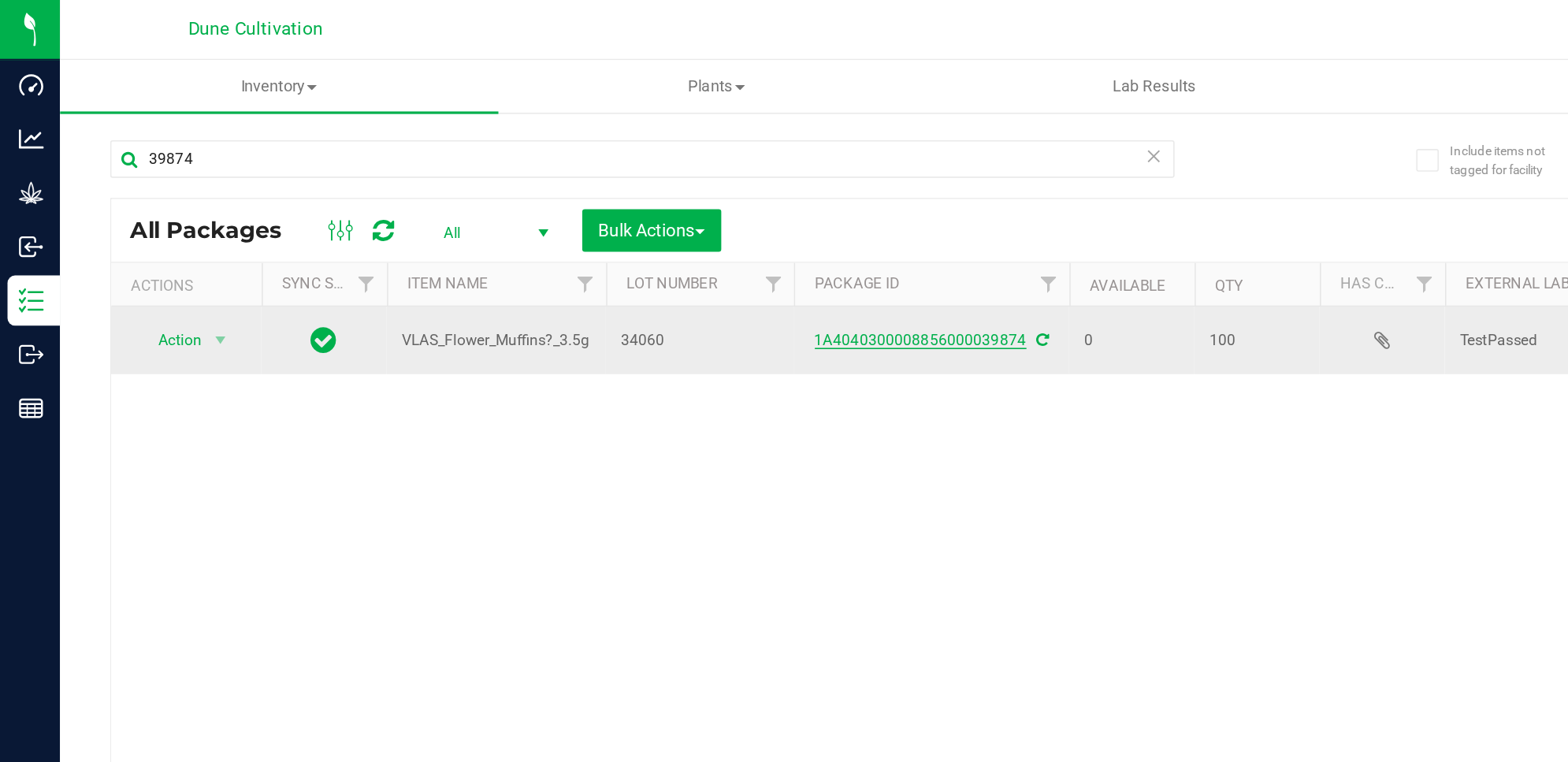
click at [593, 217] on link "1A4040300008856000039874" at bounding box center [580, 214] width 133 height 11
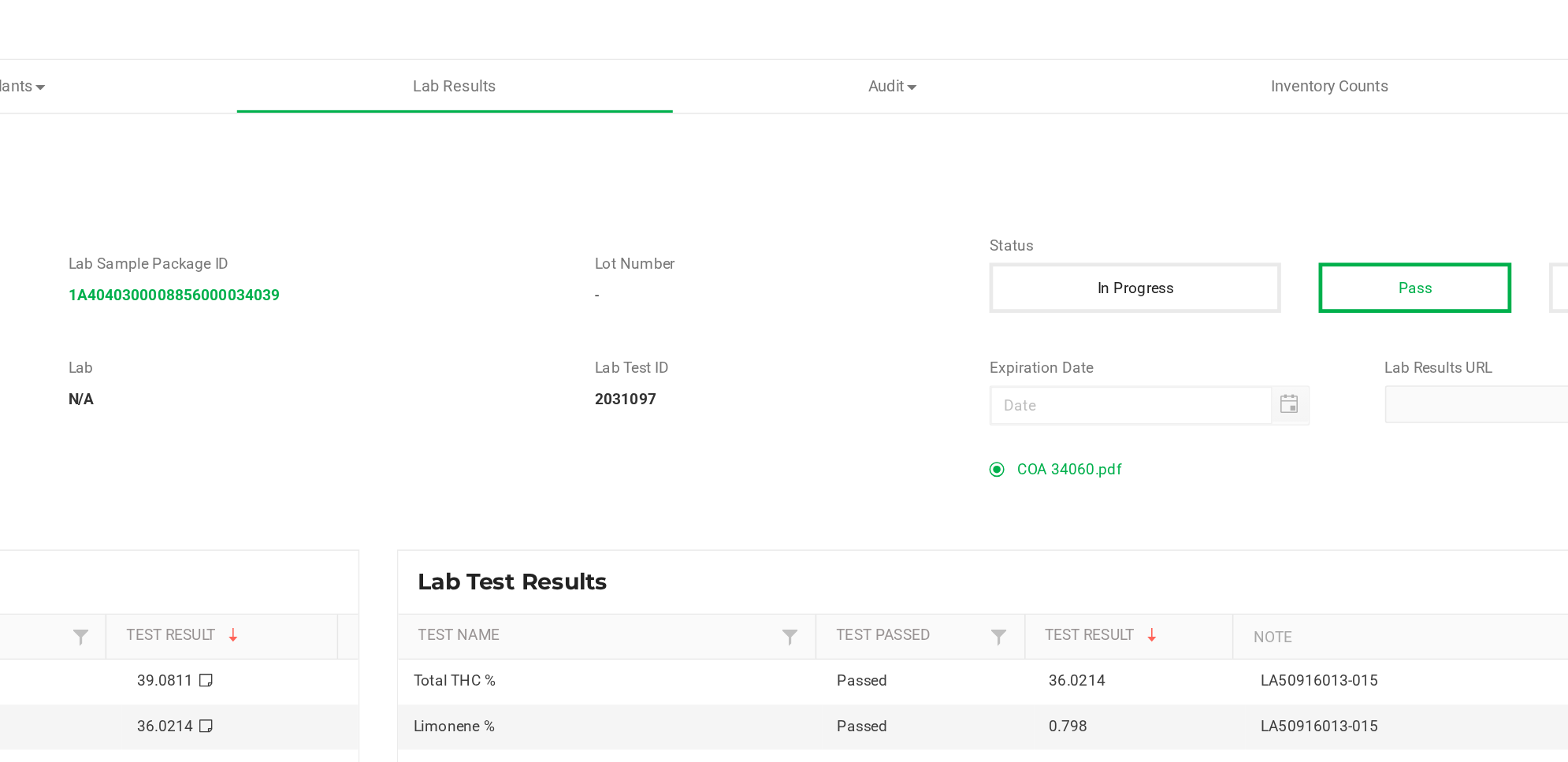
click at [1124, 290] on span "COA 34060.pdf" at bounding box center [1112, 295] width 65 height 23
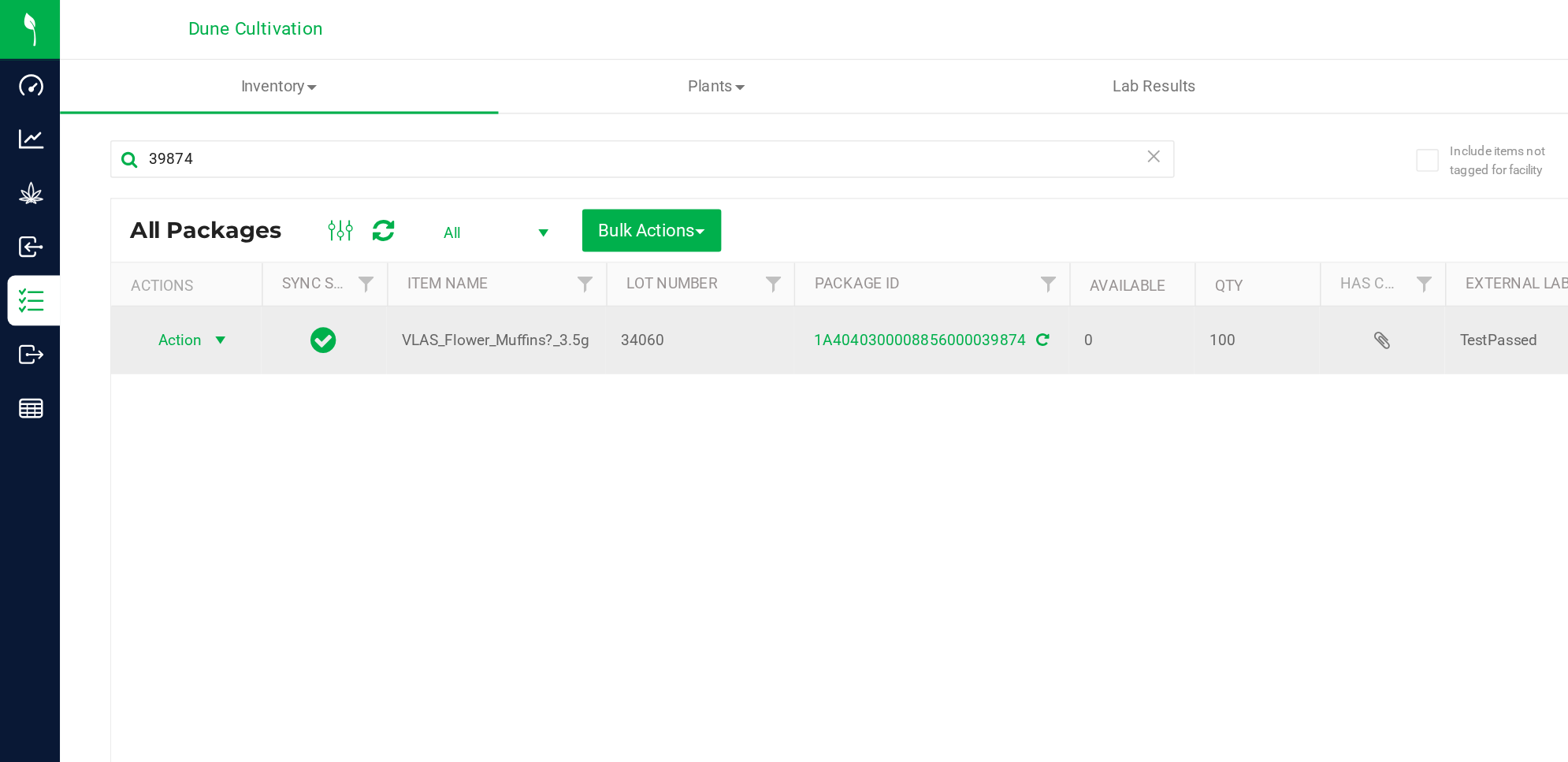
click at [130, 218] on span "select" at bounding box center [139, 214] width 20 height 22
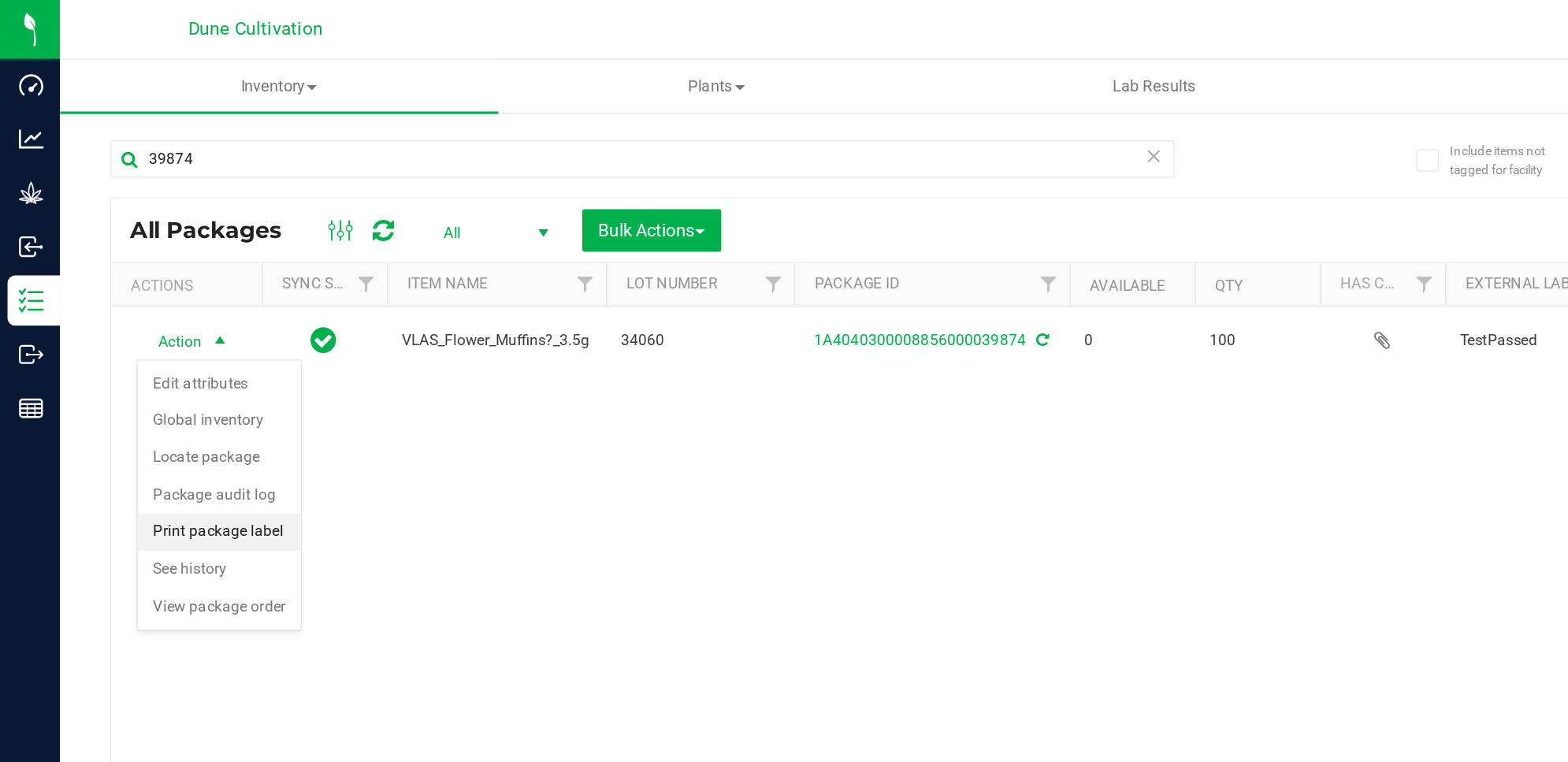
click at [170, 336] on li "Print package label" at bounding box center [138, 335] width 102 height 23
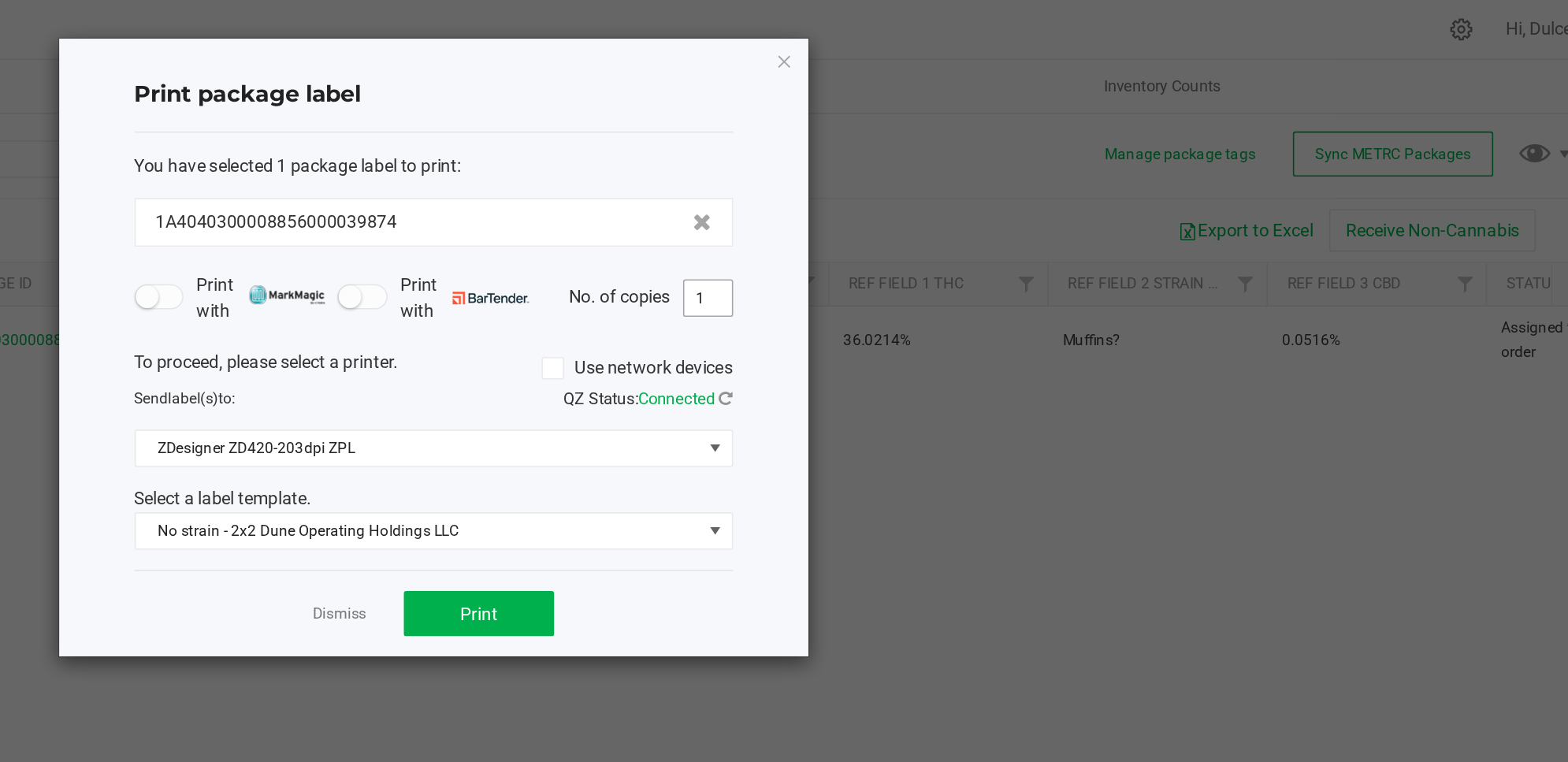
click at [1000, 190] on input "1" at bounding box center [991, 187] width 30 height 22
type input "11"
click at [837, 386] on span "Print" at bounding box center [847, 386] width 23 height 13
drag, startPoint x: 1040, startPoint y: 37, endPoint x: 1049, endPoint y: 38, distance: 9.1
click at [1049, 38] on div "Print package label You have selected 1 package label to print : 1A404030000885…" at bounding box center [819, 218] width 472 height 388
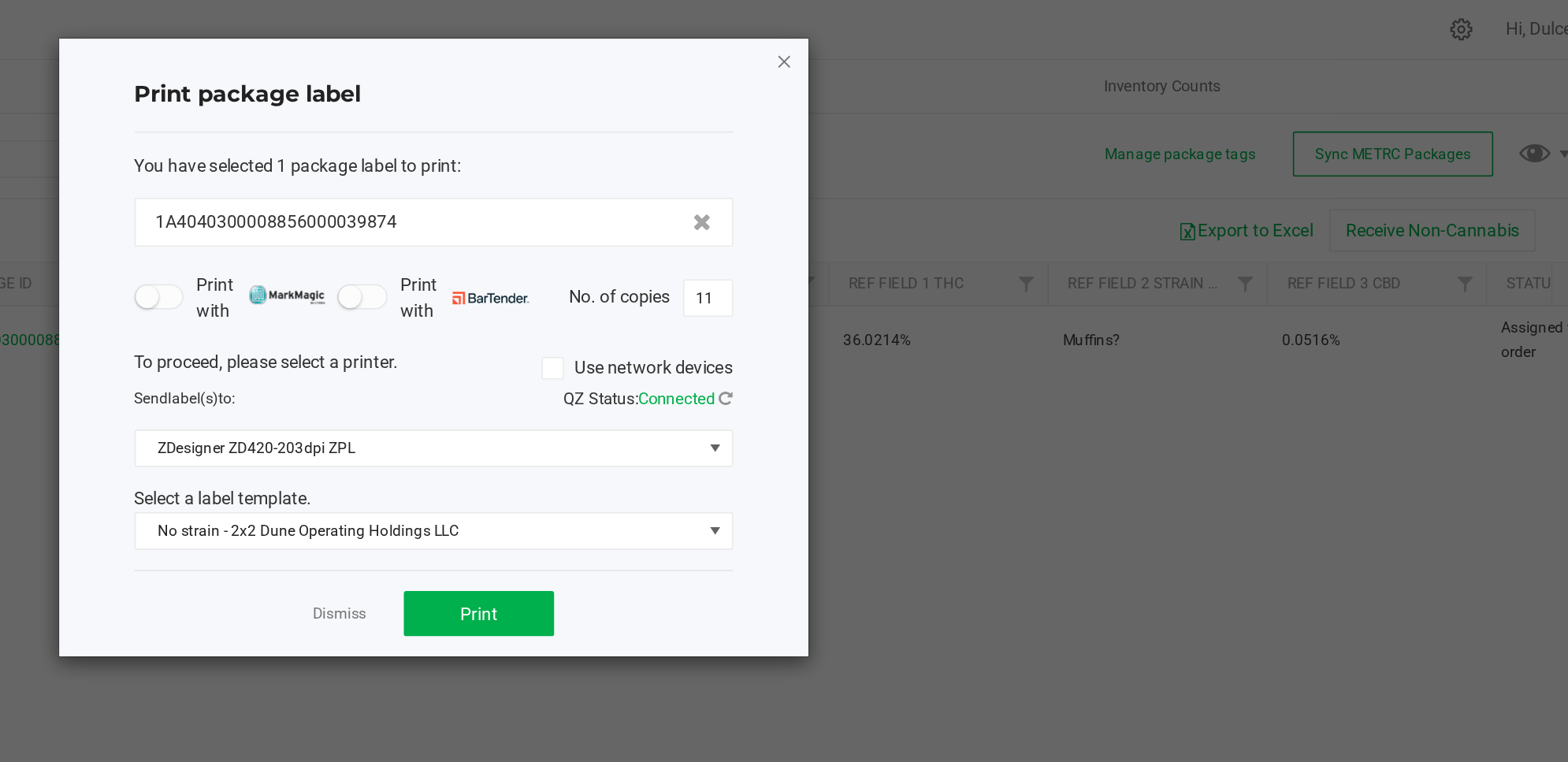
click at [1040, 32] on icon "button" at bounding box center [1039, 38] width 11 height 19
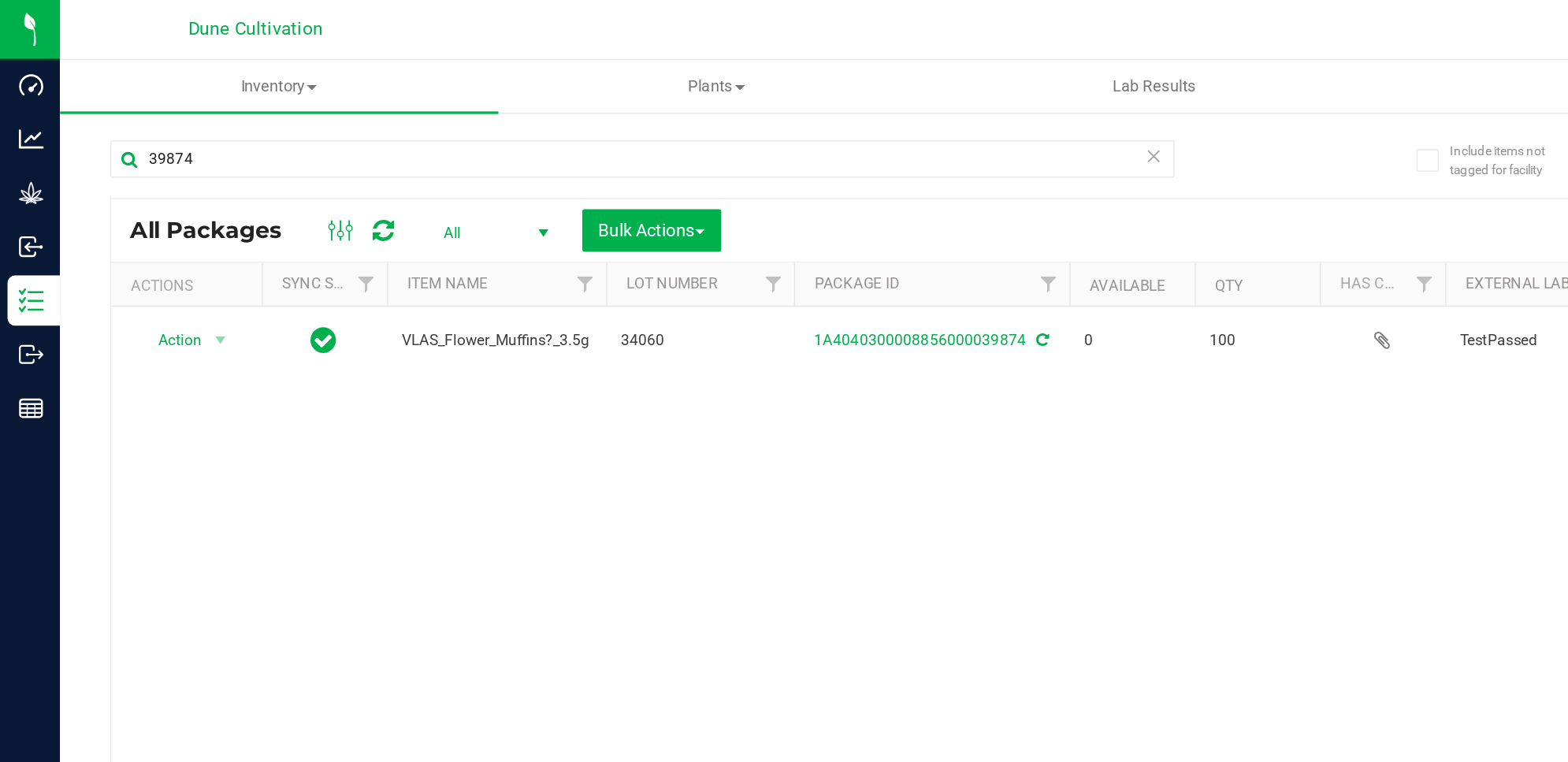
click at [494, 32] on div at bounding box center [864, 18] width 1166 height 30
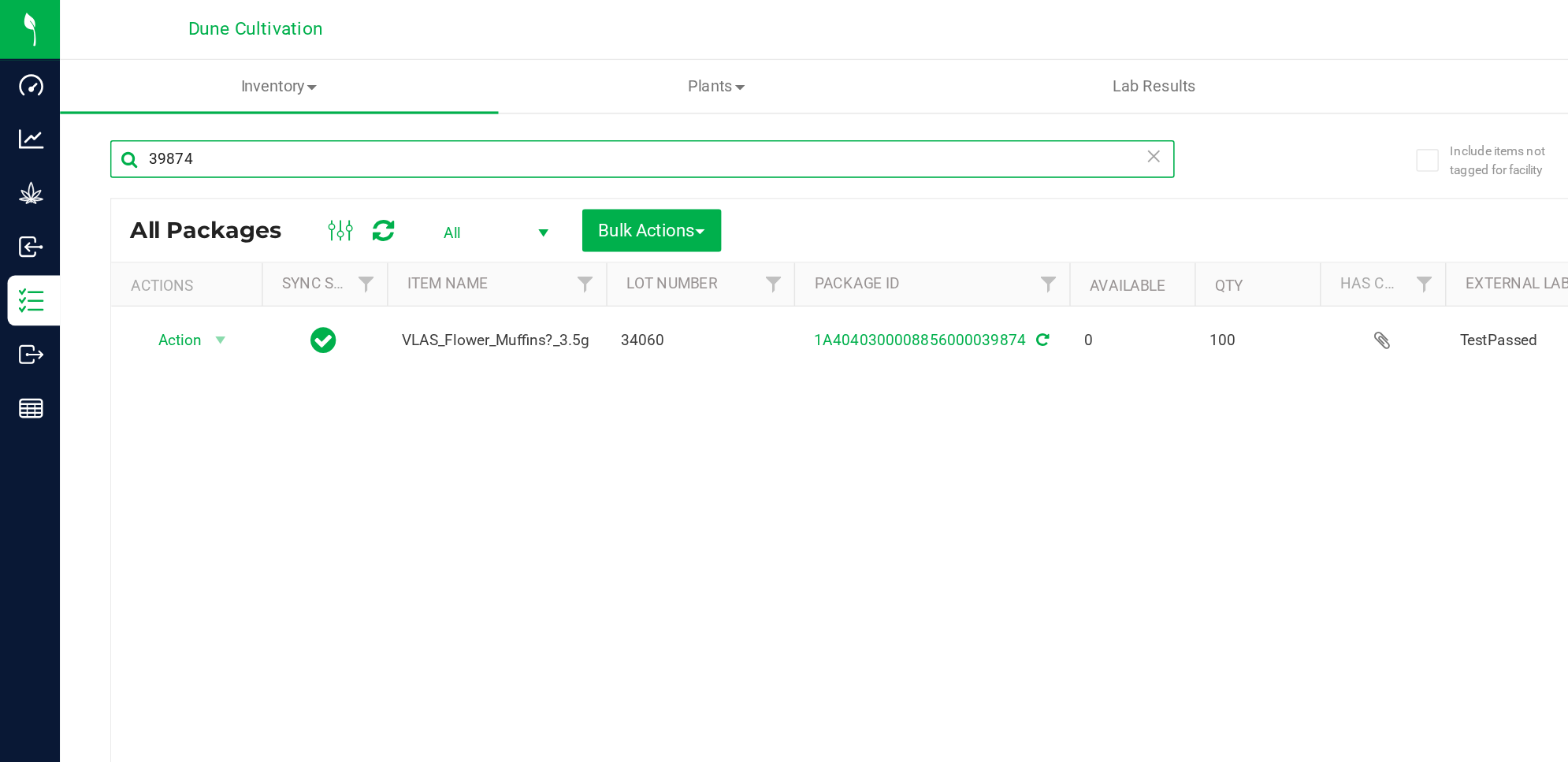
click at [335, 98] on input "39874" at bounding box center [404, 100] width 670 height 23
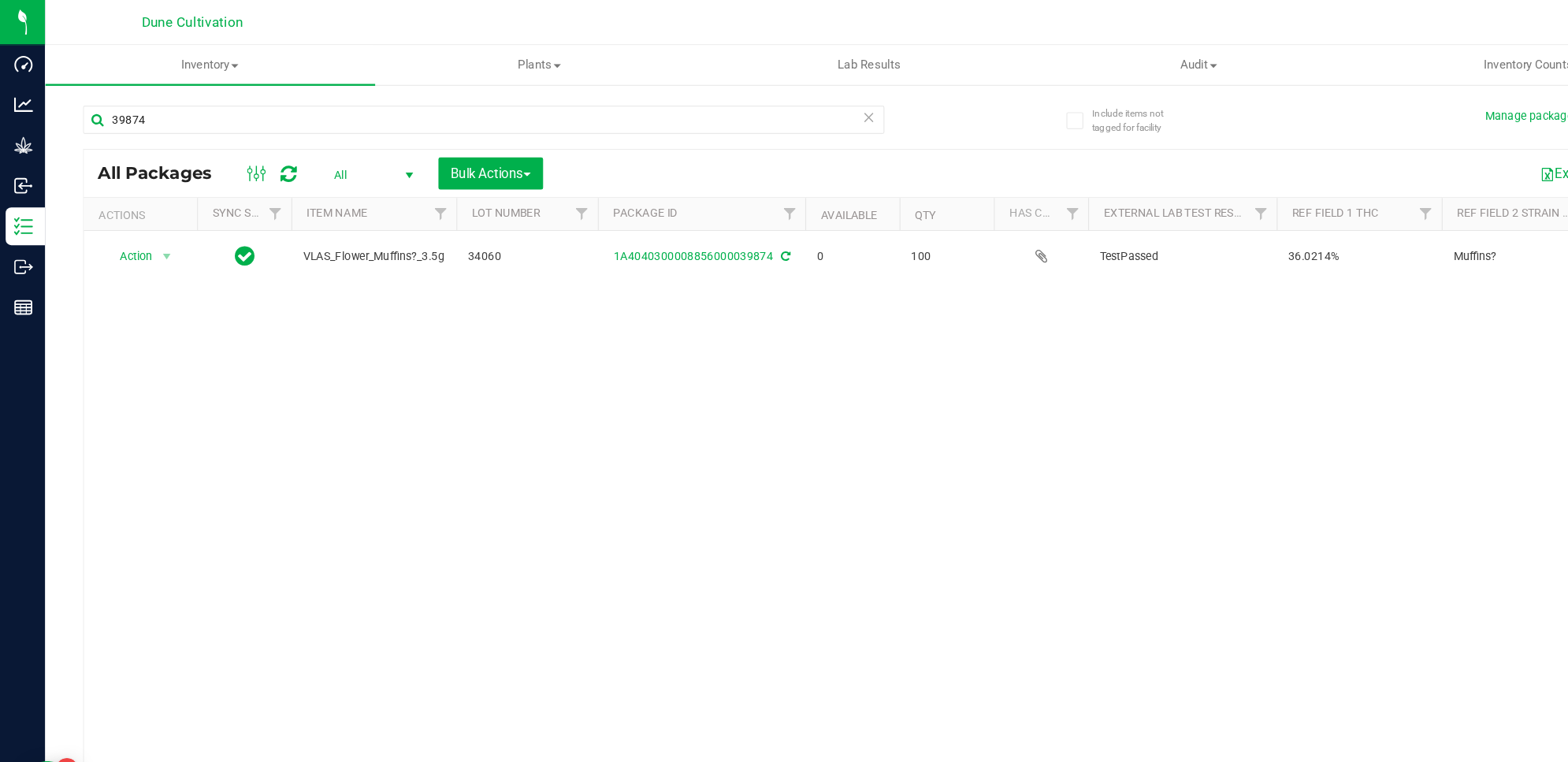
click at [238, 145] on icon at bounding box center [241, 145] width 13 height 16
drag, startPoint x: 198, startPoint y: 99, endPoint x: 171, endPoint y: 100, distance: 27.0
click at [171, 100] on input "39874" at bounding box center [404, 100] width 670 height 23
type input "3"
type input "34300"
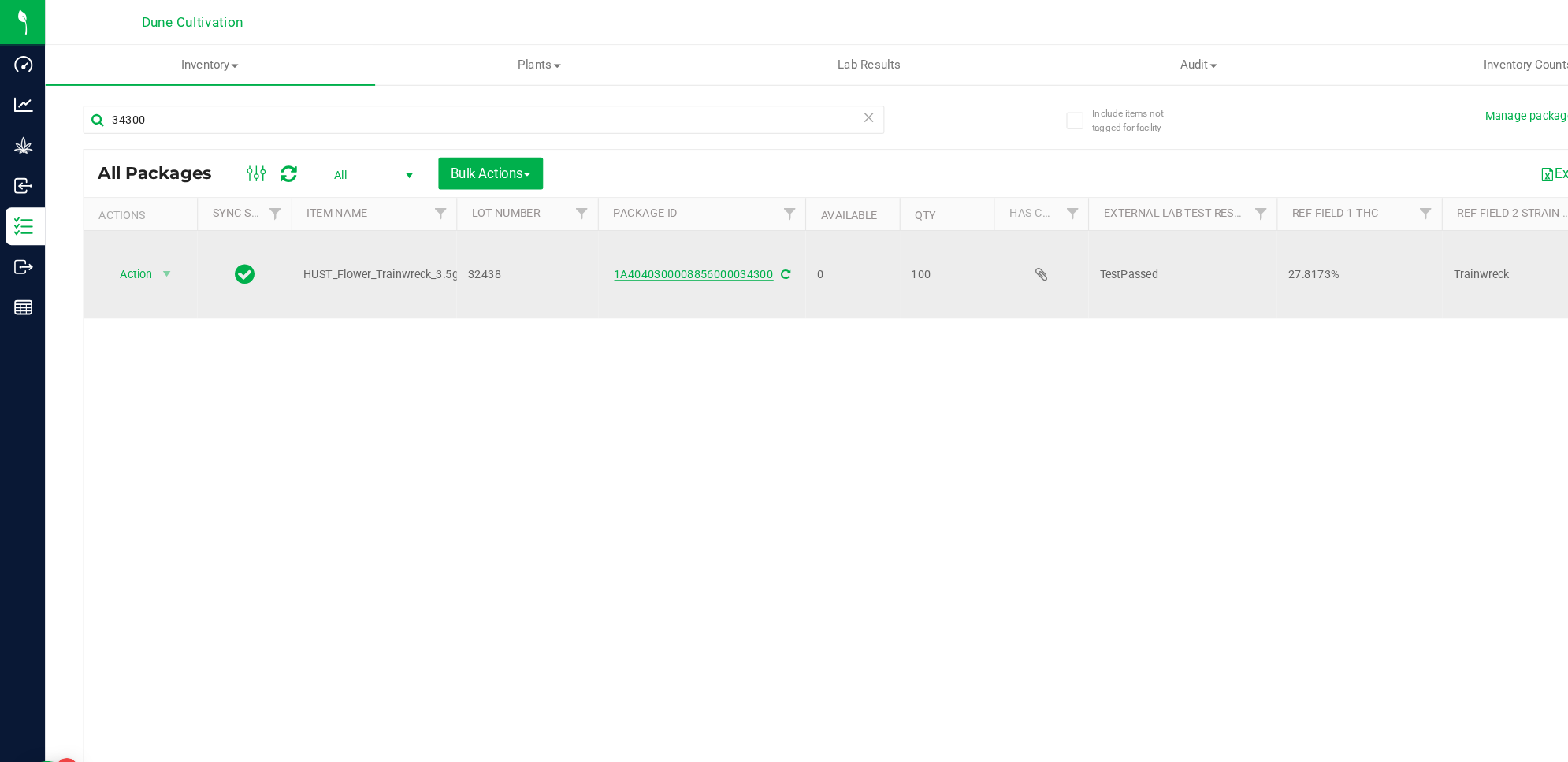
click at [546, 224] on link "1A4040300008856000034300" at bounding box center [580, 229] width 133 height 11
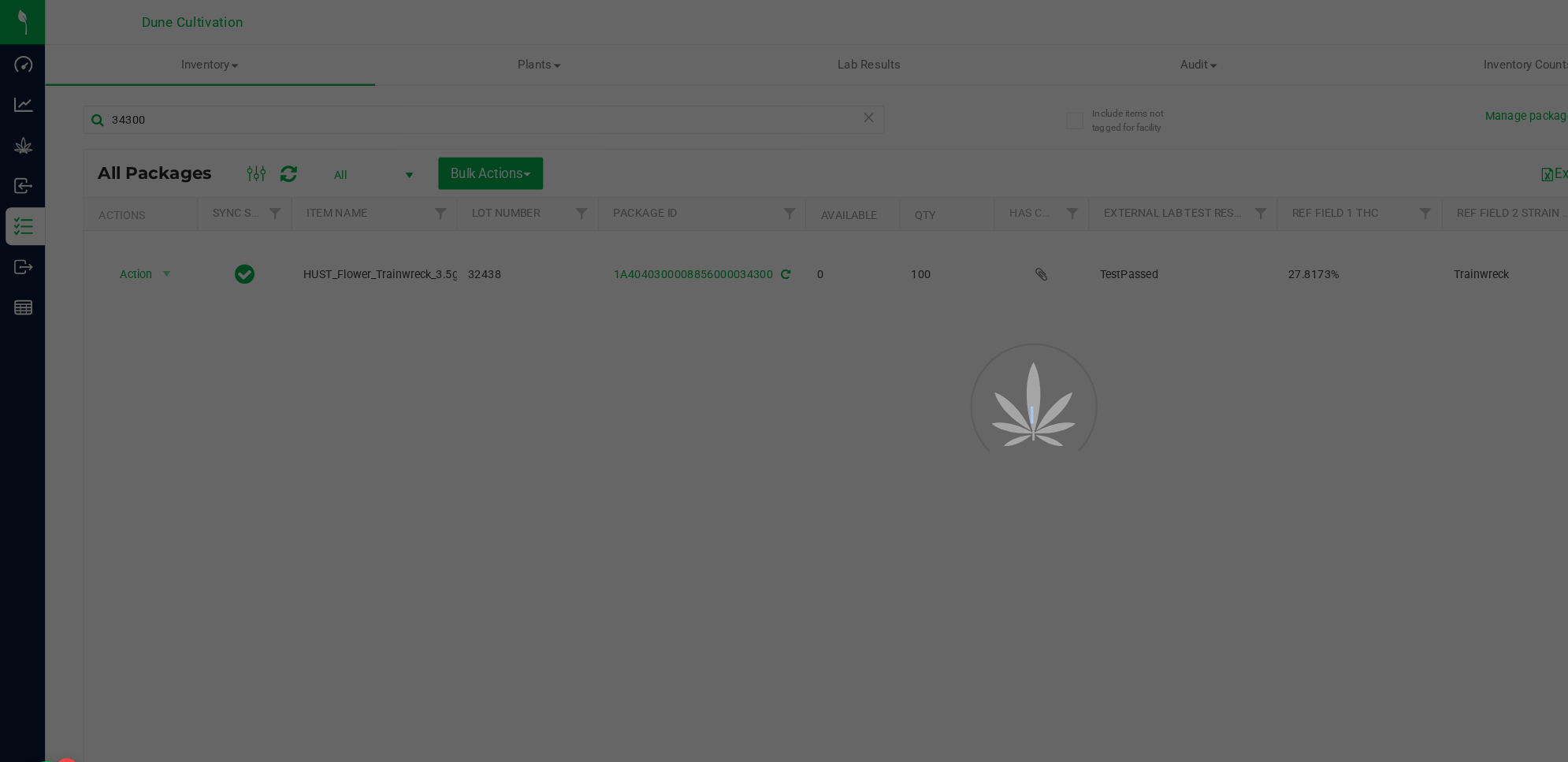
click at [546, 217] on div at bounding box center [784, 381] width 1568 height 762
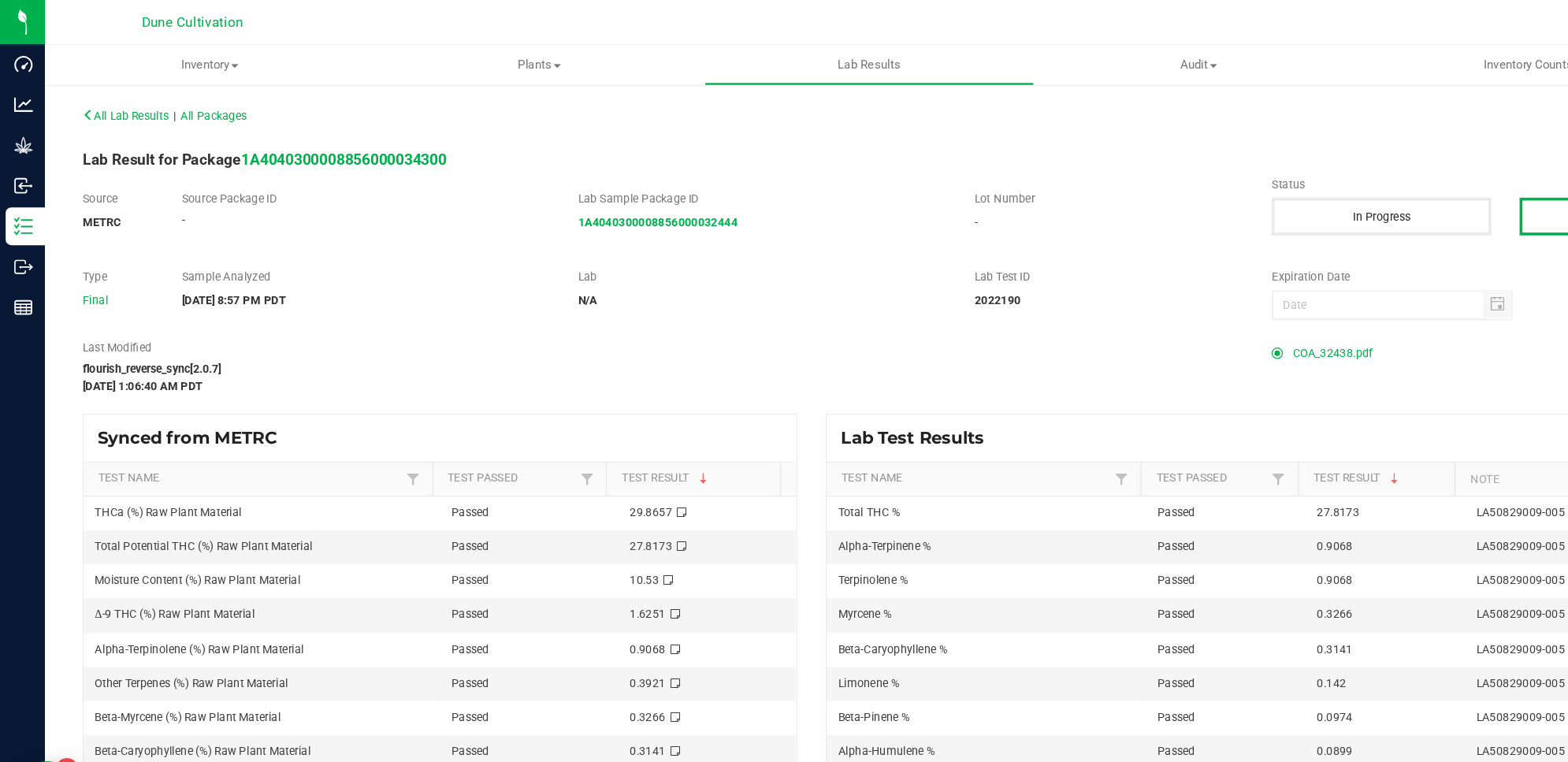
click at [1118, 287] on span "COA_32438.pdf" at bounding box center [1113, 295] width 67 height 23
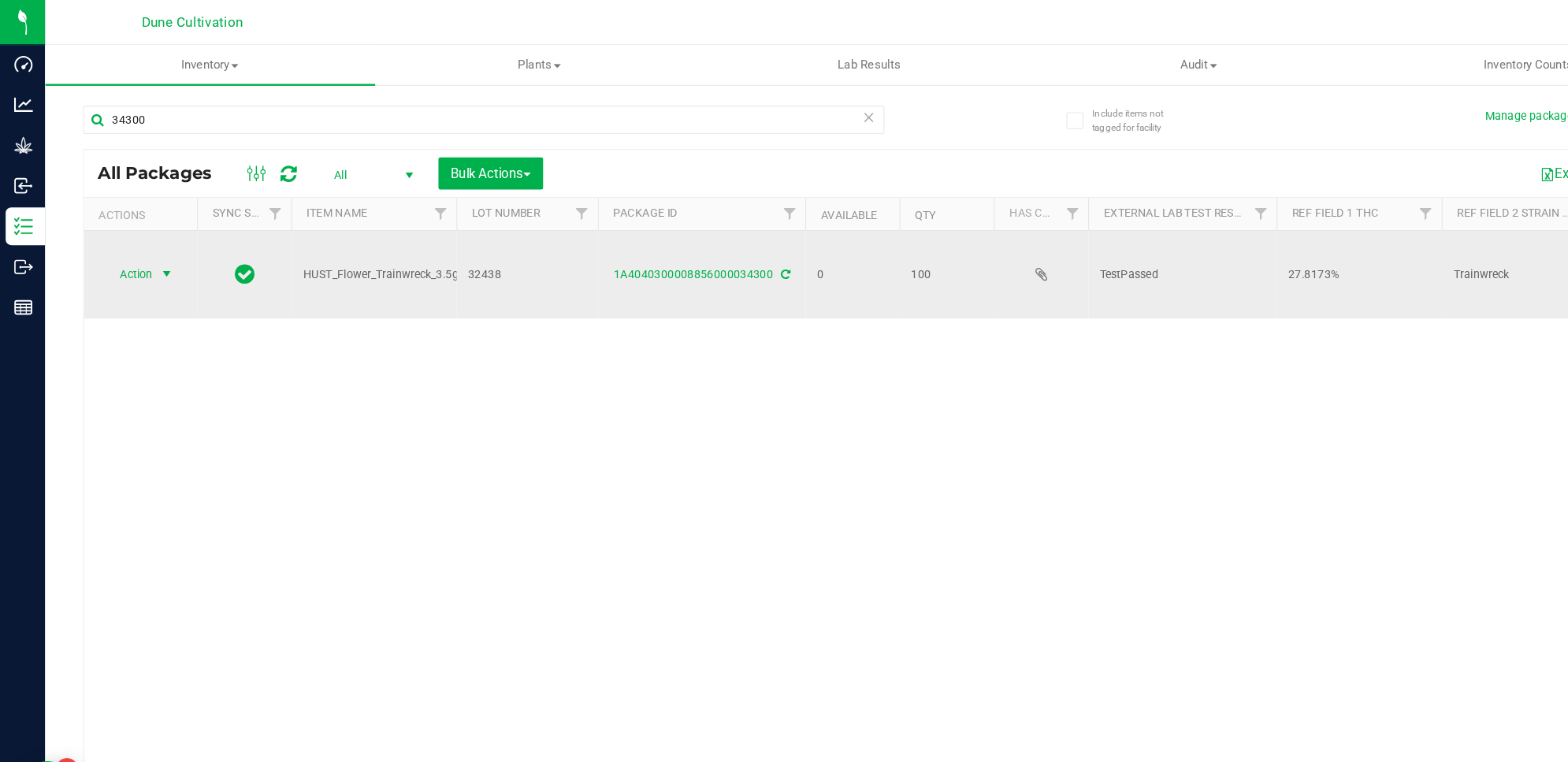
click at [126, 218] on span "Action" at bounding box center [107, 229] width 42 height 22
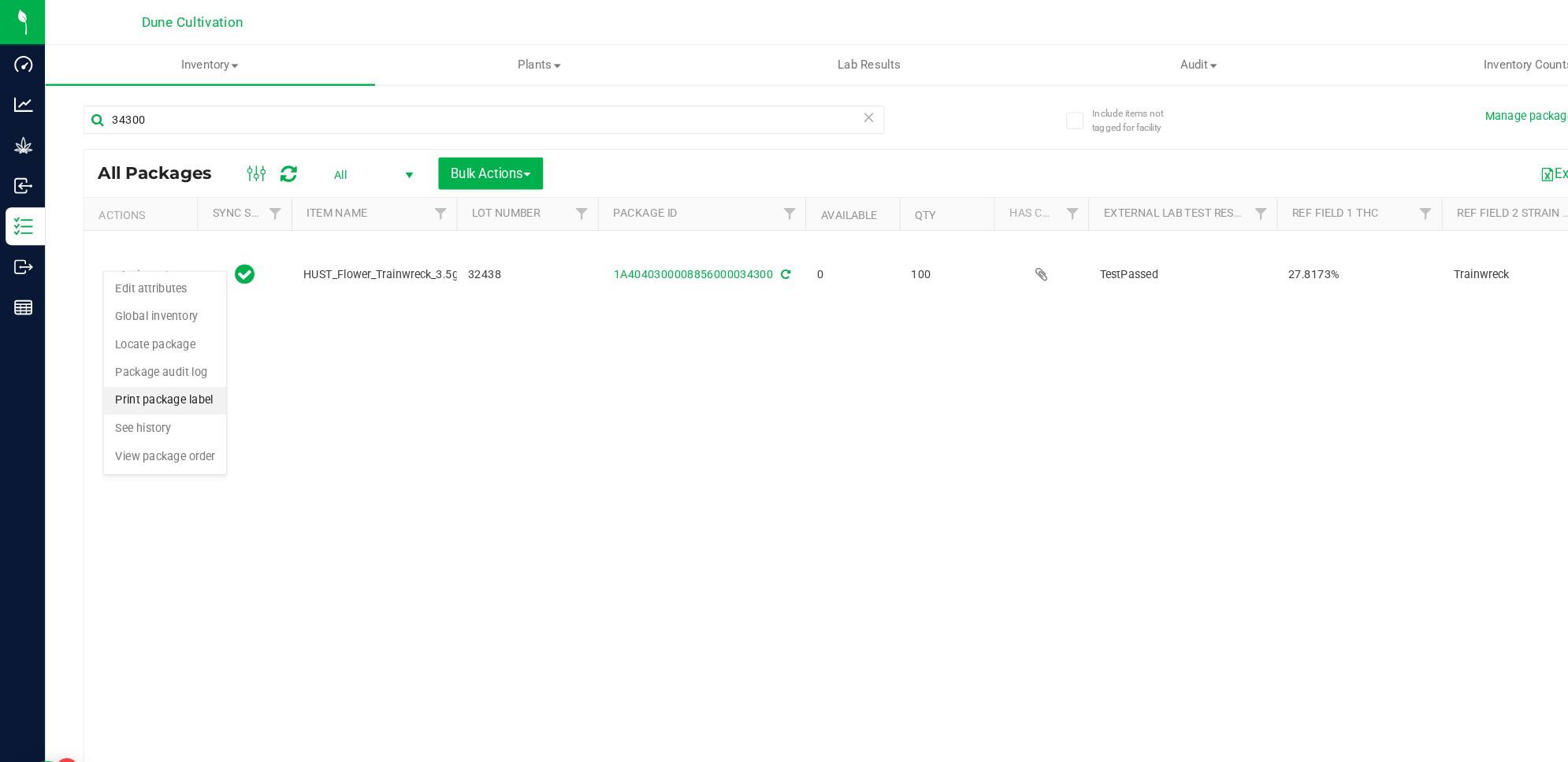
click at [153, 329] on li "Print package label" at bounding box center [138, 335] width 102 height 23
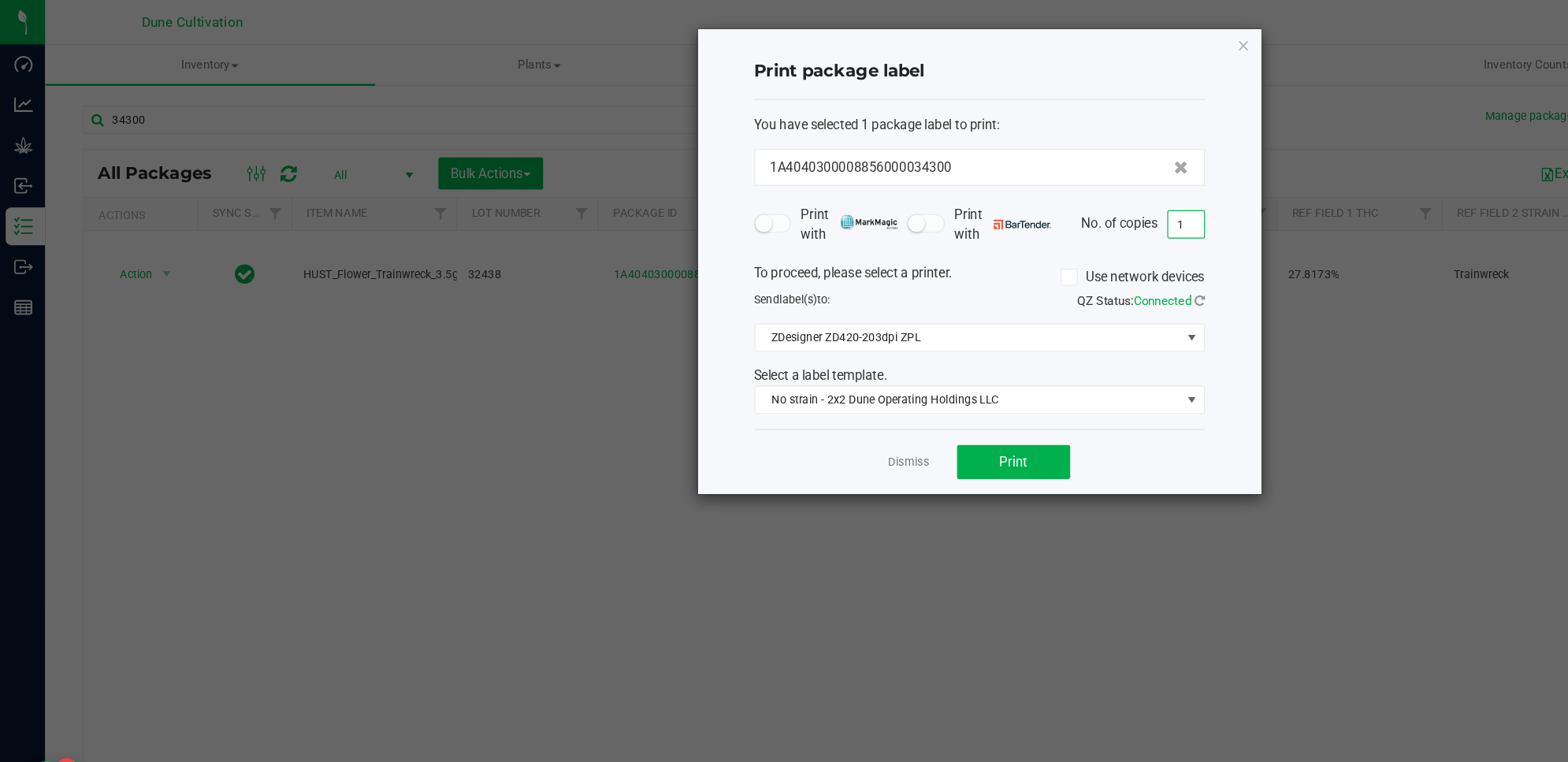
click at [992, 192] on input "1" at bounding box center [991, 187] width 30 height 22
type input "100"
click at [828, 393] on button "Print" at bounding box center [847, 386] width 94 height 29
click at [1040, 44] on icon "button" at bounding box center [1039, 38] width 11 height 19
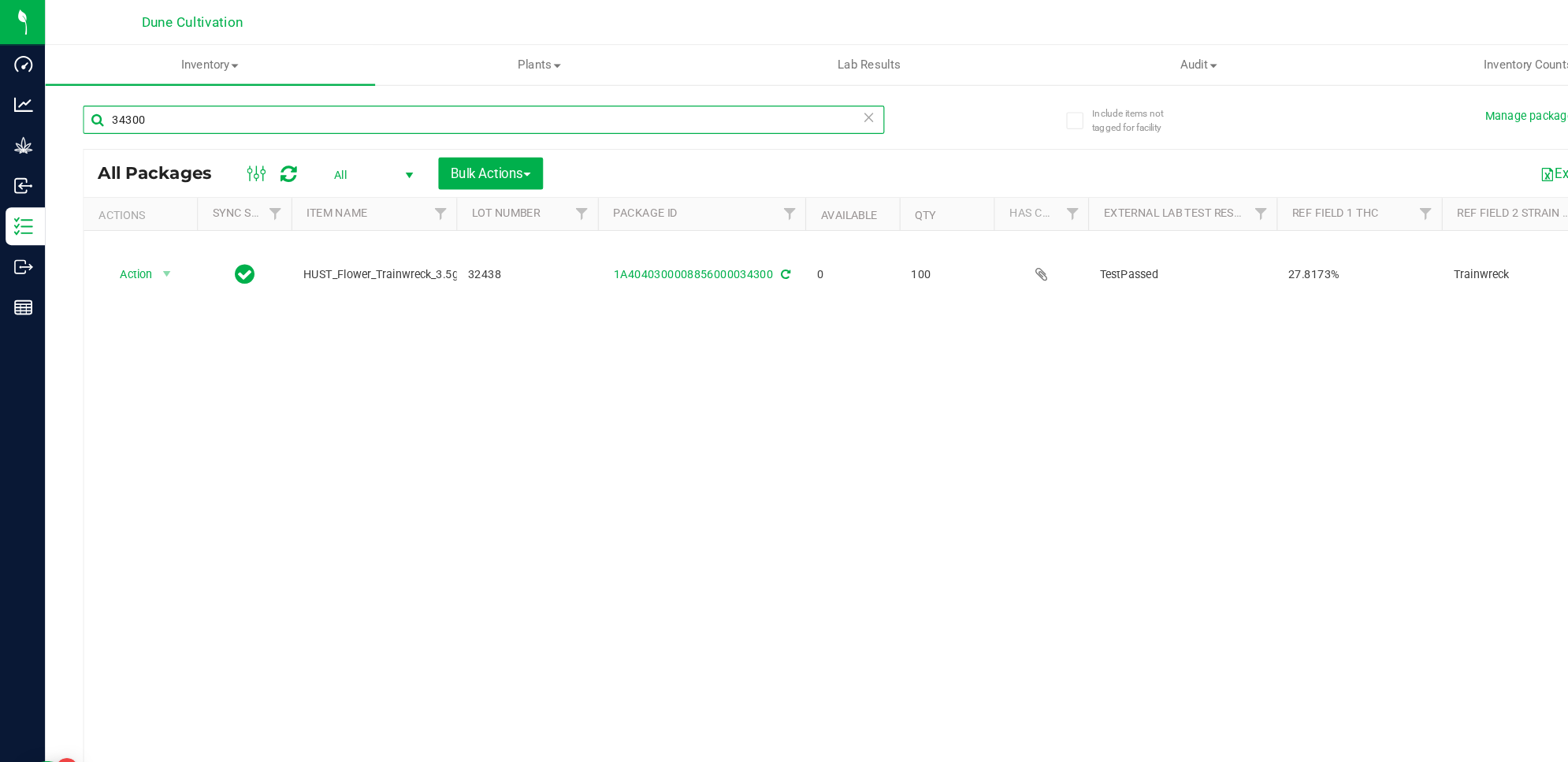
click at [315, 99] on input "34300" at bounding box center [404, 100] width 670 height 23
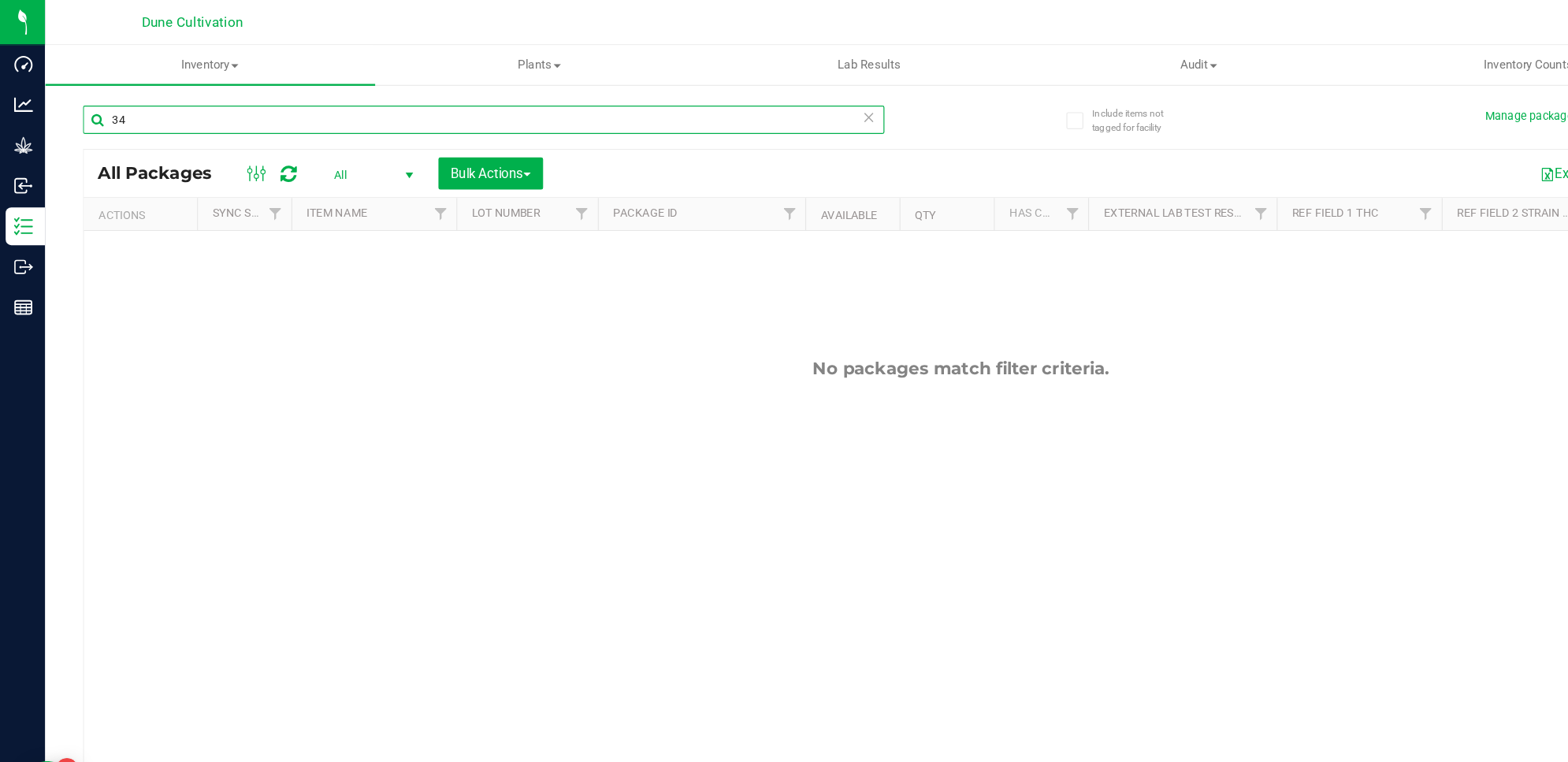
type input "3"
type input "39868"
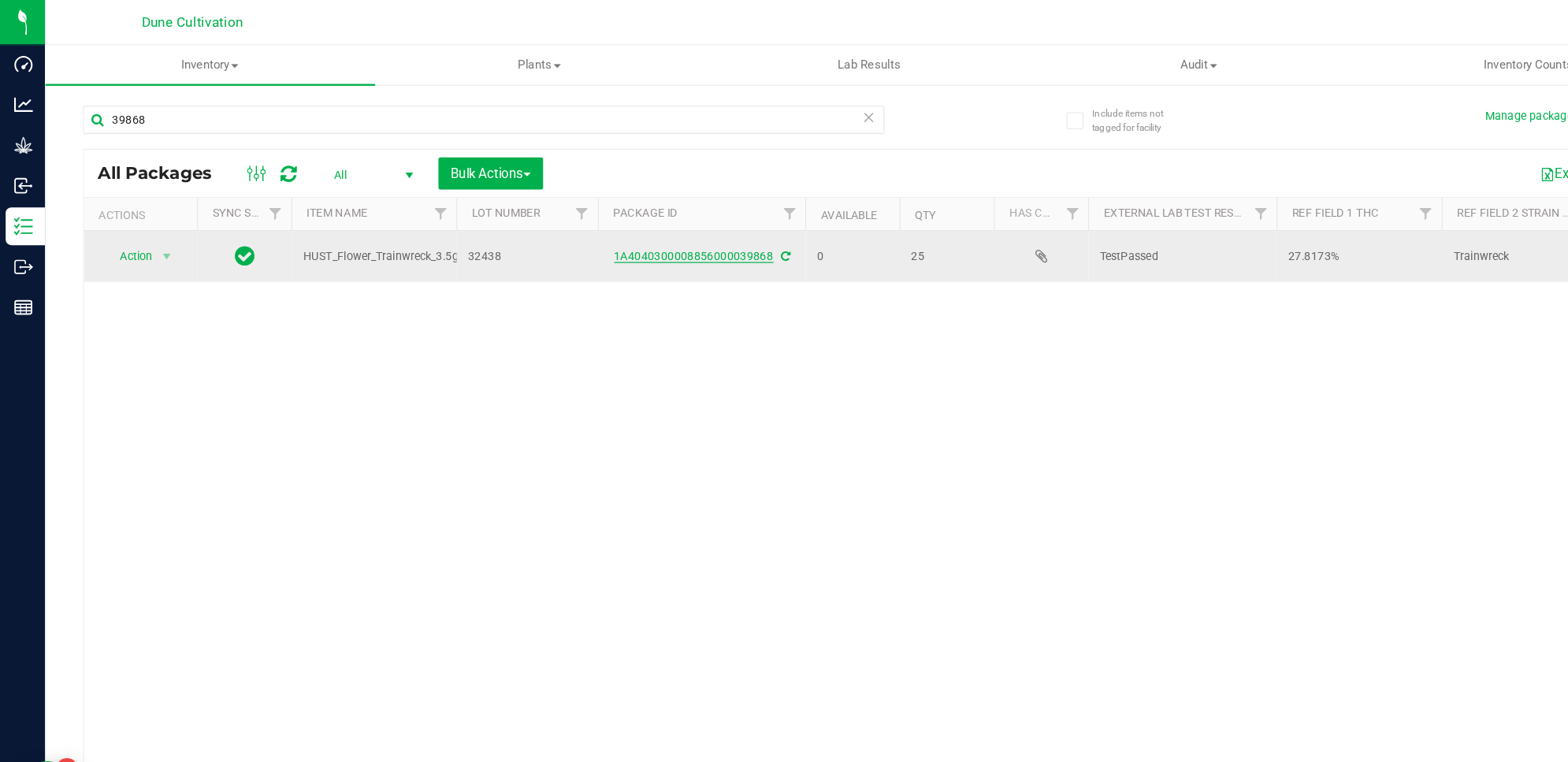
click at [630, 213] on link "1A4040300008856000039868" at bounding box center [580, 214] width 133 height 11
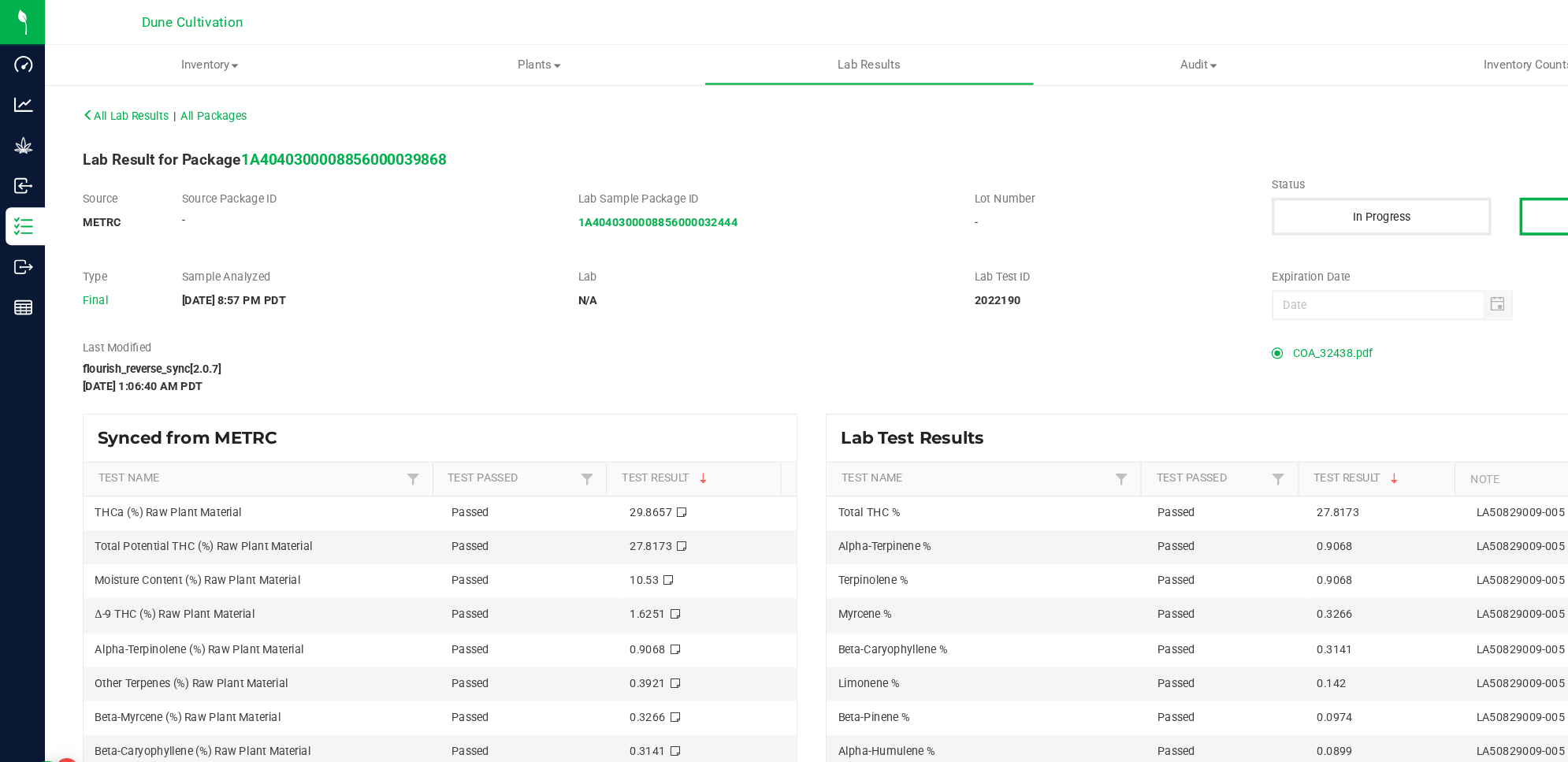
click at [1113, 290] on span "COA_32438.pdf" at bounding box center [1113, 295] width 67 height 23
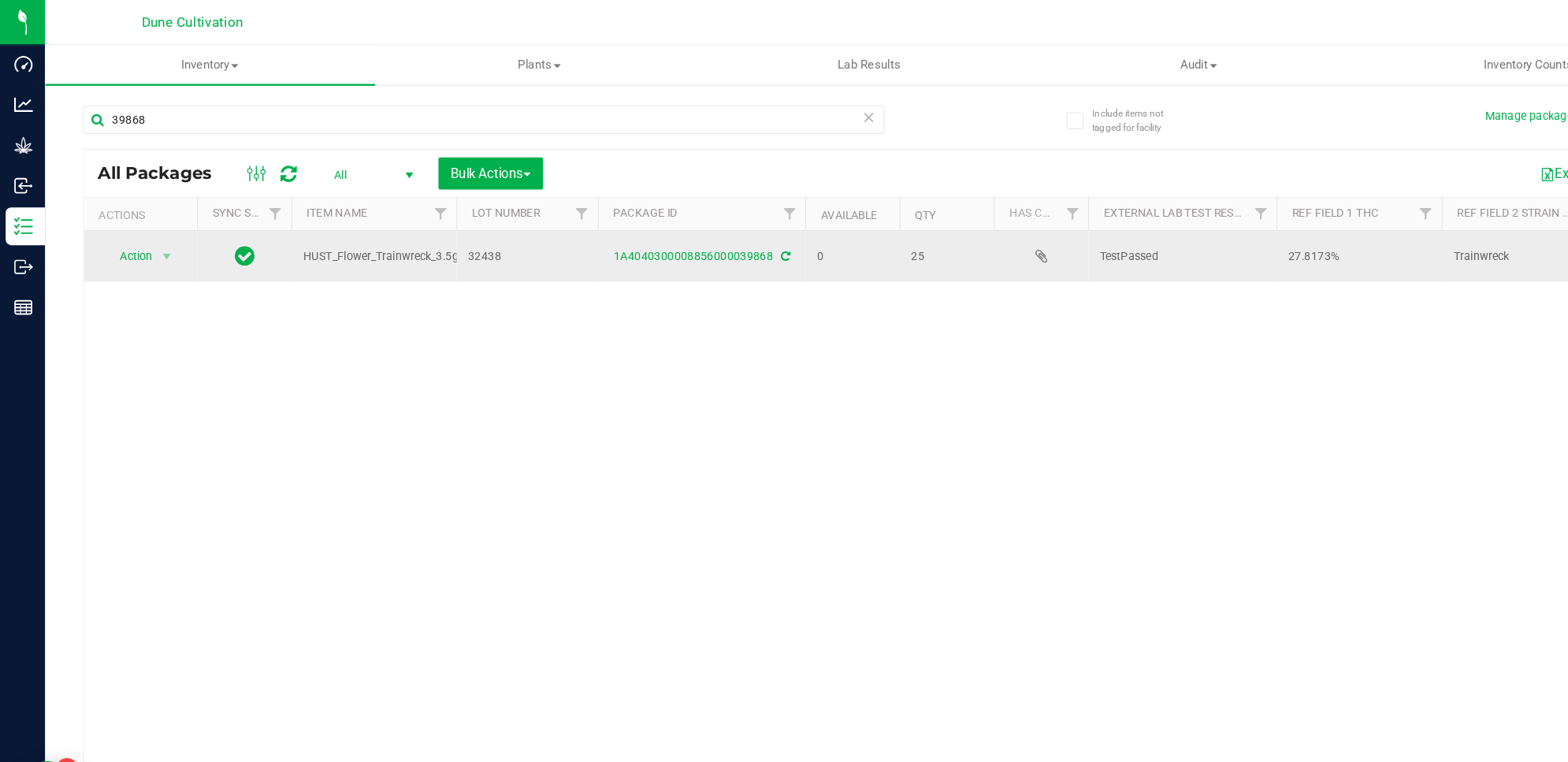
click at [127, 200] on td "Action Action Edit attributes Global inventory Locate package Package audit log…" at bounding box center [117, 214] width 94 height 42
click at [133, 223] on span "select" at bounding box center [139, 214] width 20 height 22
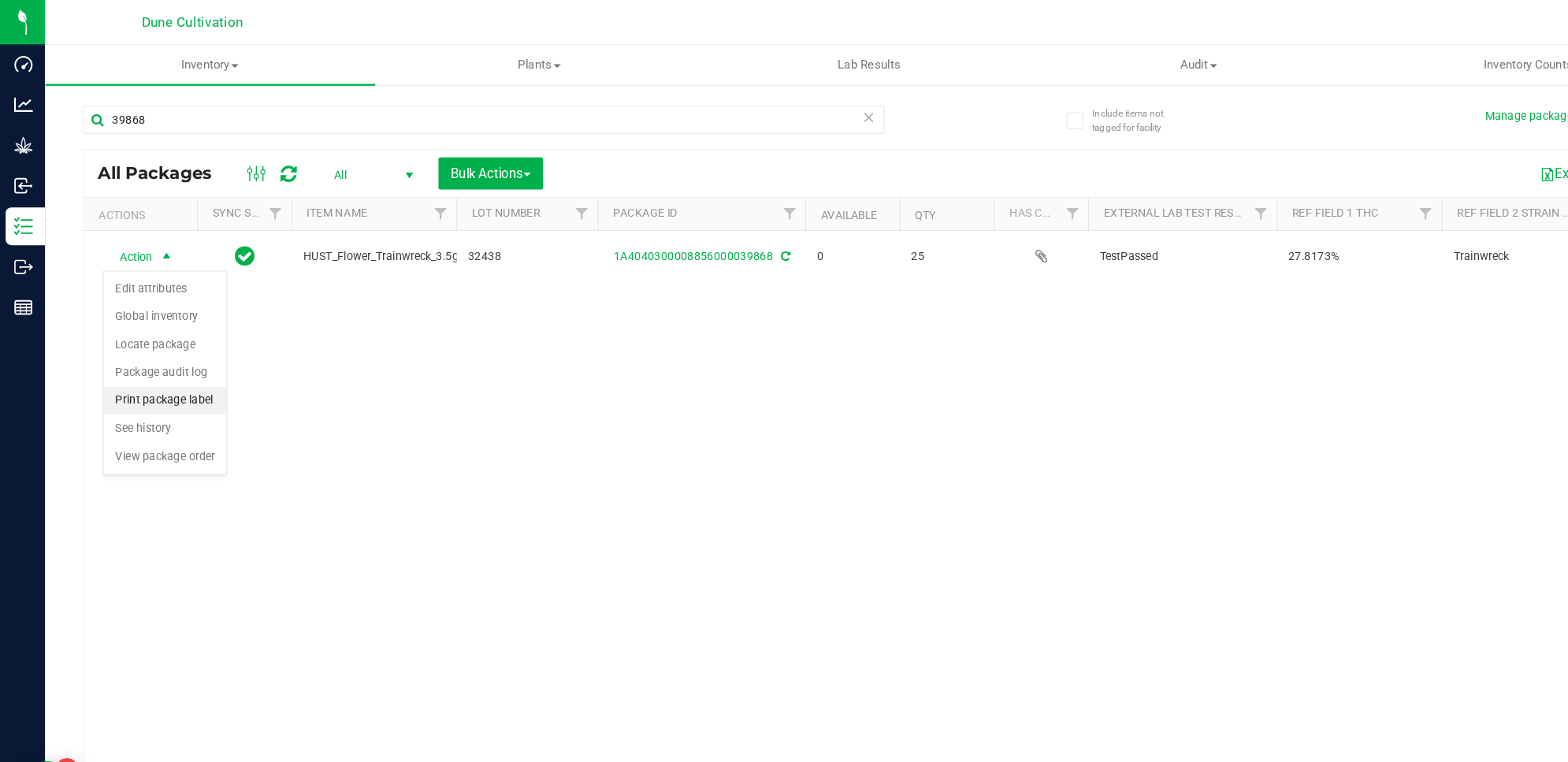
click at [159, 342] on li "Print package label" at bounding box center [138, 335] width 102 height 23
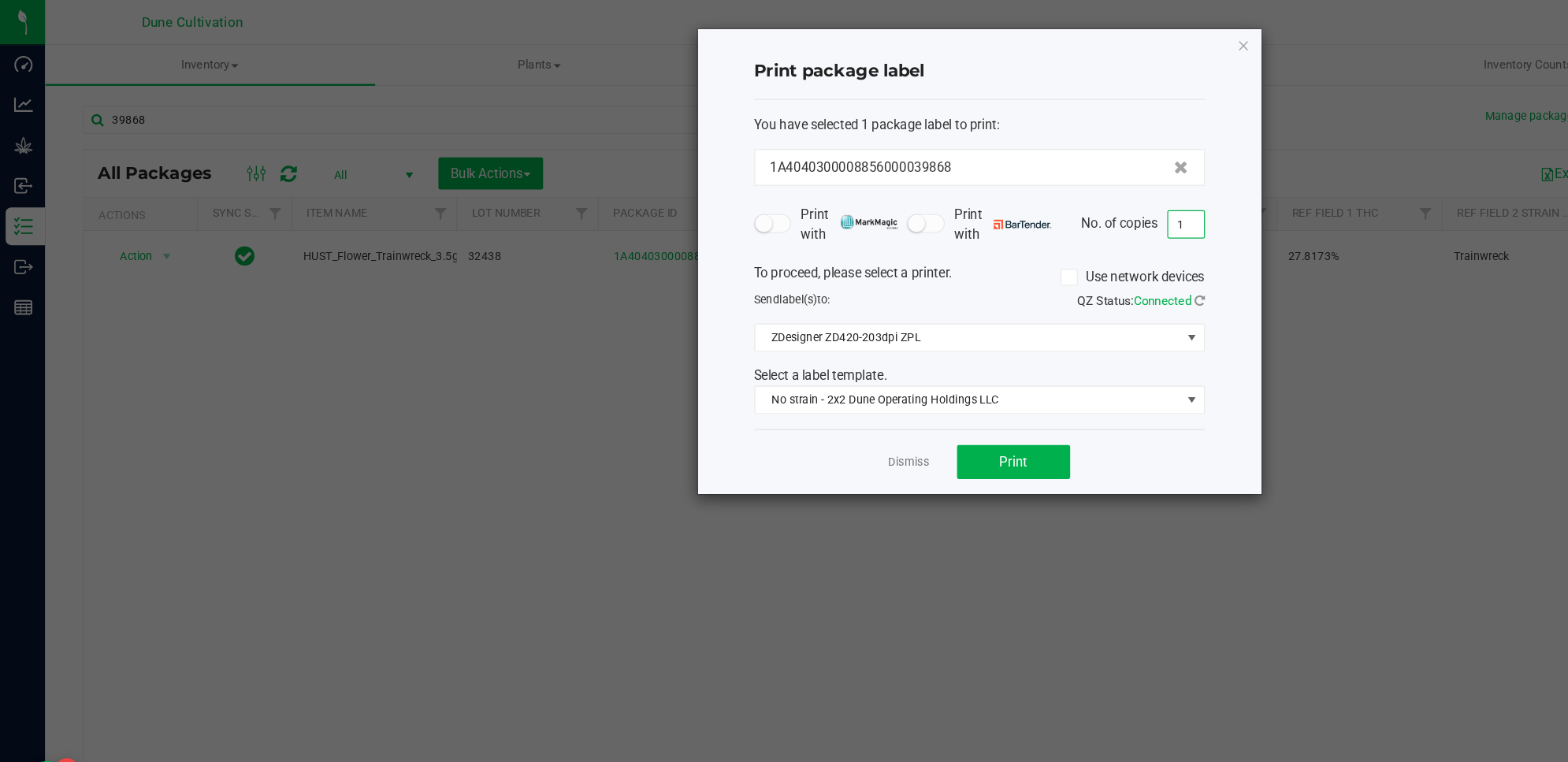
click at [995, 184] on input "1" at bounding box center [991, 187] width 30 height 22
type input "10"
click at [866, 390] on button "Print" at bounding box center [847, 386] width 94 height 29
click at [1045, 35] on div "Print package label You have selected 1 package label to print : 1A404030000885…" at bounding box center [819, 218] width 472 height 388
click at [1037, 37] on icon "button" at bounding box center [1039, 38] width 11 height 19
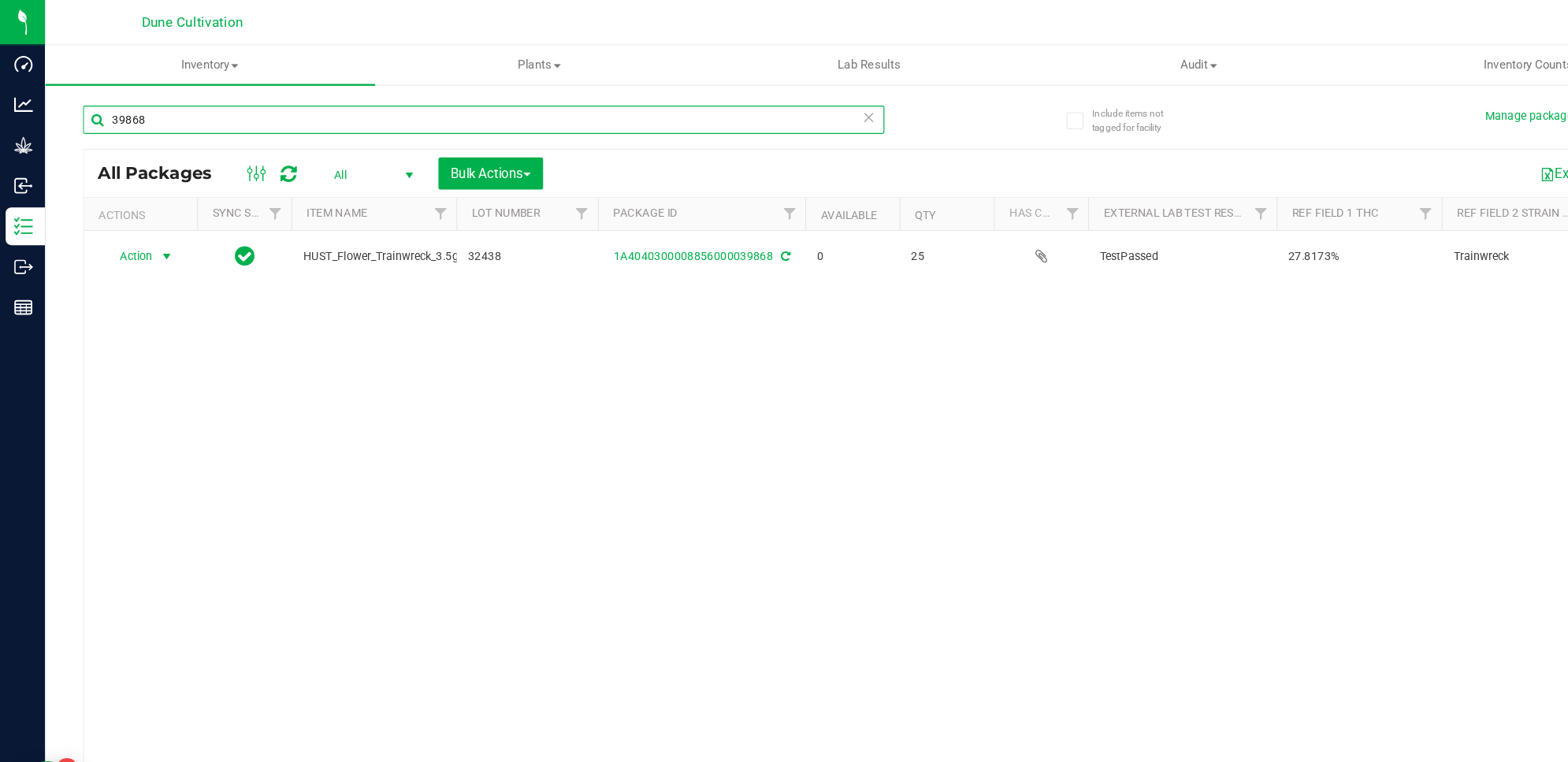
click at [245, 107] on input "39868" at bounding box center [404, 100] width 670 height 23
type input "39878"
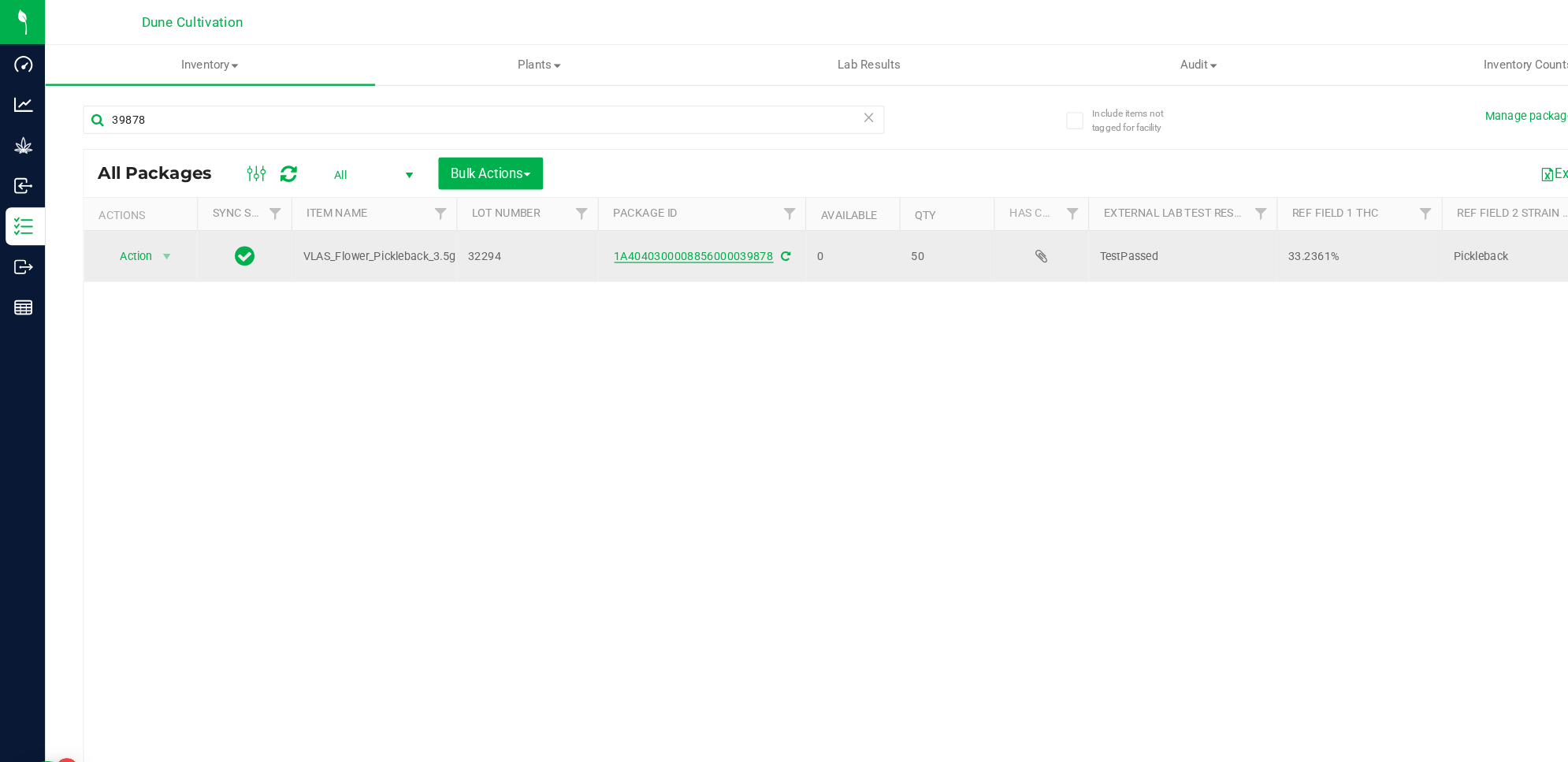
click at [588, 220] on link "1A4040300008856000039878" at bounding box center [580, 214] width 133 height 11
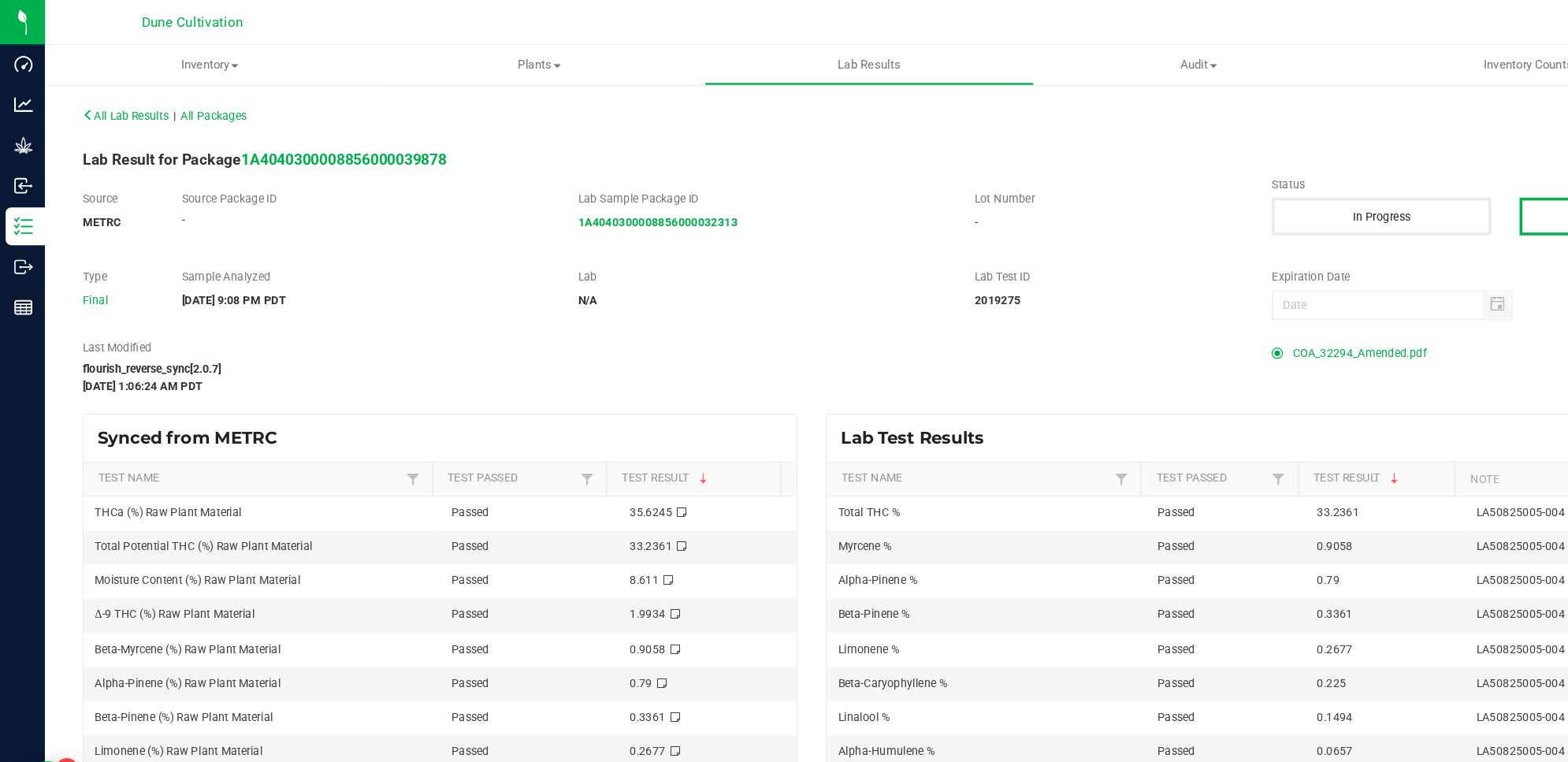
click at [1103, 294] on span "COA_32294_Amended.pdf" at bounding box center [1135, 295] width 112 height 23
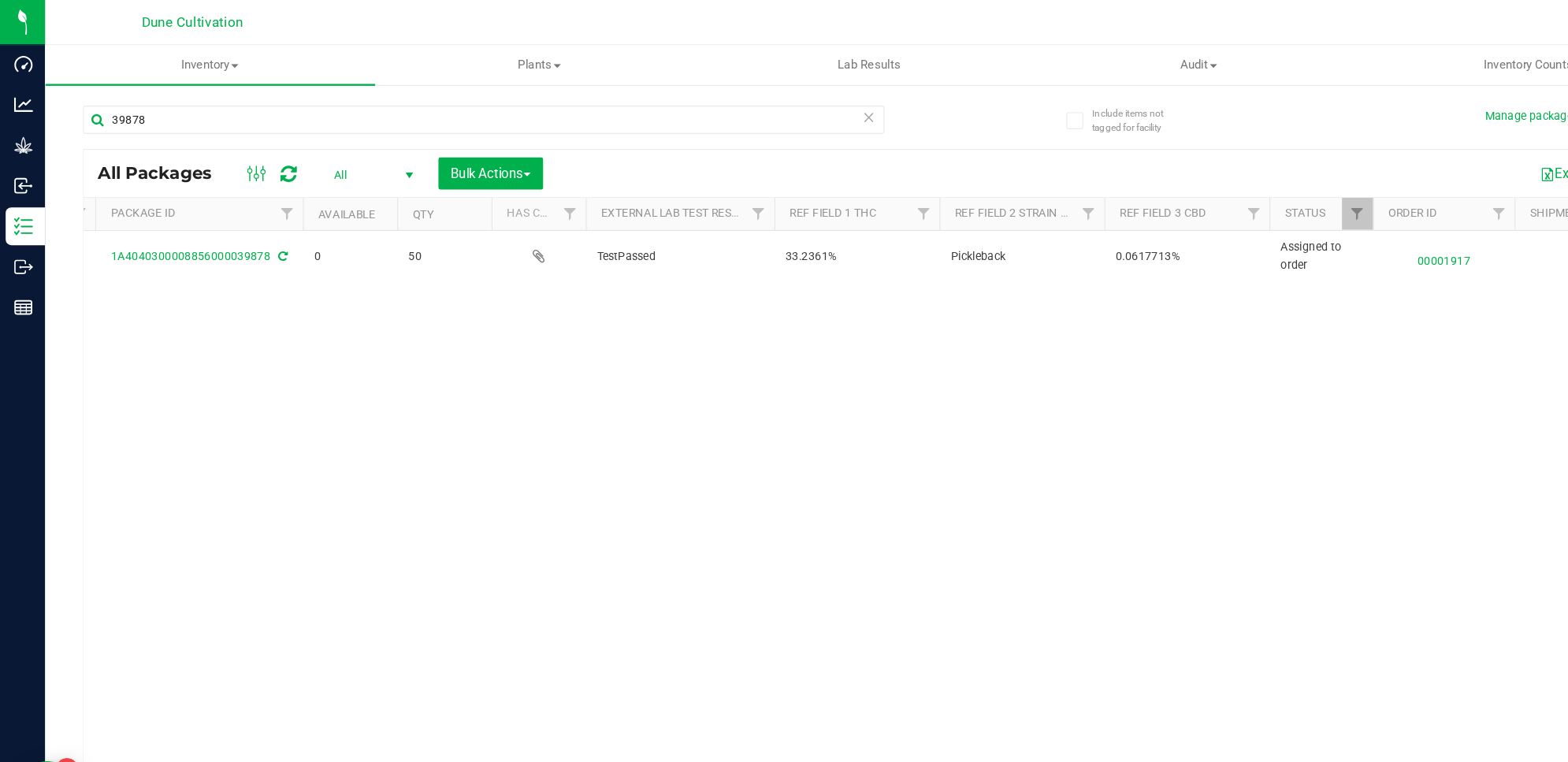
scroll to position [0, 447]
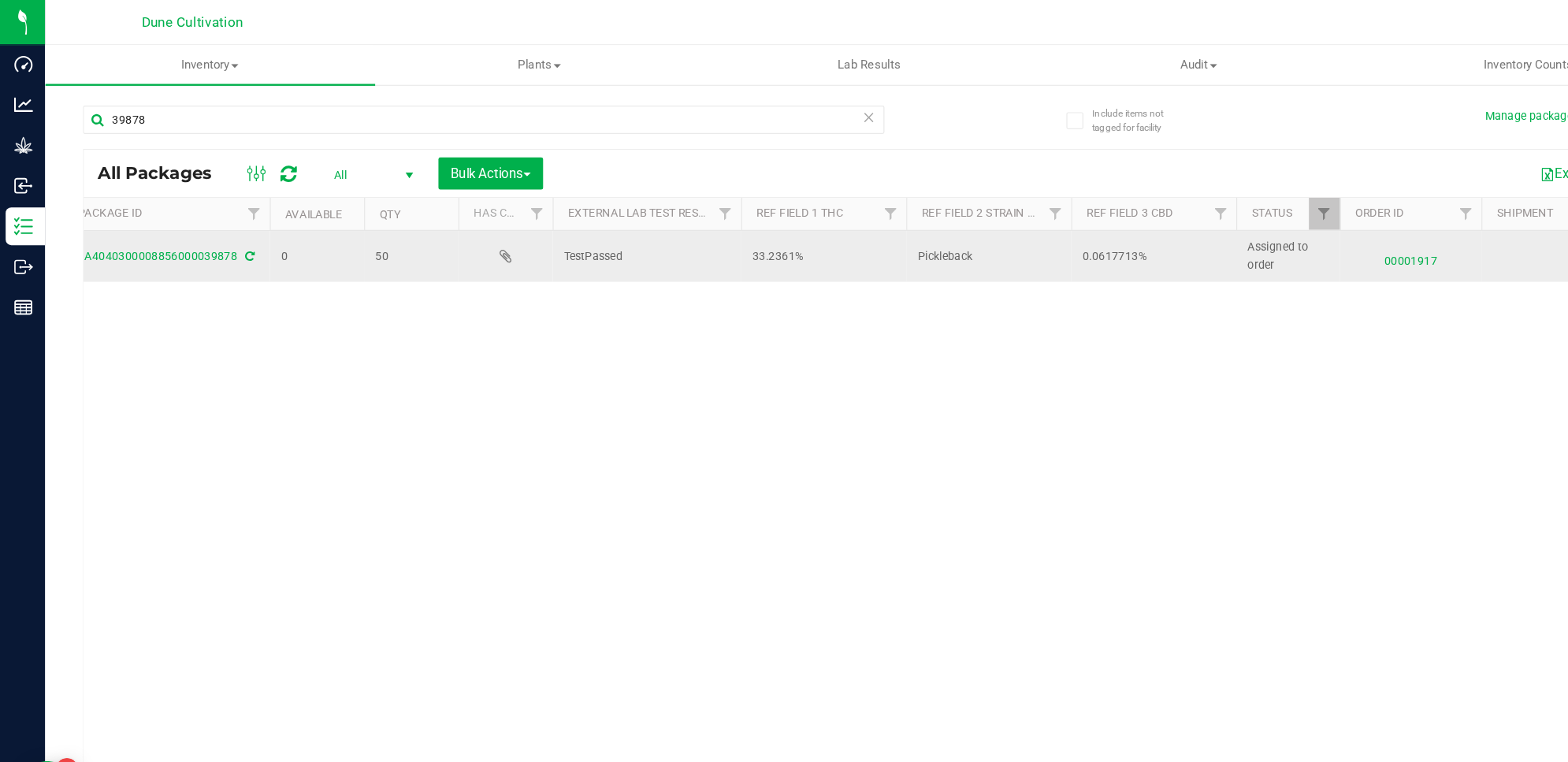
click at [947, 226] on td "0.0617713%" at bounding box center [964, 214] width 138 height 42
type input "0"
drag, startPoint x: 936, startPoint y: 216, endPoint x: 876, endPoint y: 219, distance: 60.1
drag, startPoint x: 914, startPoint y: 218, endPoint x: 867, endPoint y: 215, distance: 47.1
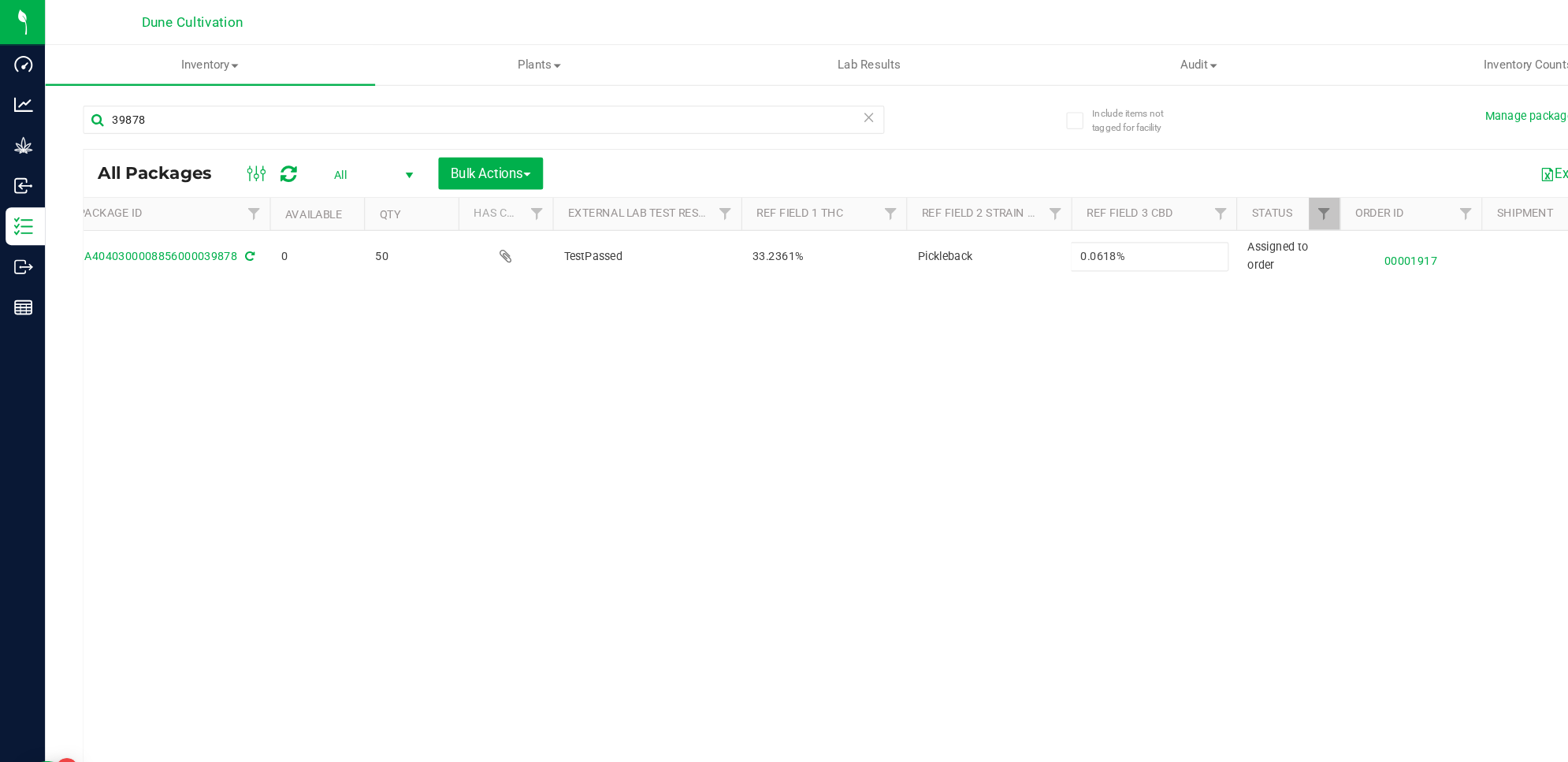
type input "0.0618%"
click at [679, 432] on div "Loading... All Packages All Active Only Lab Samples Locked All External Interna…" at bounding box center [803, 418] width 1467 height 587
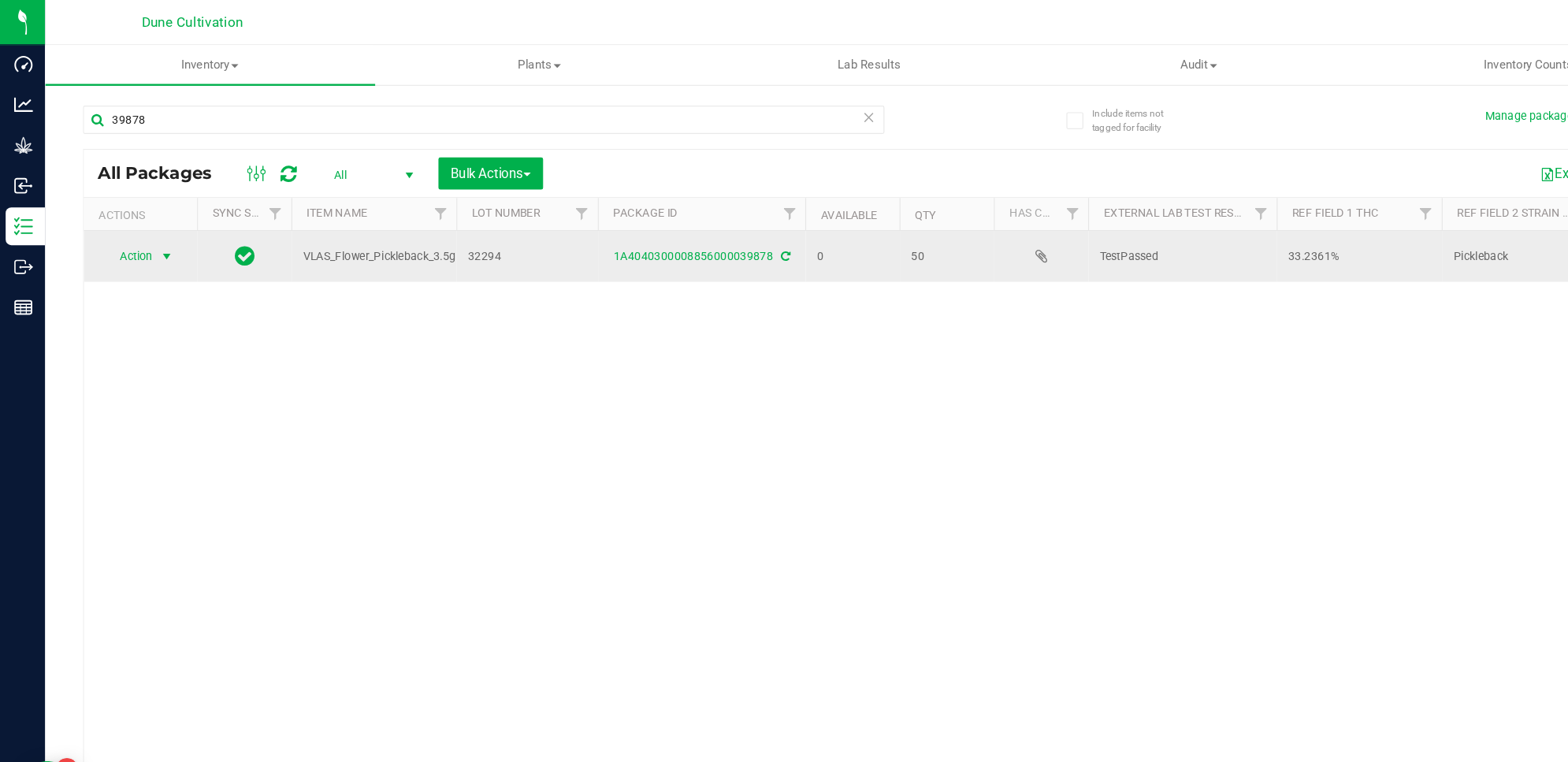
click at [120, 215] on span "Action" at bounding box center [107, 214] width 42 height 22
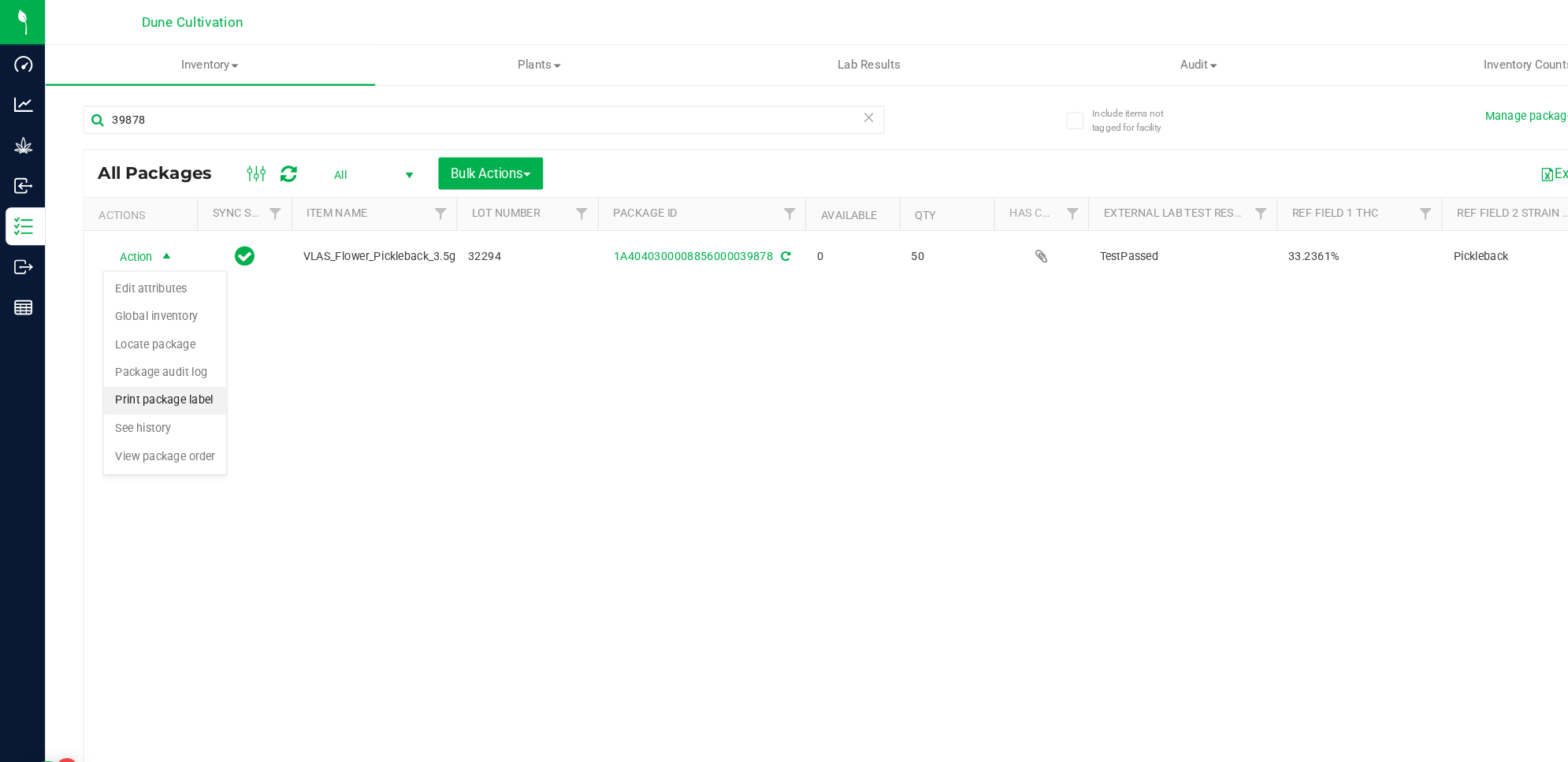
click at [154, 335] on li "Print package label" at bounding box center [138, 335] width 102 height 23
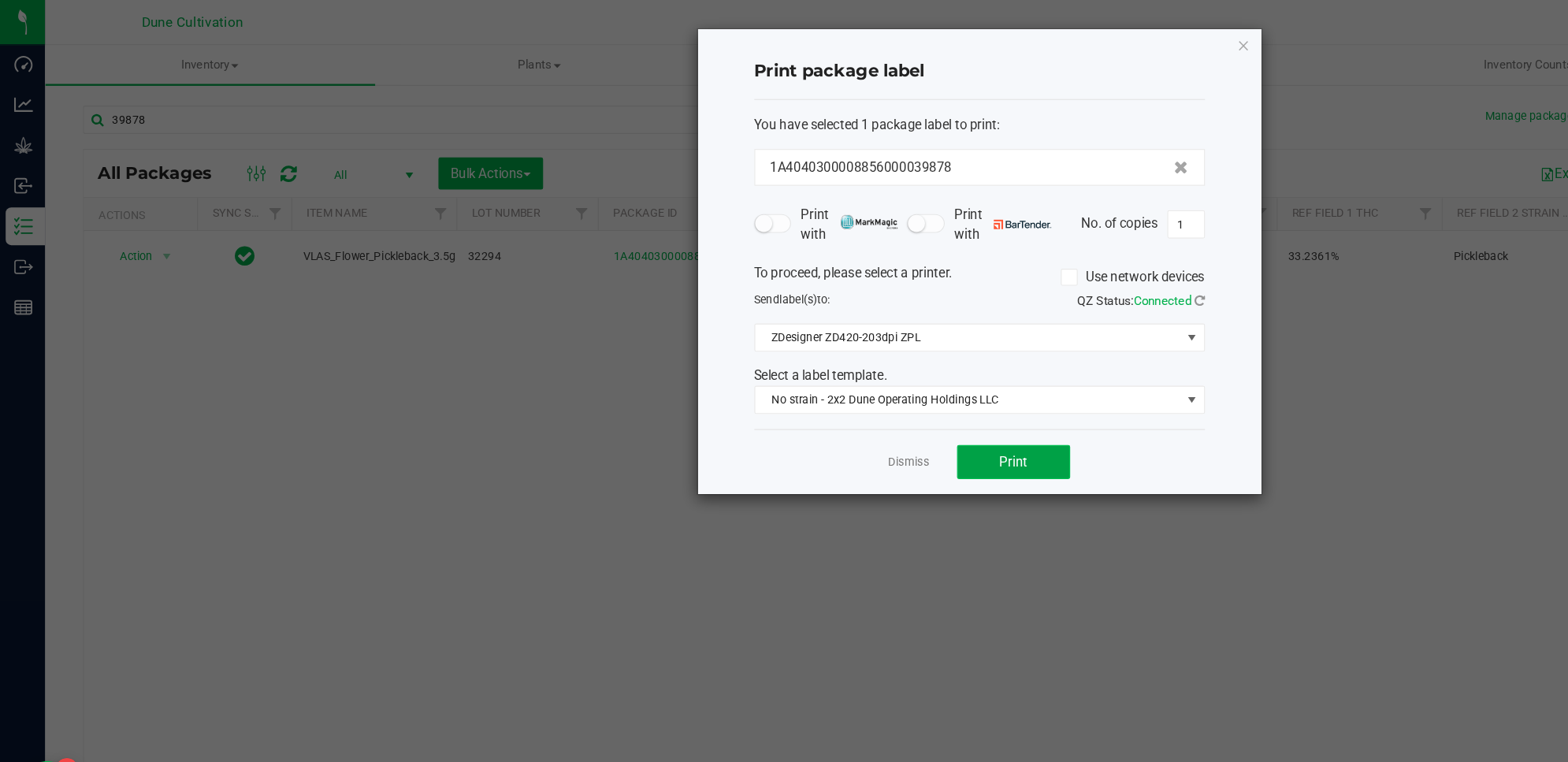
click at [843, 393] on span "Print" at bounding box center [847, 386] width 23 height 13
click at [999, 196] on input "1" at bounding box center [991, 187] width 30 height 22
type input "10"
click at [878, 394] on button "Print" at bounding box center [847, 386] width 94 height 29
click at [1036, 37] on icon "button" at bounding box center [1039, 38] width 11 height 19
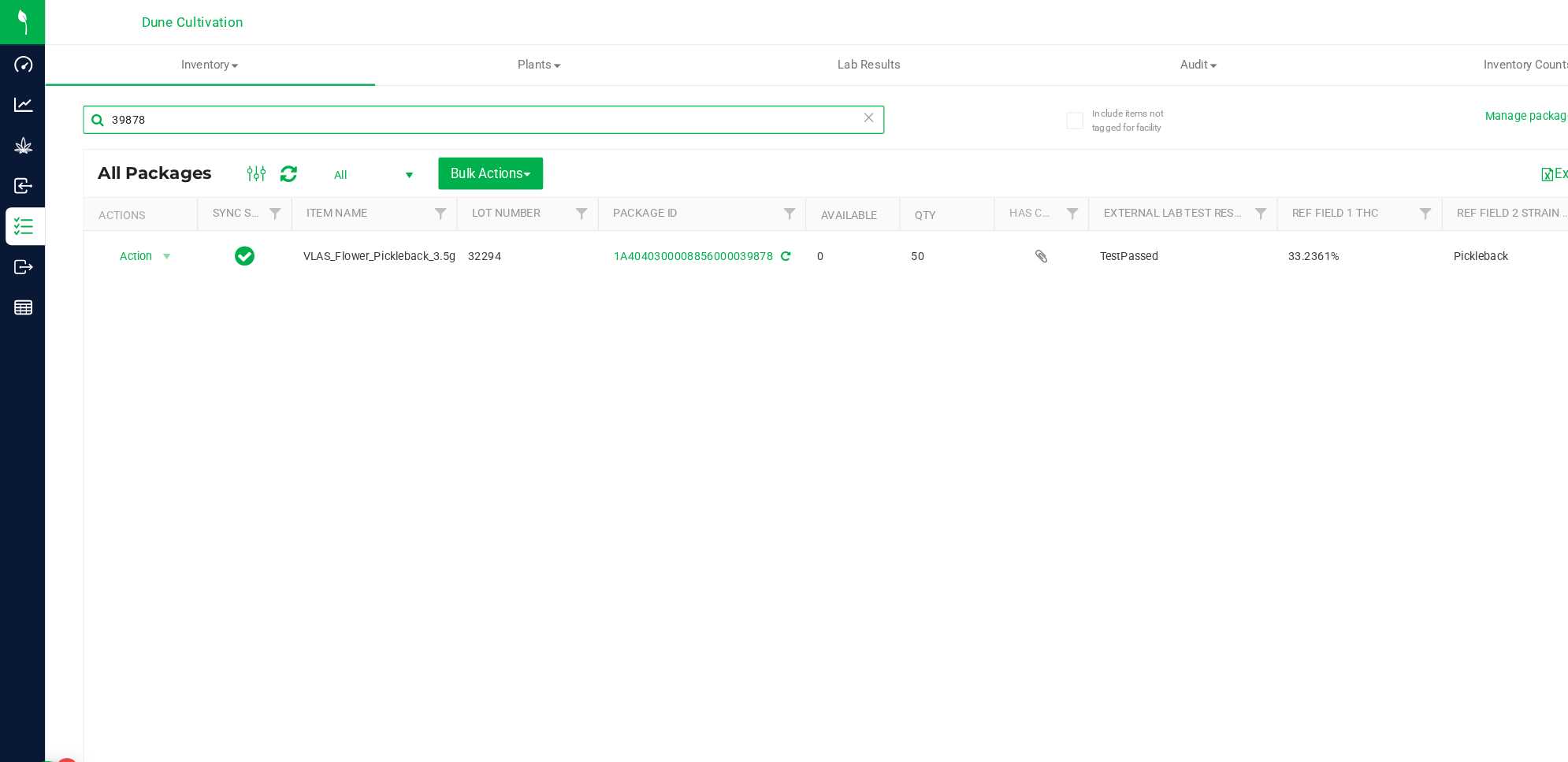
click at [178, 97] on input "39878" at bounding box center [404, 100] width 670 height 23
type input "39871"
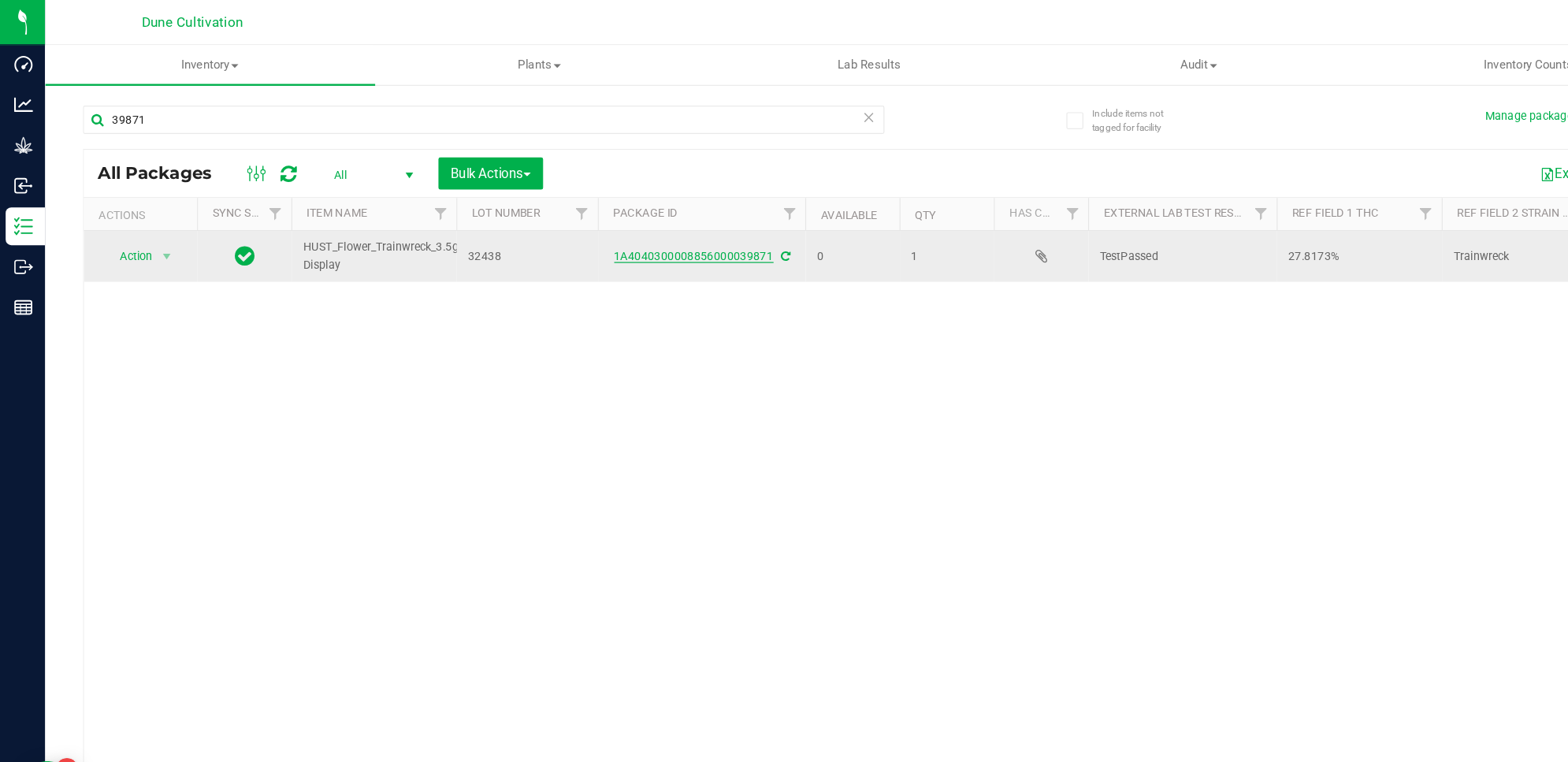
click at [594, 220] on link "1A4040300008856000039871" at bounding box center [580, 214] width 133 height 11
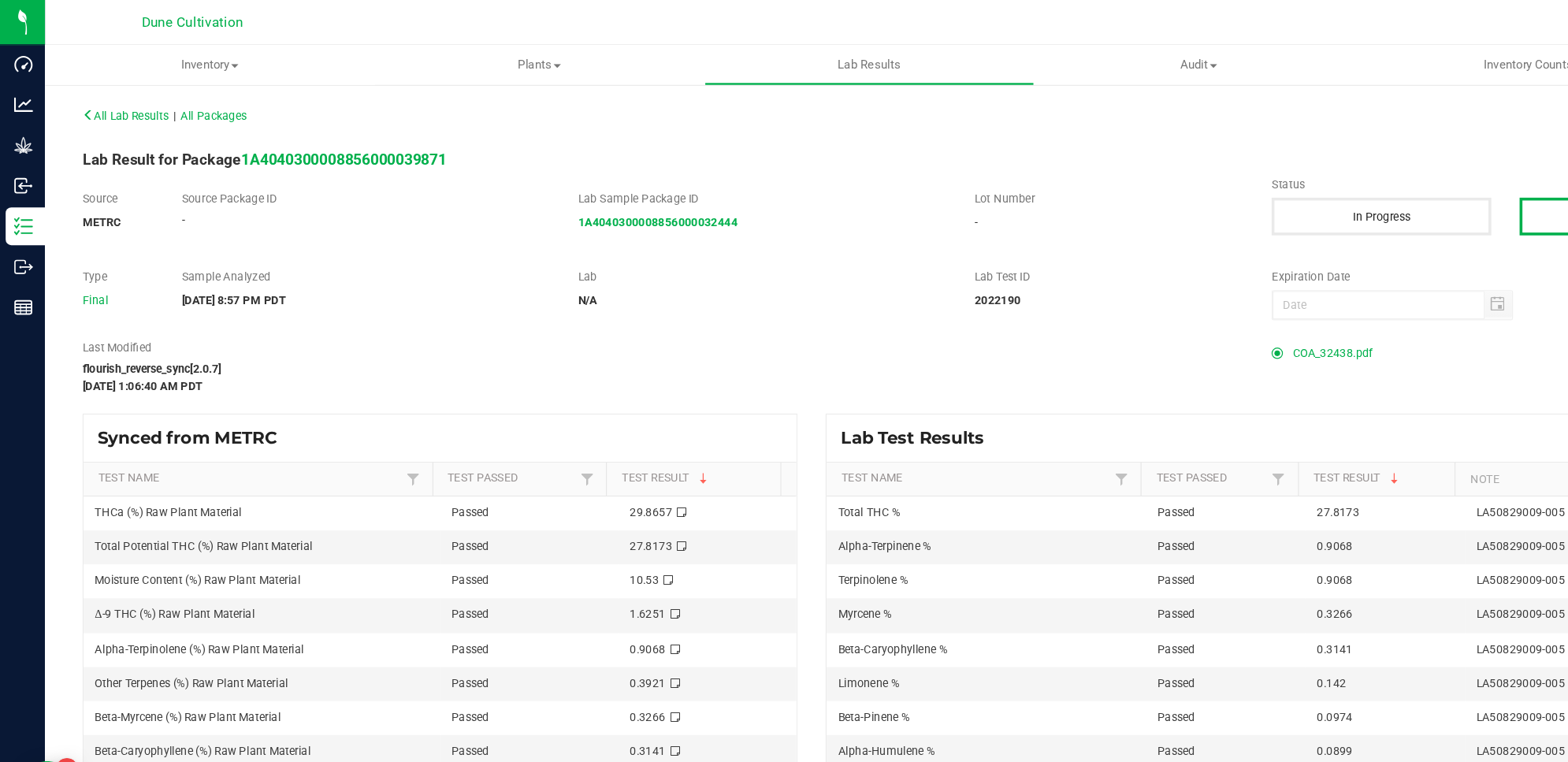
click at [594, 220] on div "All Lab Results | All Packages Edit Lab Result for Package 1A404030000885600003…" at bounding box center [803, 423] width 1467 height 676
click at [1098, 293] on span "COA_32438.pdf" at bounding box center [1113, 295] width 67 height 23
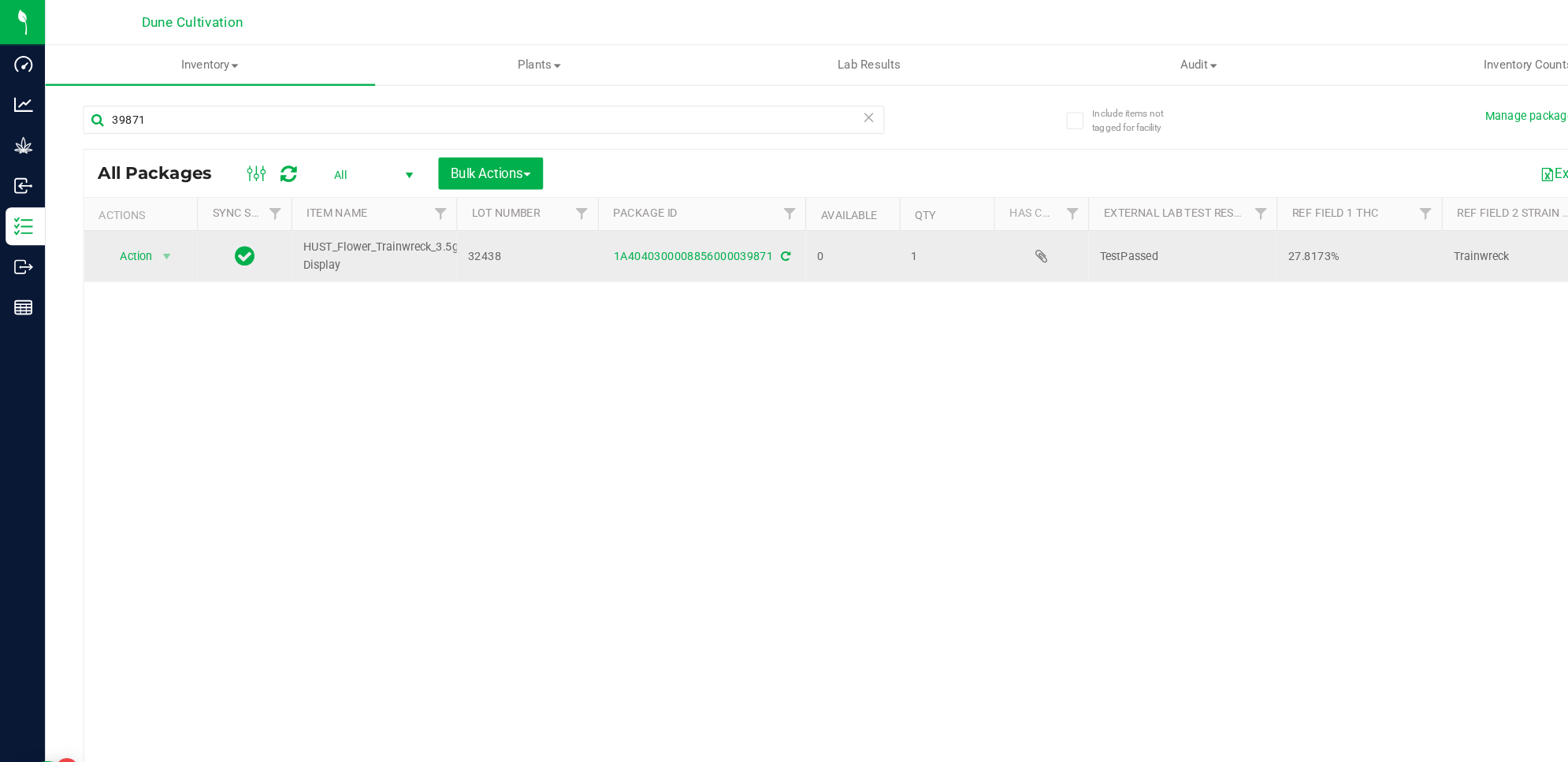
click at [120, 226] on td "Action Action Edit attributes Global inventory Locate package Package audit log…" at bounding box center [117, 214] width 94 height 42
click at [125, 212] on span "Action" at bounding box center [107, 214] width 42 height 22
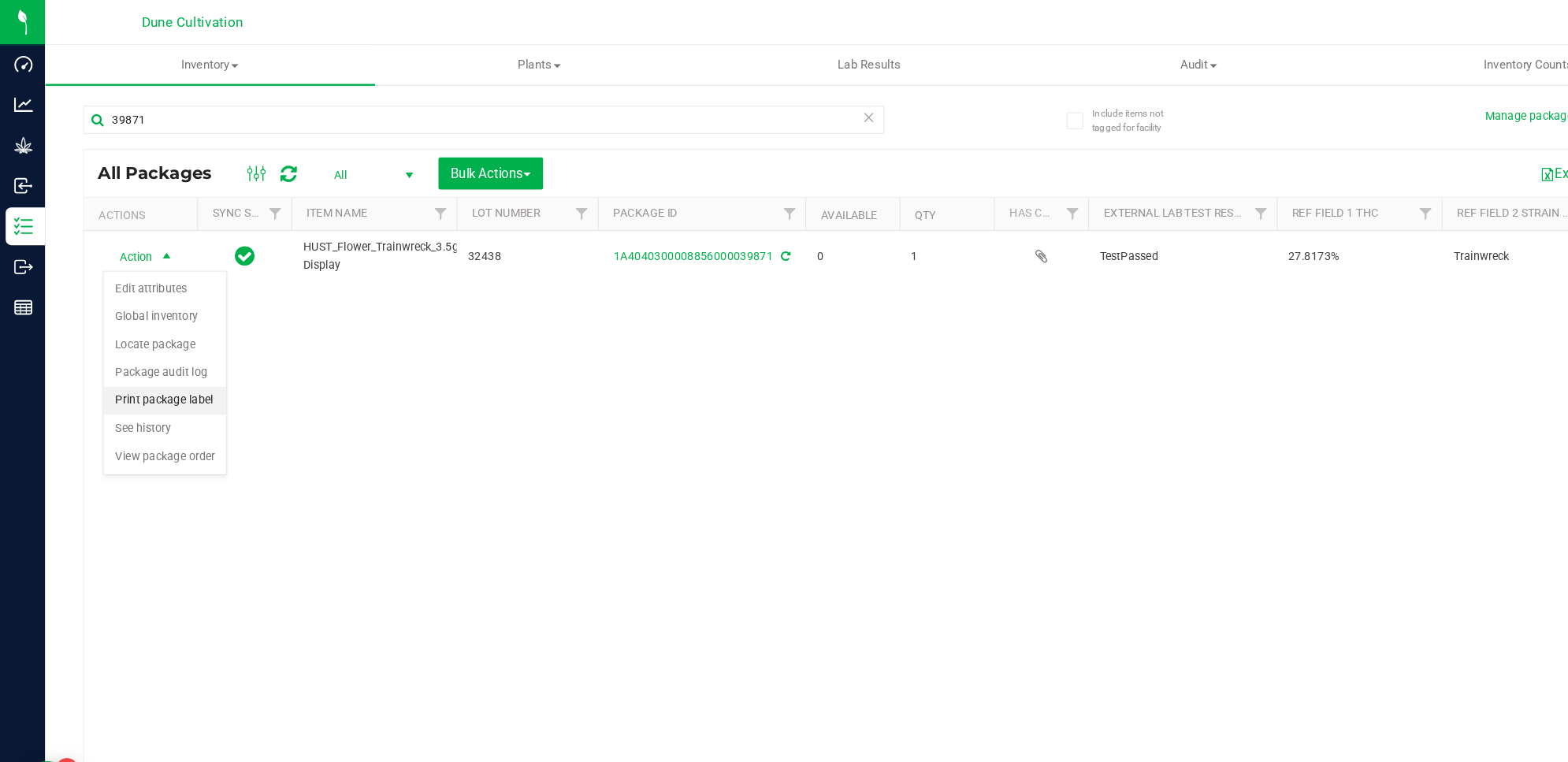
click at [148, 346] on li "Print package label" at bounding box center [138, 335] width 102 height 23
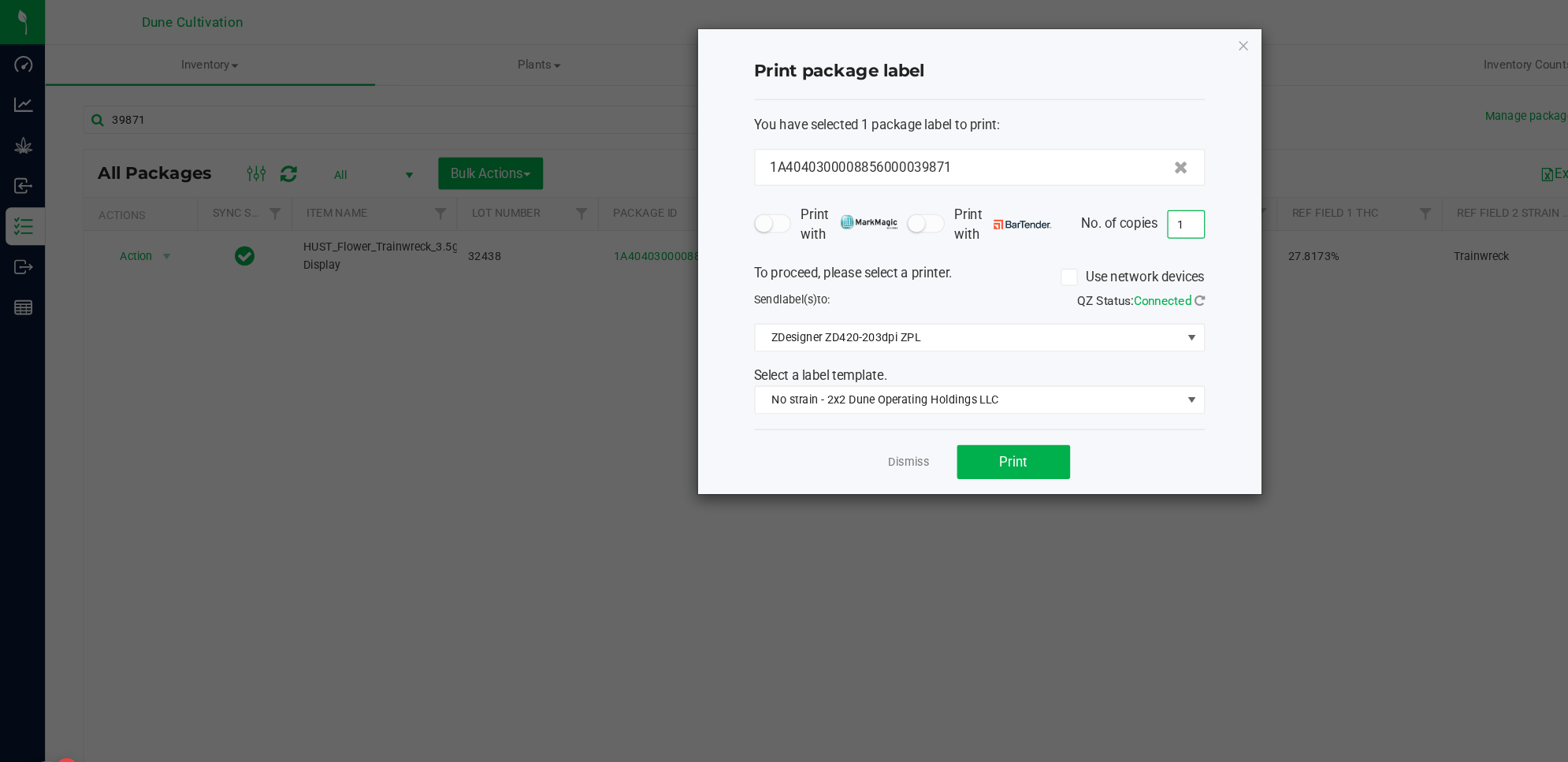
click at [995, 193] on input "1" at bounding box center [991, 187] width 30 height 22
type input "10"
click at [857, 386] on span "Print" at bounding box center [847, 386] width 23 height 13
click at [1038, 35] on icon "button" at bounding box center [1039, 38] width 11 height 19
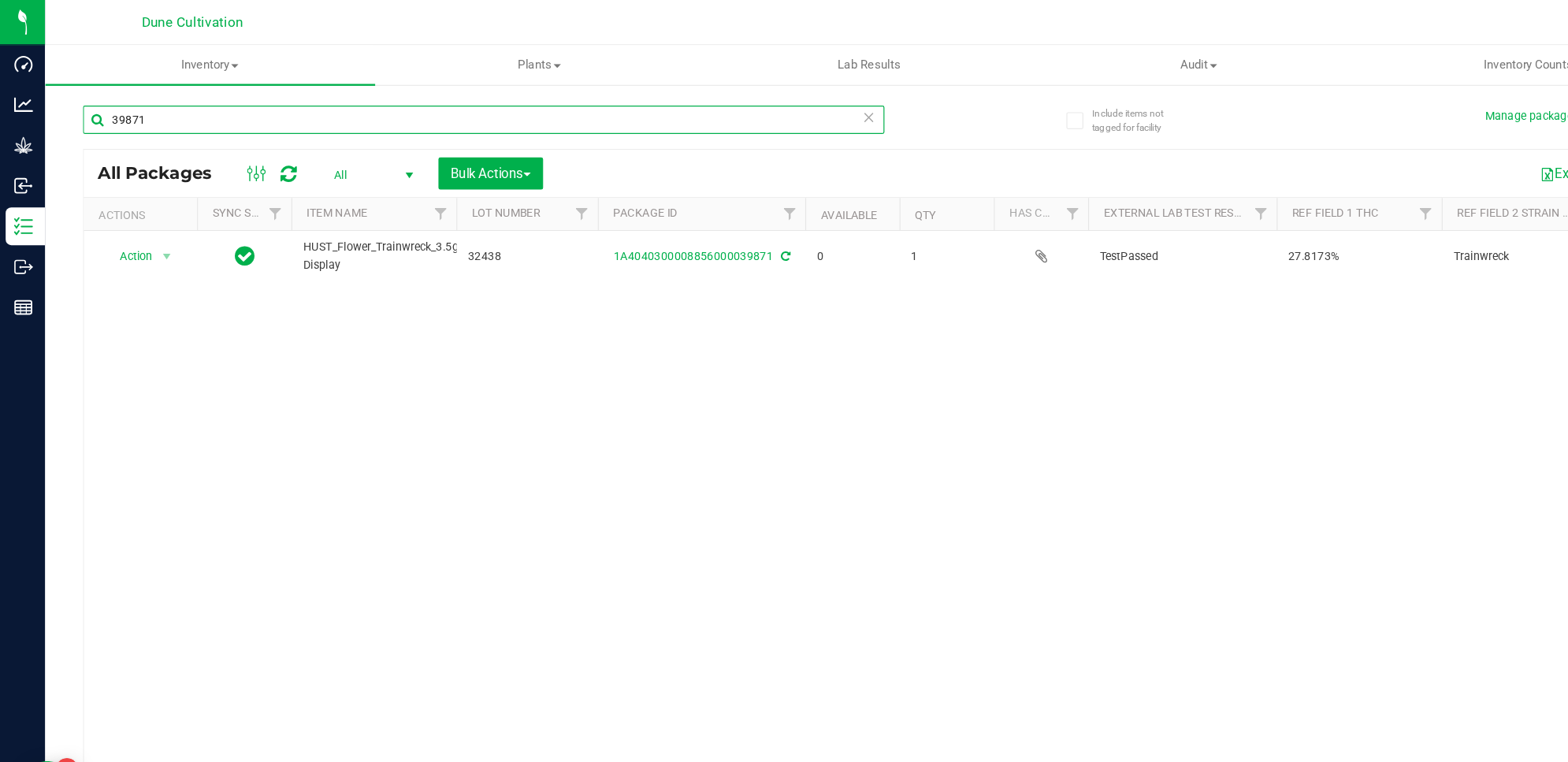
click at [561, 107] on input "39871" at bounding box center [404, 100] width 670 height 23
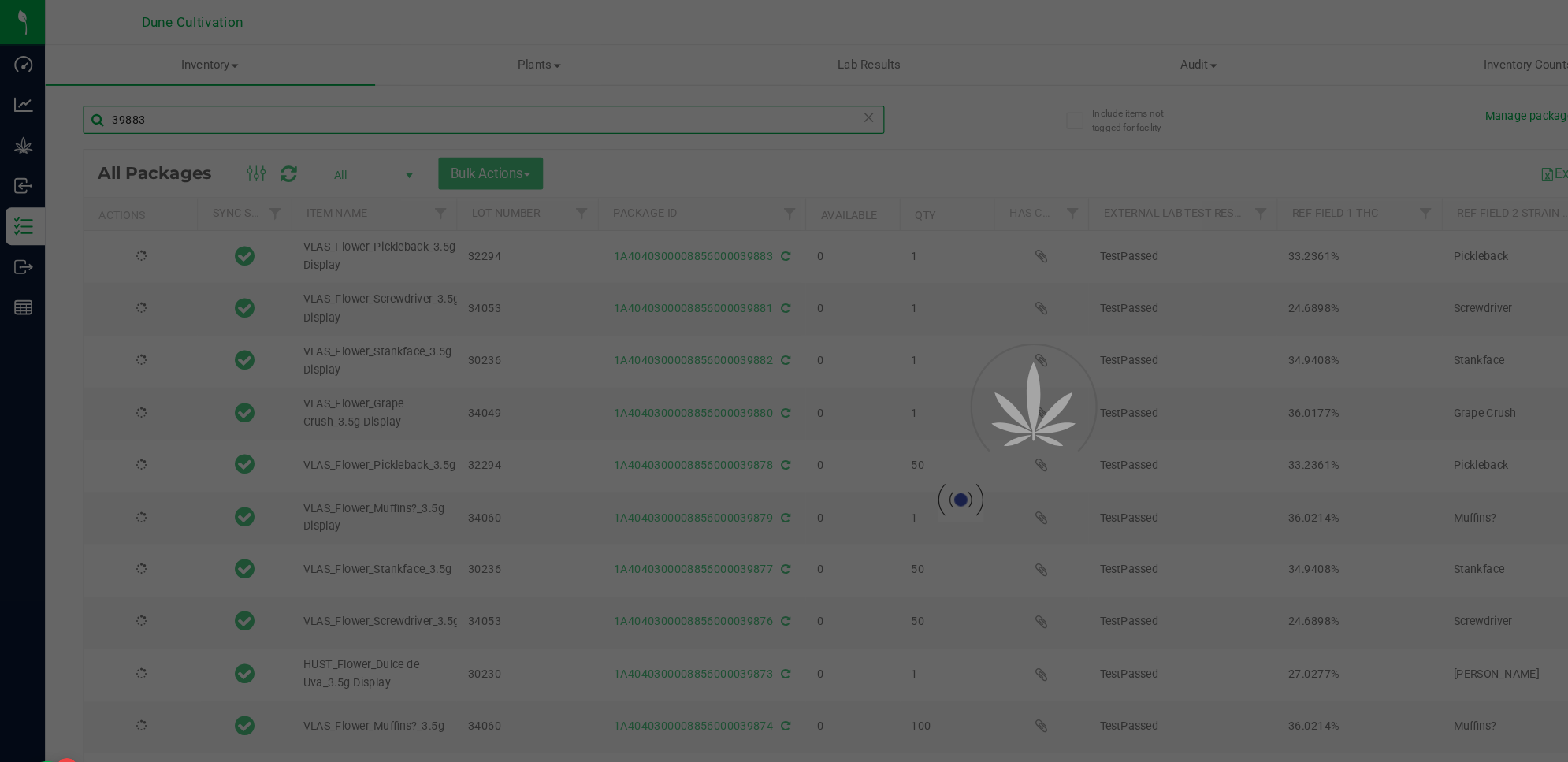
type input "39883"
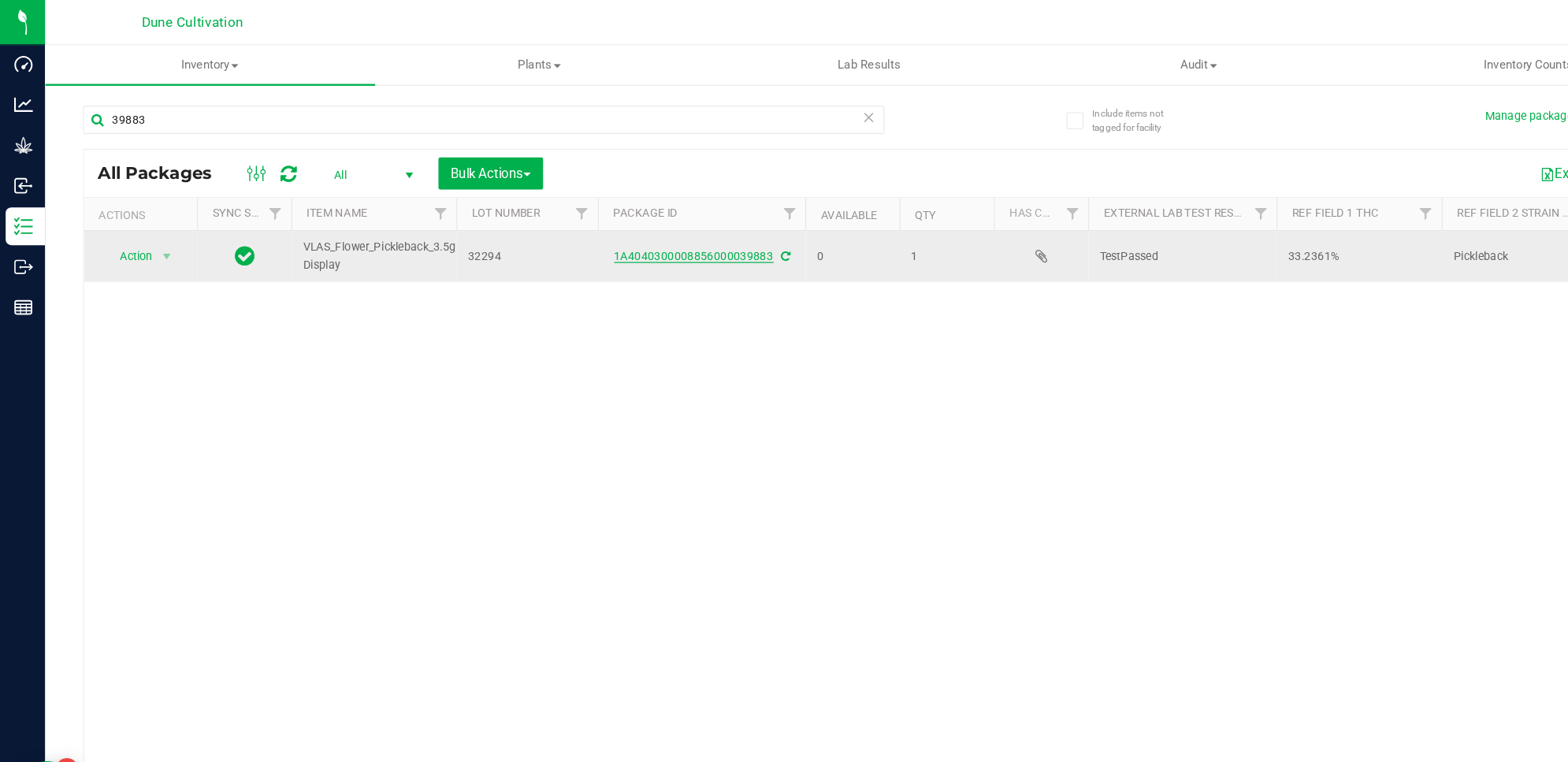
click at [620, 212] on link "1A4040300008856000039883" at bounding box center [580, 214] width 133 height 11
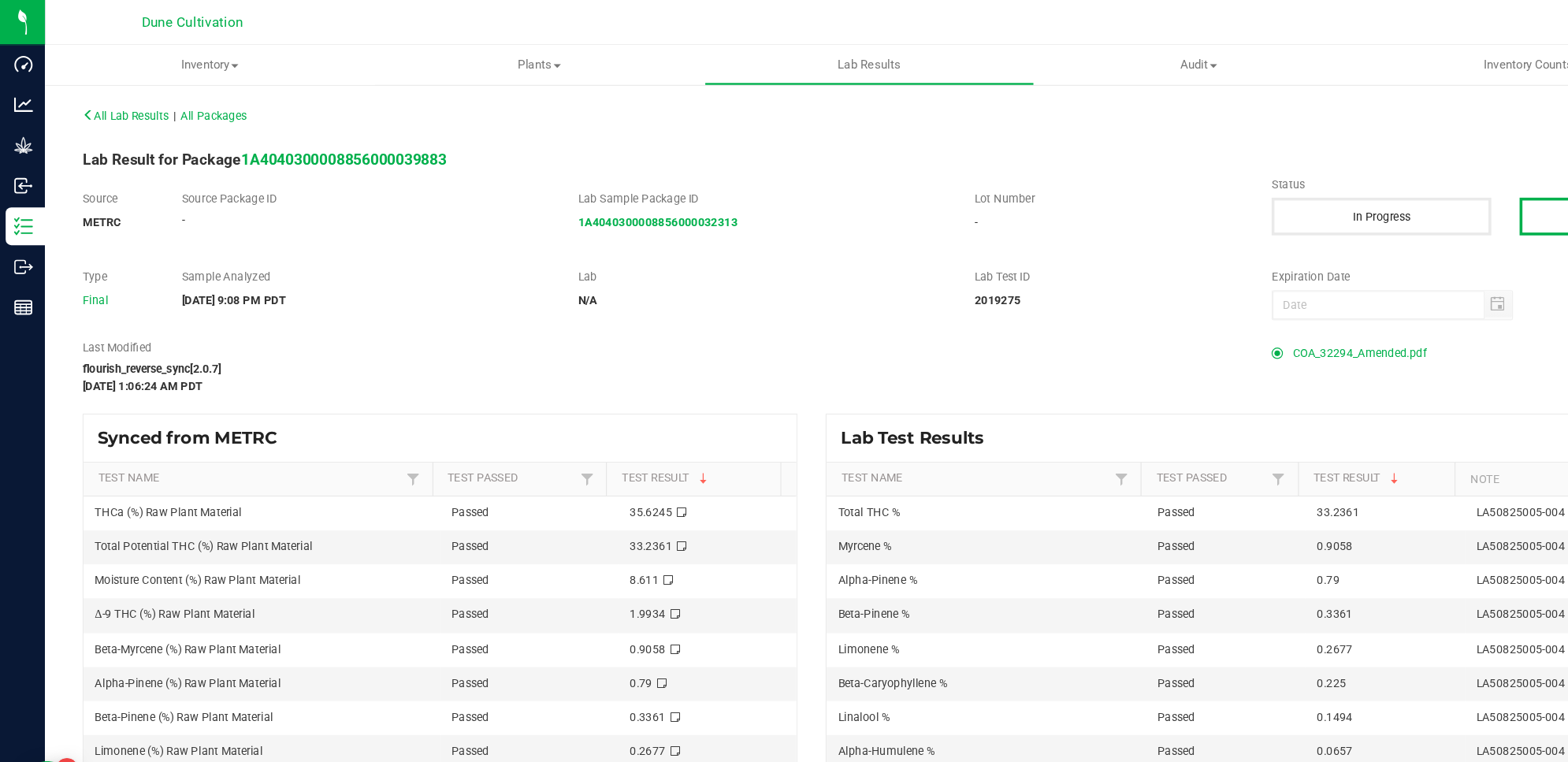
click at [1153, 298] on span "COA_32294_Amended.pdf" at bounding box center [1135, 295] width 112 height 23
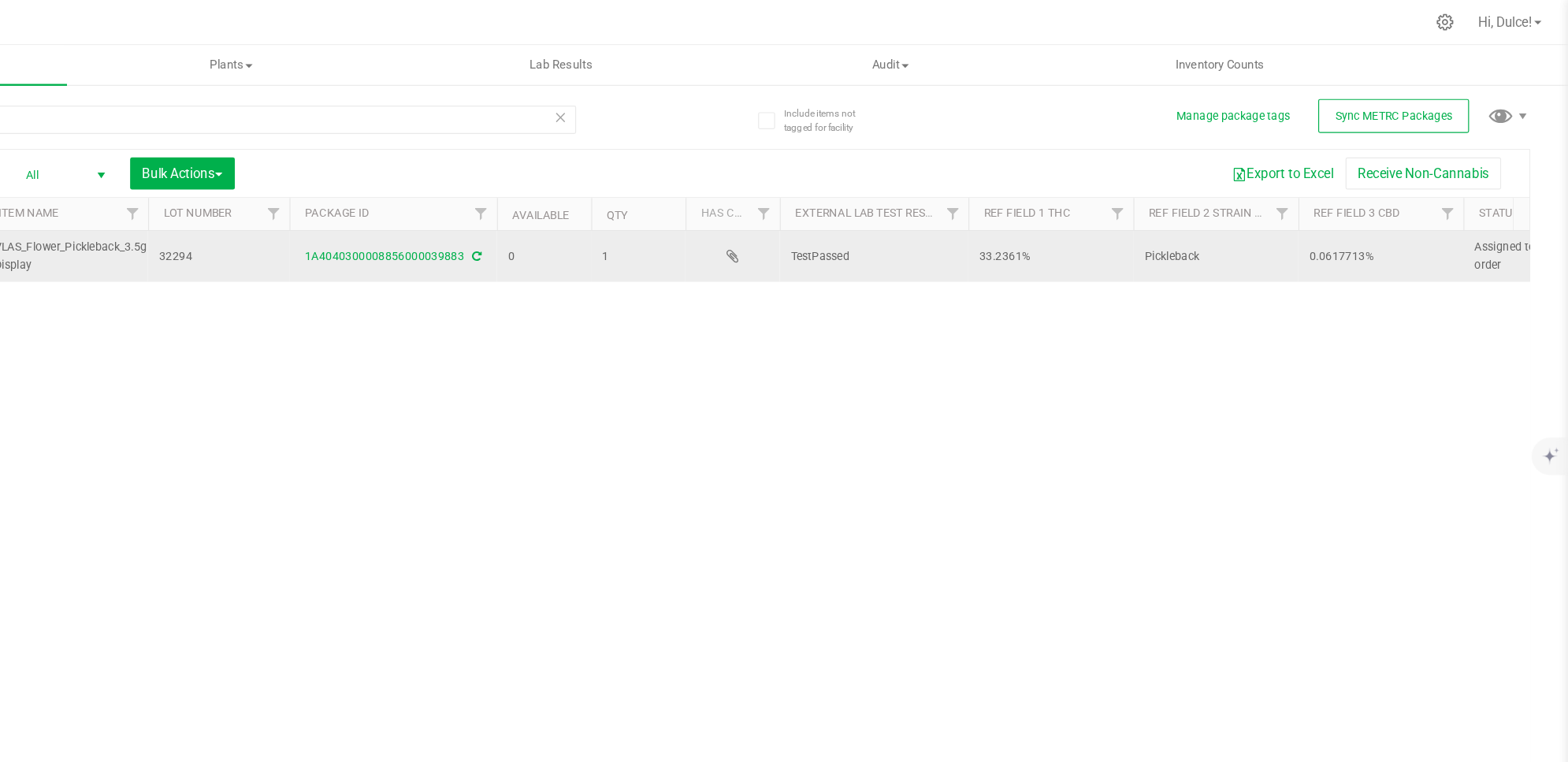
click at [1395, 215] on span "0.0617713%" at bounding box center [1411, 214] width 119 height 15
type input "0"
drag, startPoint x: 1393, startPoint y: 218, endPoint x: 1262, endPoint y: 217, distance: 131.0
type input "0.0618%"
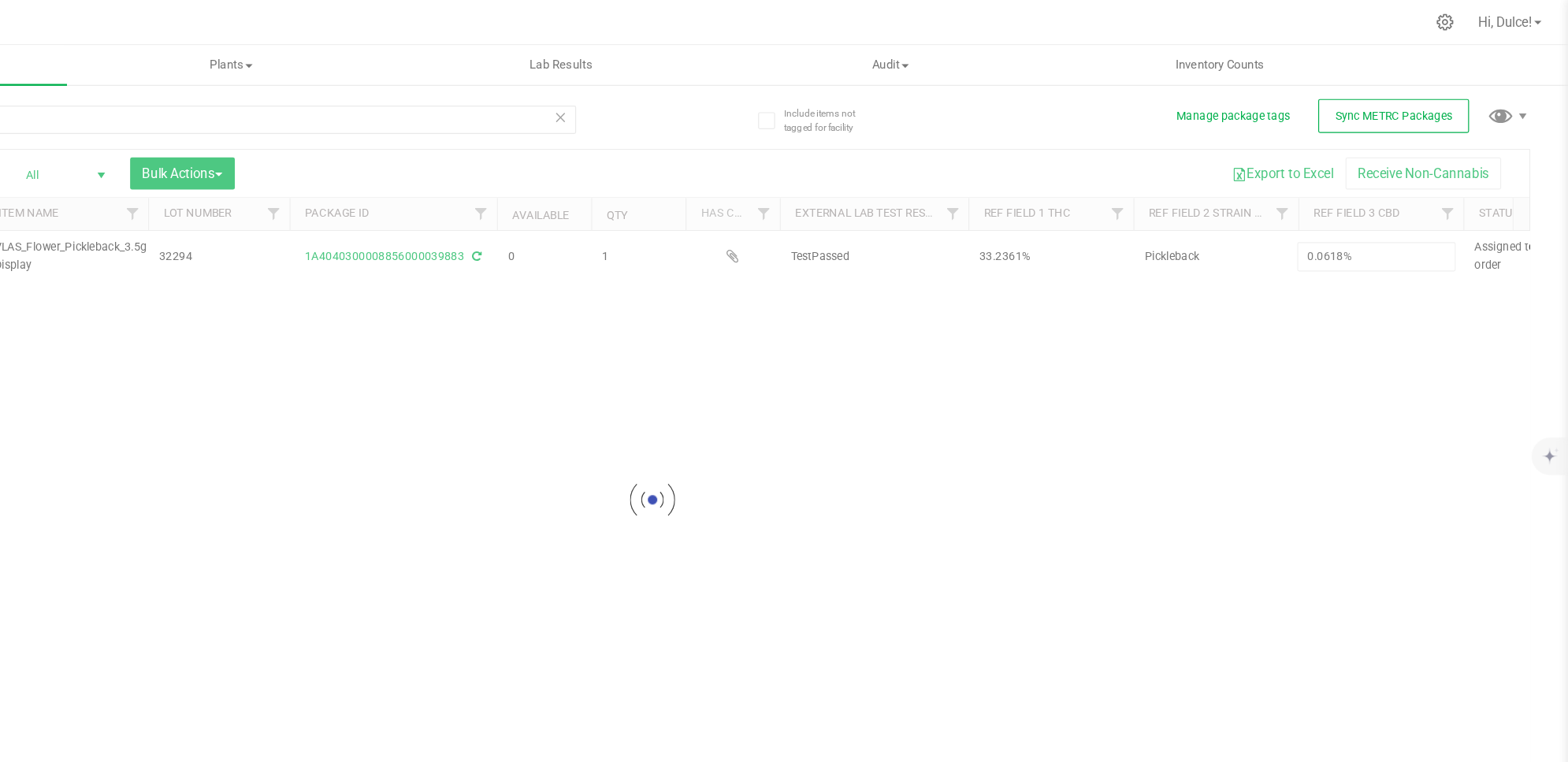
click at [1279, 287] on div "Loading... All Packages All Active Only Lab Samples Locked All External Interna…" at bounding box center [803, 418] width 1467 height 587
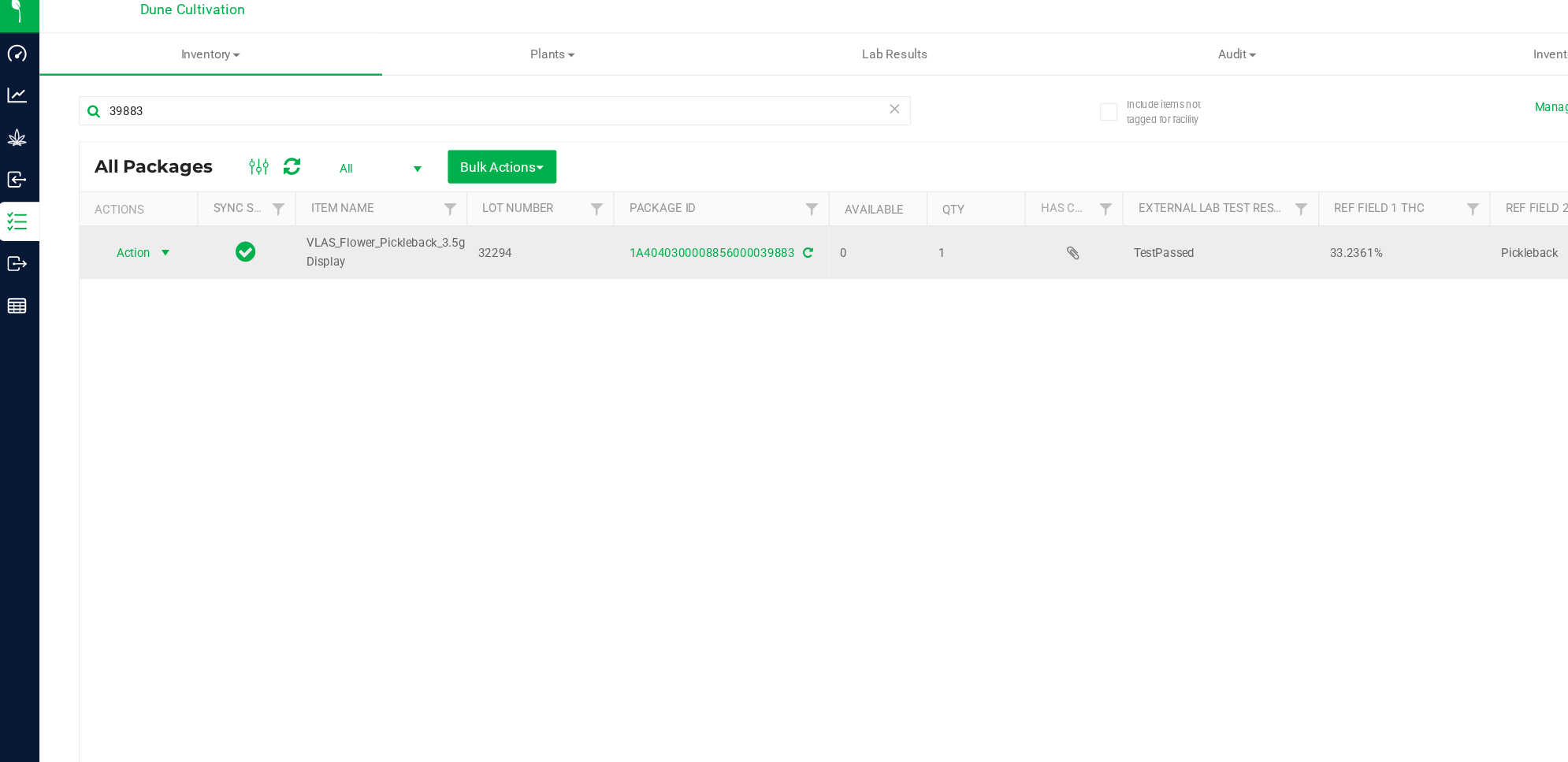
click at [129, 215] on span "select" at bounding box center [139, 214] width 20 height 22
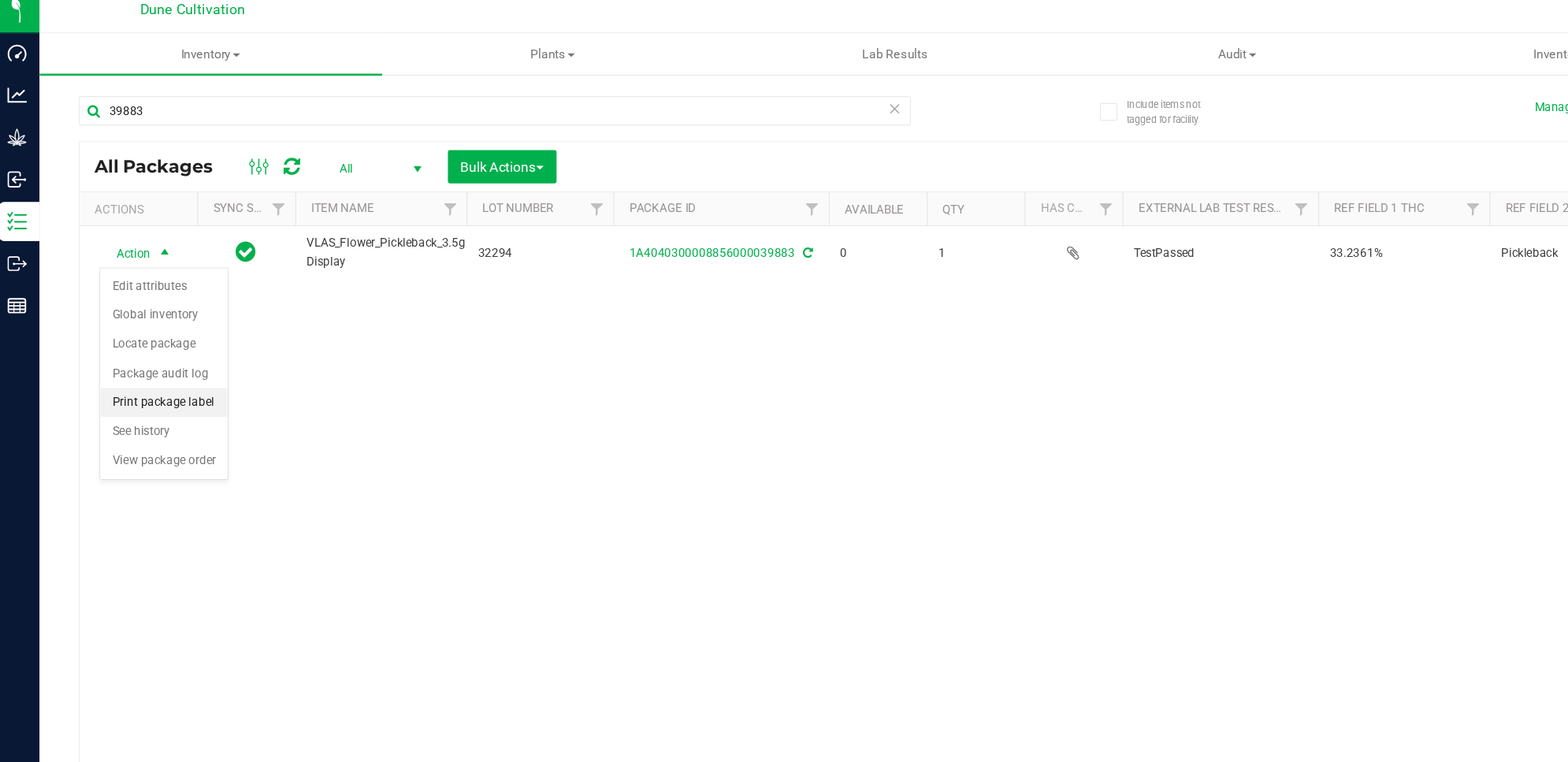
click at [173, 334] on li "Print package label" at bounding box center [138, 335] width 102 height 23
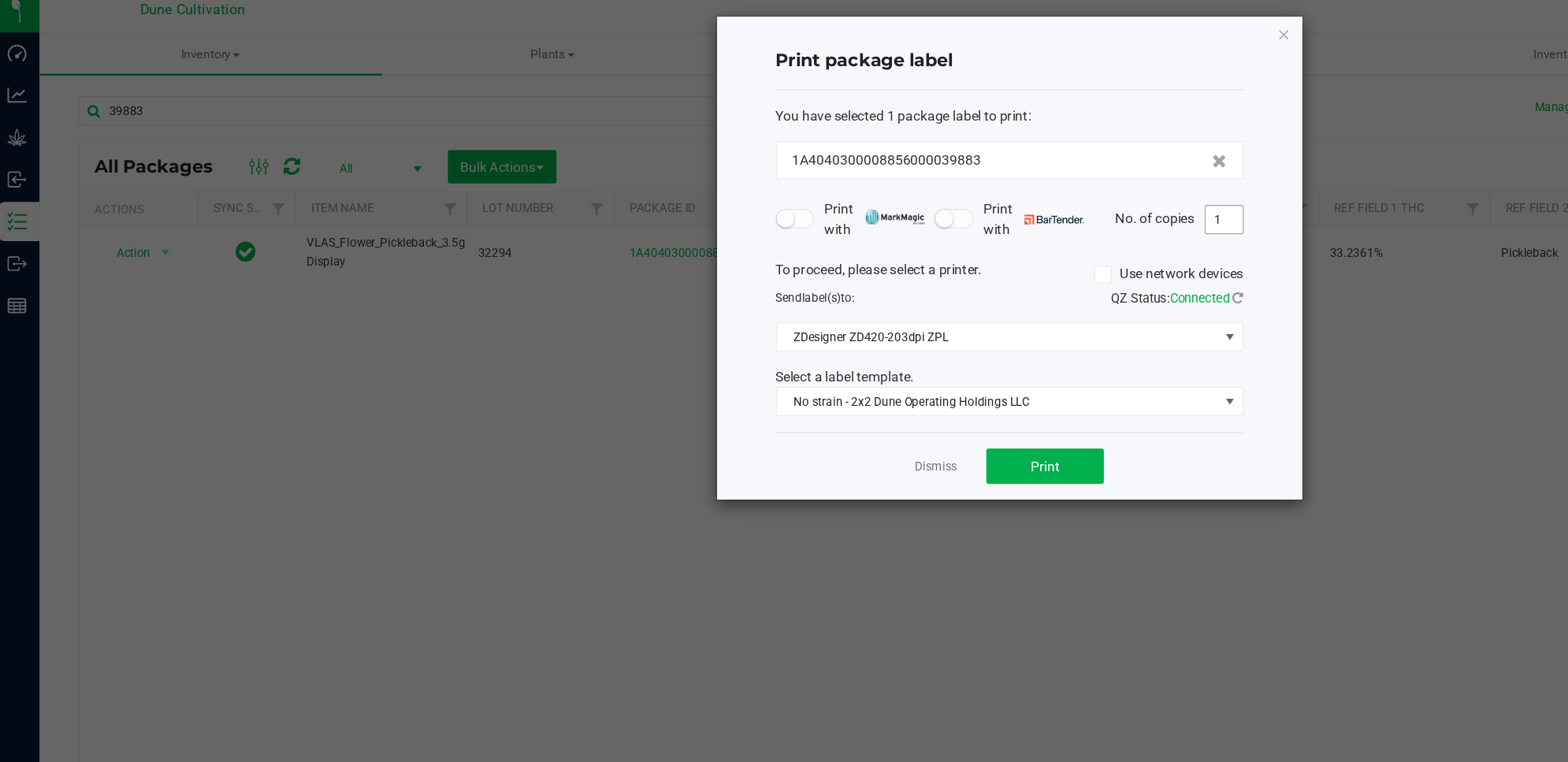
click at [992, 191] on input "1" at bounding box center [991, 187] width 30 height 22
type input "11"
click at [843, 388] on span "Print" at bounding box center [847, 386] width 23 height 13
click at [1037, 38] on icon "button" at bounding box center [1039, 38] width 11 height 19
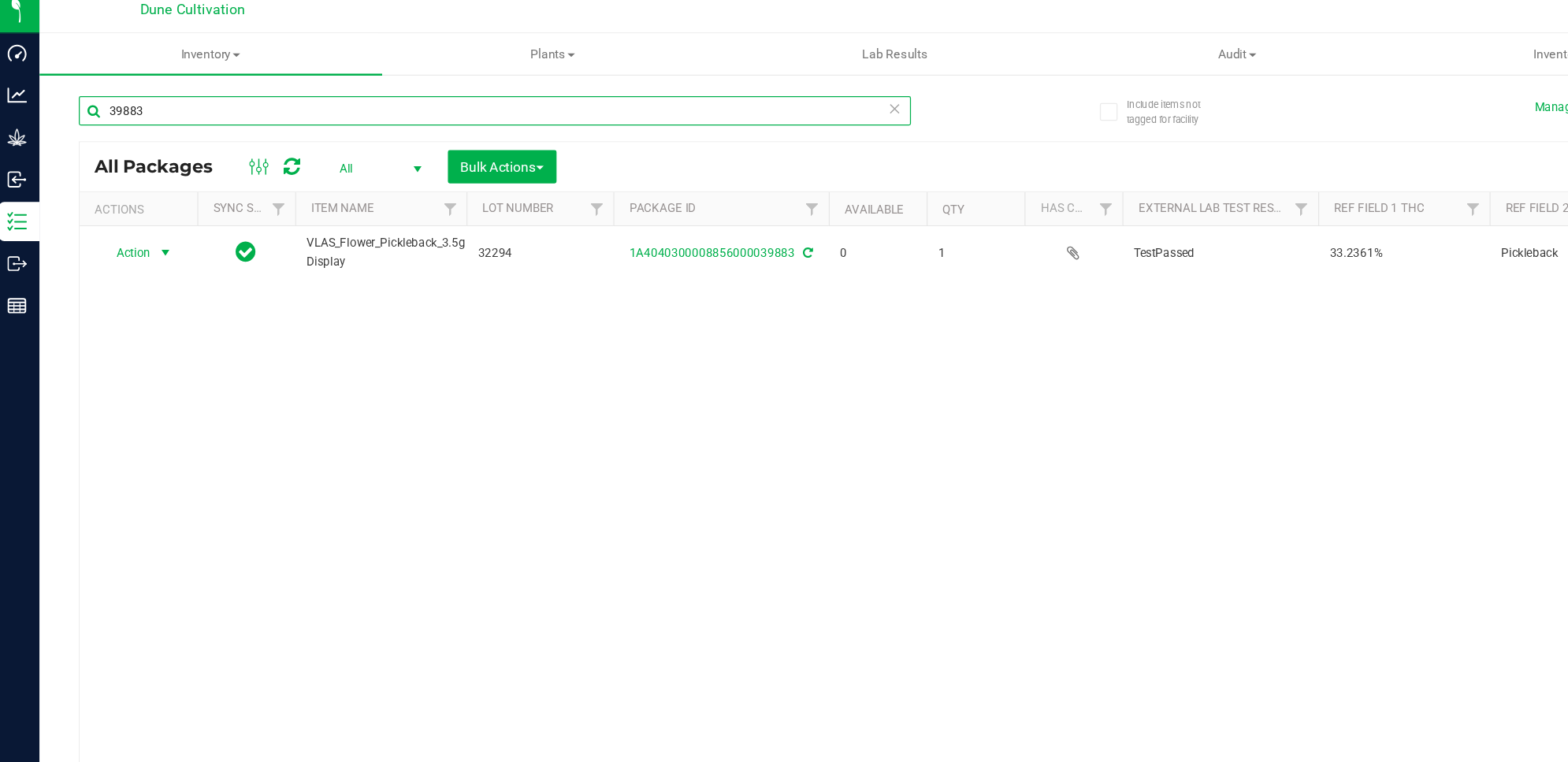
click at [352, 92] on input "39883" at bounding box center [404, 100] width 670 height 23
type input "34295"
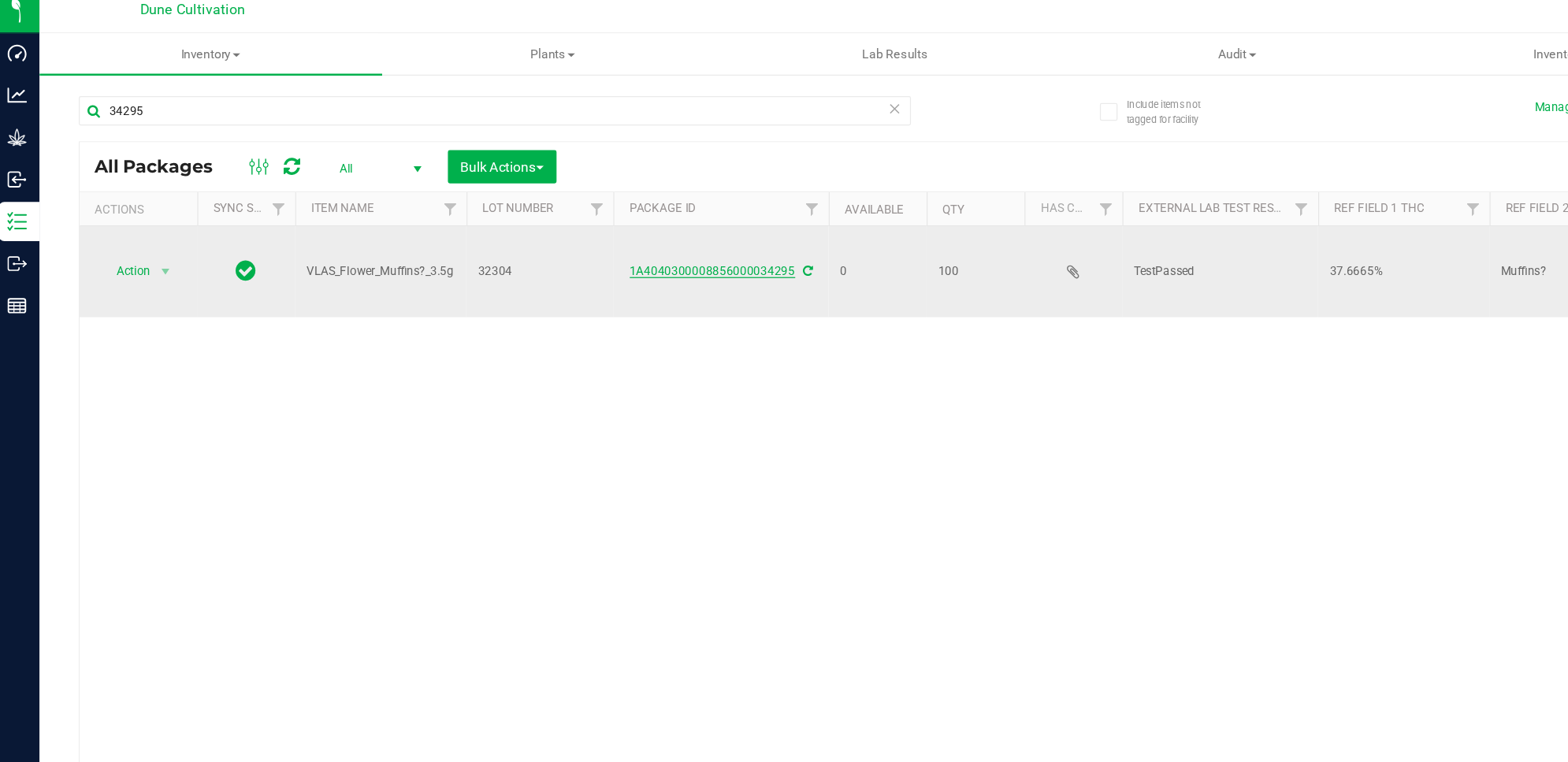
click at [540, 224] on link "1A4040300008856000034295" at bounding box center [580, 229] width 133 height 11
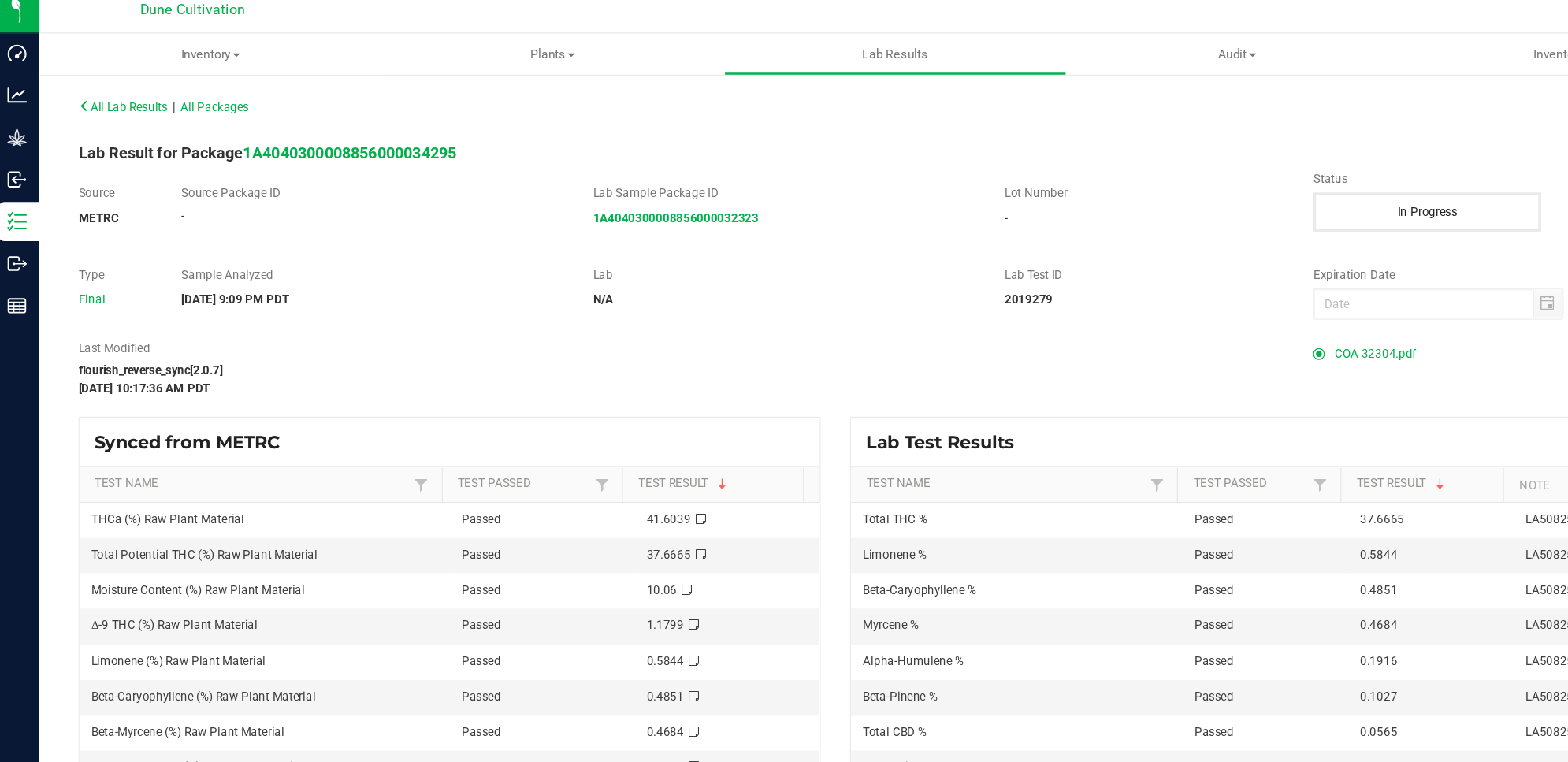
click at [1120, 293] on span "COA 32304.pdf" at bounding box center [1112, 295] width 65 height 23
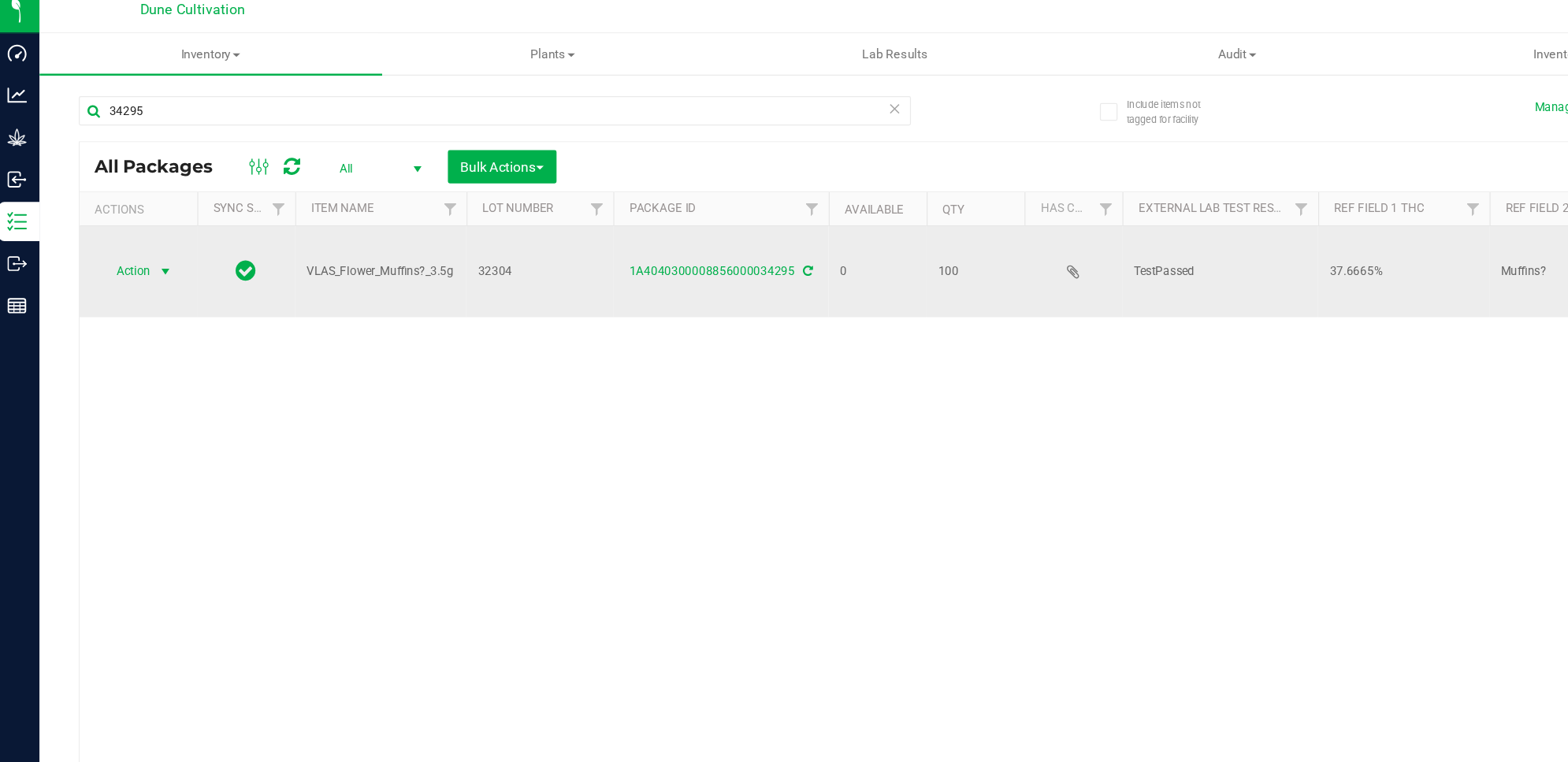
click at [138, 223] on span "select" at bounding box center [139, 229] width 13 height 13
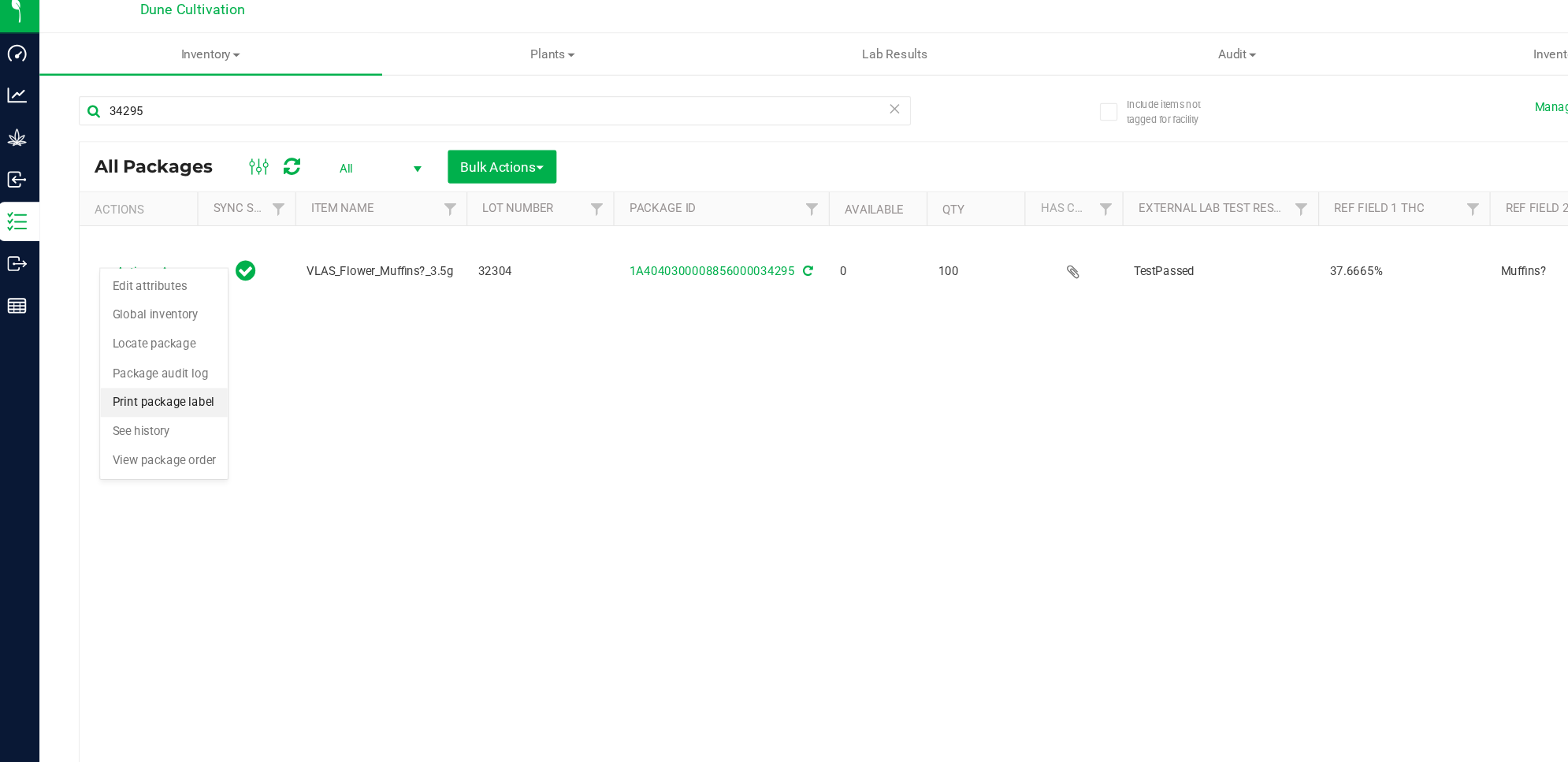
click at [178, 335] on li "Print package label" at bounding box center [138, 335] width 102 height 23
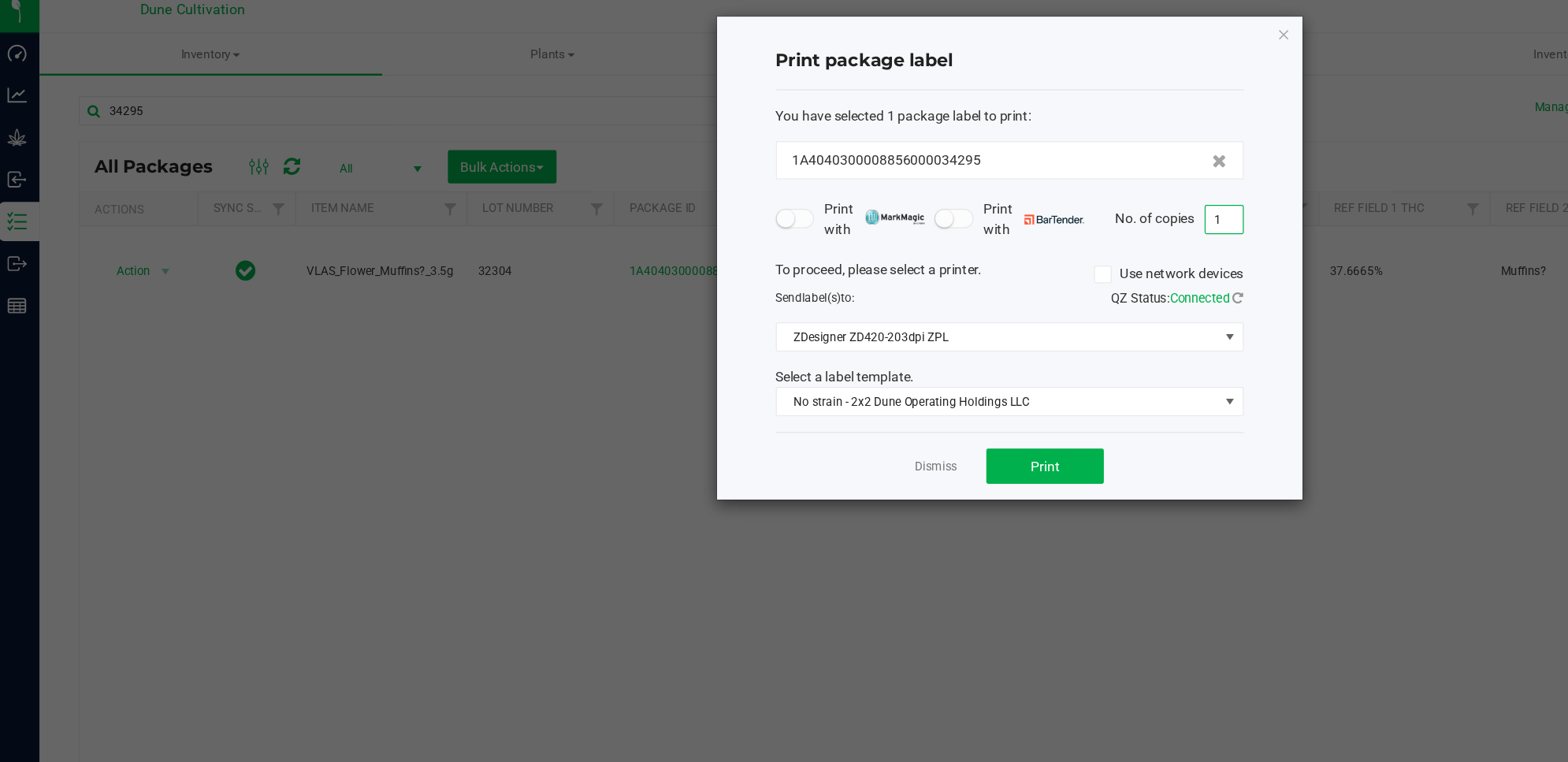
click at [994, 178] on input "1" at bounding box center [991, 187] width 30 height 22
type input "100"
click at [854, 386] on span "Print" at bounding box center [847, 386] width 23 height 13
click at [1037, 38] on icon "button" at bounding box center [1039, 38] width 11 height 19
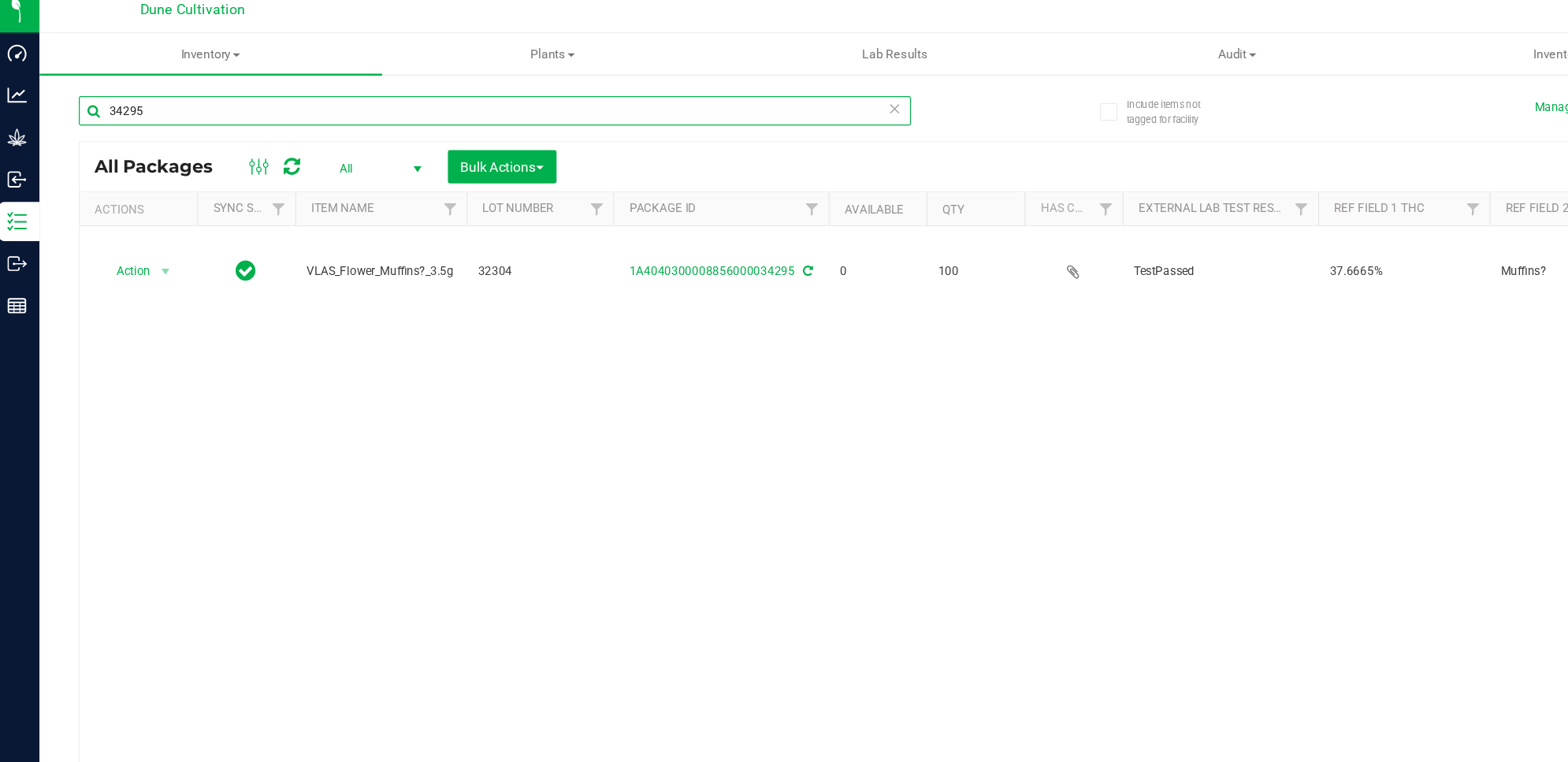
click at [478, 101] on input "34295" at bounding box center [404, 100] width 670 height 23
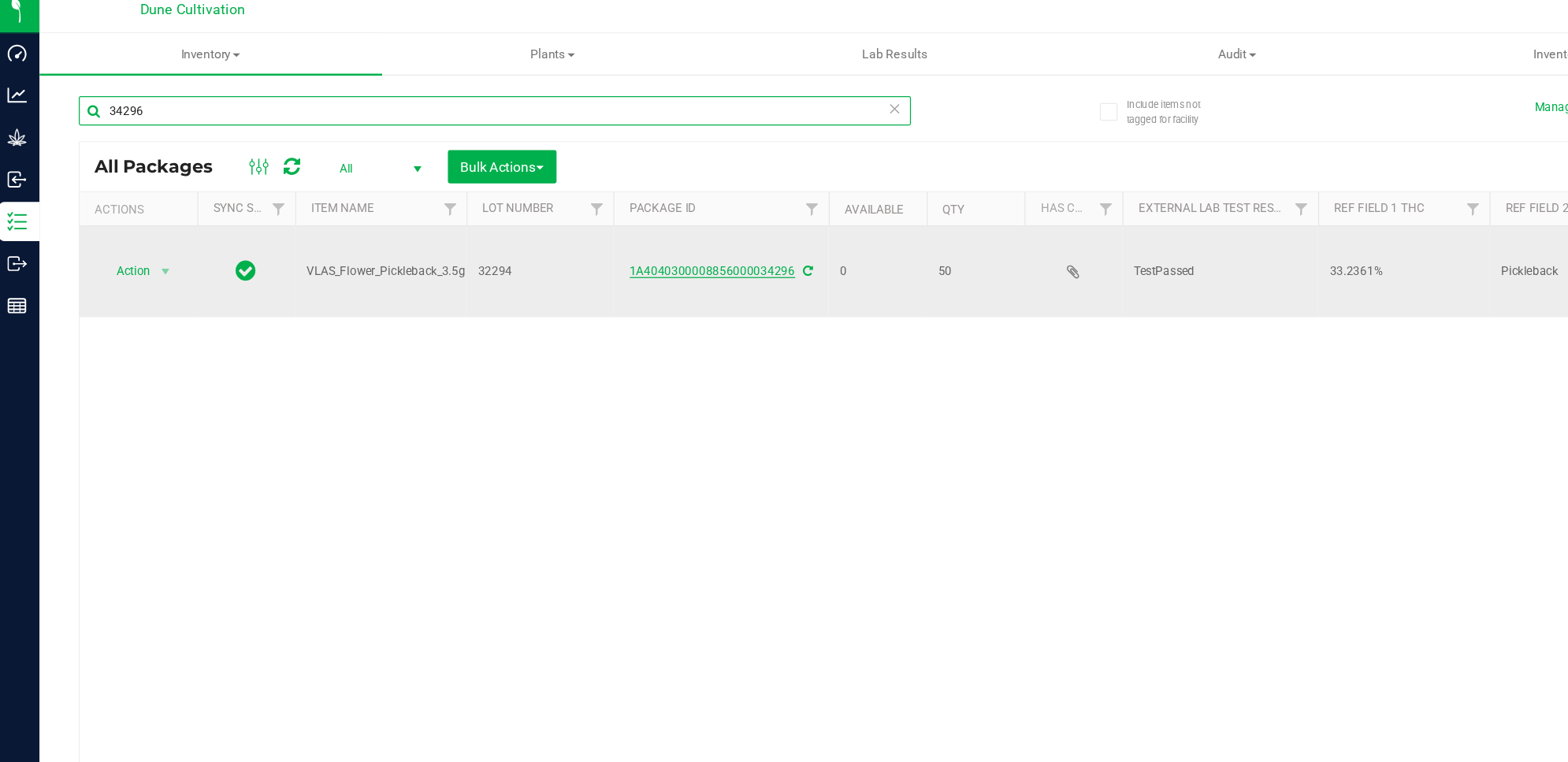
type input "34296"
click at [635, 224] on link "1A4040300008856000034296" at bounding box center [580, 229] width 133 height 11
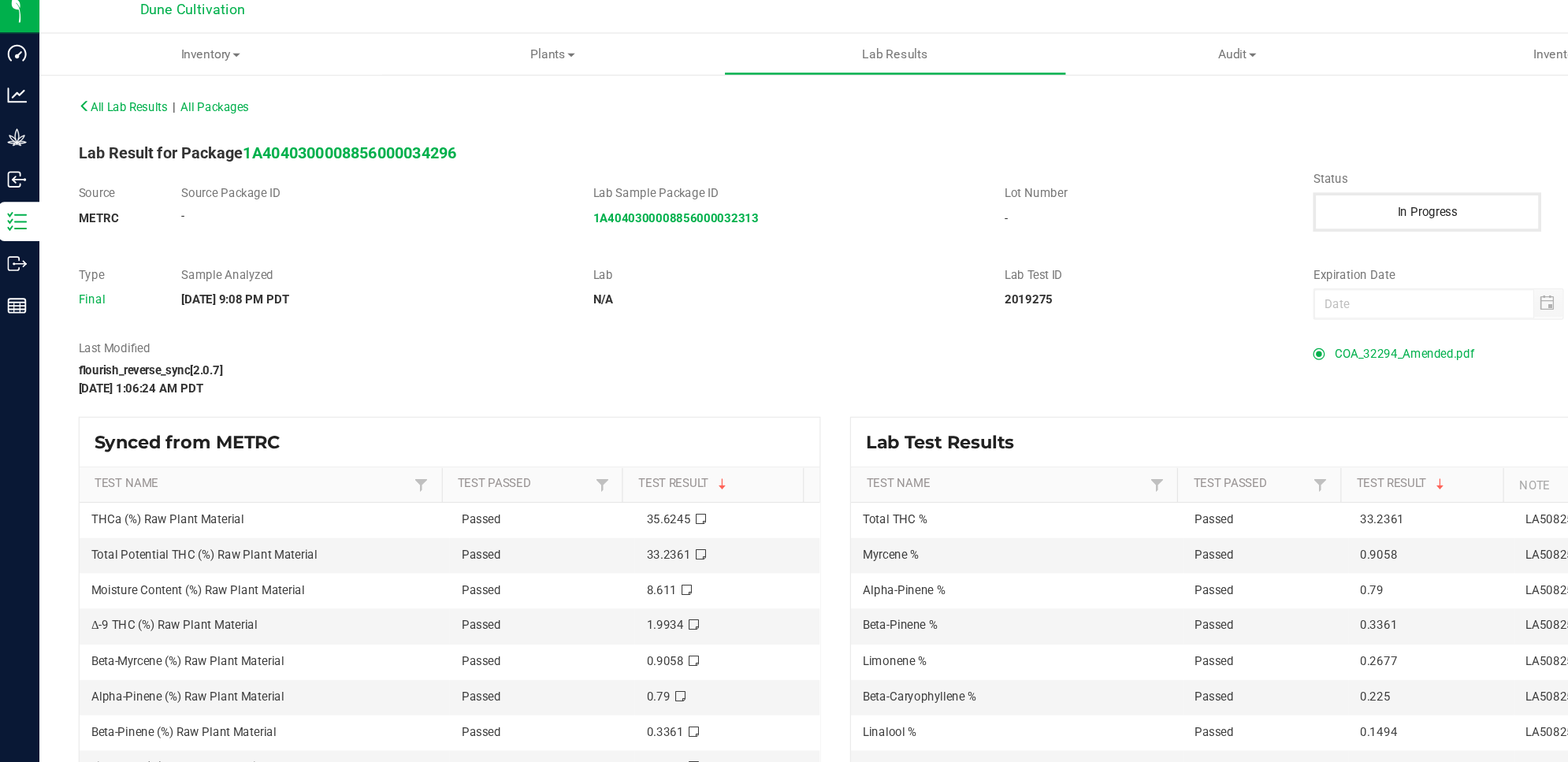
click at [1095, 299] on span "COA_32294_Amended.pdf" at bounding box center [1135, 295] width 112 height 23
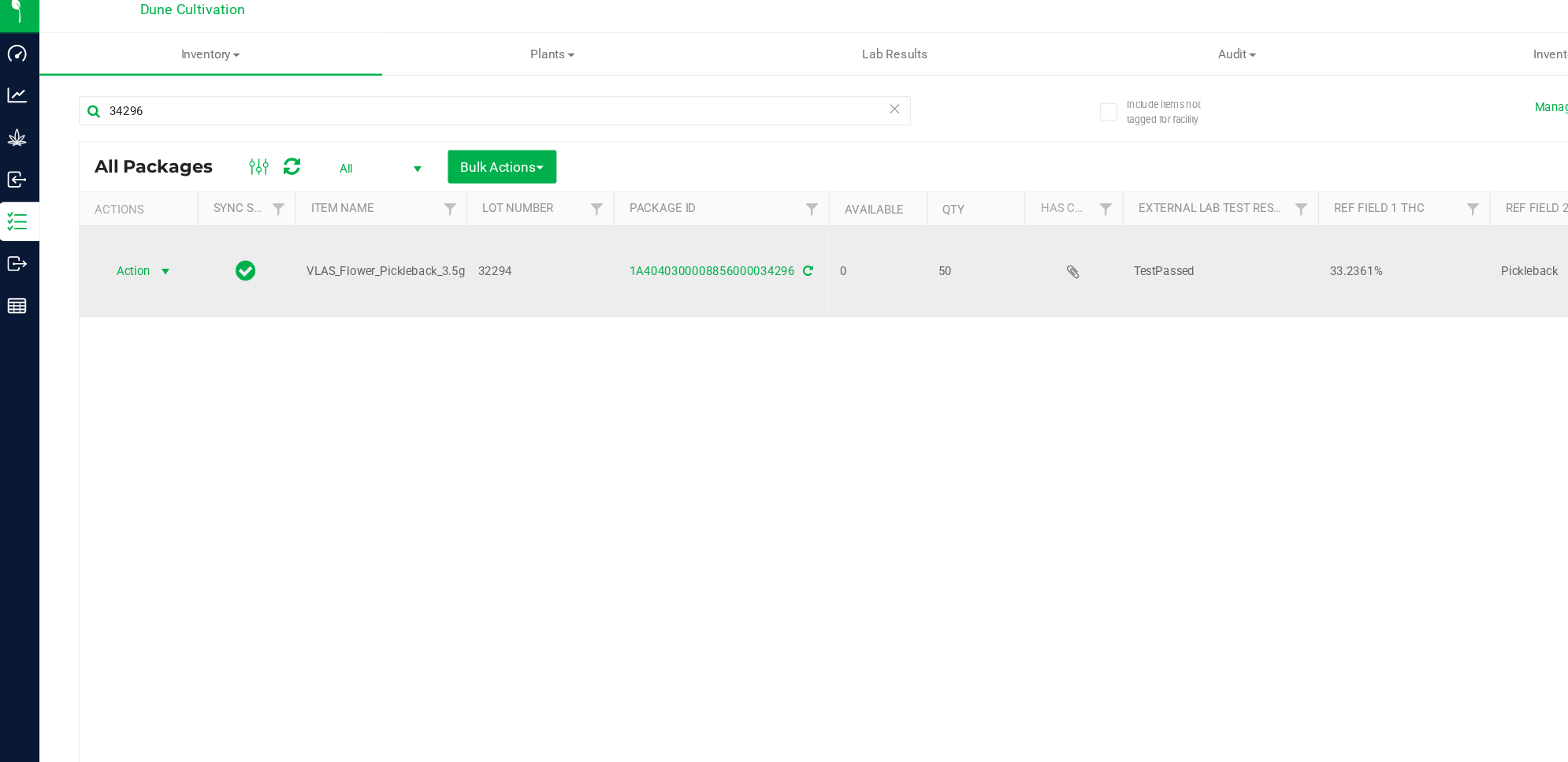
click at [133, 223] on span "select" at bounding box center [139, 229] width 13 height 13
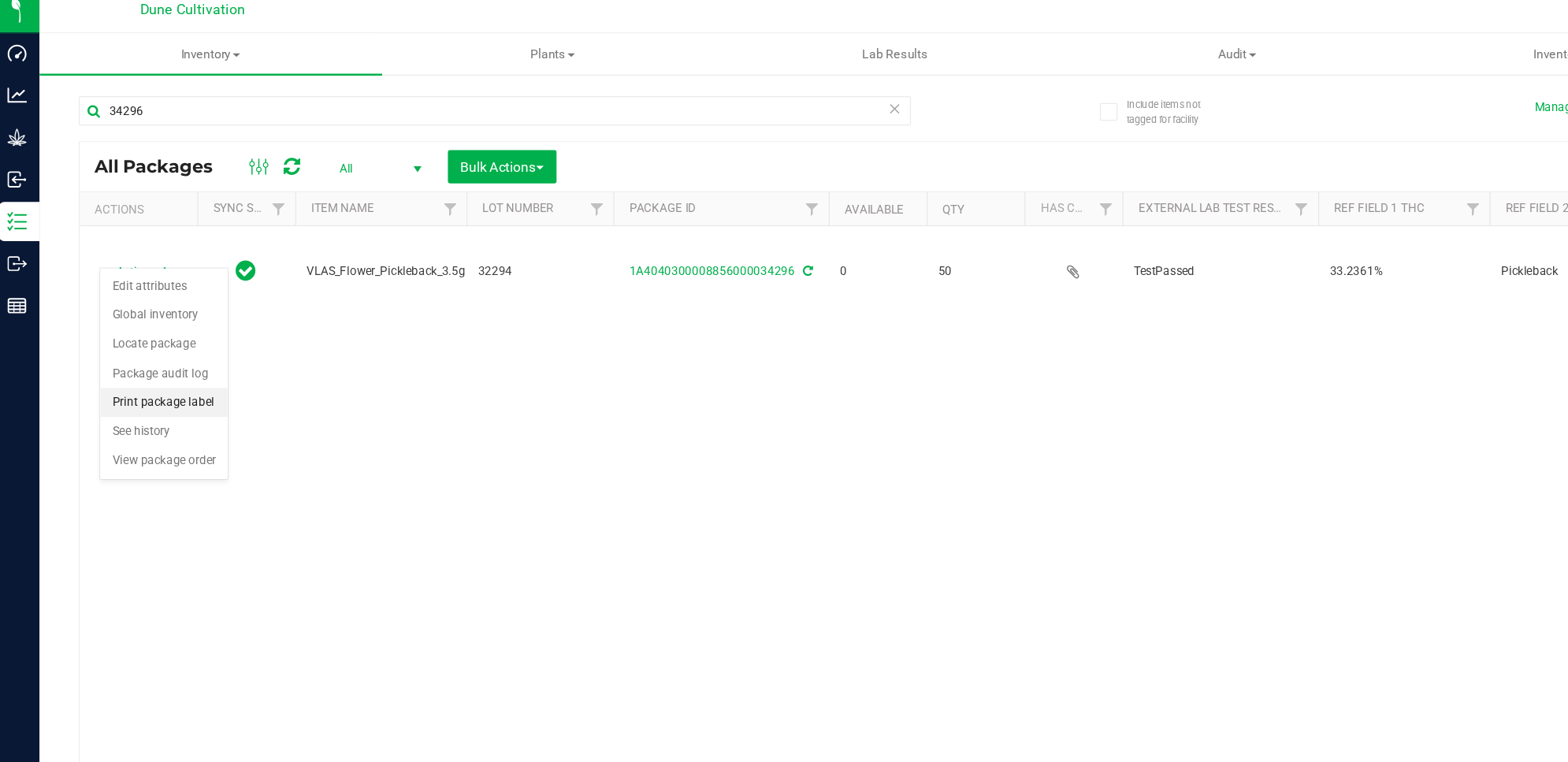
click at [175, 339] on li "Print package label" at bounding box center [138, 335] width 102 height 23
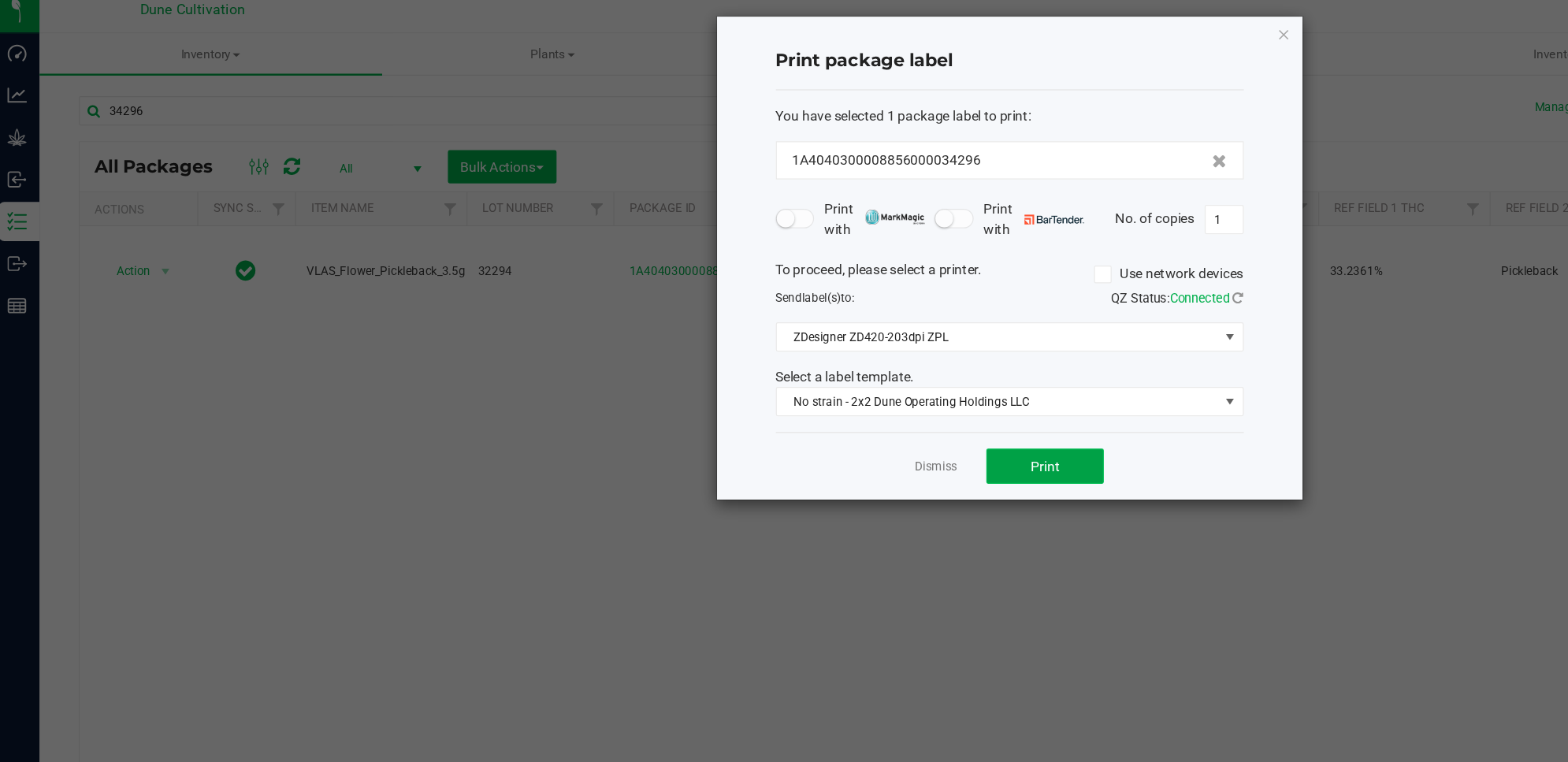
click at [882, 390] on button "Print" at bounding box center [847, 386] width 94 height 29
click at [1034, 34] on icon "button" at bounding box center [1039, 38] width 11 height 19
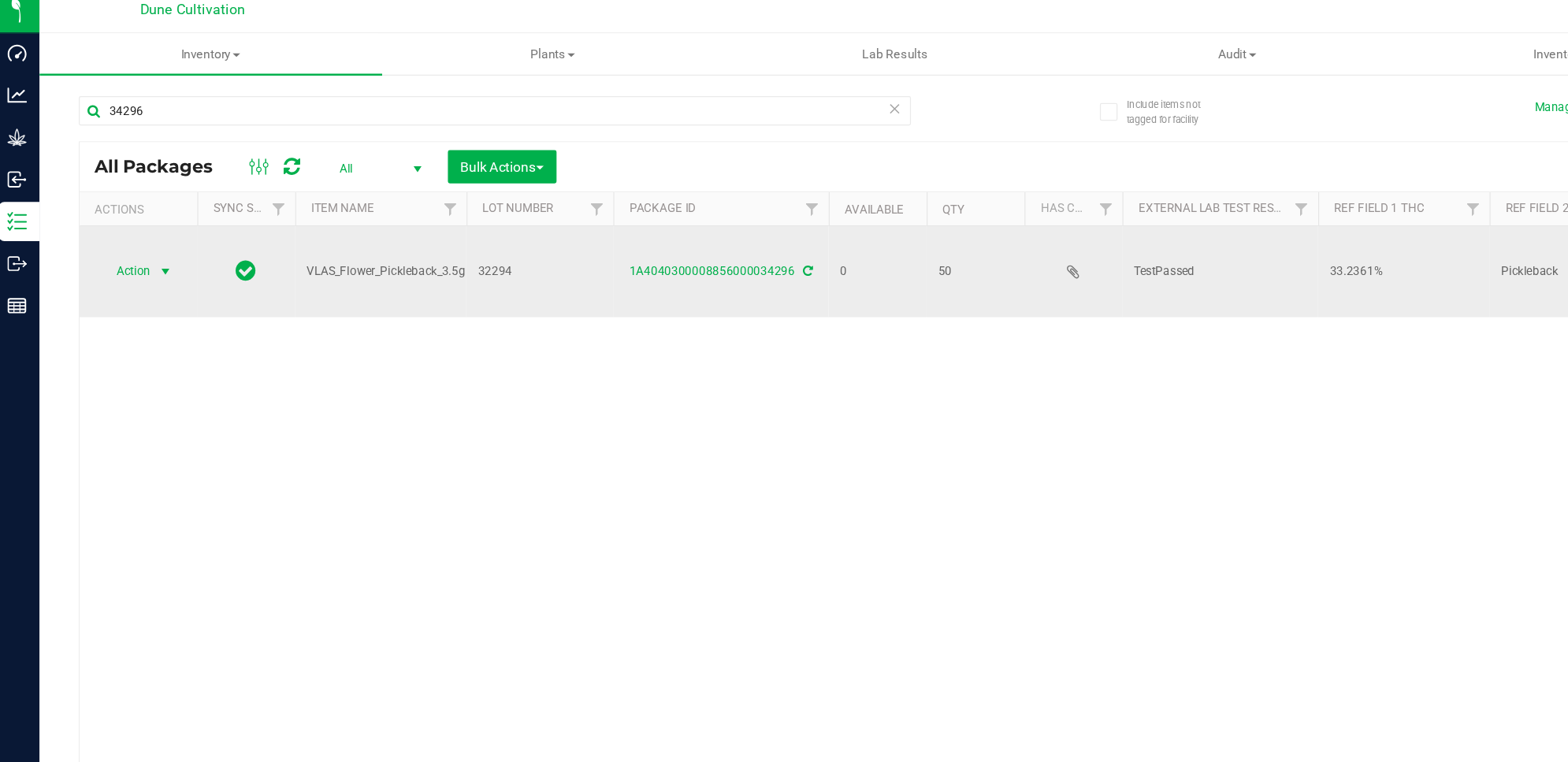
click at [134, 223] on span "select" at bounding box center [139, 229] width 13 height 13
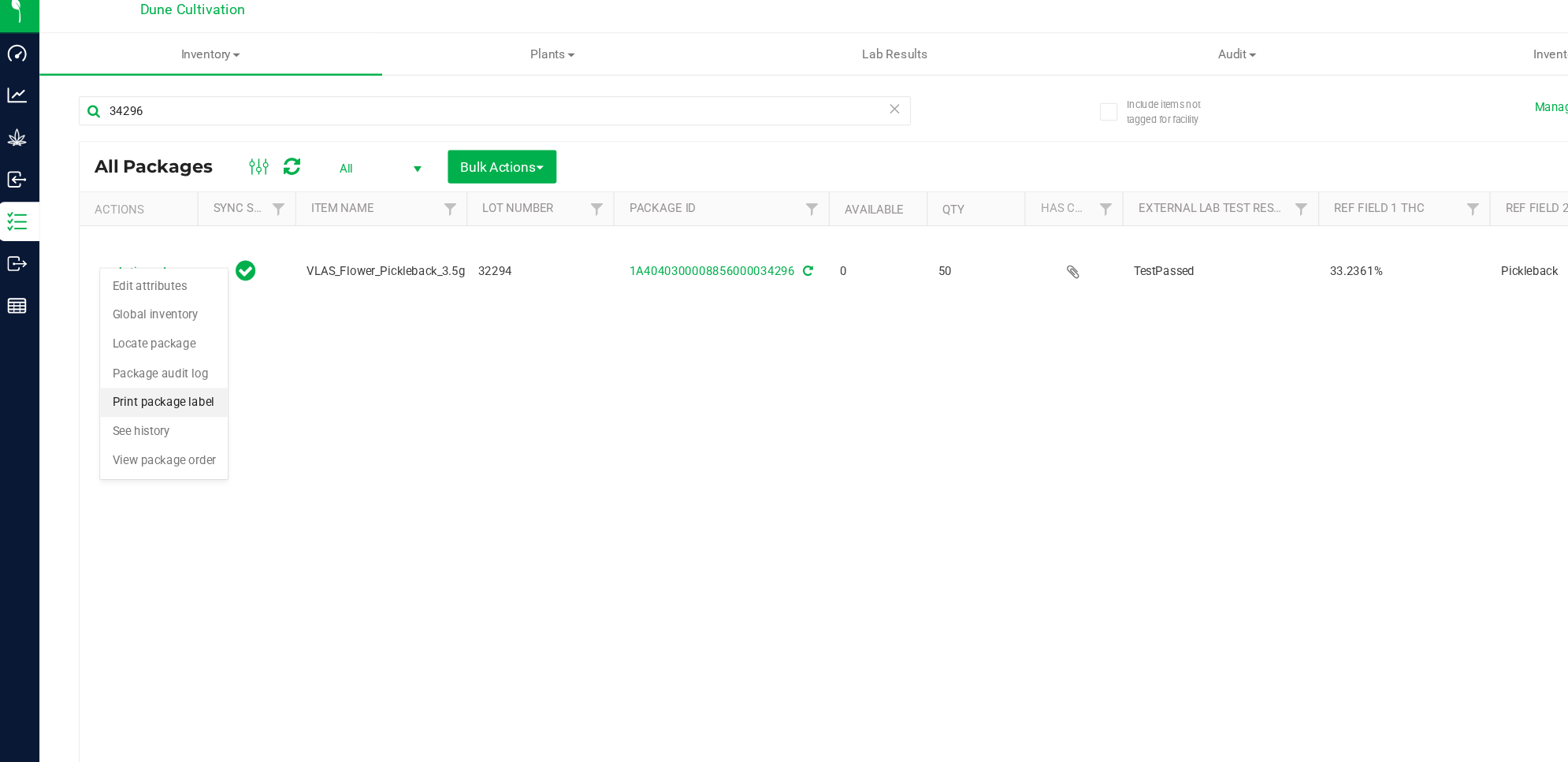
click at [167, 334] on li "Print package label" at bounding box center [138, 335] width 102 height 23
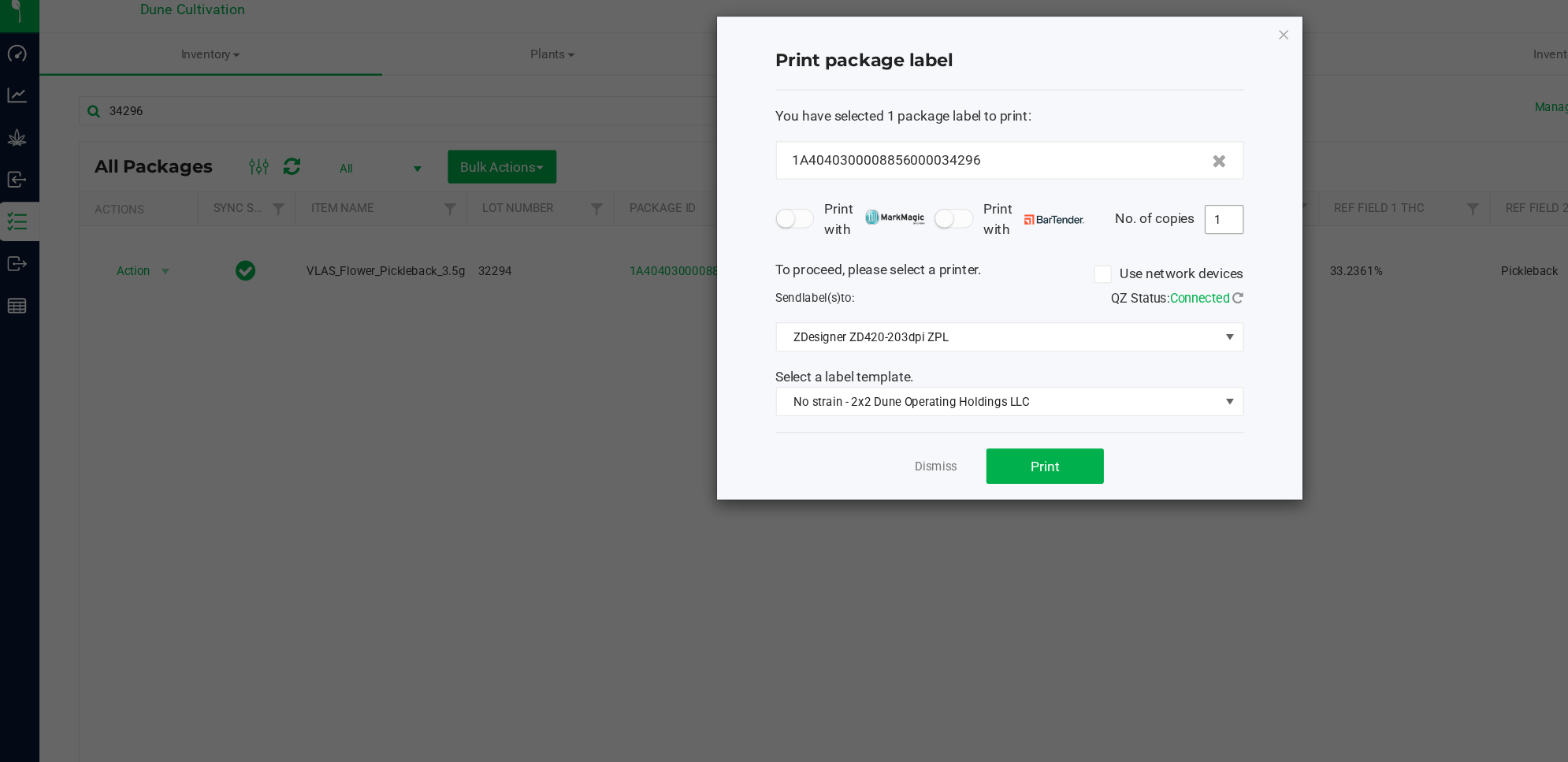
click at [1000, 185] on input "1" at bounding box center [991, 187] width 30 height 22
type input "50"
click at [874, 372] on div "Dismiss Print" at bounding box center [818, 386] width 377 height 55
drag, startPoint x: 874, startPoint y: 372, endPoint x: 874, endPoint y: 397, distance: 25.0
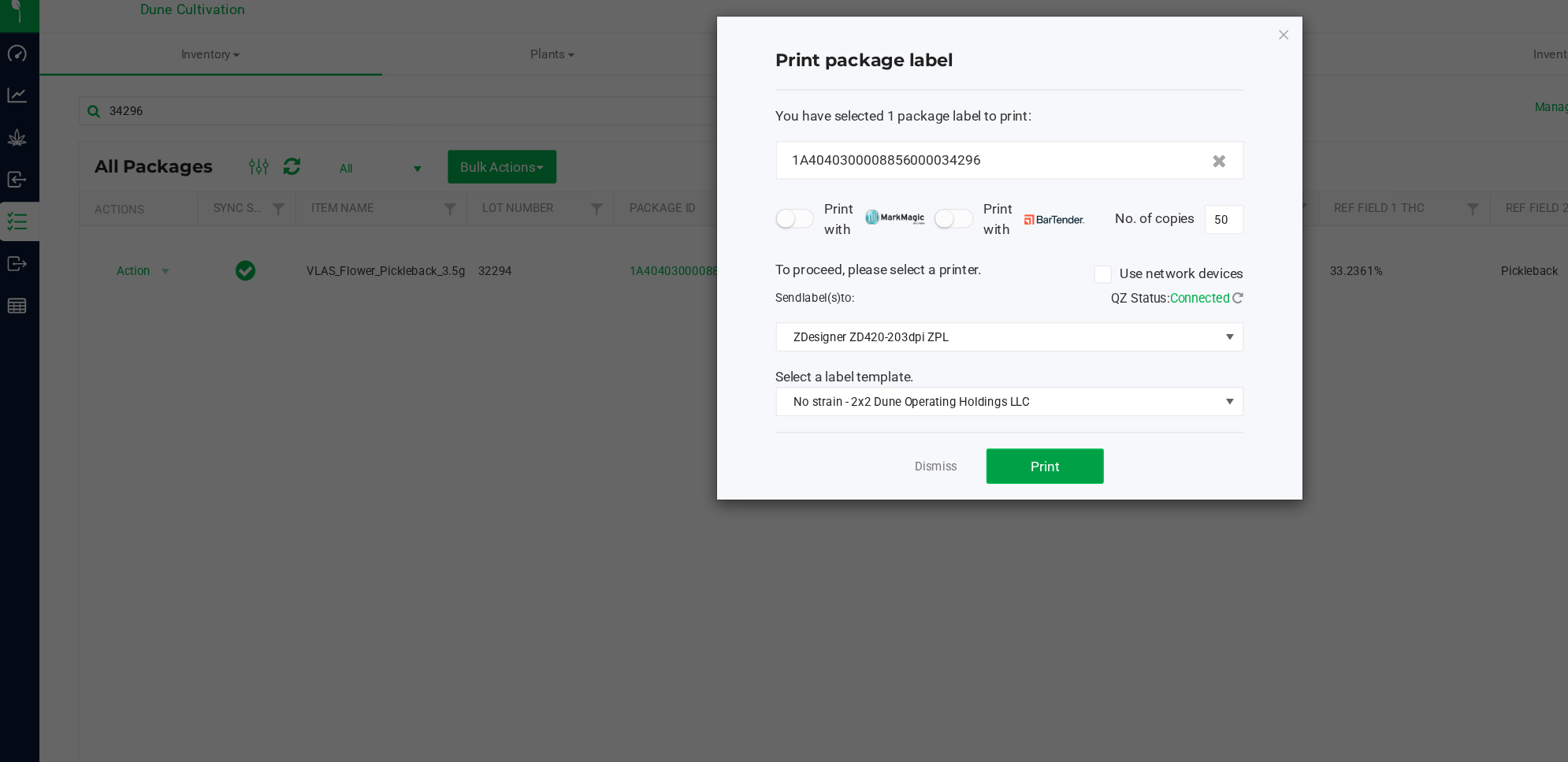
click at [874, 397] on button "Print" at bounding box center [847, 386] width 94 height 29
click at [1037, 45] on icon "button" at bounding box center [1039, 38] width 11 height 19
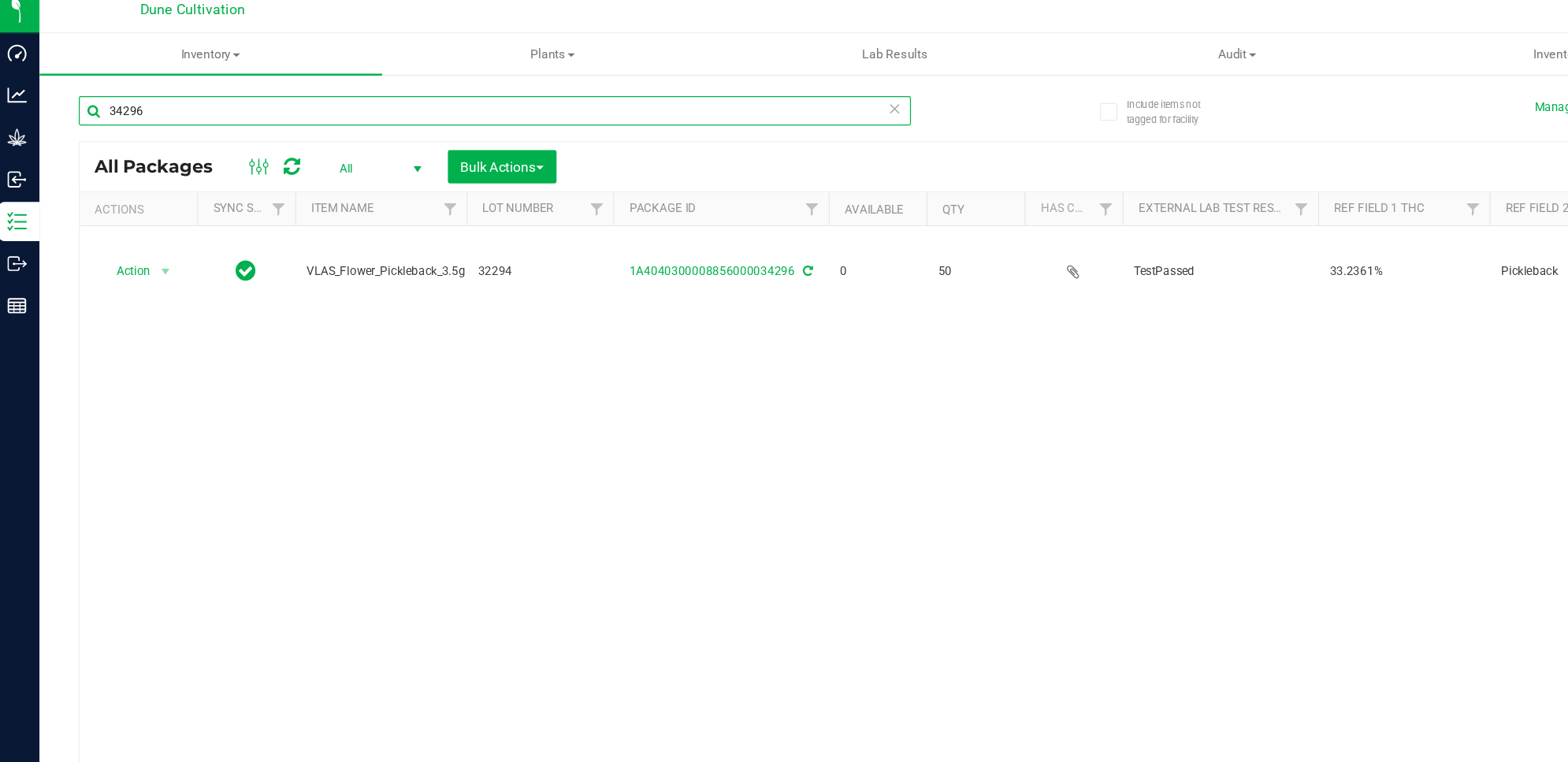
click at [477, 106] on input "34296" at bounding box center [404, 100] width 670 height 23
type input "3"
type input "34298"
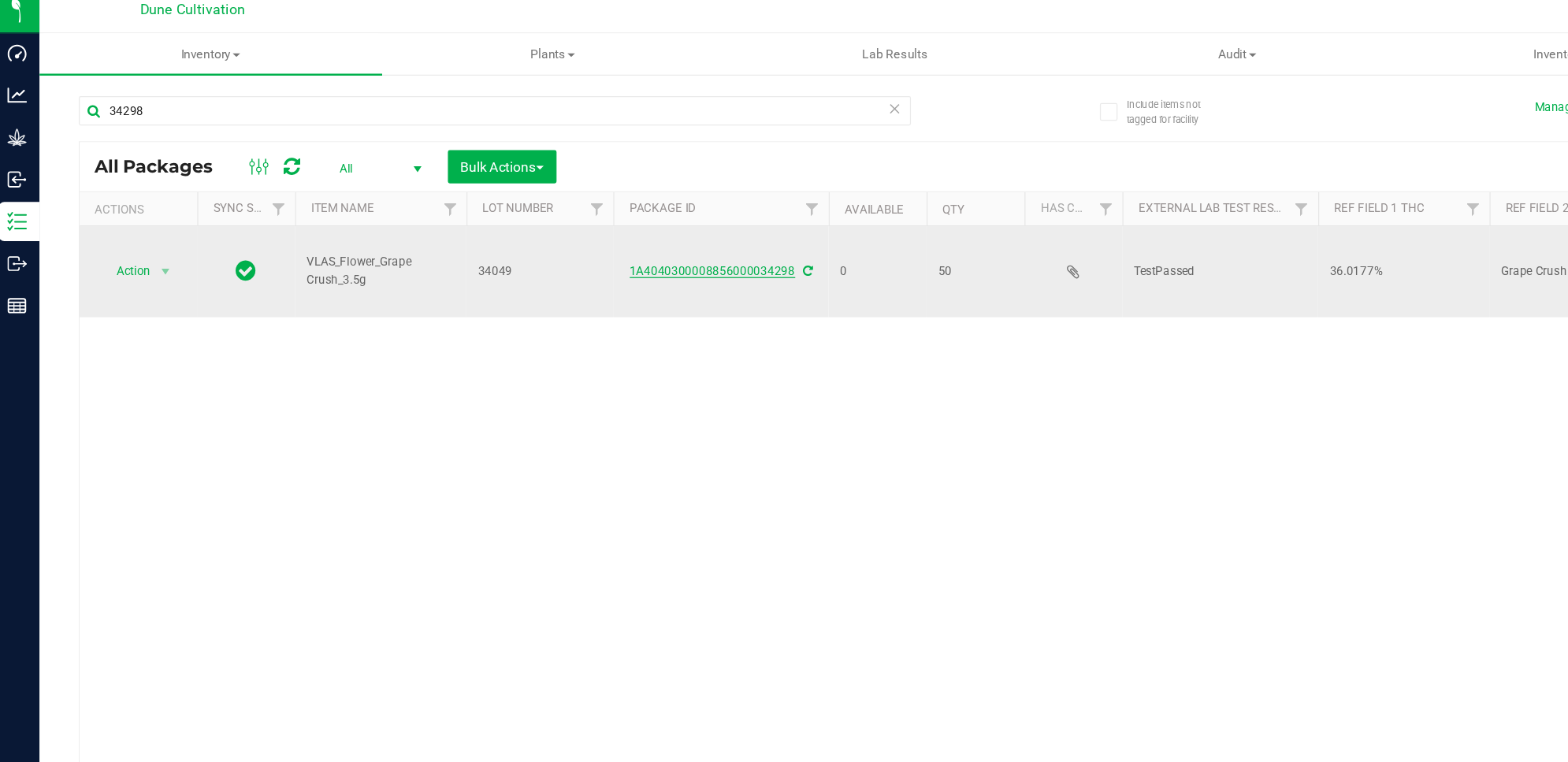
click at [588, 224] on link "1A4040300008856000034298" at bounding box center [580, 229] width 133 height 11
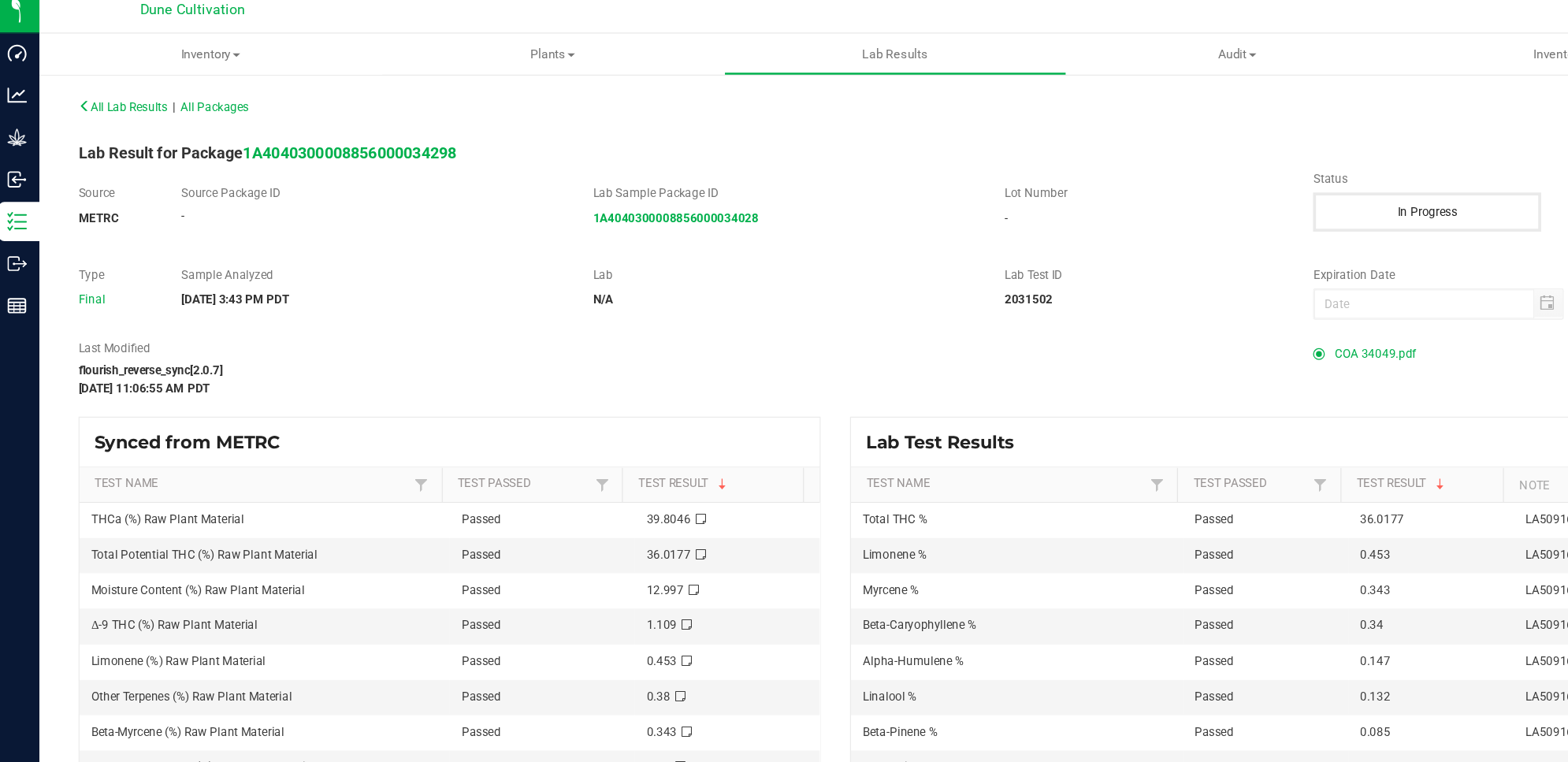
click at [1095, 292] on span "COA 34049.pdf" at bounding box center [1112, 295] width 65 height 23
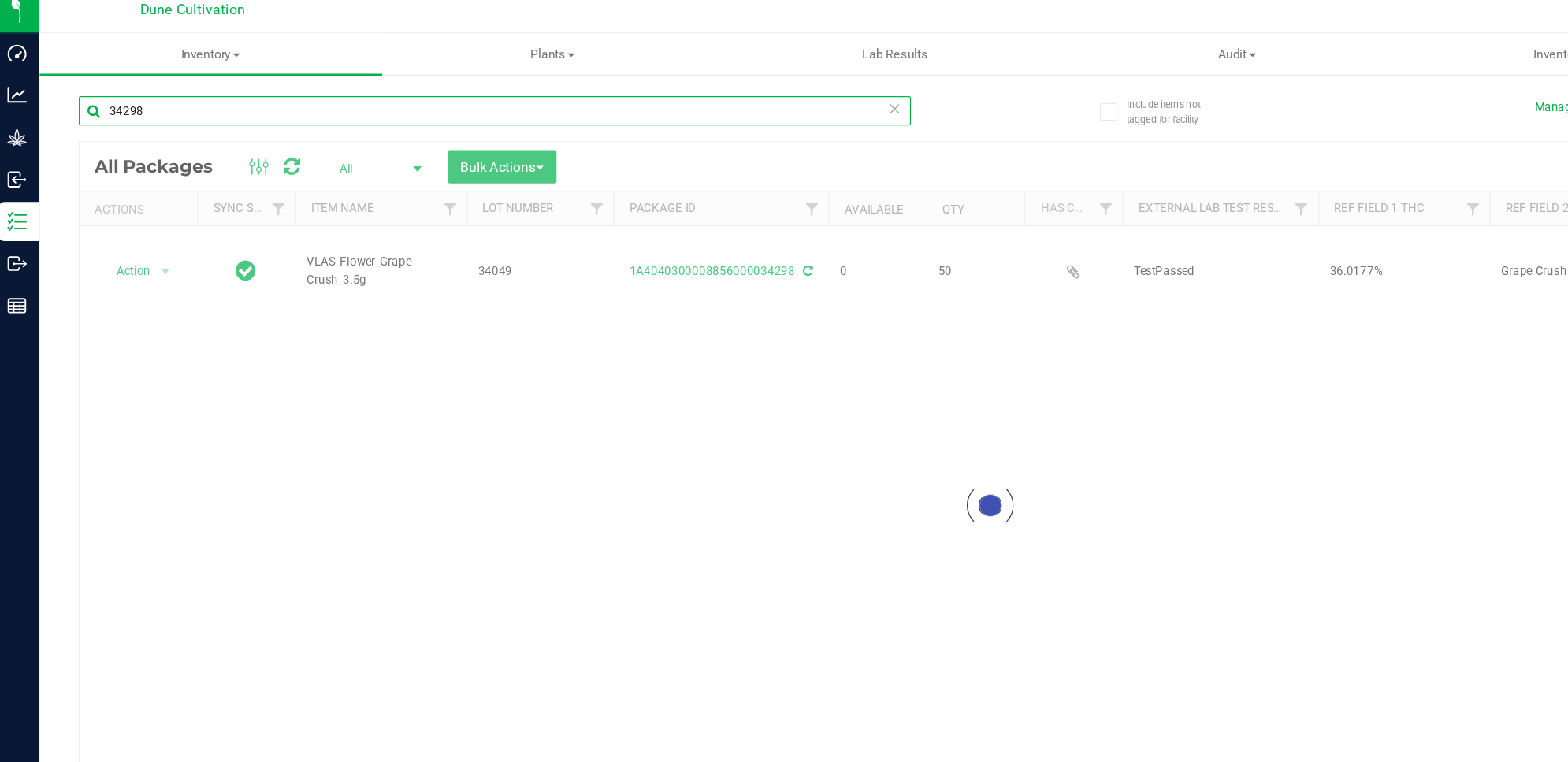
click at [504, 92] on input "34298" at bounding box center [404, 100] width 670 height 23
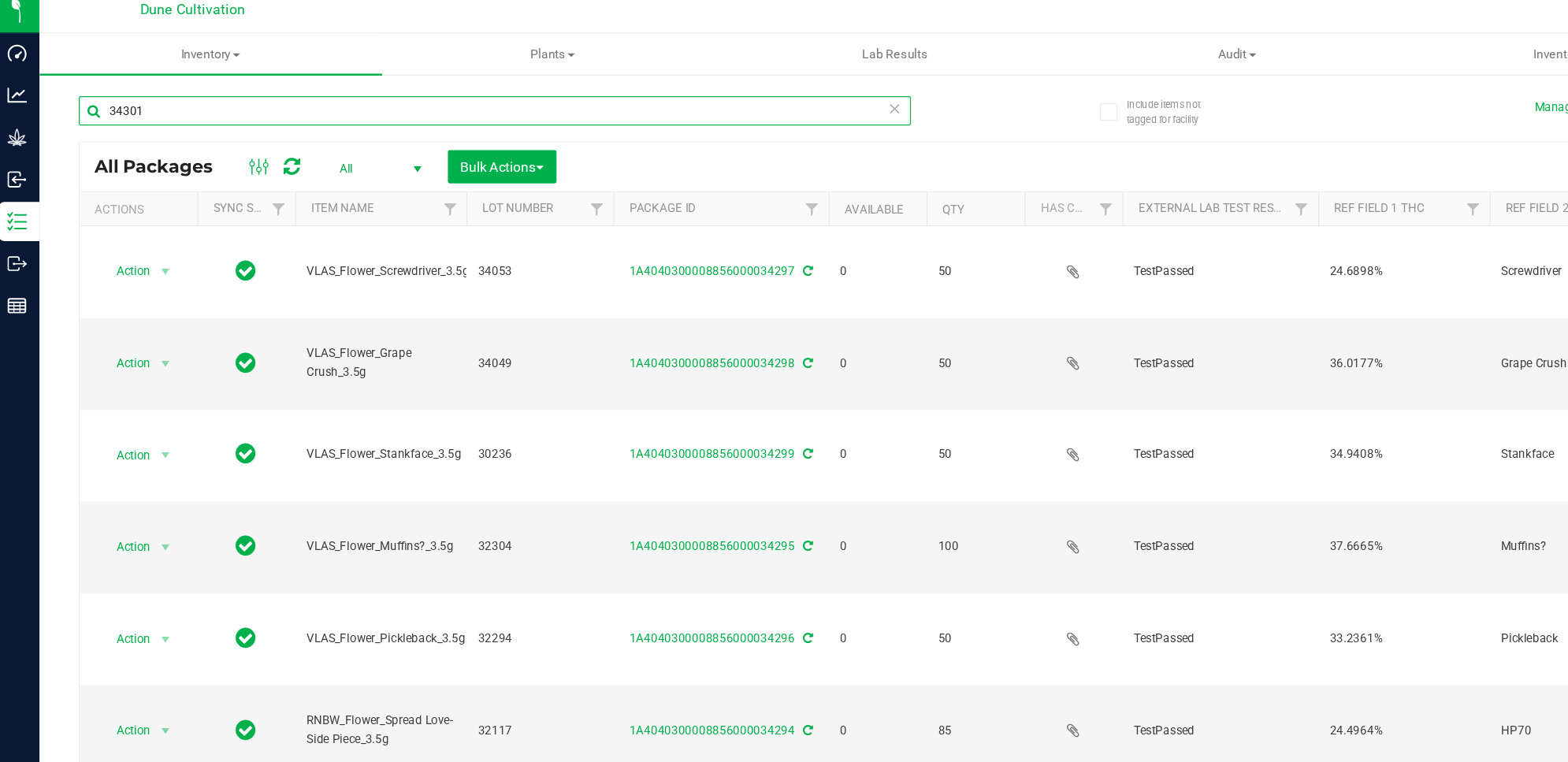
type input "34301"
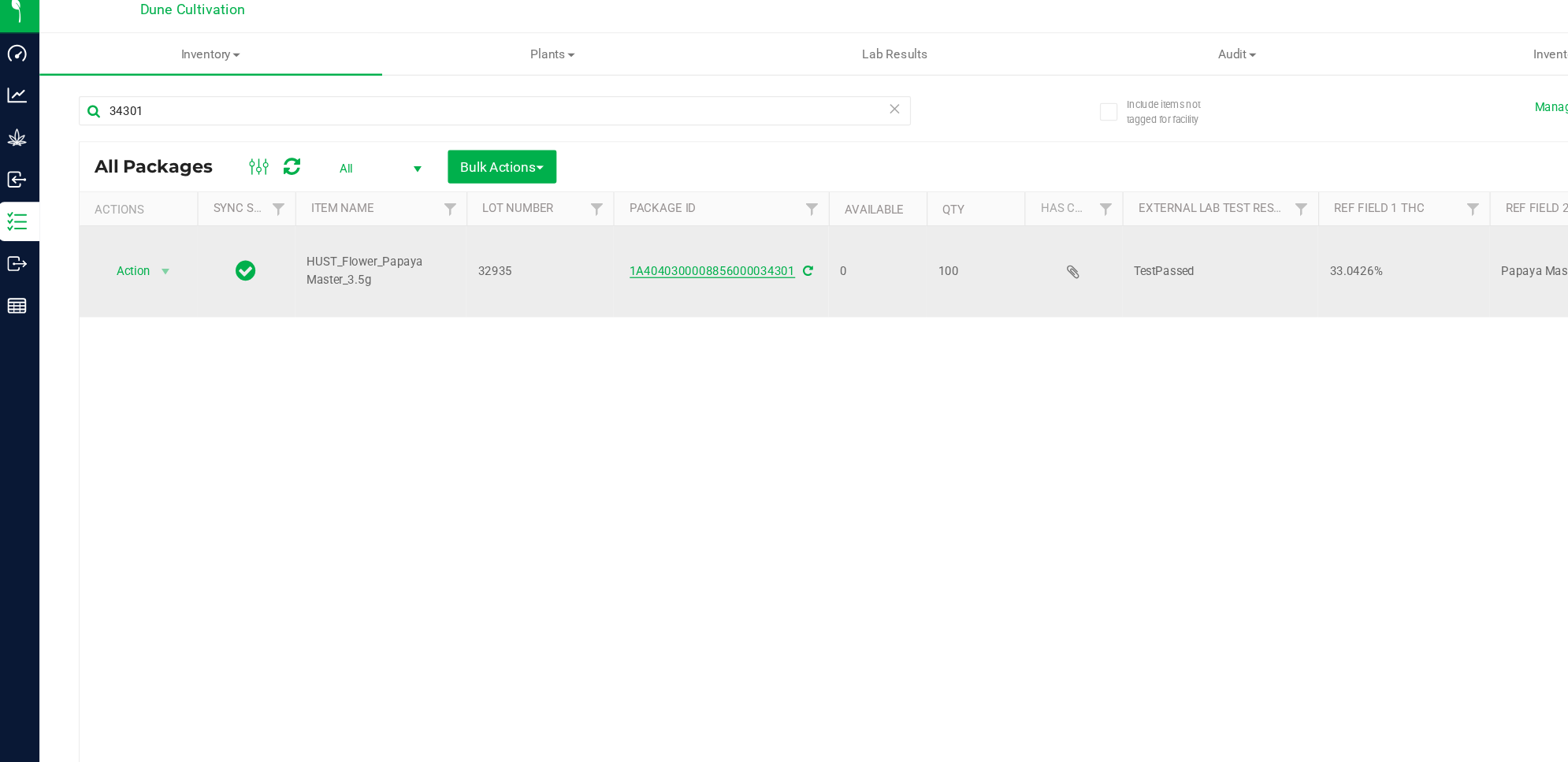
click at [628, 224] on link "1A4040300008856000034301" at bounding box center [580, 229] width 133 height 11
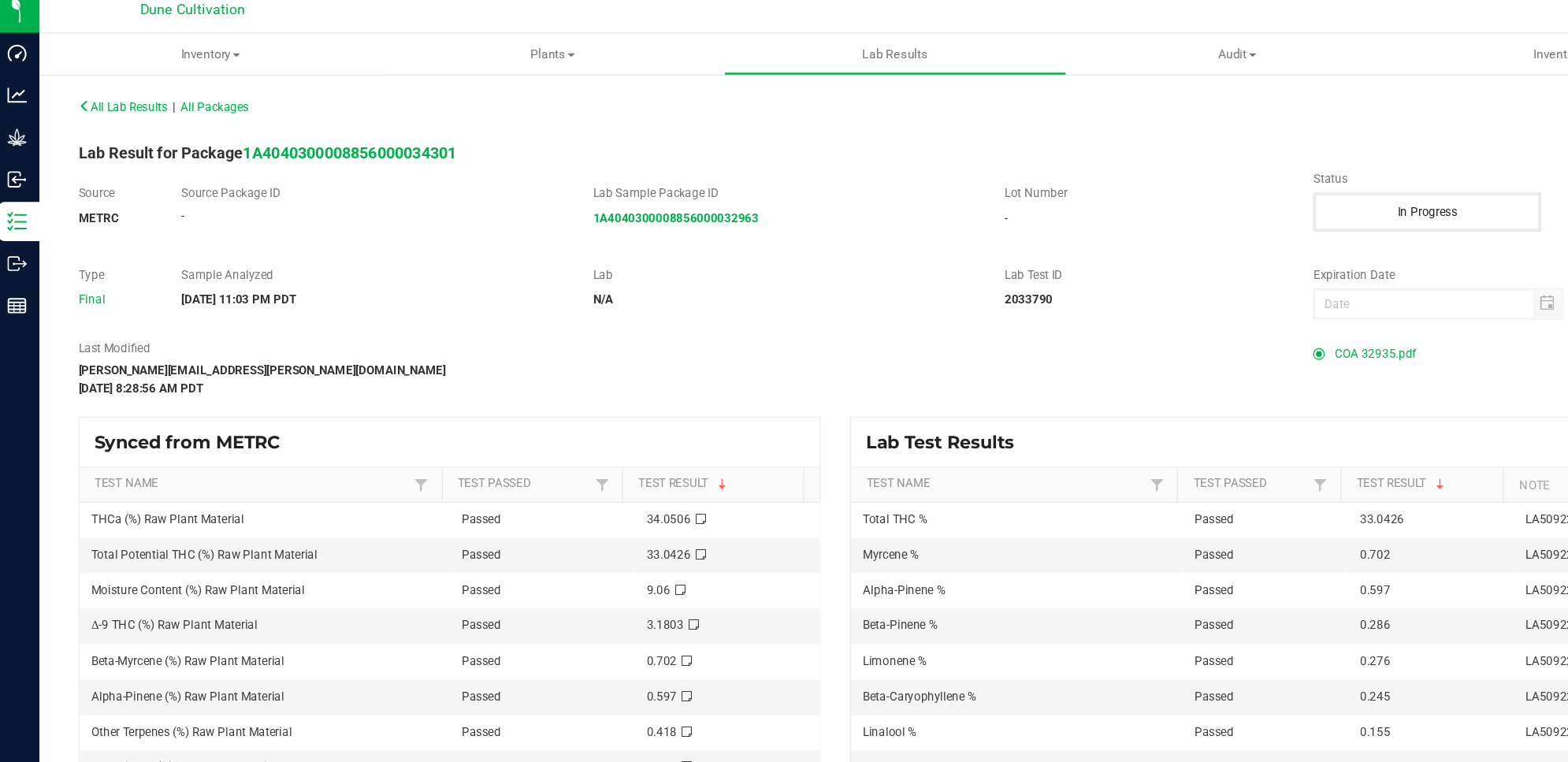
click at [1097, 295] on span "COA 32935.pdf" at bounding box center [1112, 295] width 65 height 23
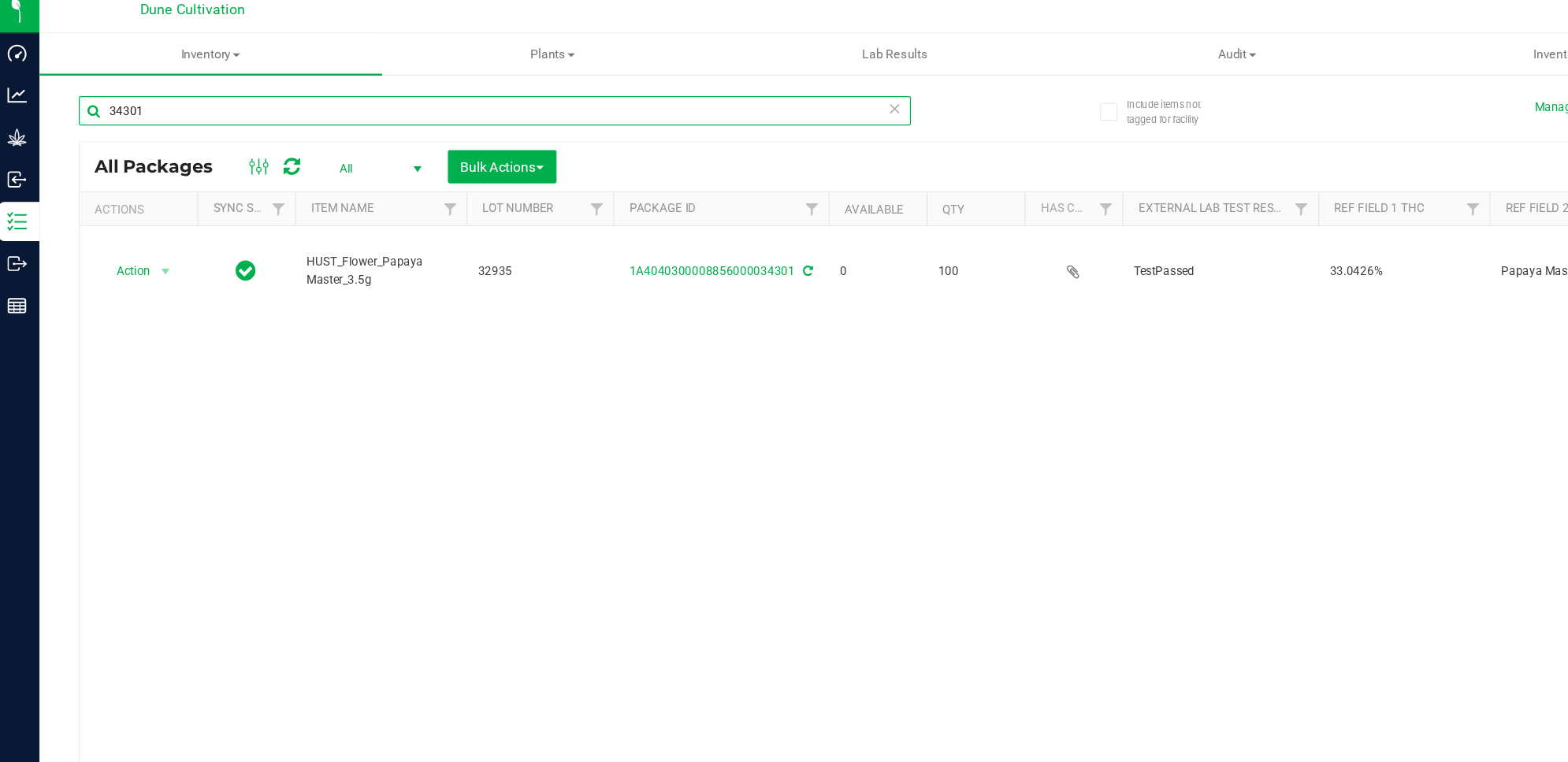
click at [395, 100] on input "34301" at bounding box center [404, 100] width 670 height 23
type input "34297"
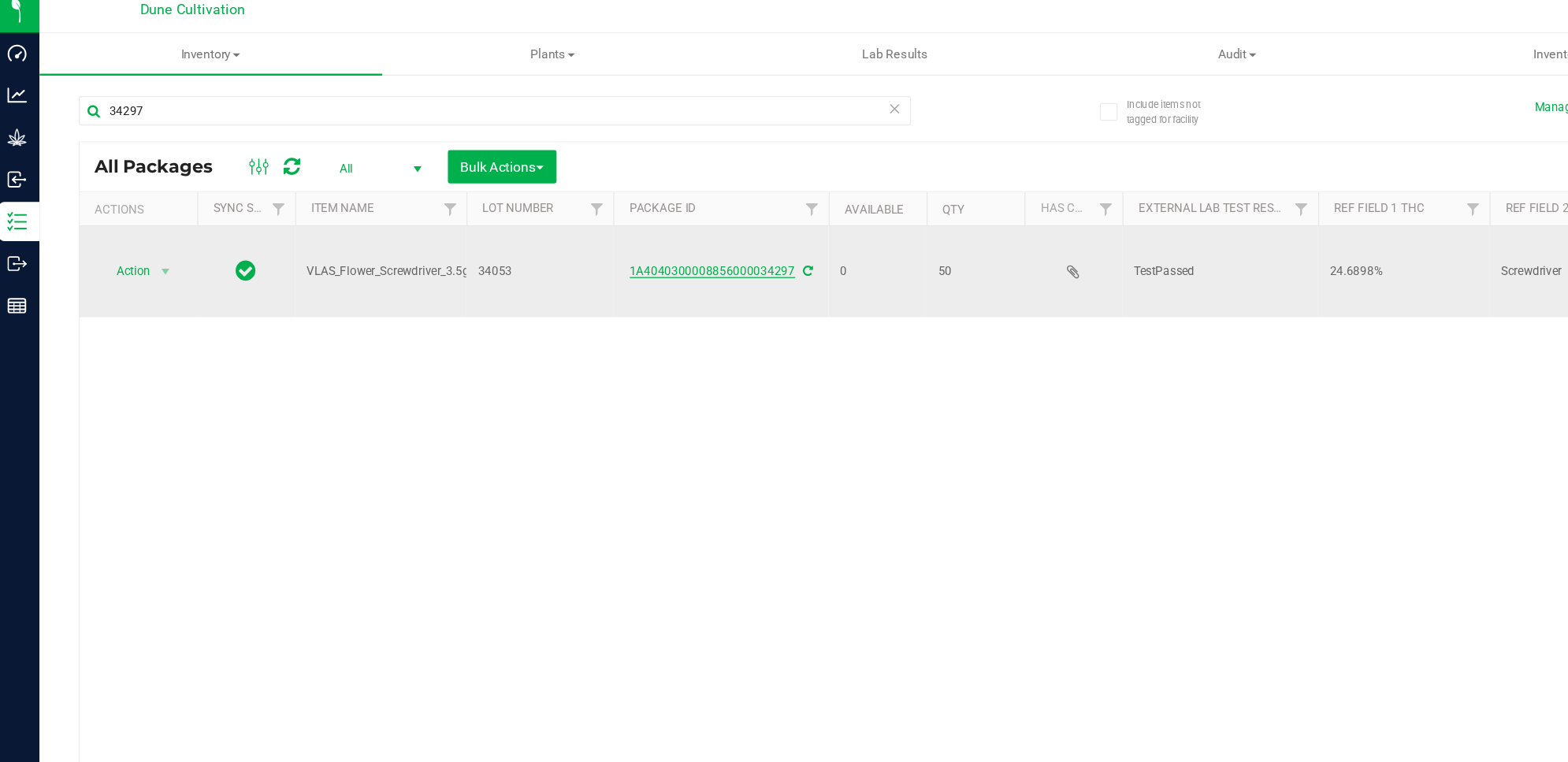
click at [617, 224] on link "1A4040300008856000034297" at bounding box center [580, 229] width 133 height 11
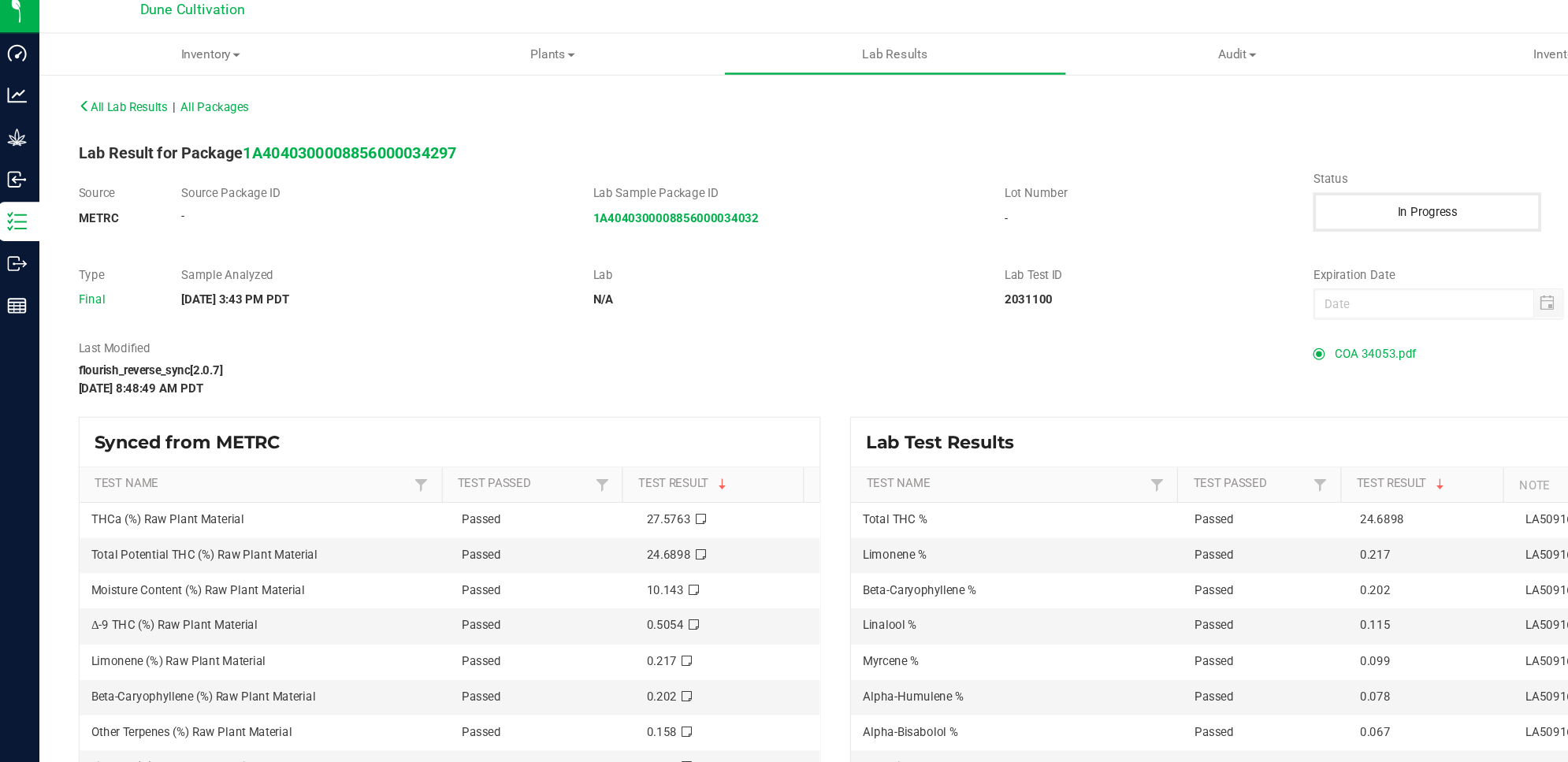
click at [1093, 291] on span "COA 34053.pdf" at bounding box center [1112, 295] width 65 height 23
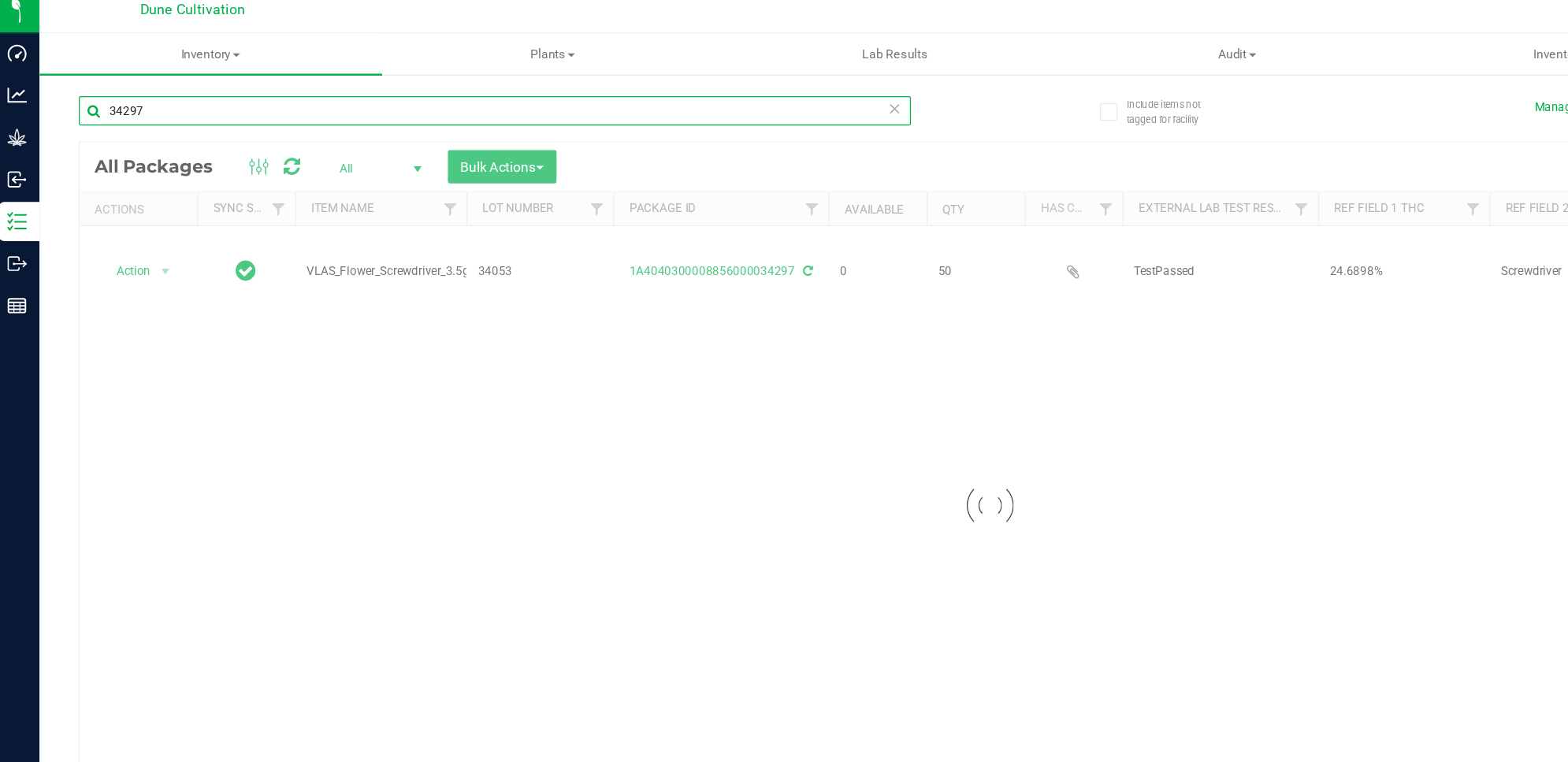
click at [621, 105] on input "34297" at bounding box center [404, 100] width 670 height 23
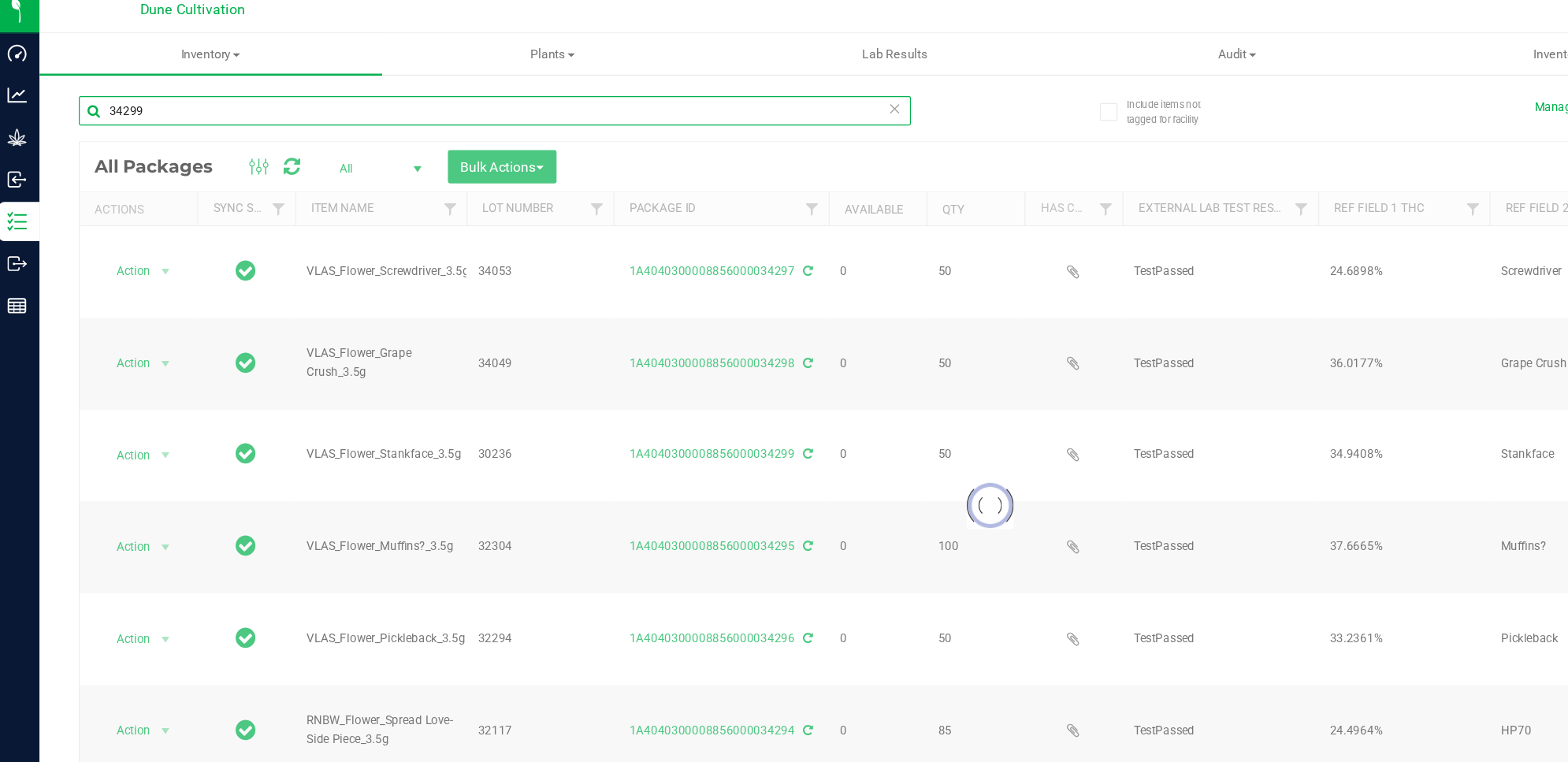
type input "34299"
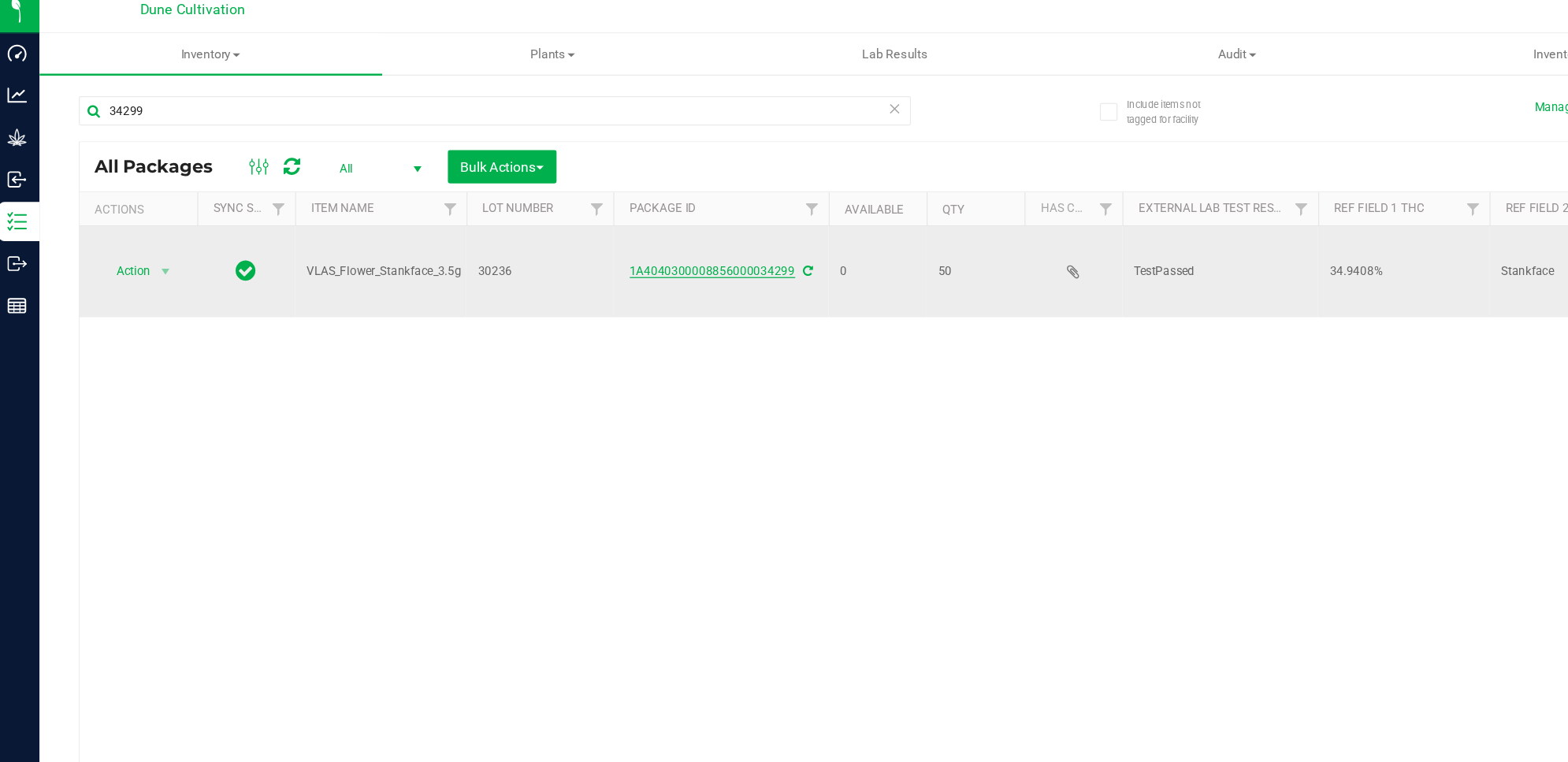
click at [611, 224] on link "1A4040300008856000034299" at bounding box center [580, 229] width 133 height 11
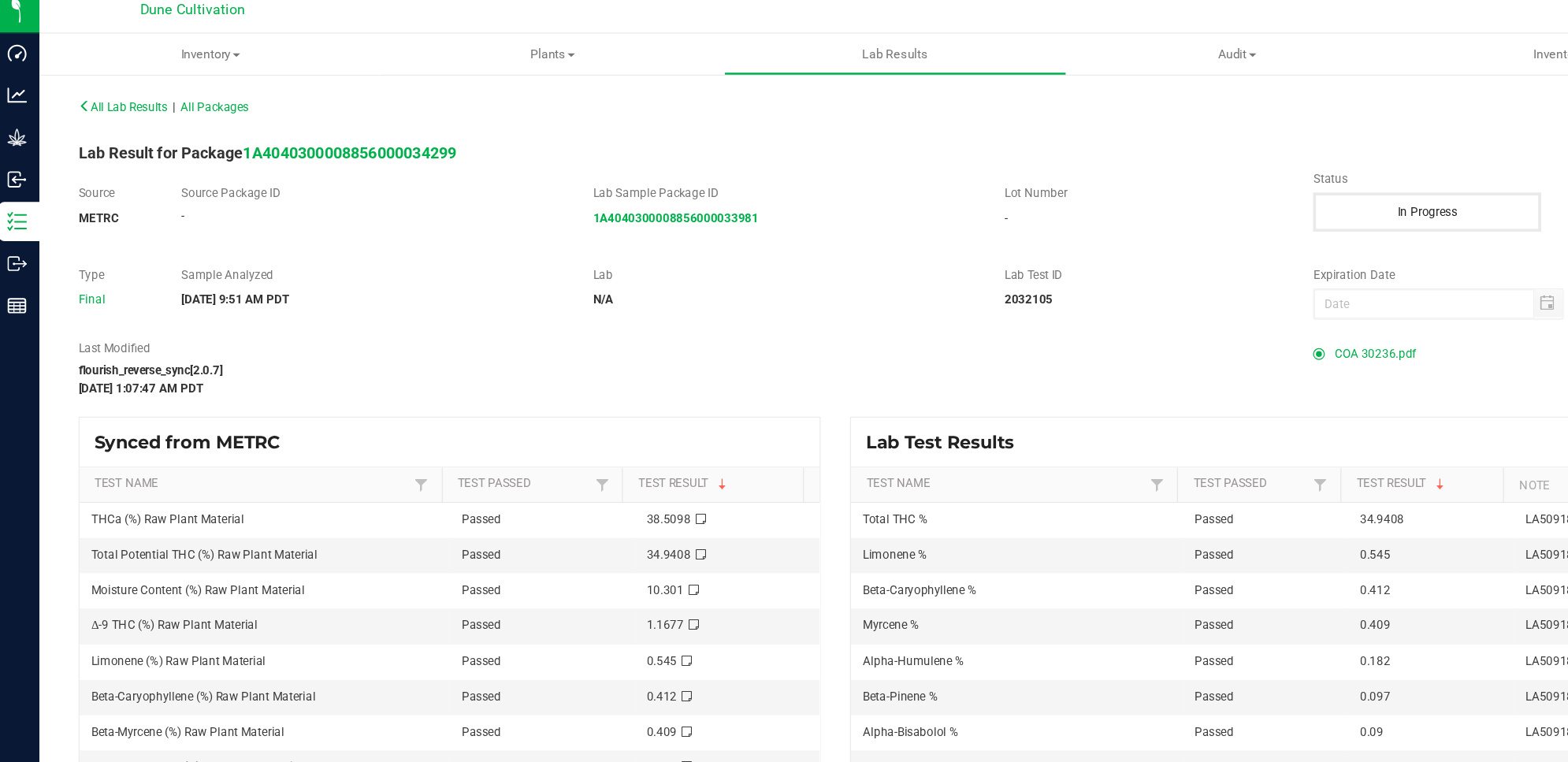
click at [1080, 298] on span "COA 30236.pdf" at bounding box center [1112, 295] width 65 height 23
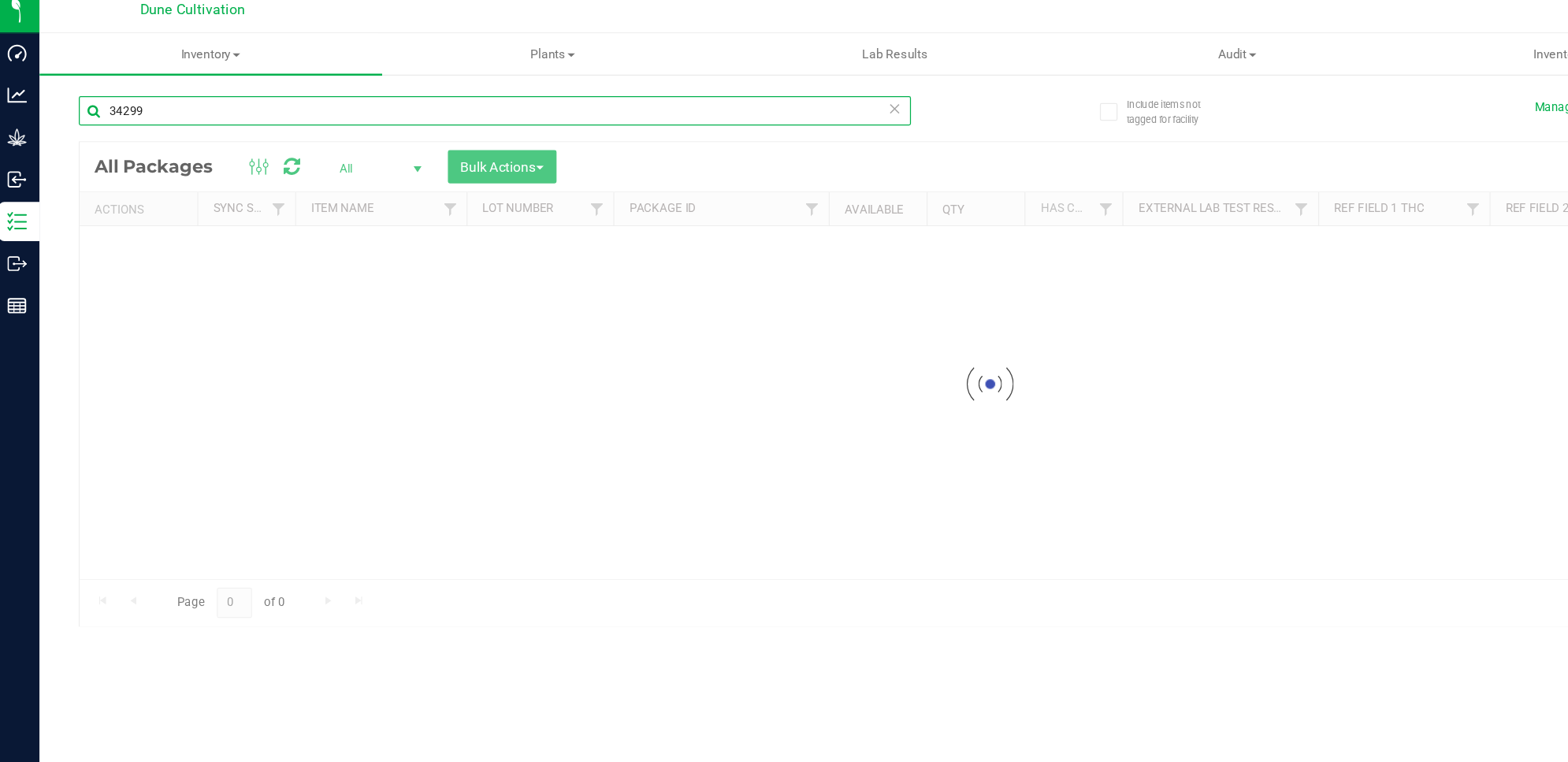
click at [199, 96] on input "34299" at bounding box center [404, 100] width 670 height 23
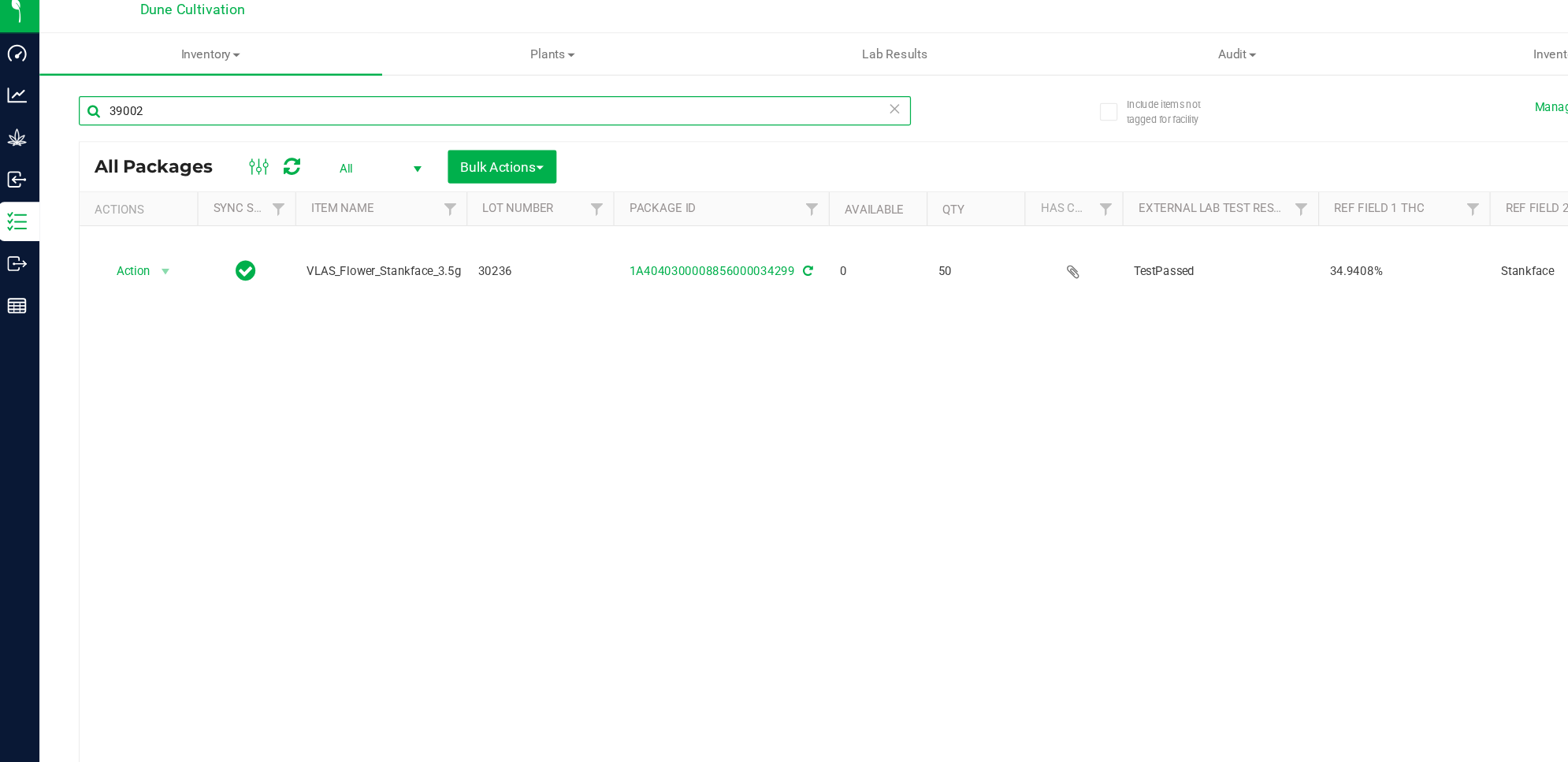
type input "39002"
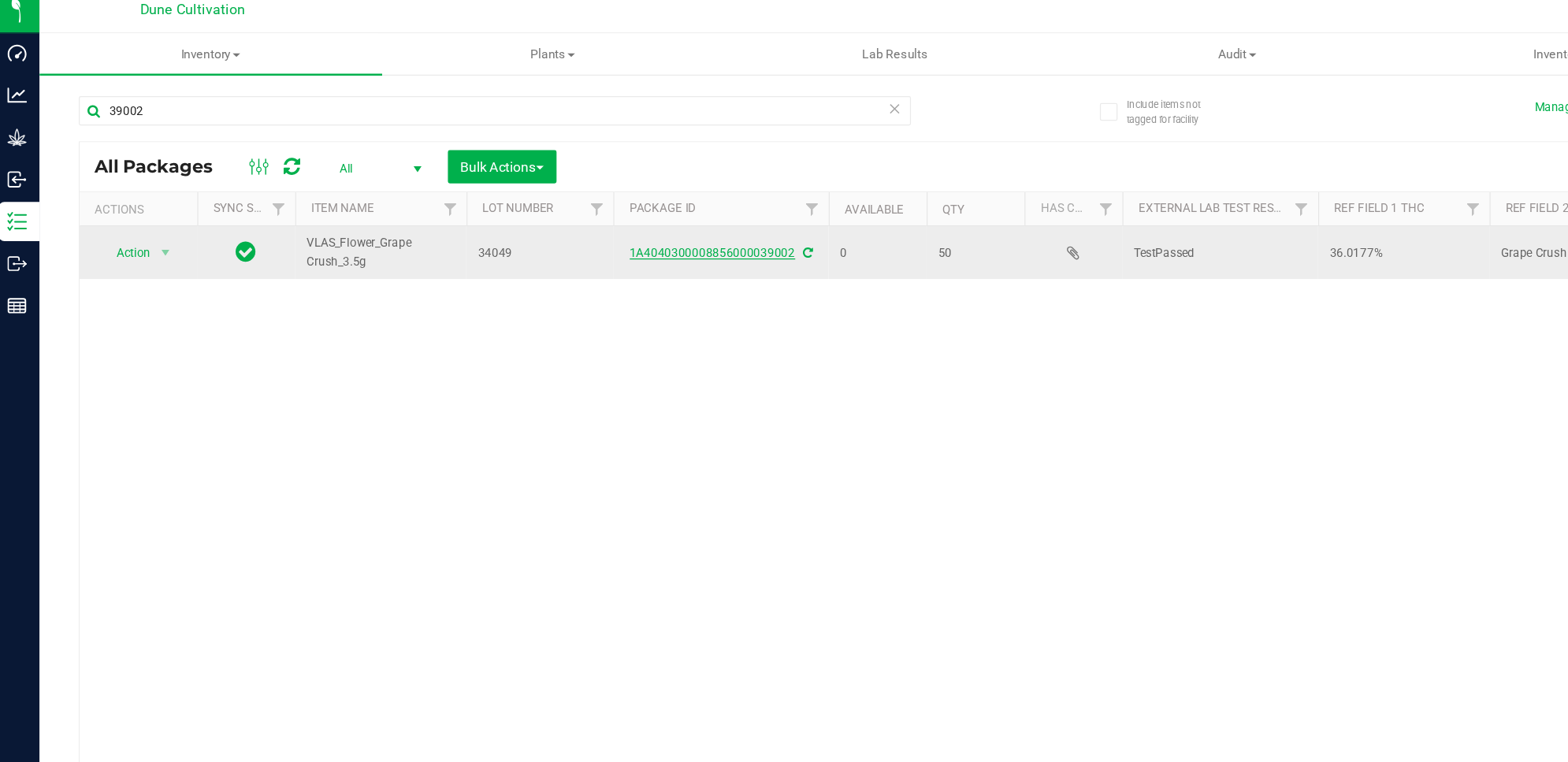
click at [609, 212] on link "1A4040300008856000039002" at bounding box center [580, 214] width 133 height 11
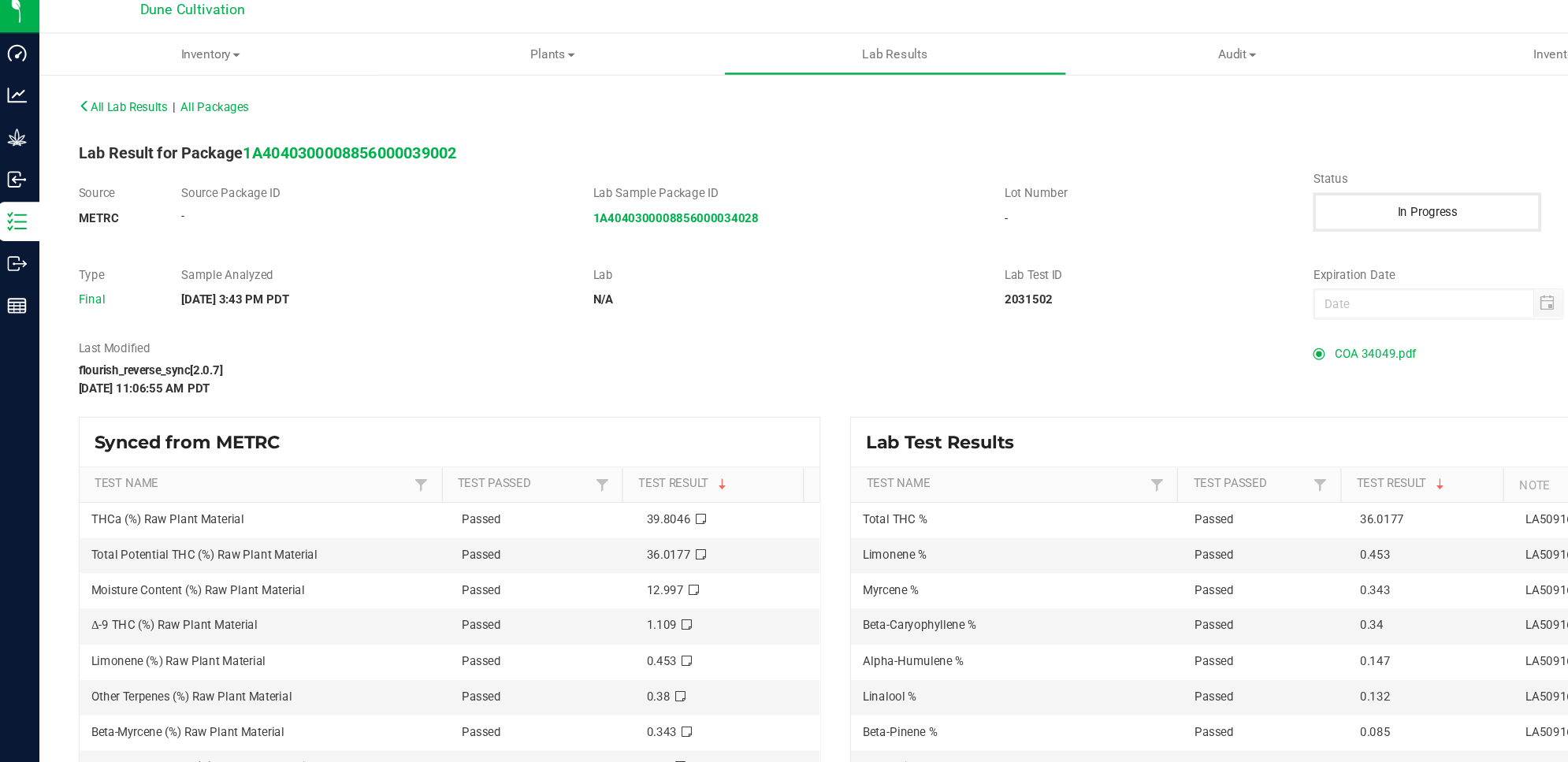
click at [1111, 289] on span "COA 34049.pdf" at bounding box center [1112, 295] width 65 height 23
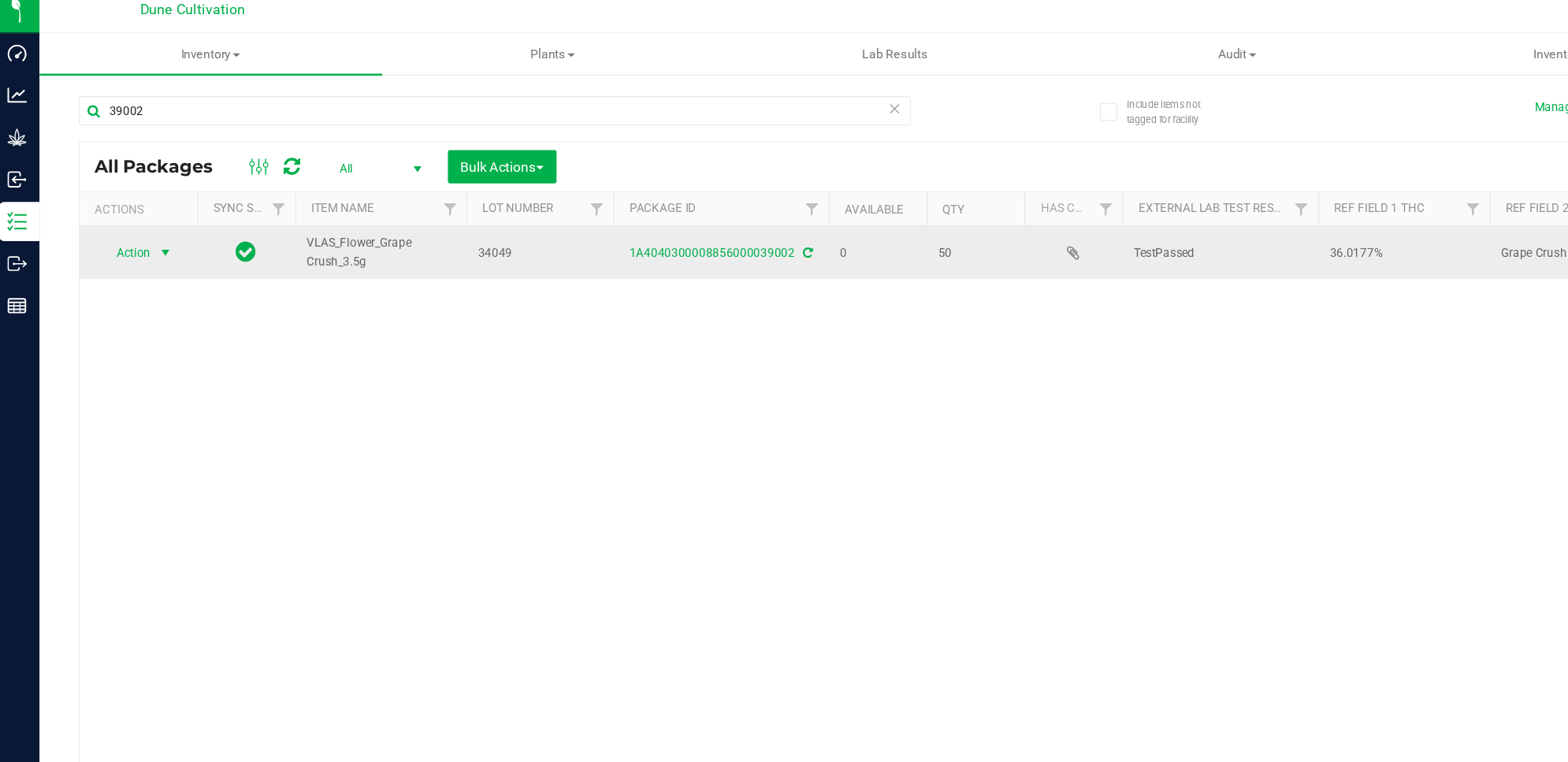
click at [129, 212] on span "select" at bounding box center [139, 214] width 20 height 22
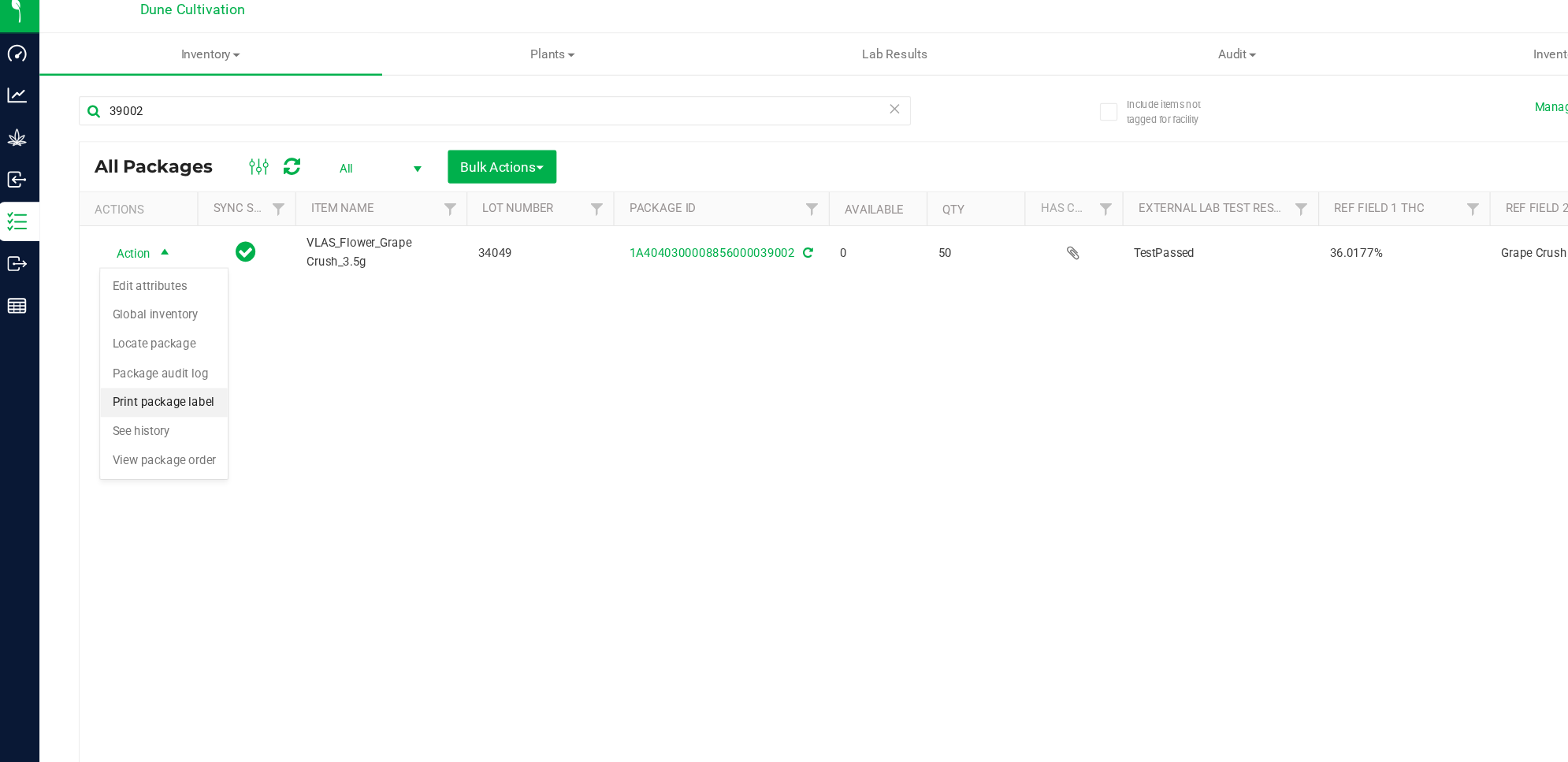
click at [155, 336] on li "Print package label" at bounding box center [138, 335] width 102 height 23
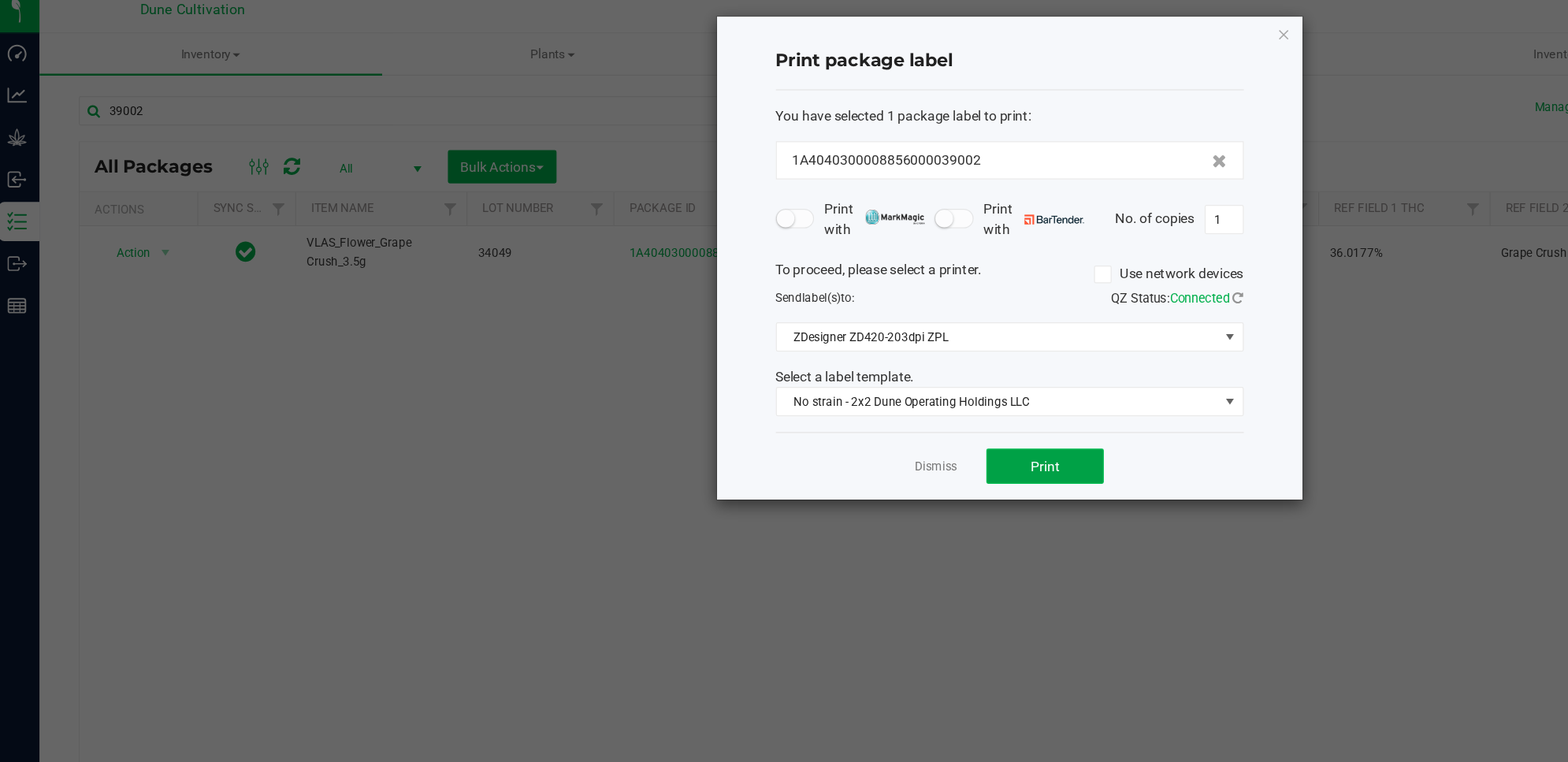
click at [872, 399] on button "Print" at bounding box center [847, 386] width 94 height 29
click at [999, 188] on input "1" at bounding box center [991, 187] width 30 height 22
type input "50"
click at [878, 393] on button "Print" at bounding box center [847, 386] width 94 height 29
click at [1041, 37] on icon "button" at bounding box center [1039, 38] width 11 height 19
